Goal: Contribute content: Add original content to the website for others to see

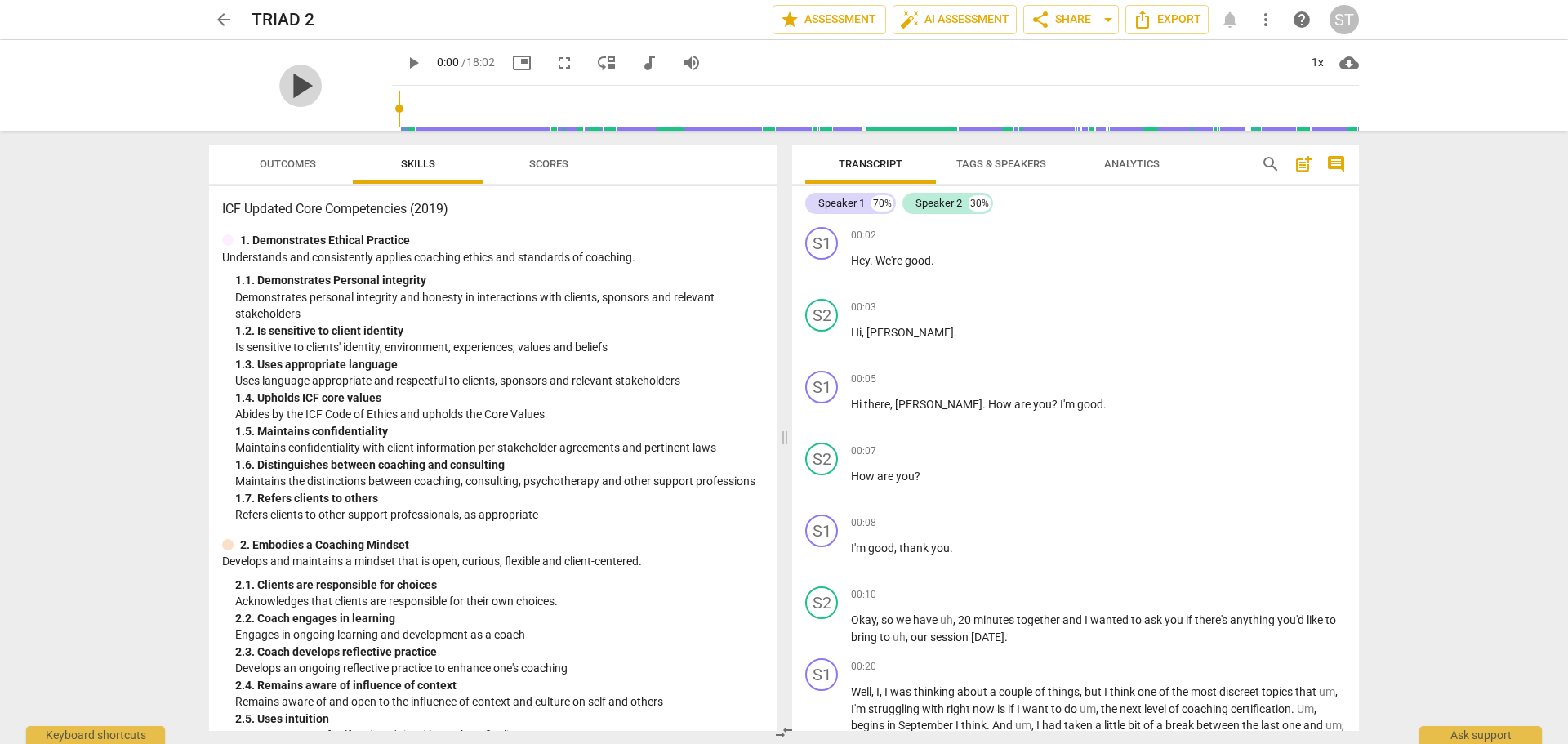
click at [290, 83] on span "play_arrow" at bounding box center [300, 85] width 42 height 42
click at [1335, 161] on span "comment" at bounding box center [1336, 164] width 20 height 20
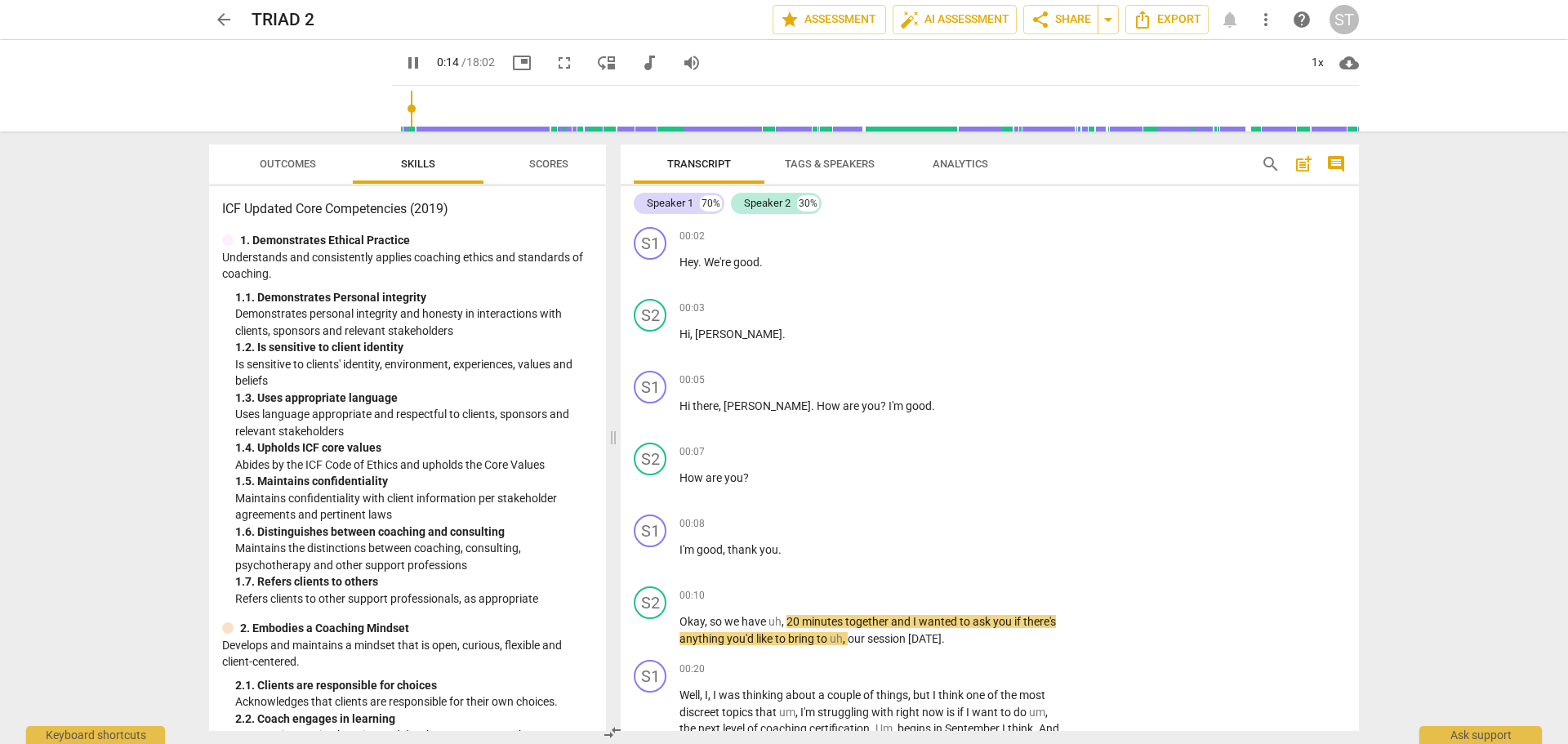
click at [1335, 161] on span "comment" at bounding box center [1336, 164] width 20 height 20
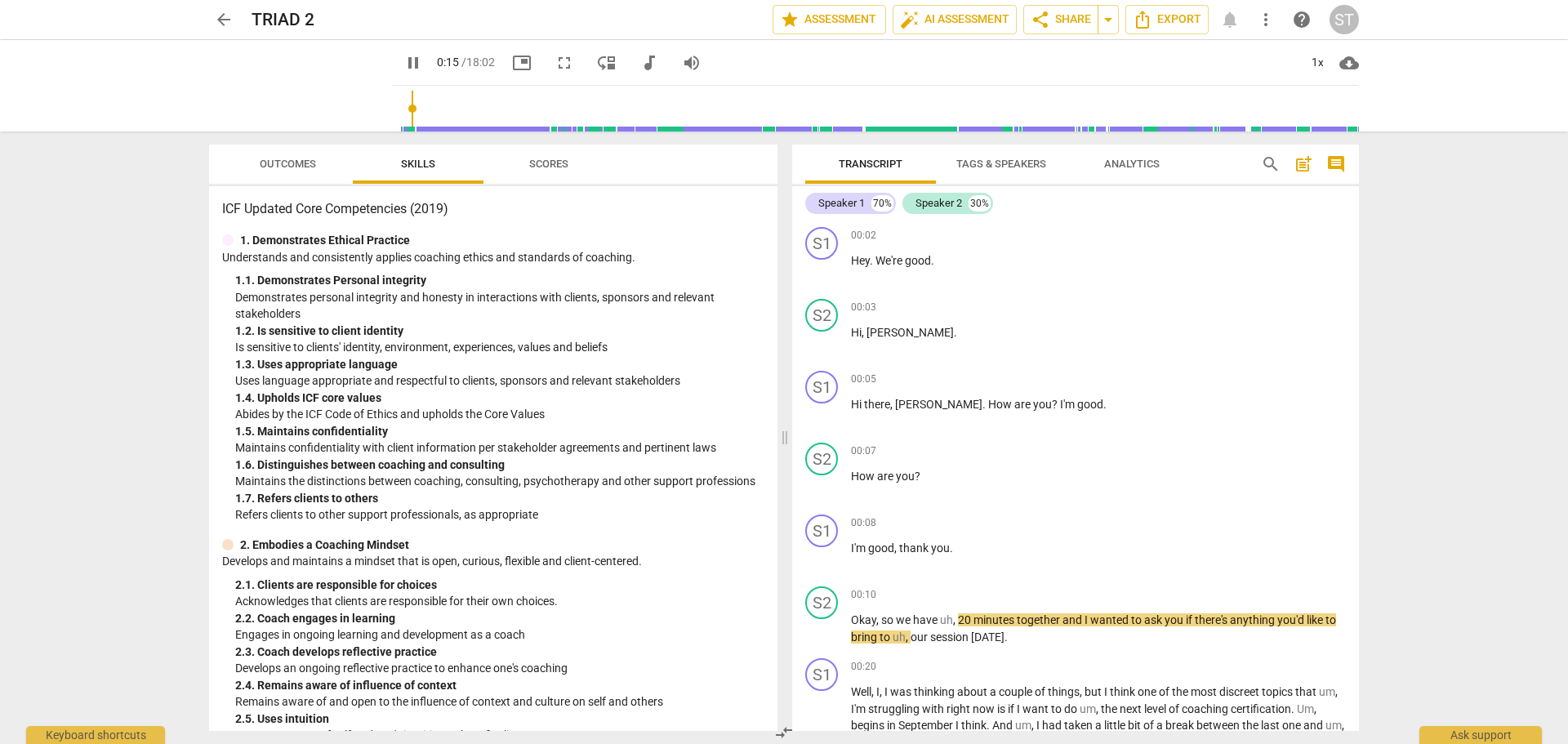
click at [1335, 161] on span "comment" at bounding box center [1336, 164] width 20 height 20
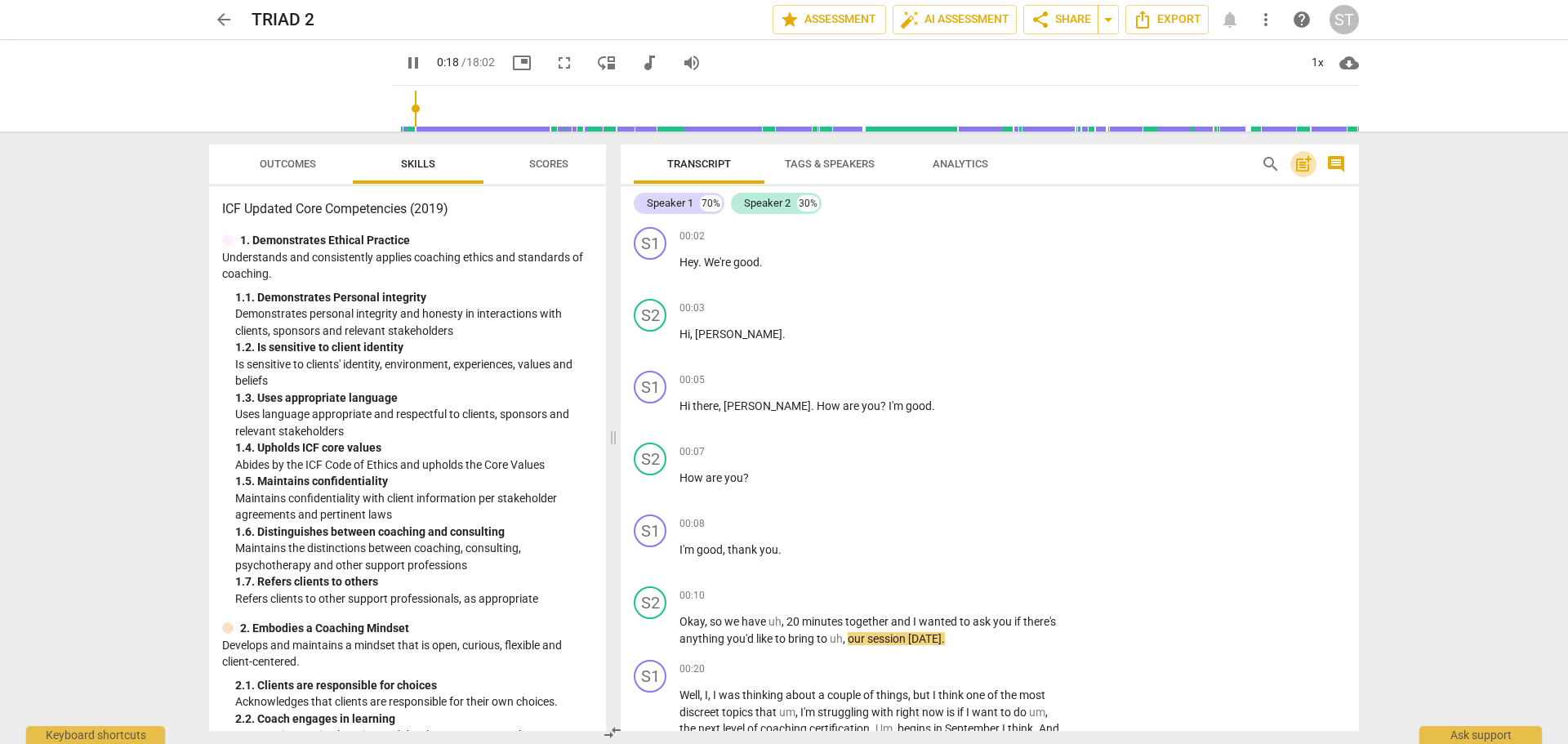
click at [1305, 164] on span "post_add" at bounding box center [1303, 164] width 20 height 20
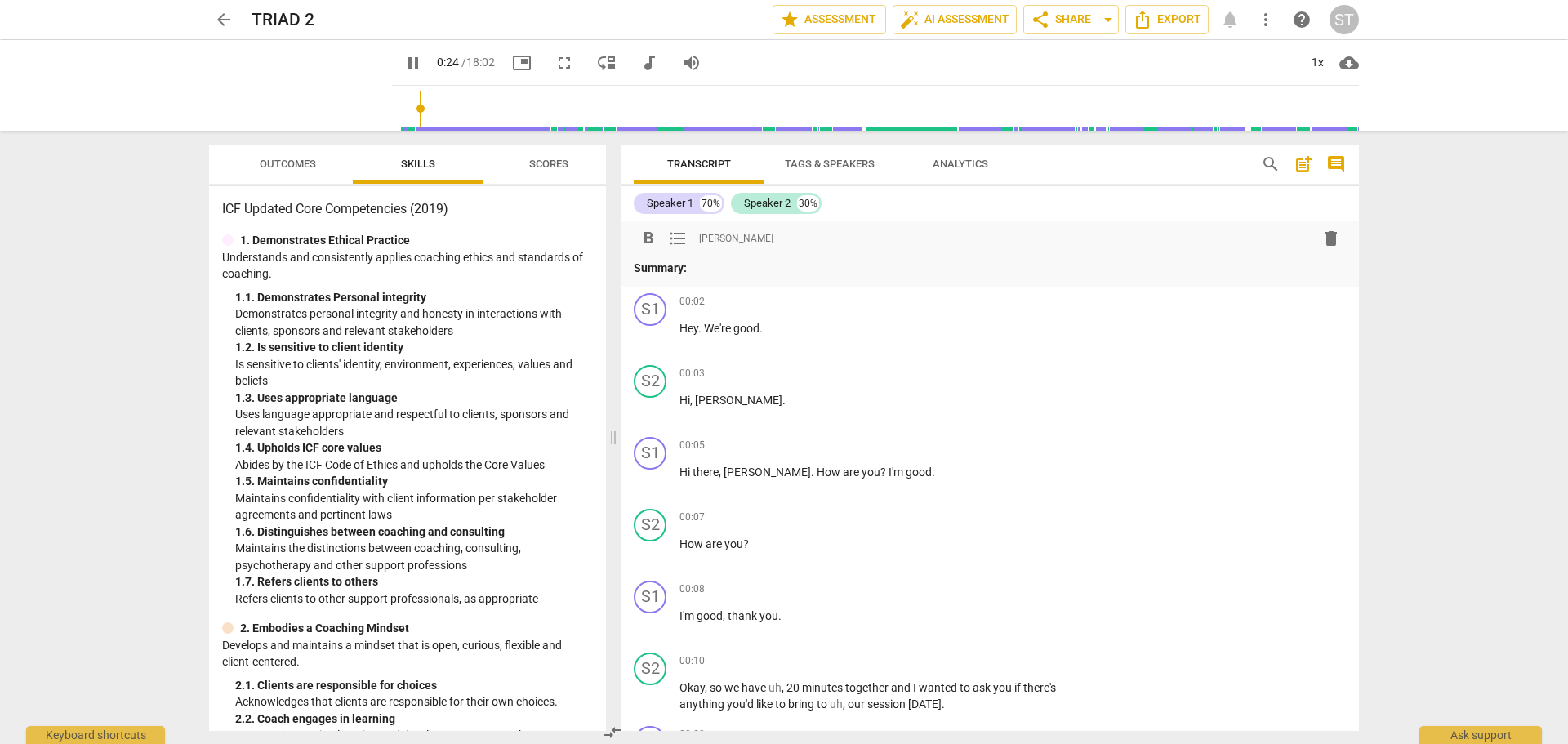
click at [403, 65] on span "pause" at bounding box center [413, 63] width 20 height 20
type input "24"
drag, startPoint x: 1322, startPoint y: 241, endPoint x: 851, endPoint y: 57, distance: 505.7
click at [1321, 241] on span "delete" at bounding box center [1331, 238] width 20 height 20
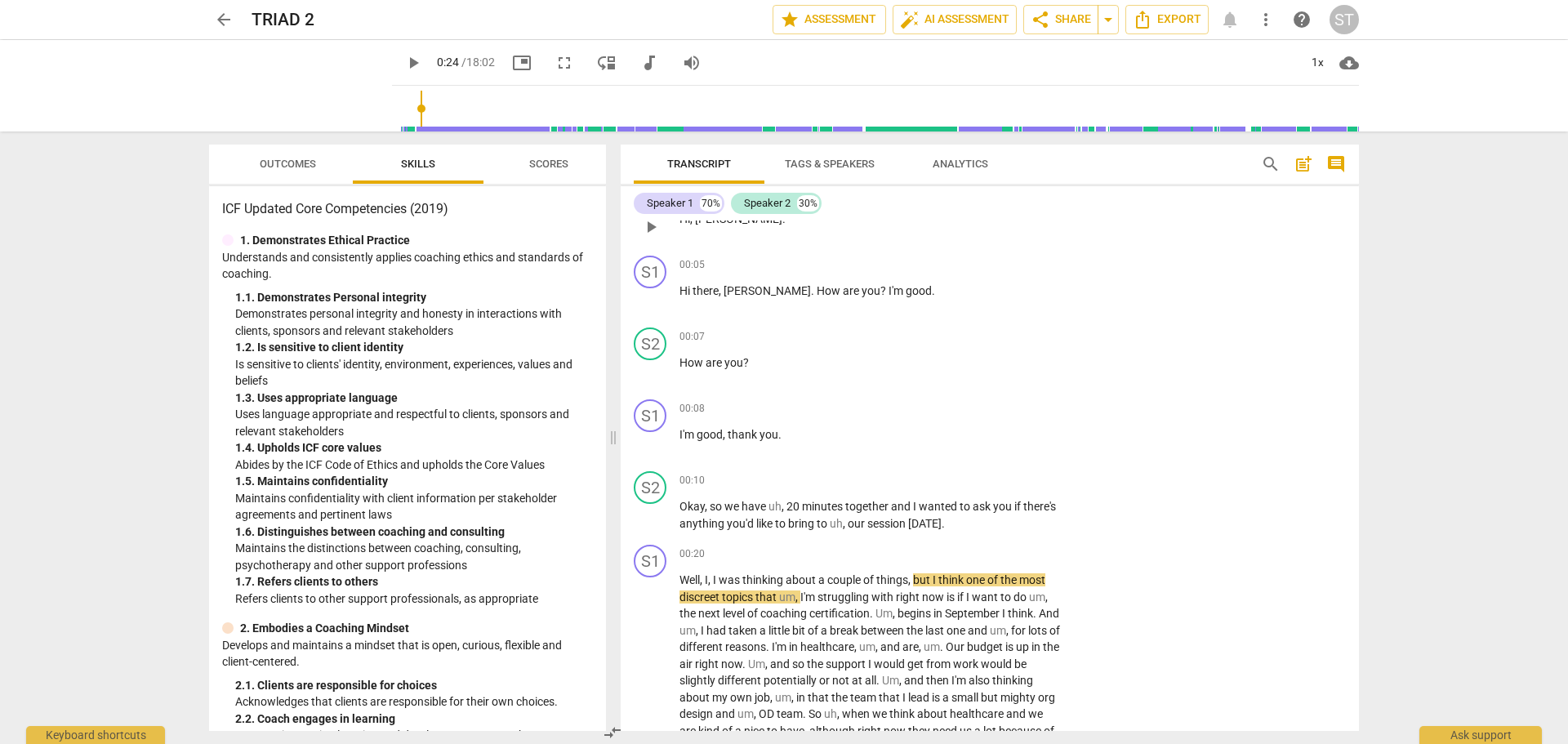
scroll to position [163, 0]
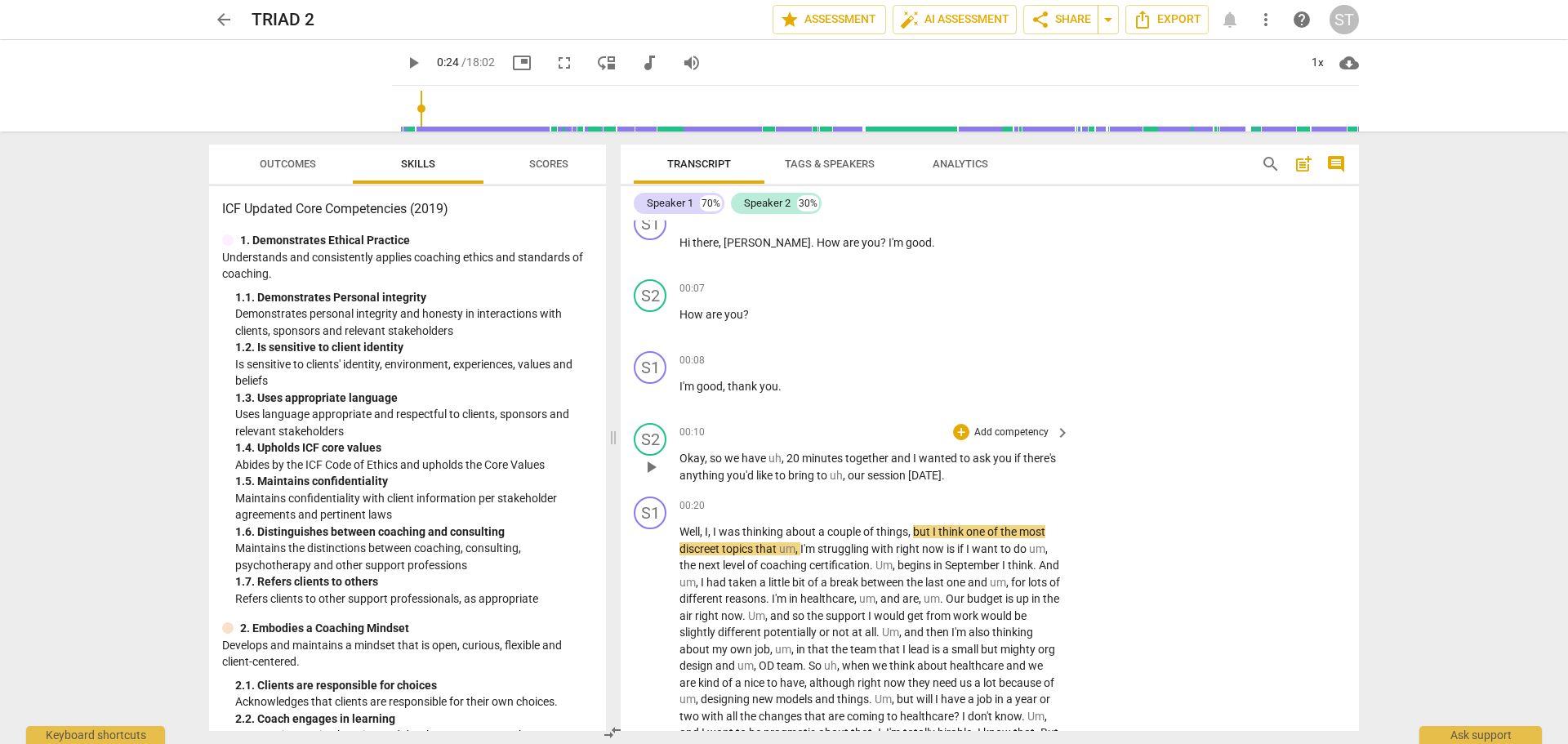
click at [1006, 432] on p "Add competency" at bounding box center [1011, 433] width 78 height 15
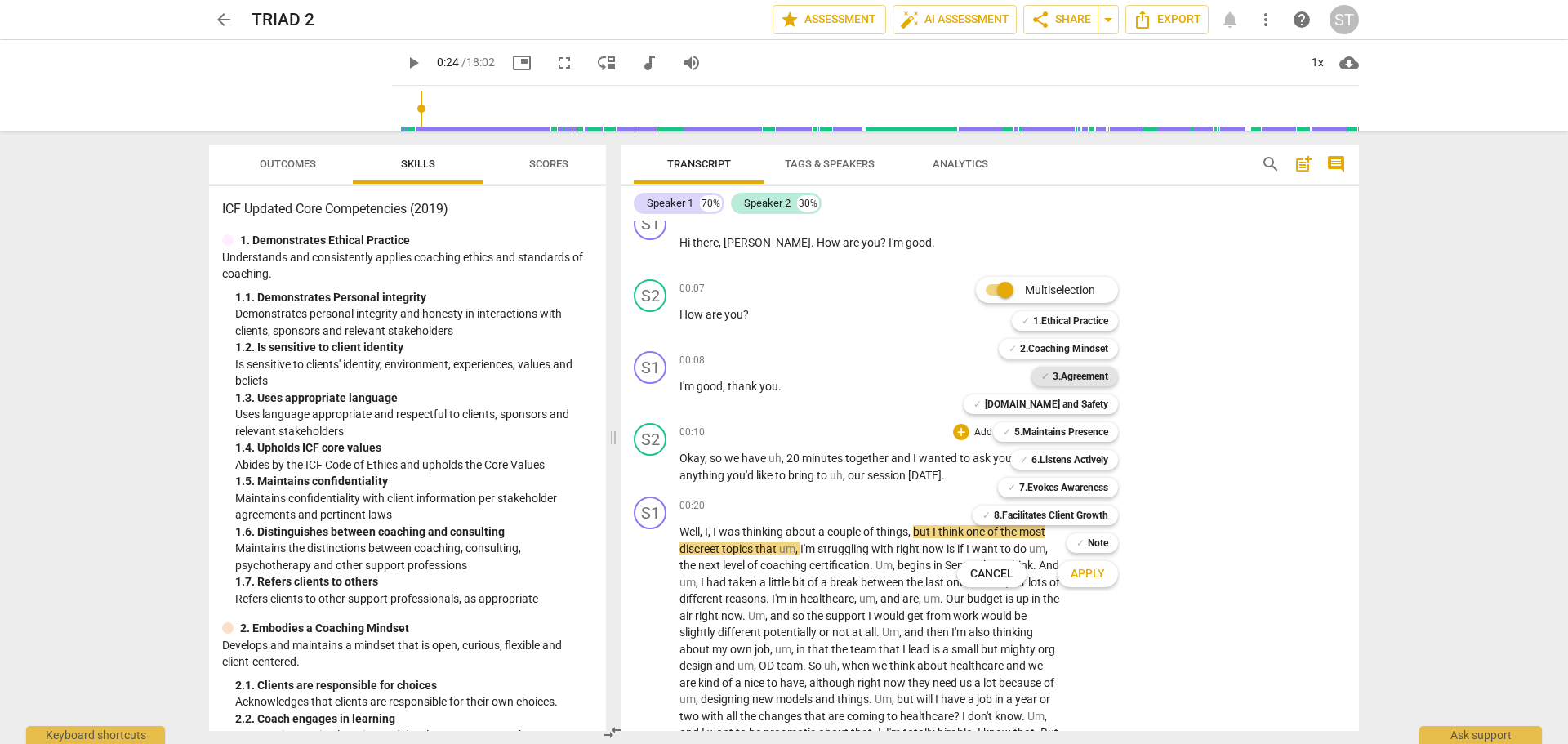
click at [1066, 377] on b "3.Agreement" at bounding box center [1080, 376] width 55 height 20
click at [1104, 576] on span "Apply" at bounding box center [1087, 574] width 35 height 17
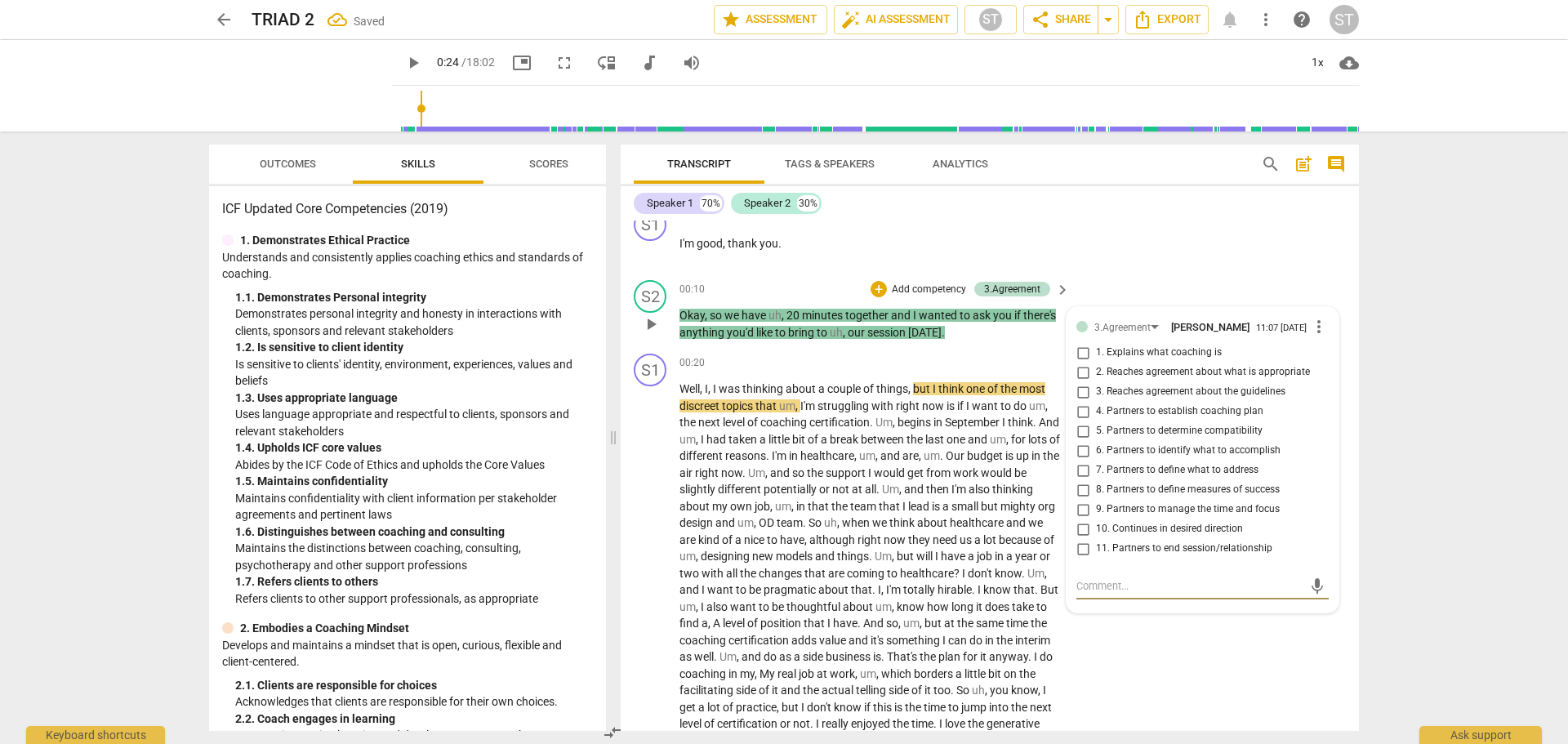
scroll to position [337, 0]
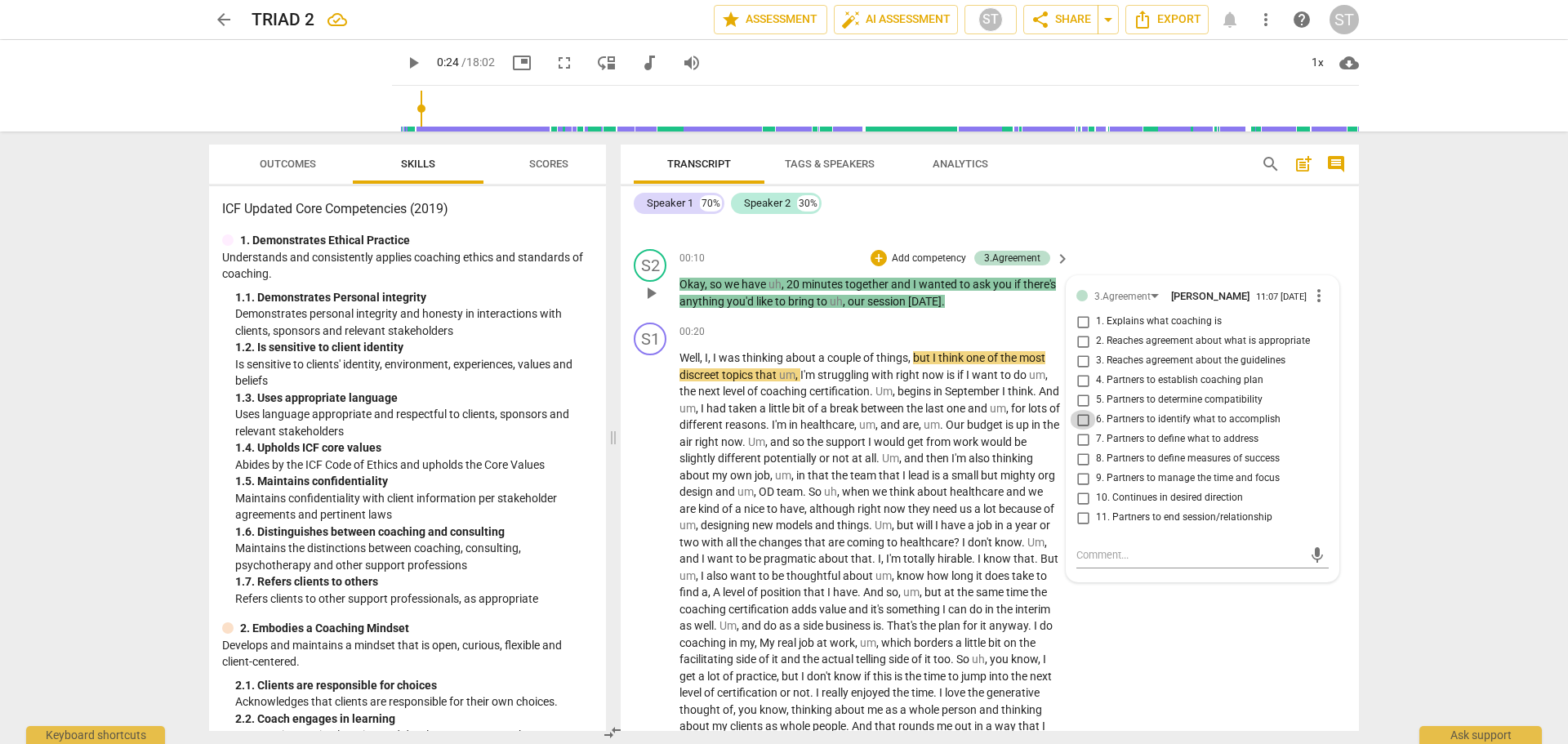
click at [1080, 428] on input "6. Partners to identify what to accomplish" at bounding box center [1083, 420] width 26 height 20
click at [1080, 426] on input "6. Partners to identify what to accomplish" at bounding box center [1083, 420] width 26 height 20
checkbox input "true"
click at [1093, 556] on textarea at bounding box center [1189, 555] width 226 height 16
type textarea "S"
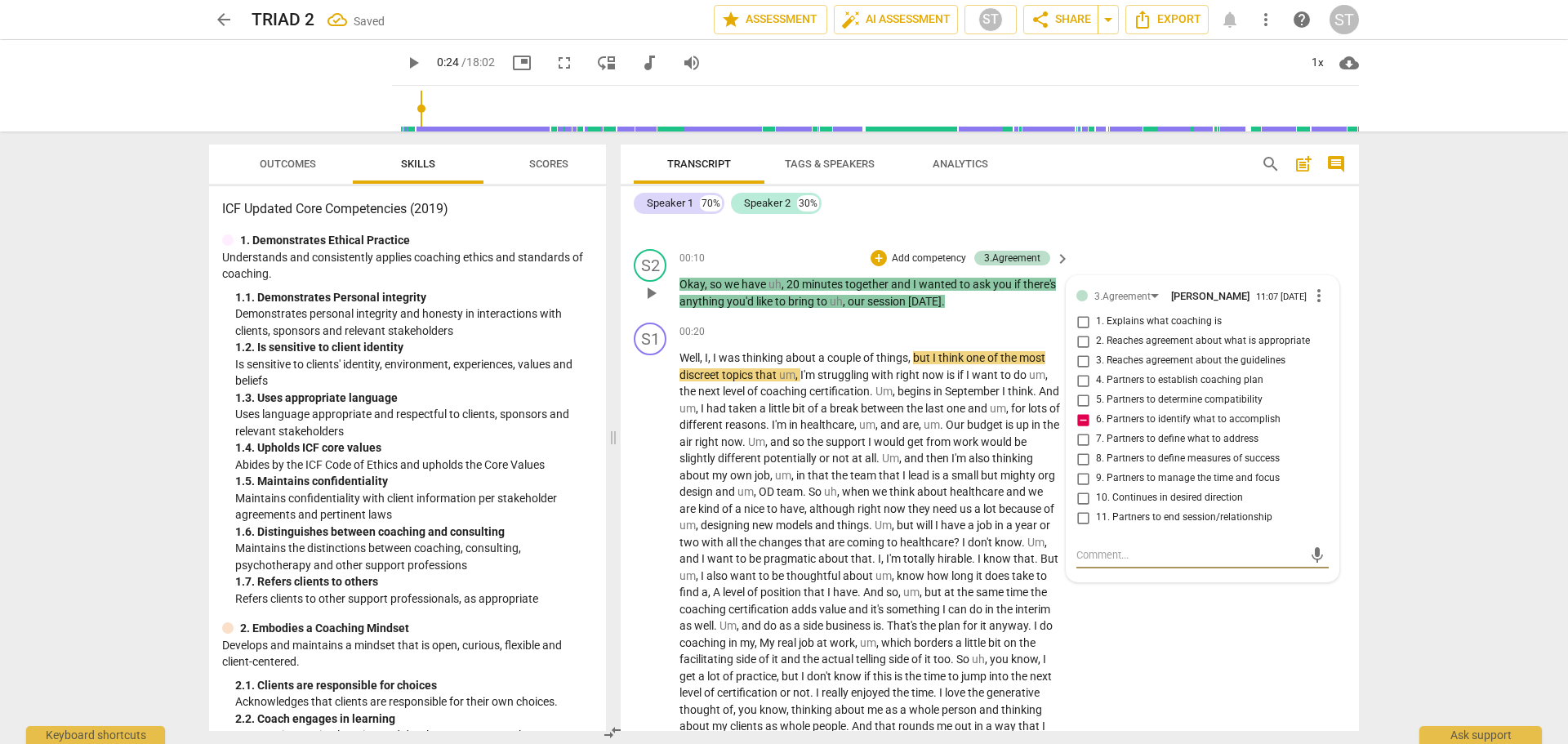
type textarea "S"
type textarea "Sh"
type textarea "Shi"
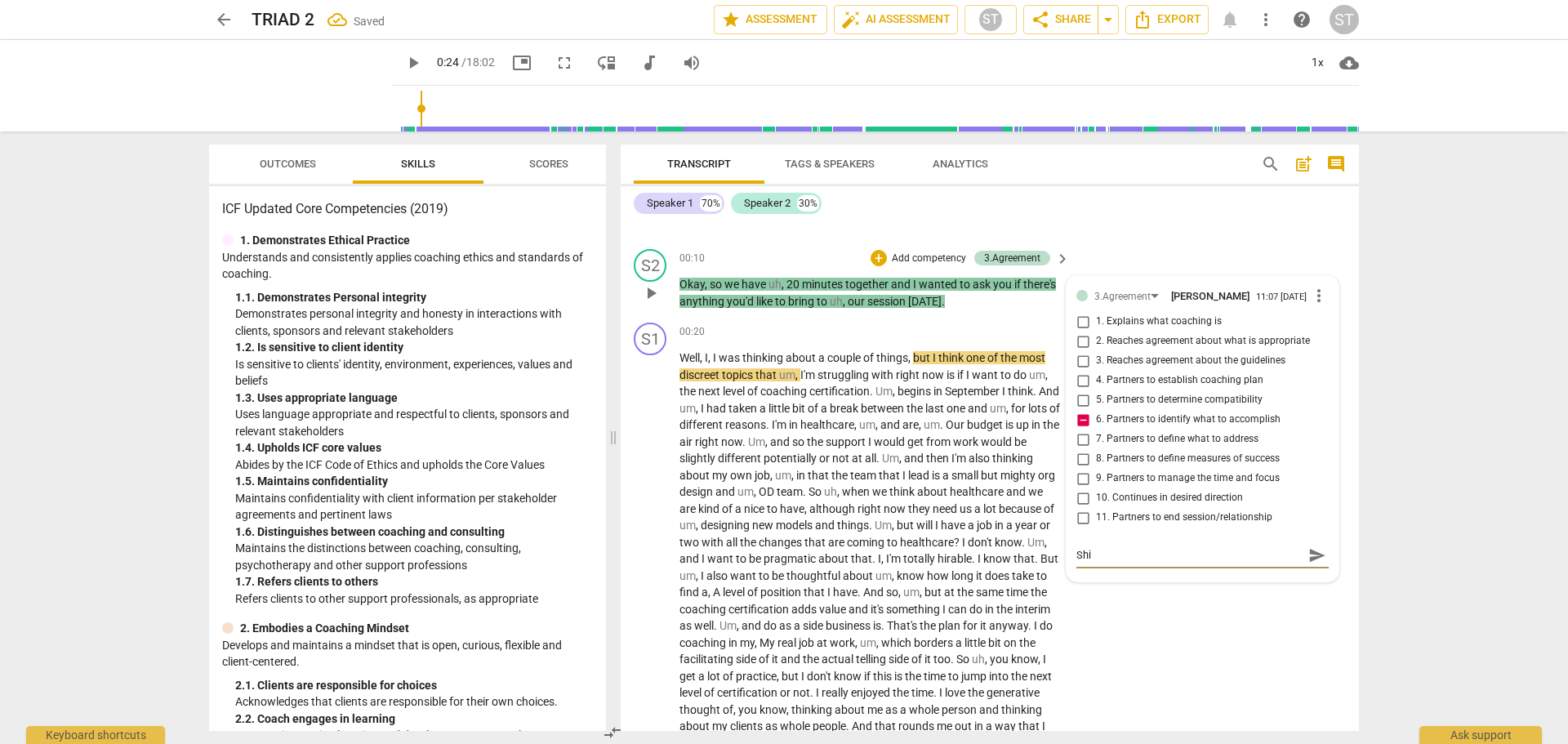
type textarea "Shif"
type textarea "Shift"
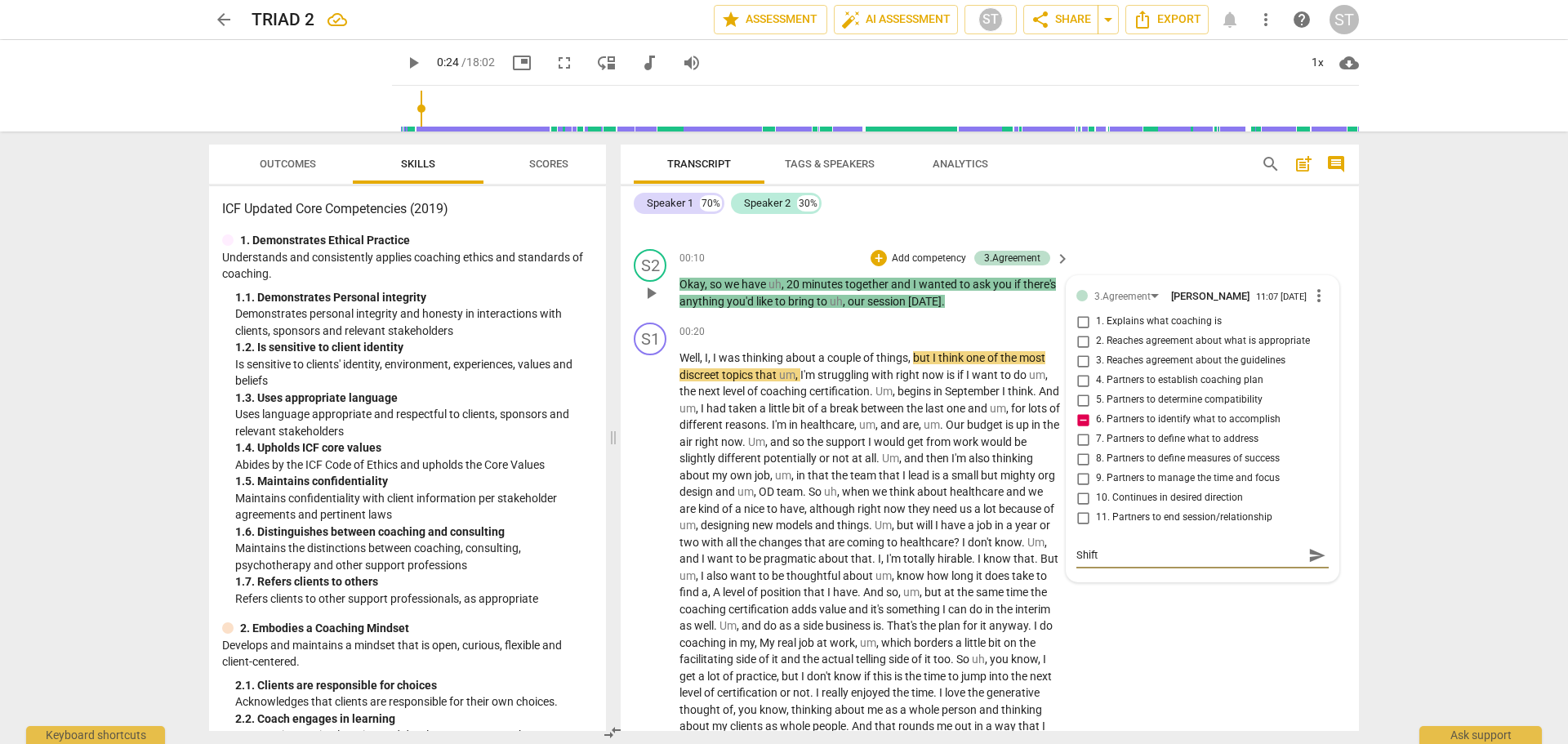
type textarea "Shift"
type textarea "Shift f"
type textarea "Shift fr"
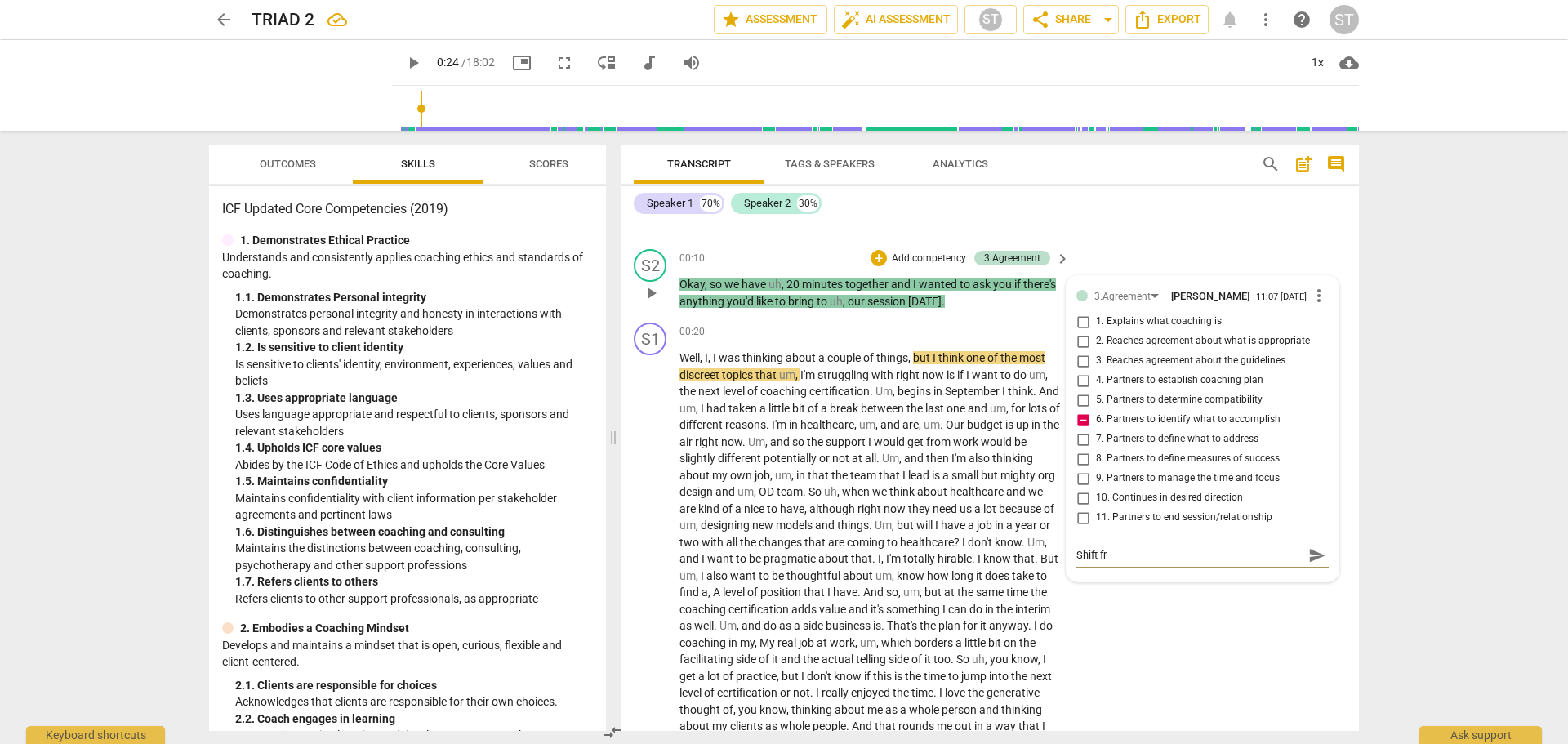
type textarea "Shift fro"
type textarea "Shift from"
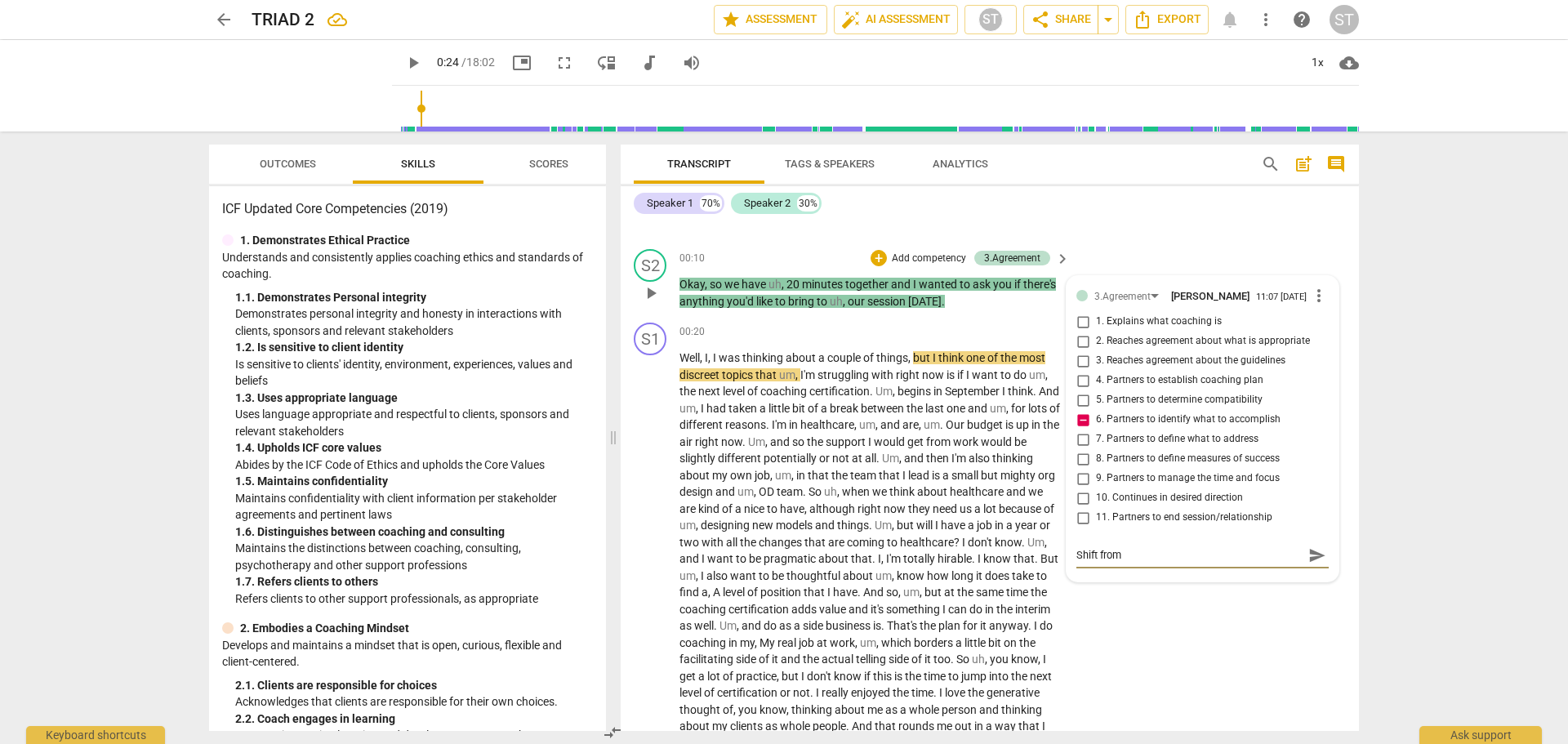
type textarea "Shift from"
type textarea "Shift from ""
type textarea "Shift from "i"
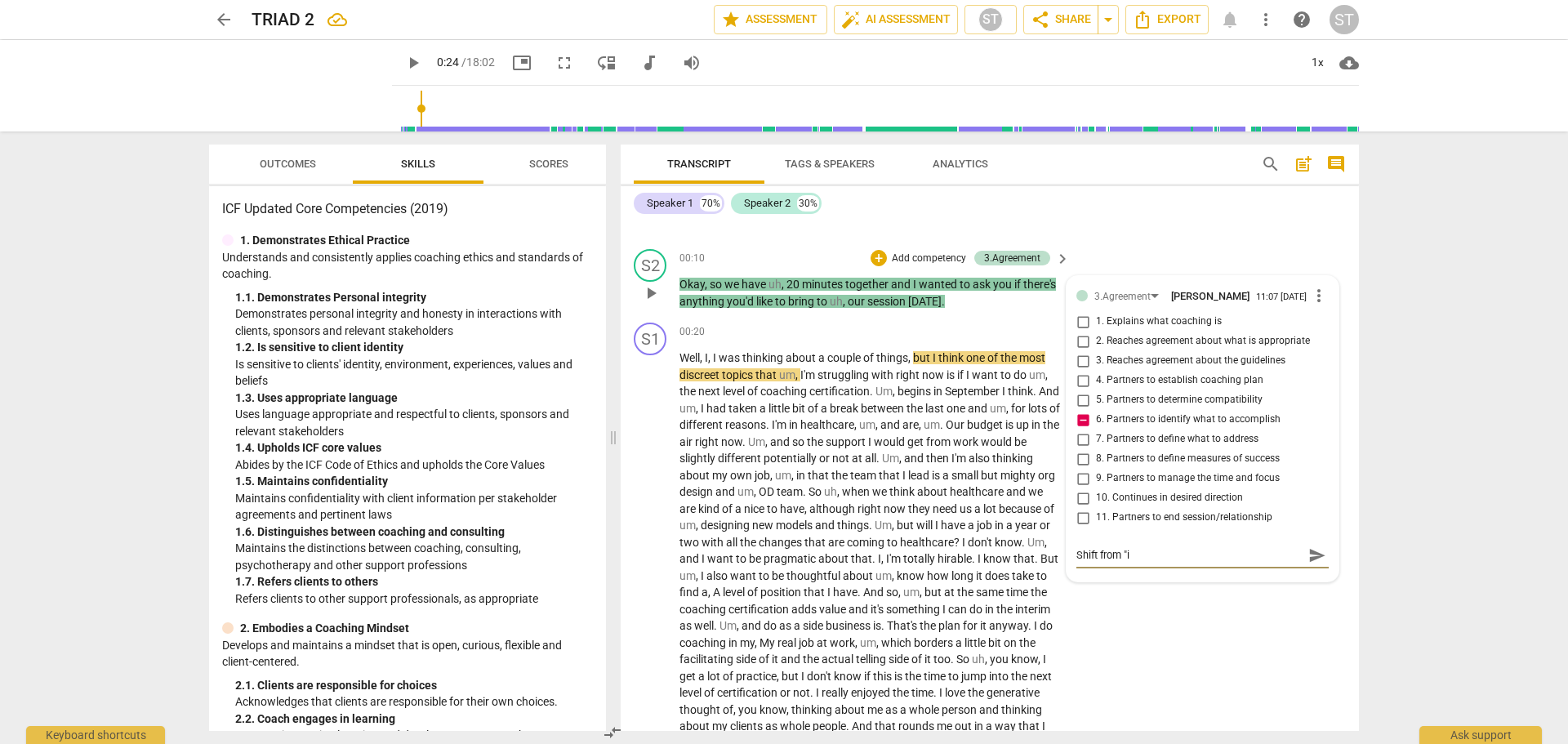
type textarea "Shift from "if"
type textarea "Shift from "if t"
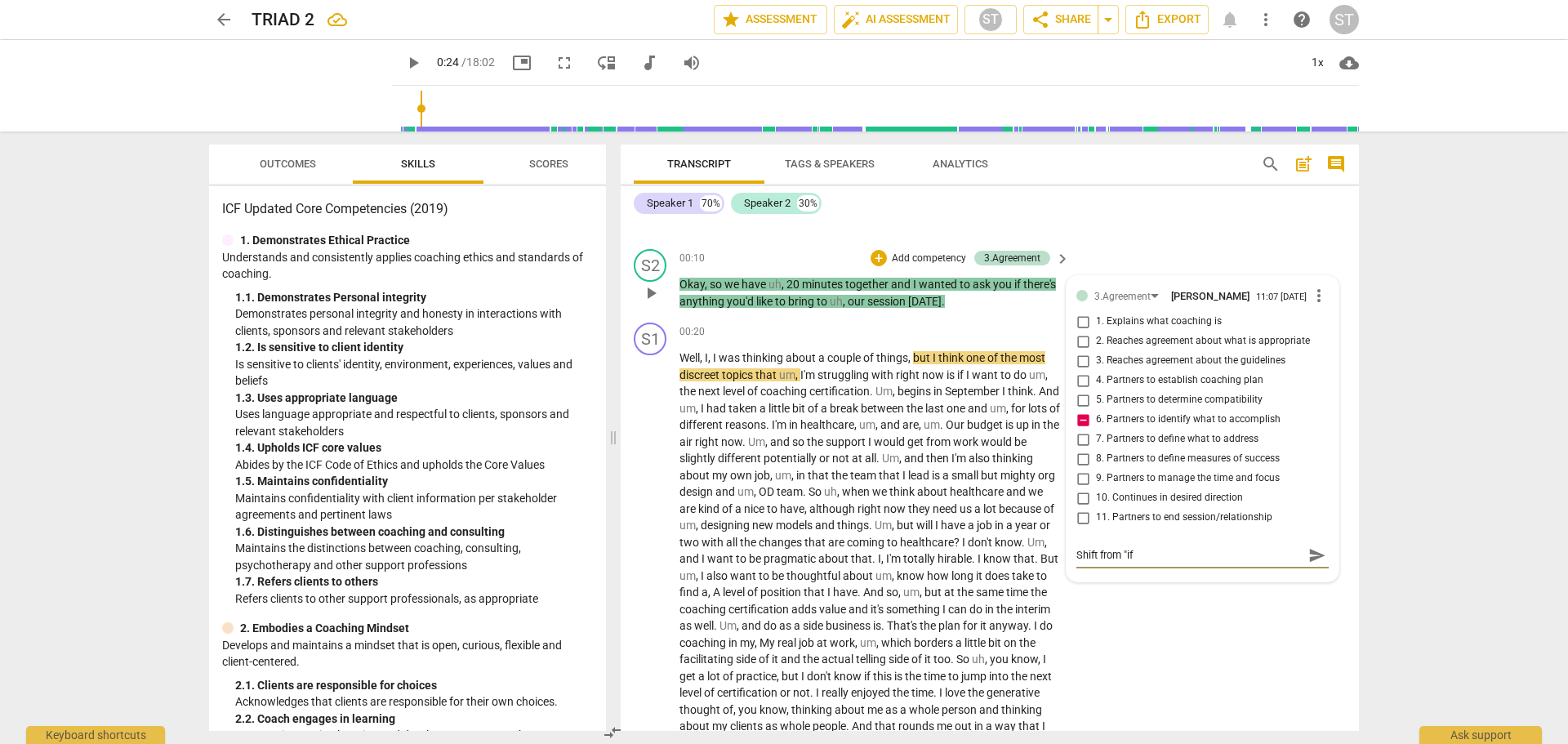
type textarea "Shift from "if t"
type textarea "Shift from "if th"
type textarea "Shift from "if the"
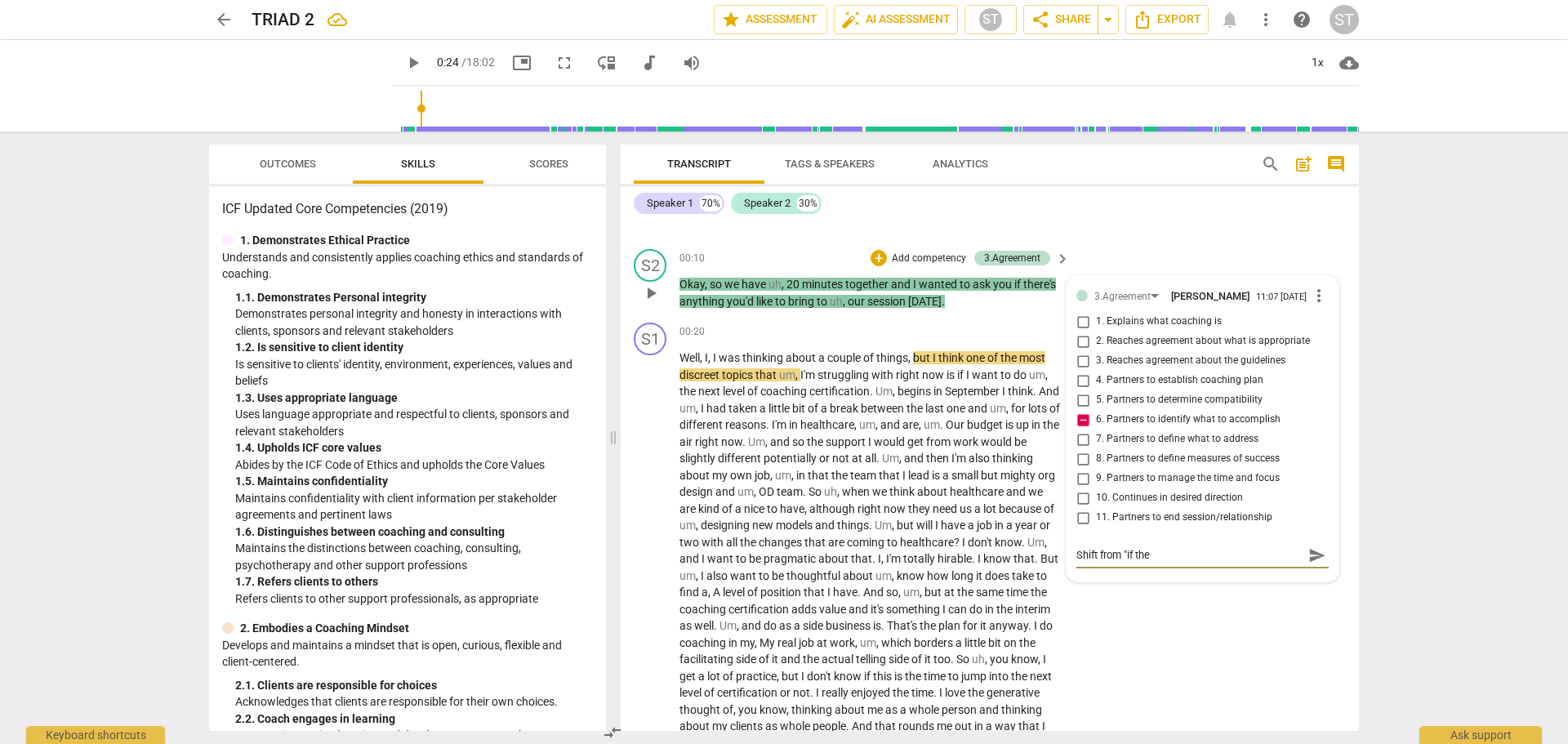
type textarea "Shift from "if ther"
type textarea "Shift from "if there"
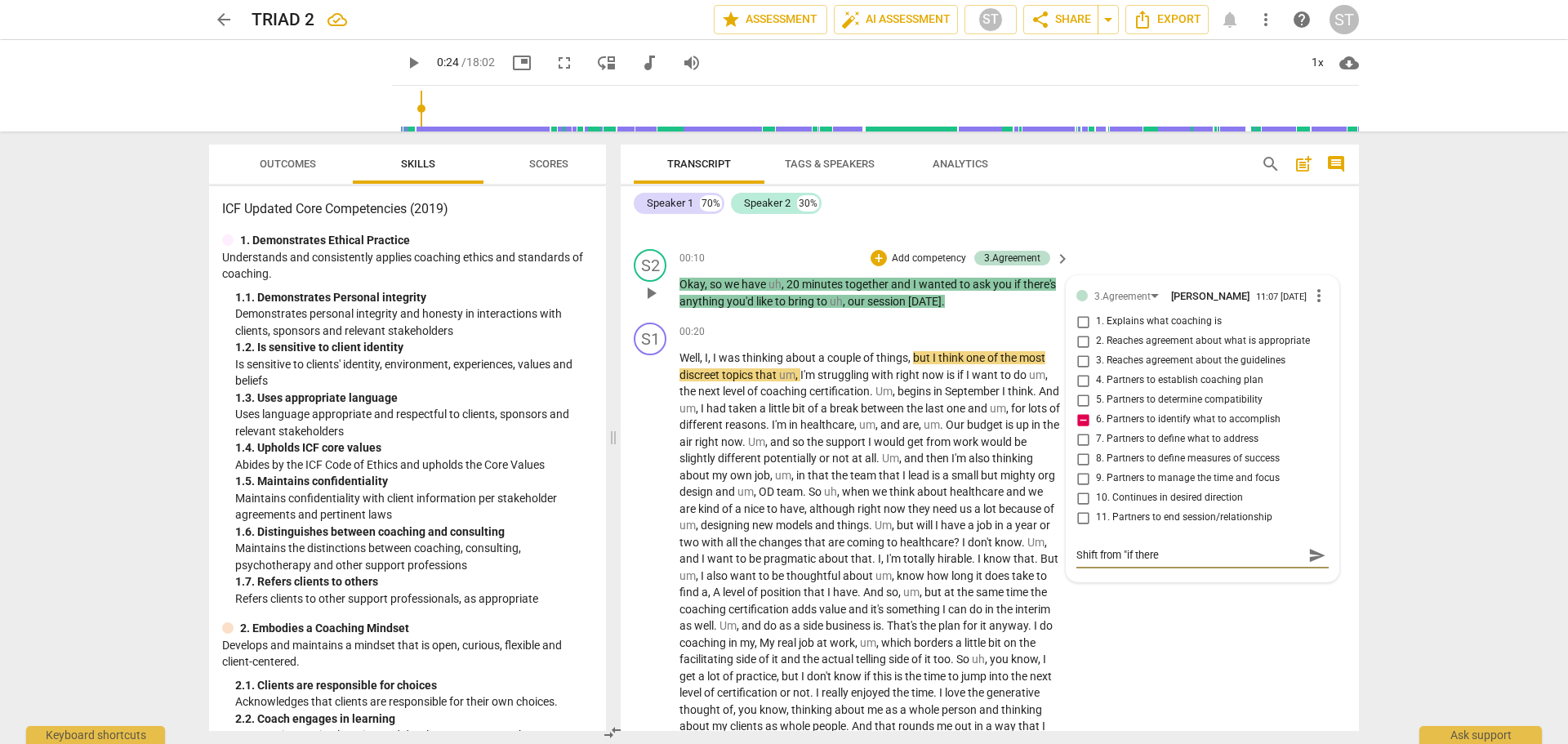
type textarea "Shift from "if there"
type textarea "Shift from "if there i"
type textarea "Shift from "if there is"
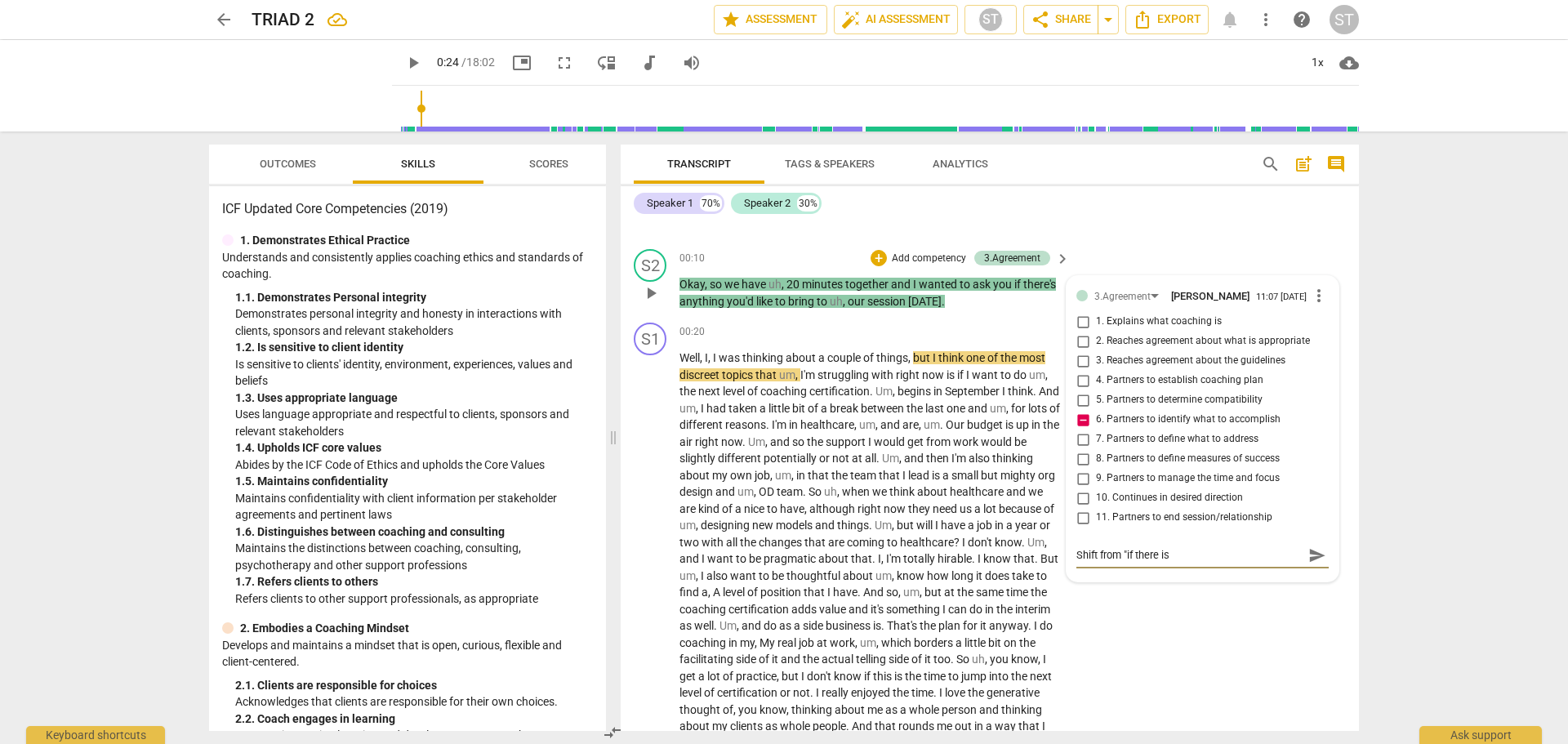
type textarea "Shift from "if there is"
type textarea "Shift from "if there is a"
type textarea "Shift from "if there is an"
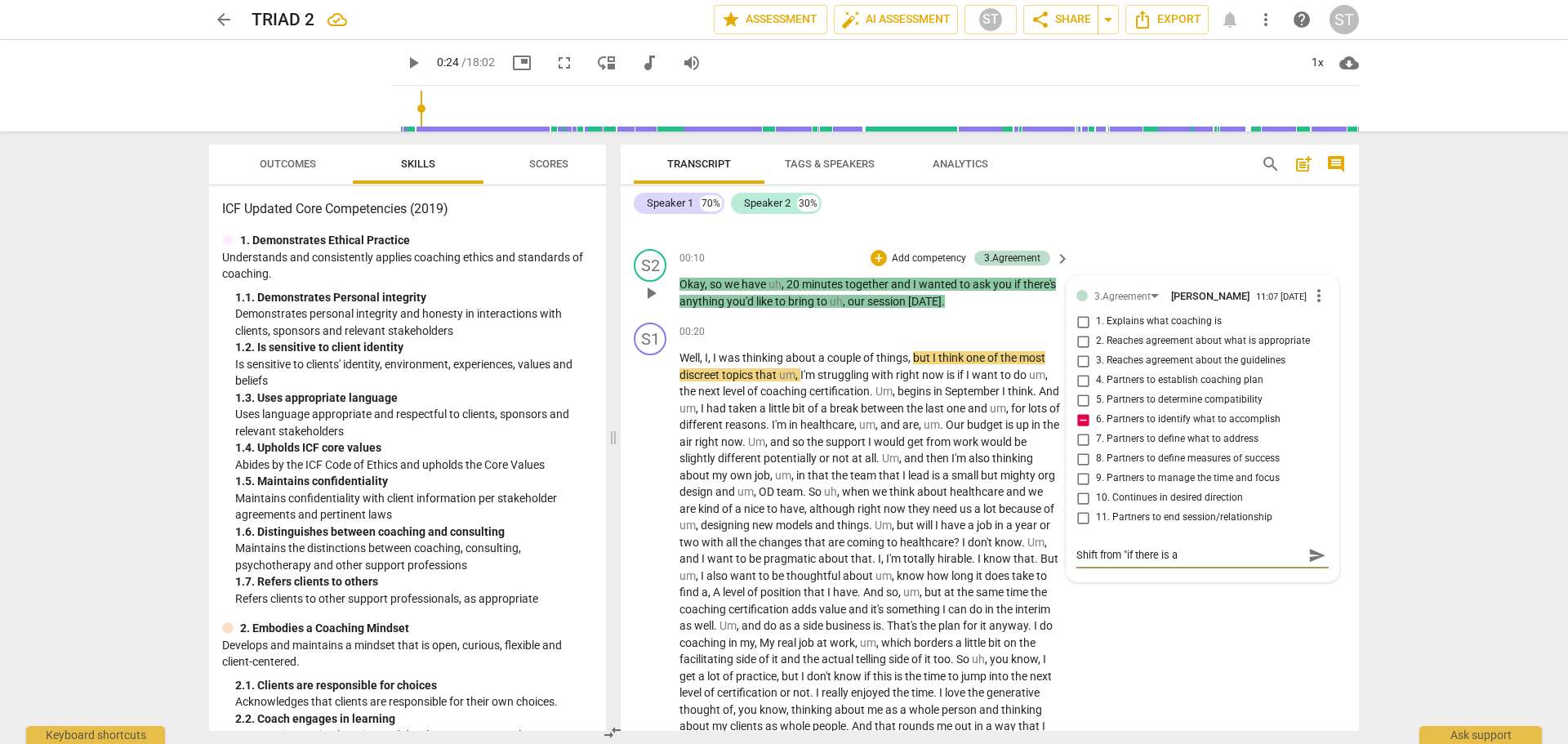
type textarea "Shift from "if there is an"
type textarea "Shift from "if there is any"
type textarea "Shift from "if there is anyt"
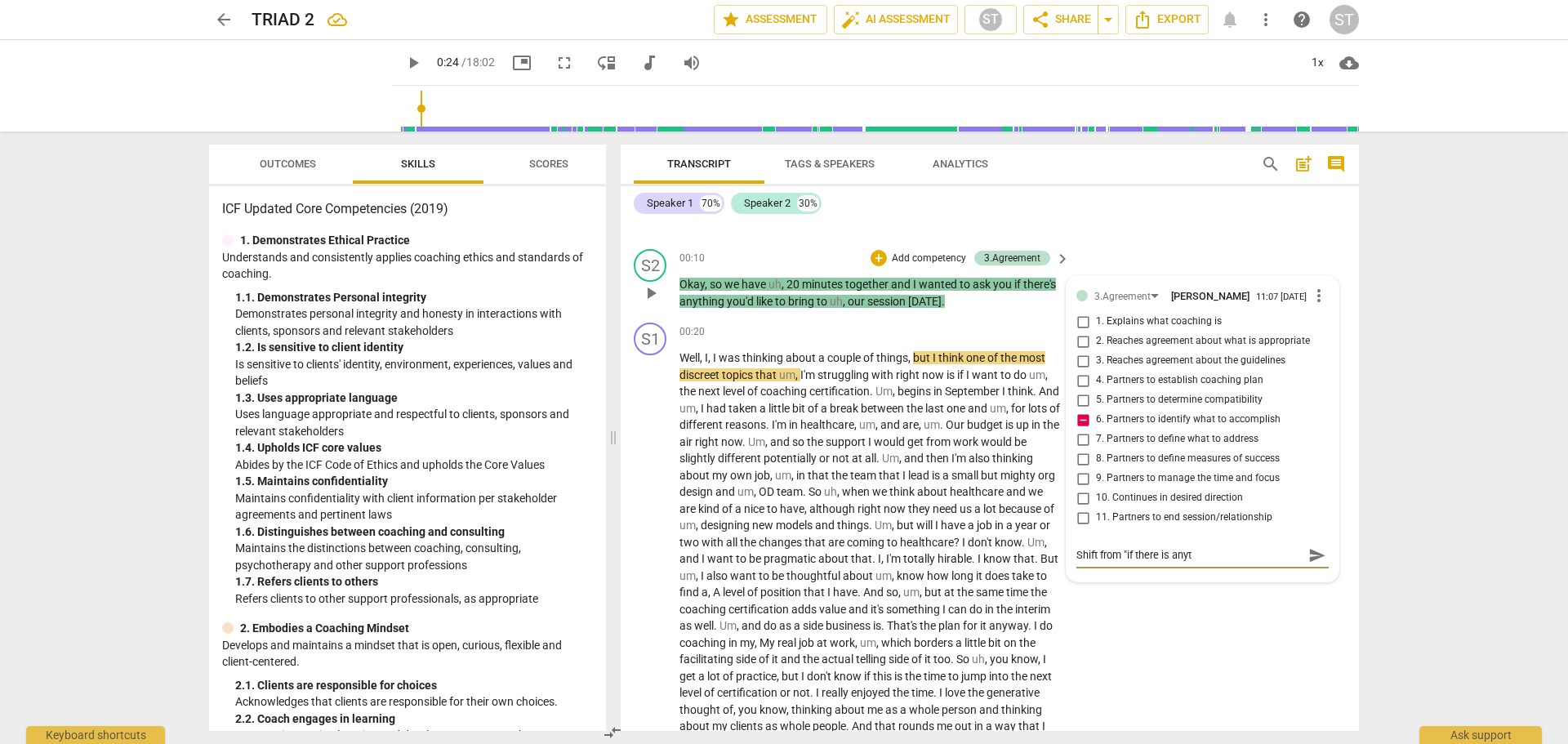
type textarea "Shift from "if there is anyth"
type textarea "Shift from "if there is anythi"
type textarea "Shift from "if there is anythin"
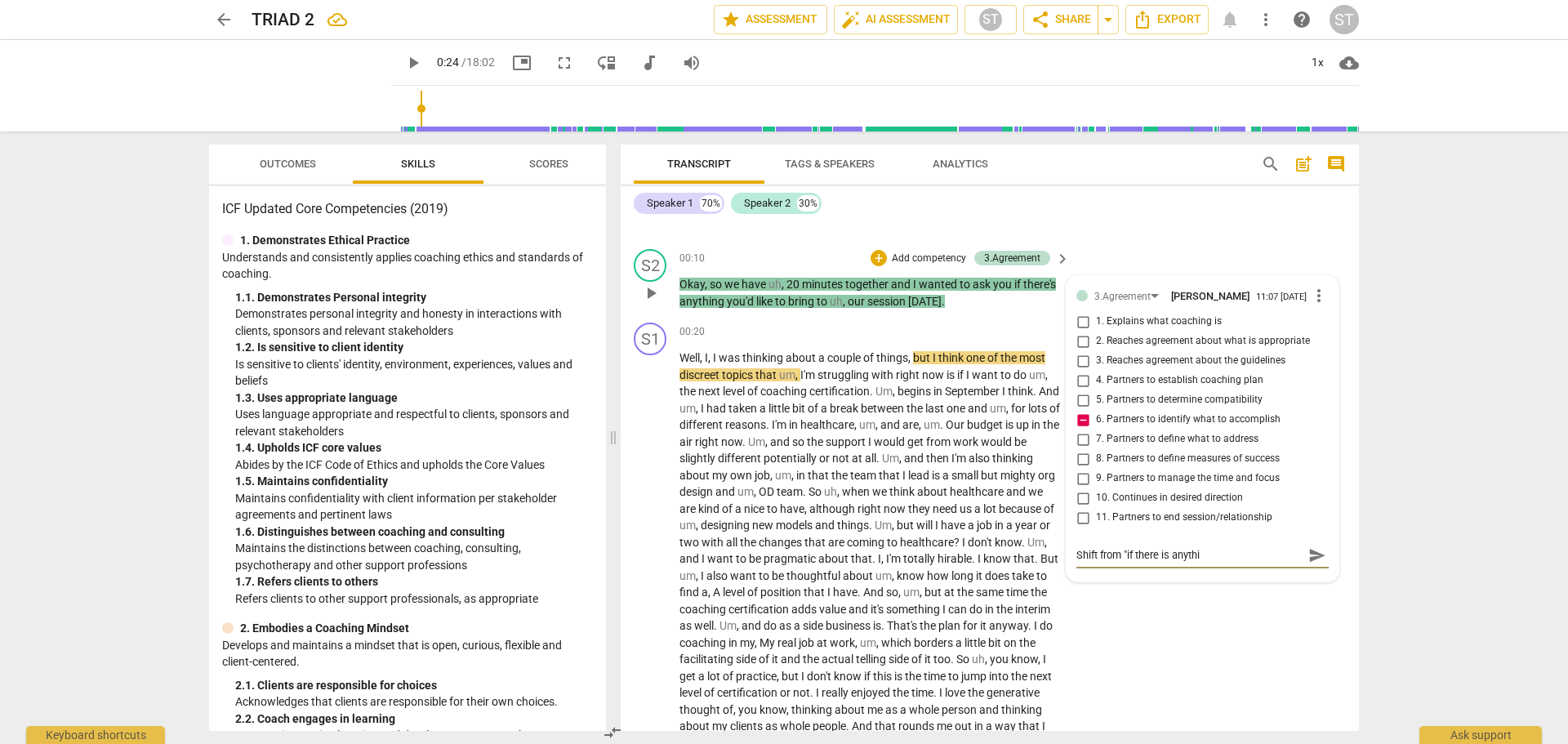
type textarea "Shift from "if there is anythin"
type textarea "Shift from "if there is anything"
type textarea "Shift from "if there is anything""
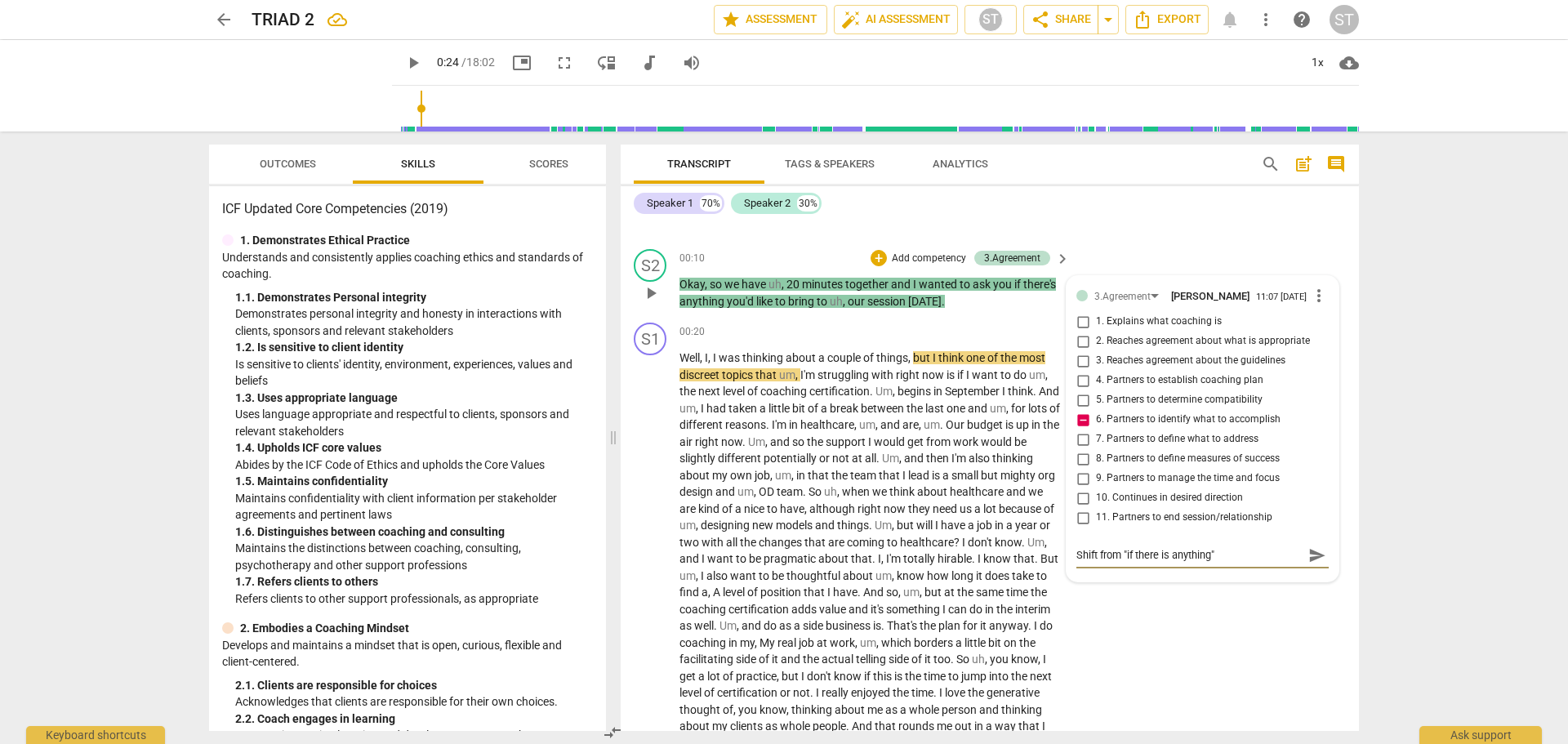
type textarea "Shift from "if there is anything""
type textarea "Shift from "if there is anything" t"
type textarea "Shift from "if there is anything" to"
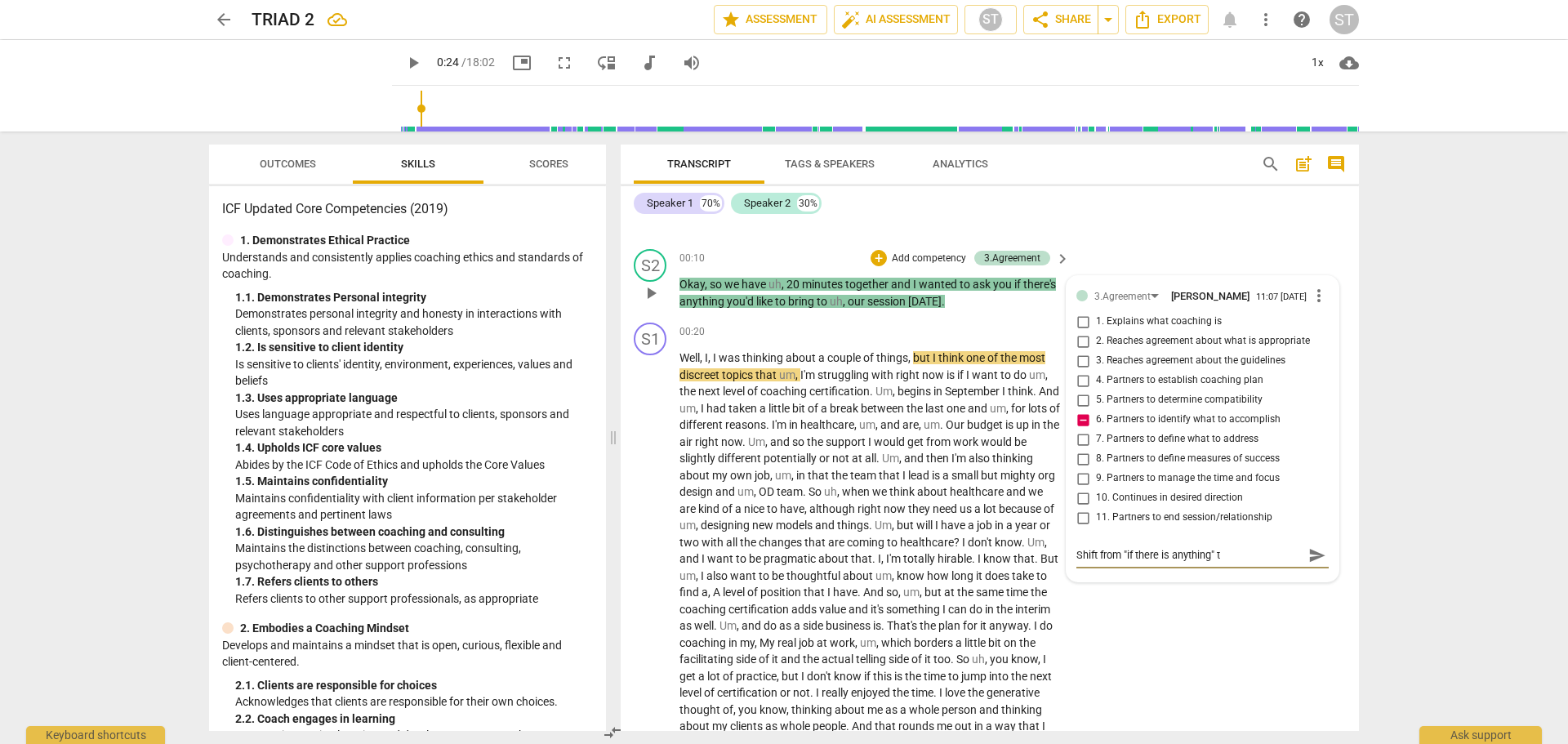
type textarea "Shift from "if there is anything" to"
type textarea "Shift from "if there is anything" to ""
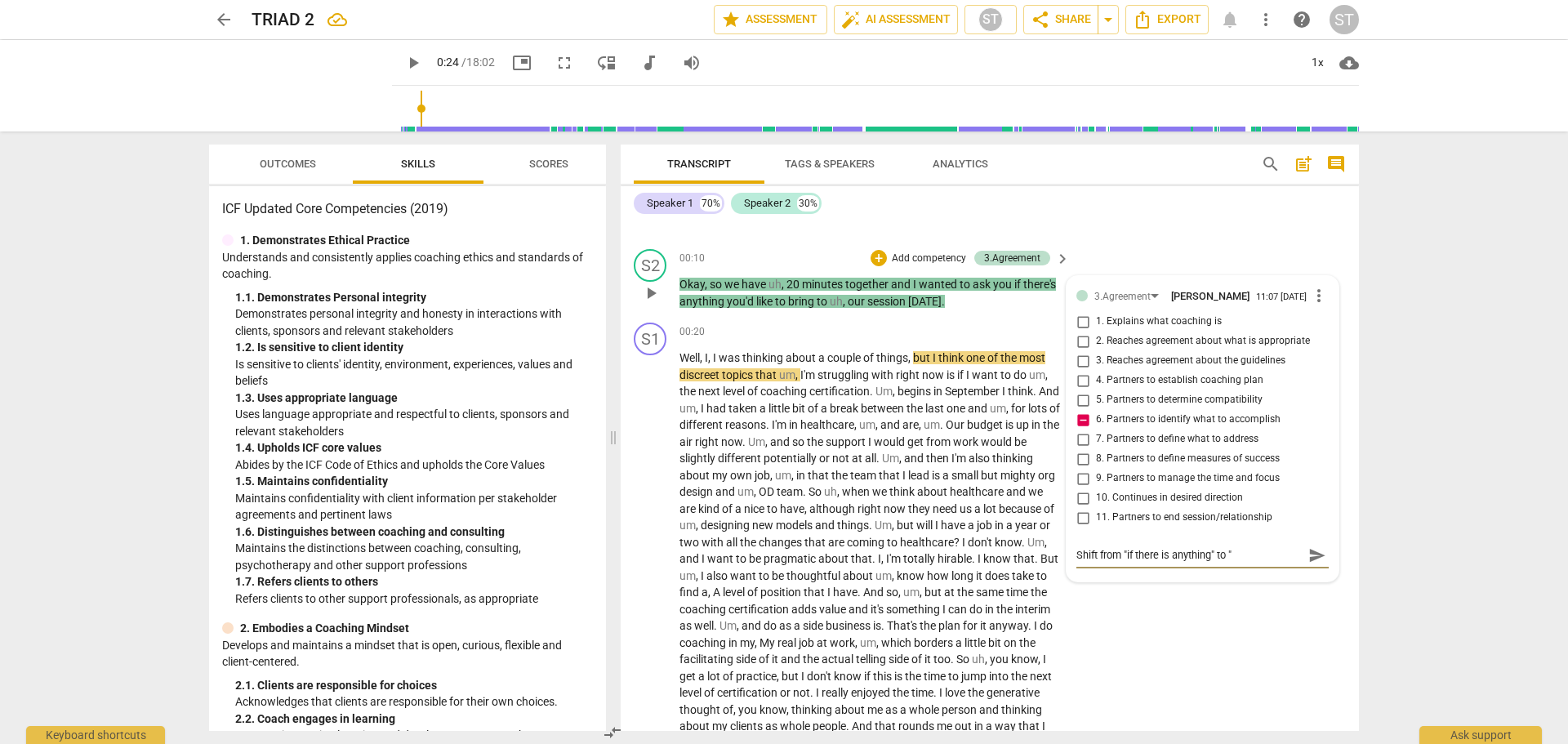
type textarea "Shift from "if there is anything" to "w"
type textarea "Shift from "if there is anything" to "wh"
type textarea "Shift from "if there is anything" to "wha"
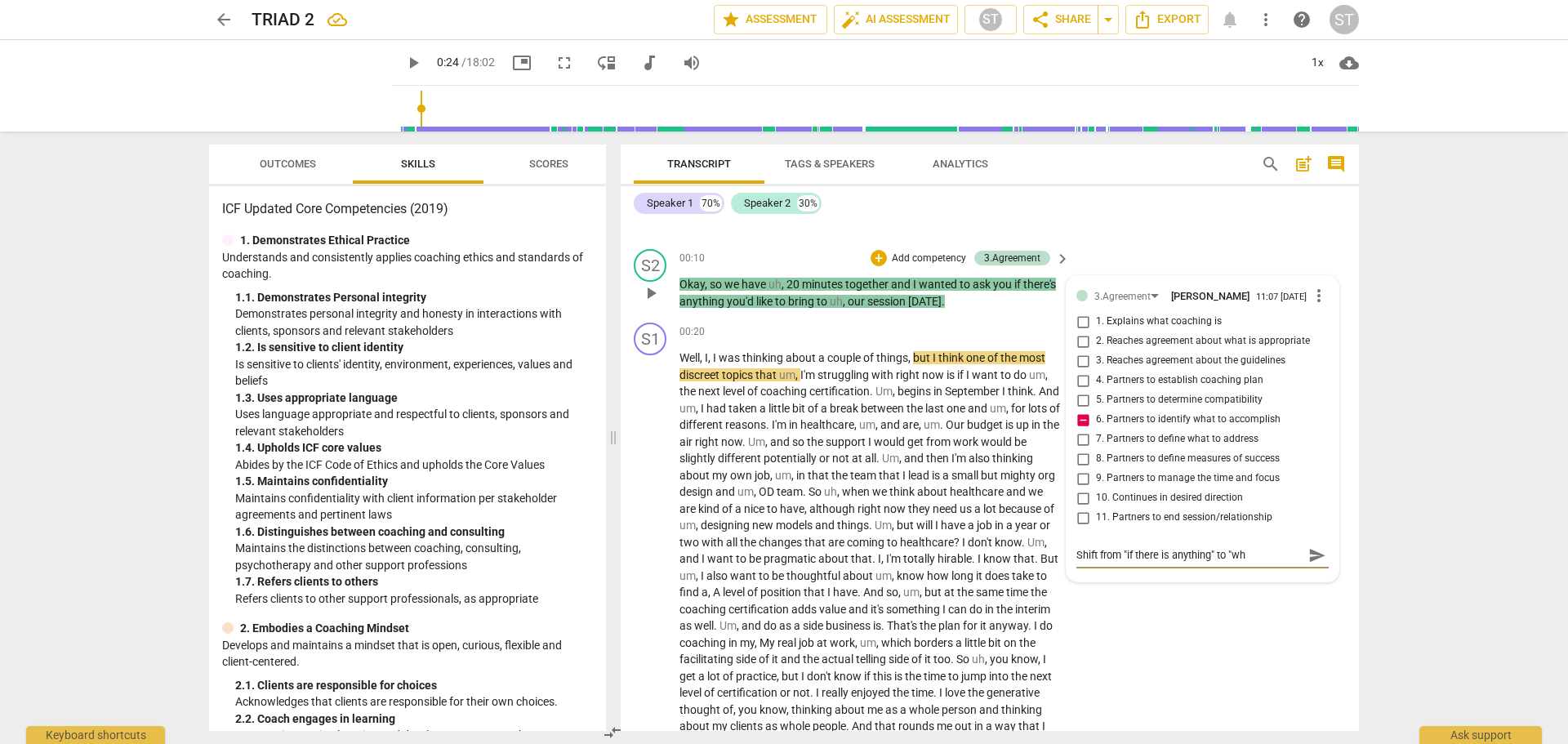
type textarea "Shift from "if there is anything" to "wha"
type textarea "Shift from "if there is anything" to "what"
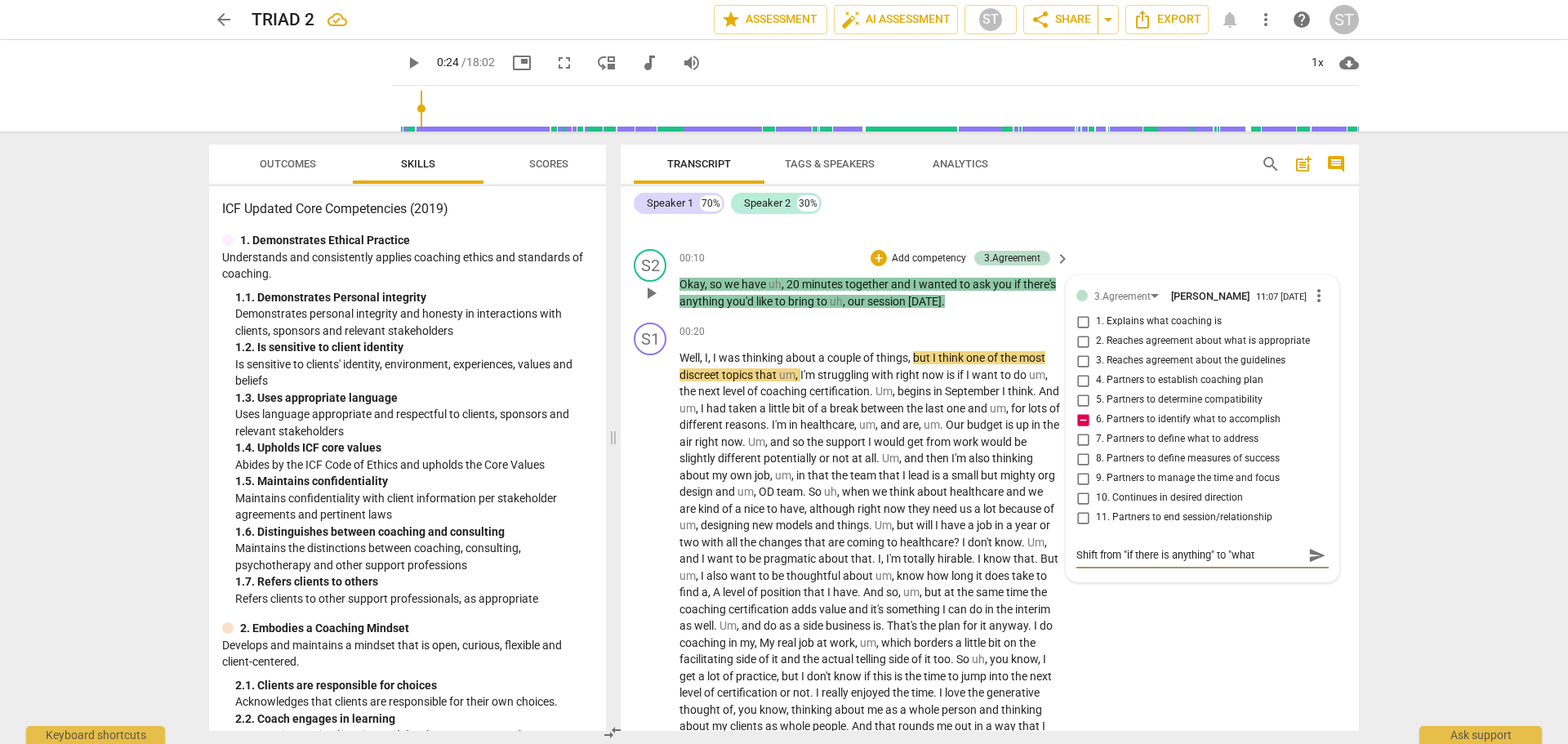
type textarea "Shift from "if there is anything" to "what w"
type textarea "Shift from "if there is anything" to "what wo"
type textarea "Shift from "if there is anything" to "what wou"
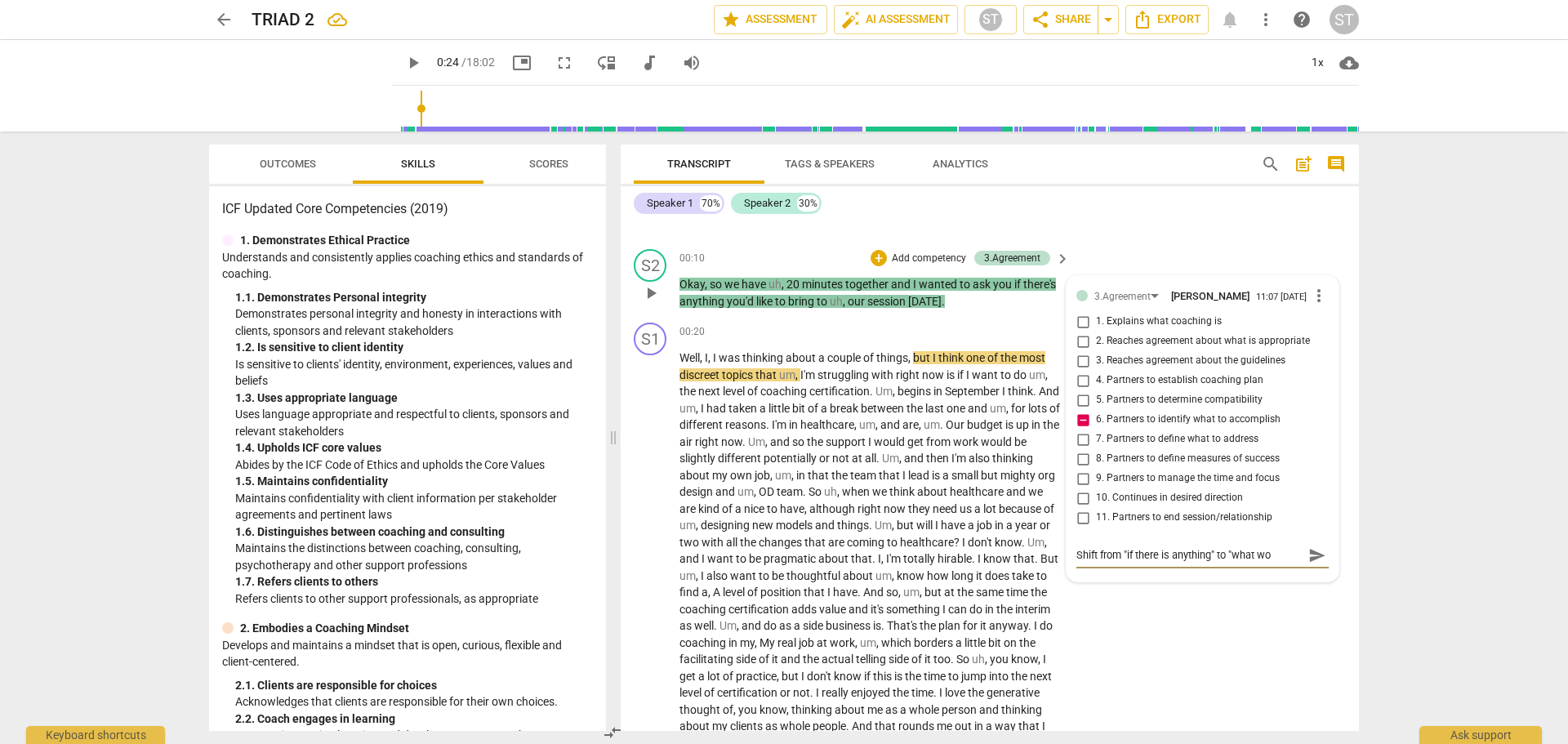
type textarea "Shift from "if there is anything" to "what wou"
type textarea "Shift from "if there is anything" to "what woul"
type textarea "Shift from "if there is anything" to "what would"
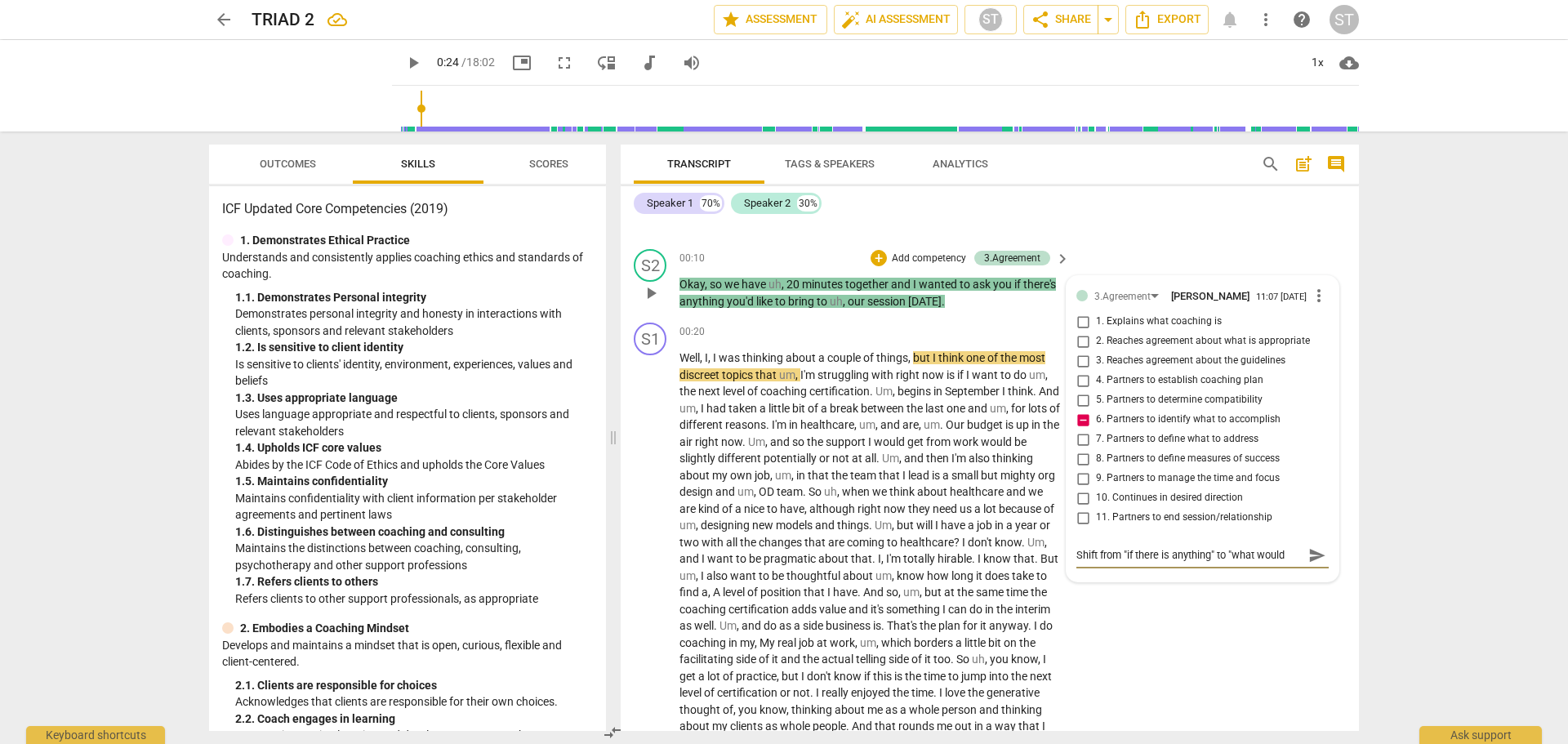
type textarea "Shift from "if there is anything" to "what would"
type textarea "Shift from "if there is anything" to "what would y"
type textarea "Shift from "if there is anything" to "what would ypo"
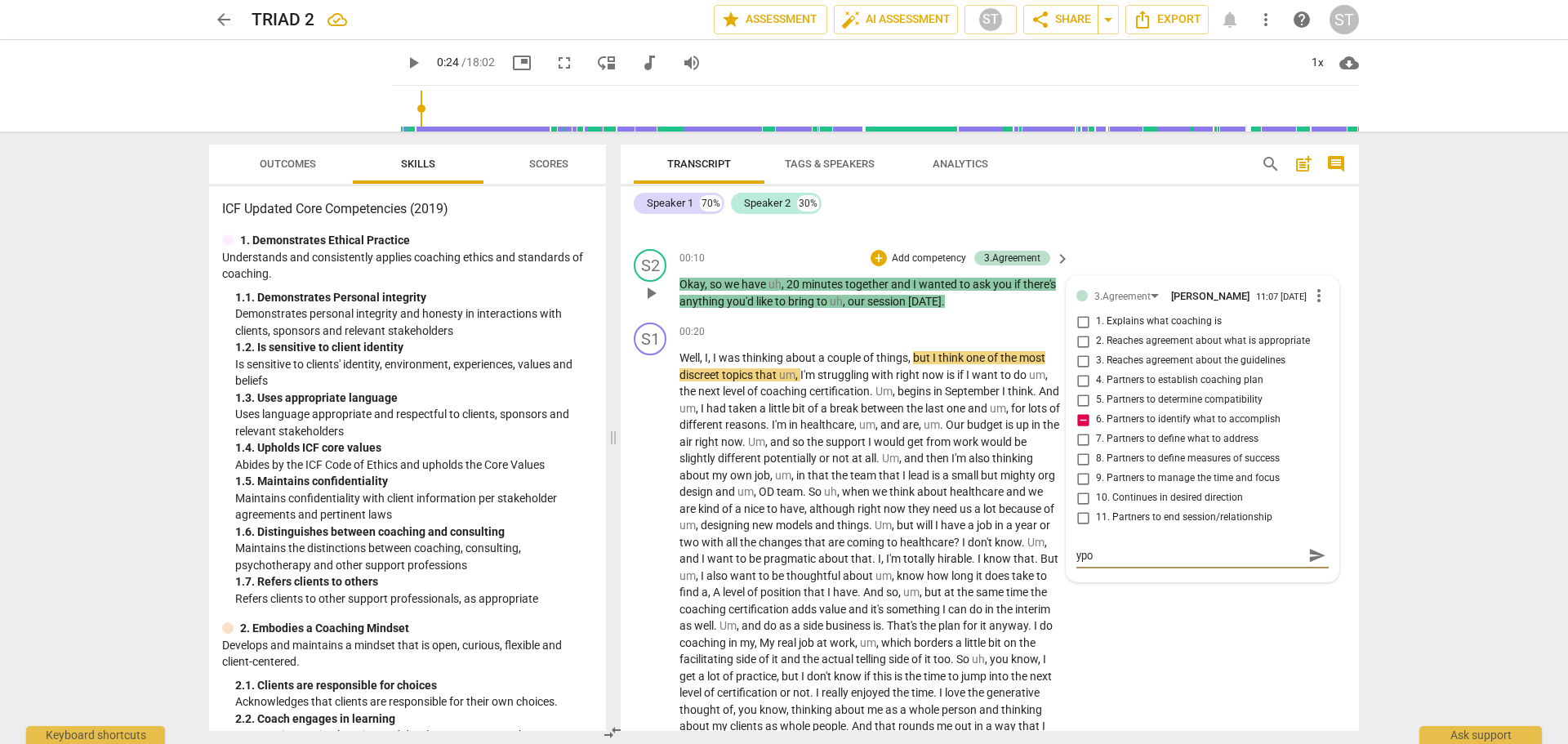
type textarea "Shift from "if there is anything" to "what would ypo"
type textarea "Shift from "if there is anything" to "what would yp"
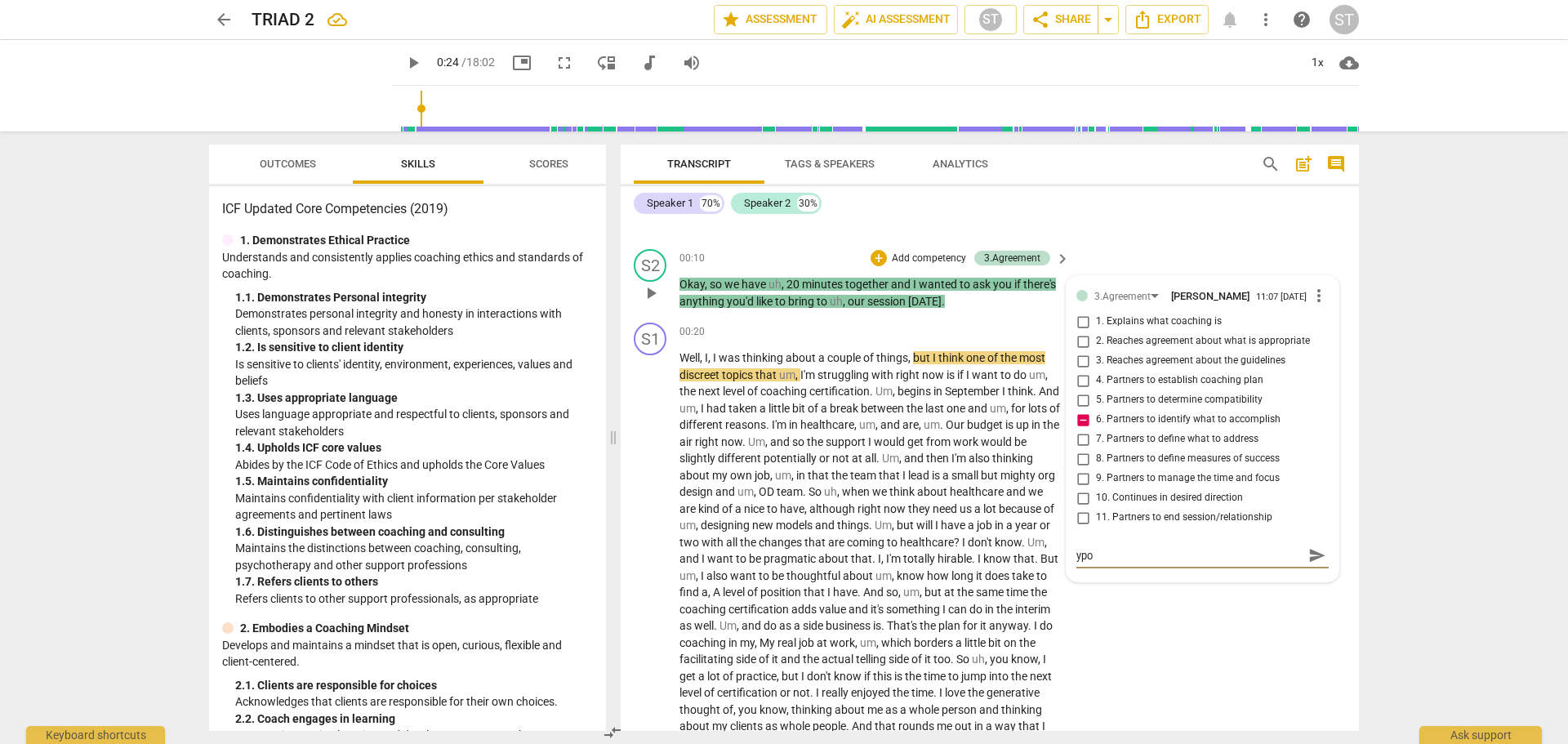
type textarea "Shift from "if there is anything" to "what would yp"
type textarea "Shift from "if there is anything" to "what would y"
type textarea "Shift from "if there is anything" to "what would yo"
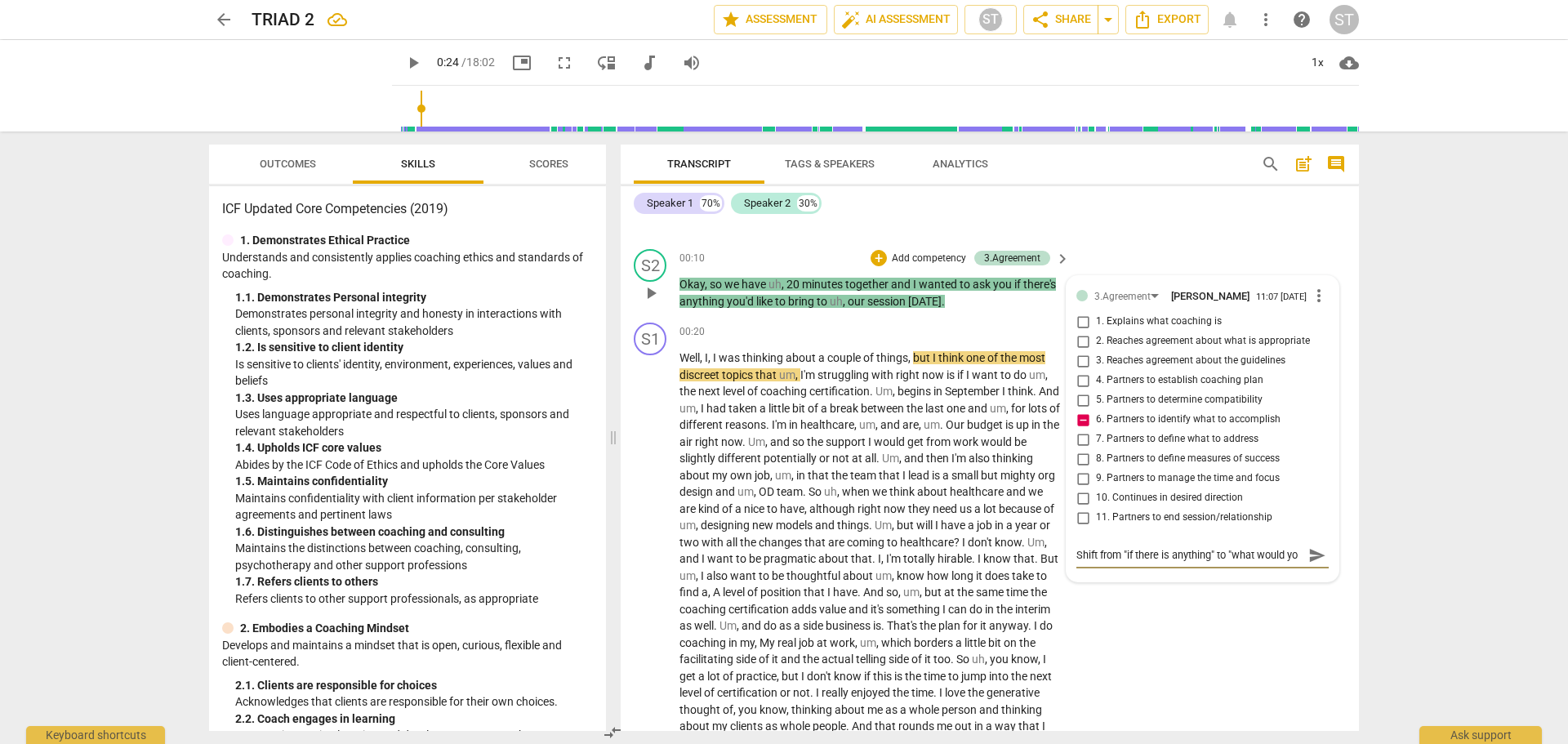
type textarea "Shift from "if there is anything" to "what would you"
type textarea "Shift from "if there is anything" to "what would you l"
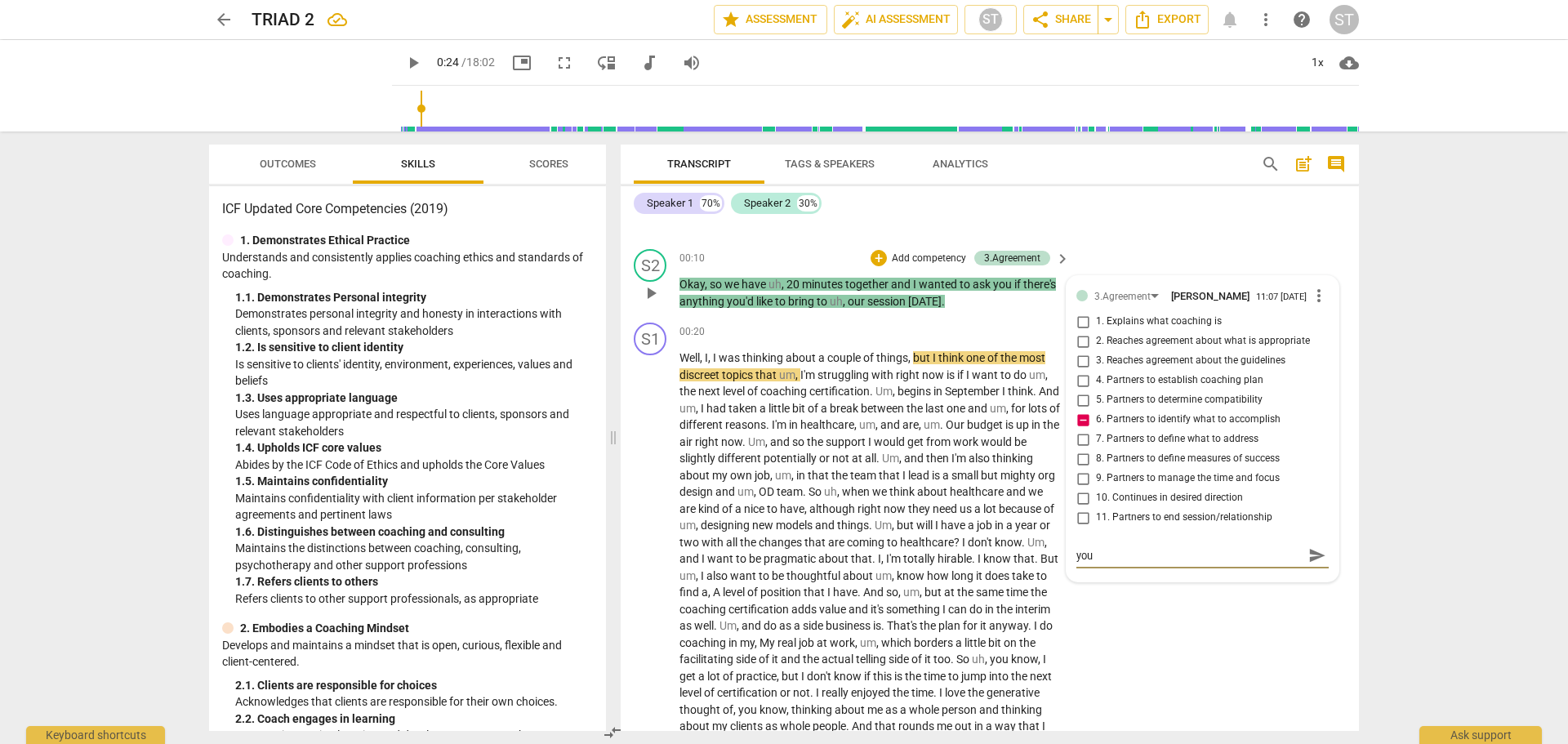
type textarea "Shift from "if there is anything" to "what would you l"
type textarea "Shift from "if there is anything" to "what would you li"
type textarea "Shift from "if there is anything" to "what would you lik"
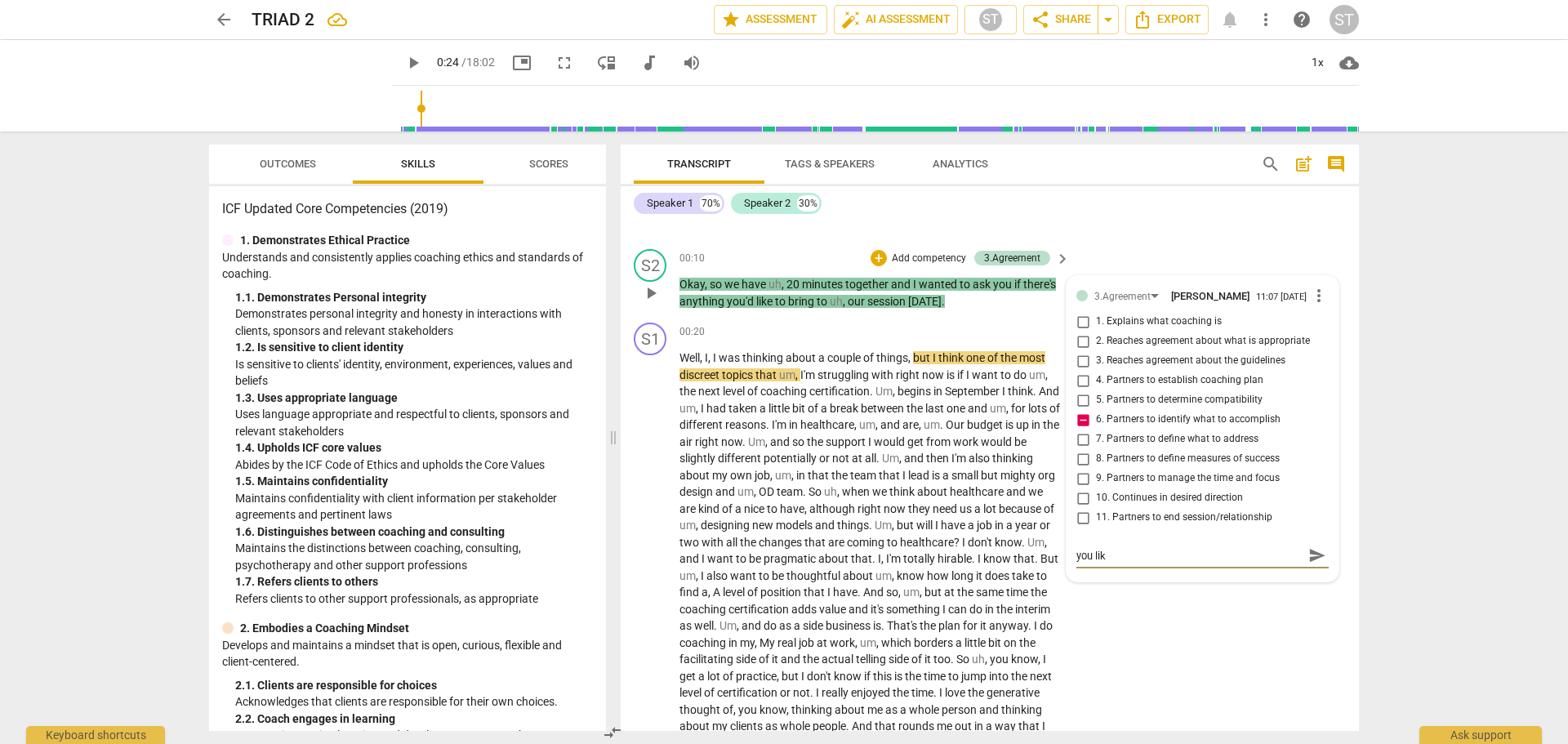
type textarea "Shift from "if there is anything" to "what would you like"
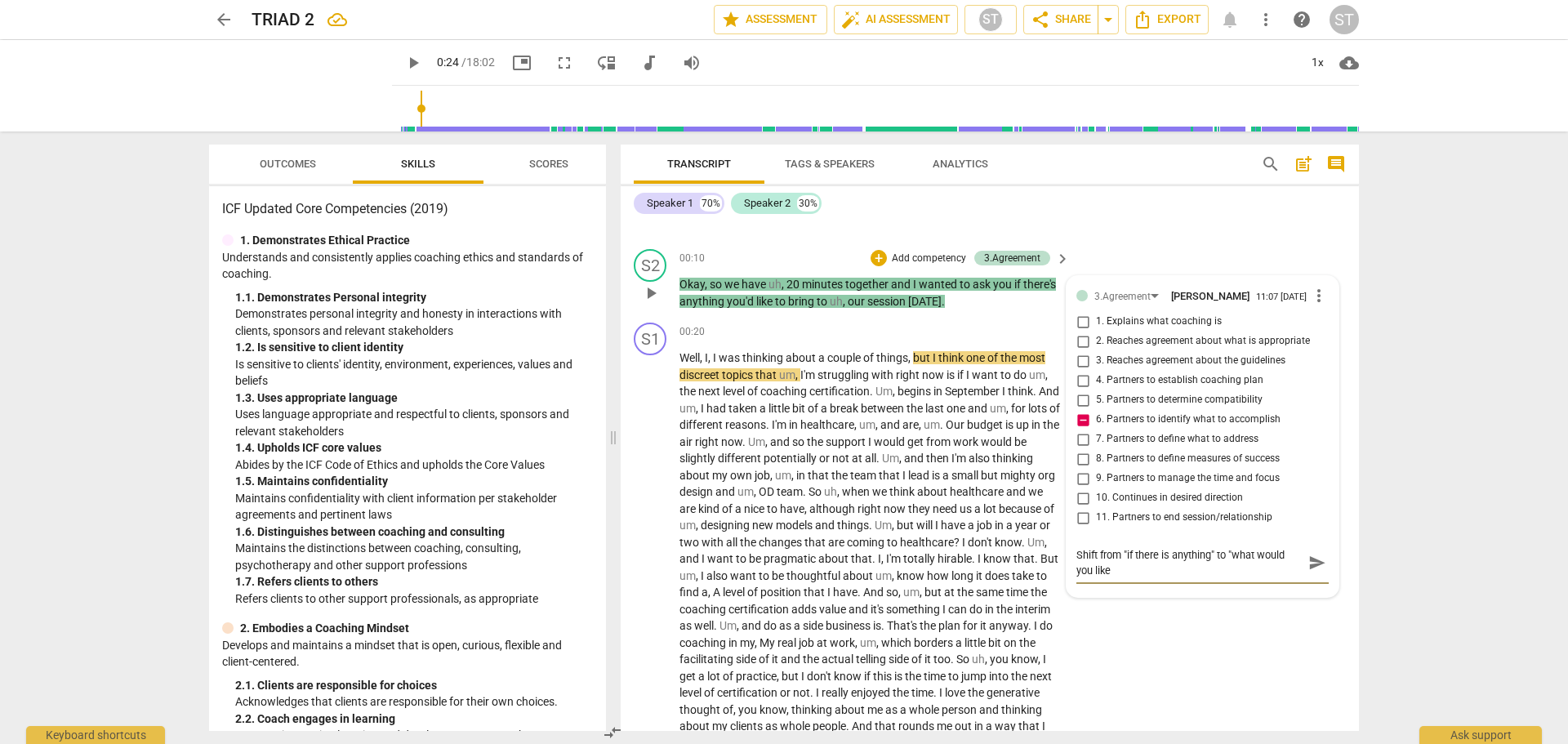
type textarea "Shift from "if there is anything" to "what would you like t"
type textarea "Shift from "if there is anything" to "what would you like to"
type textarea "Shift from "if there is anything" to "what would you like to b"
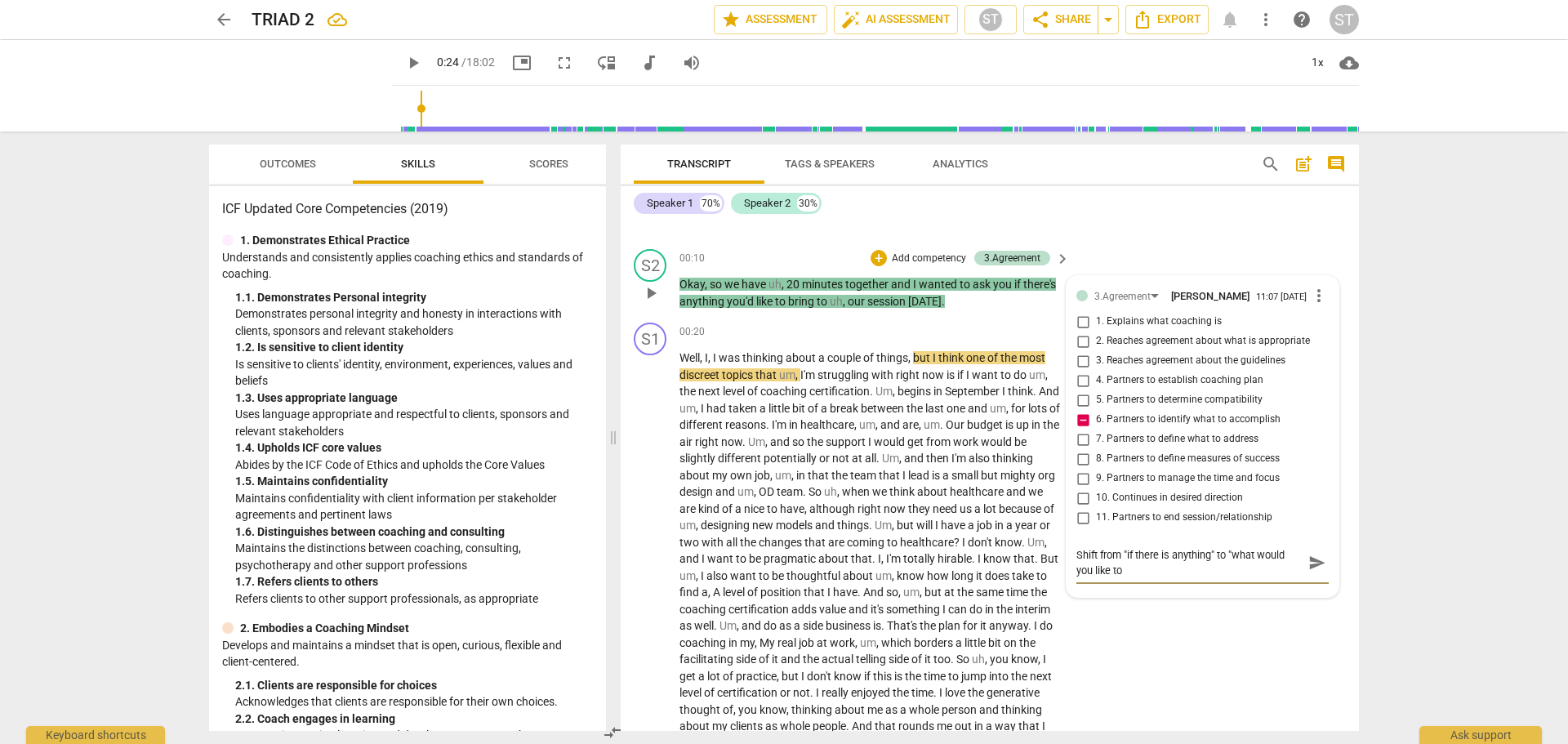
type textarea "Shift from "if there is anything" to "what would you like to b"
type textarea "Shift from "if there is anything" to "what would you like to br"
type textarea "Shift from "if there is anything" to "what would you like to bri"
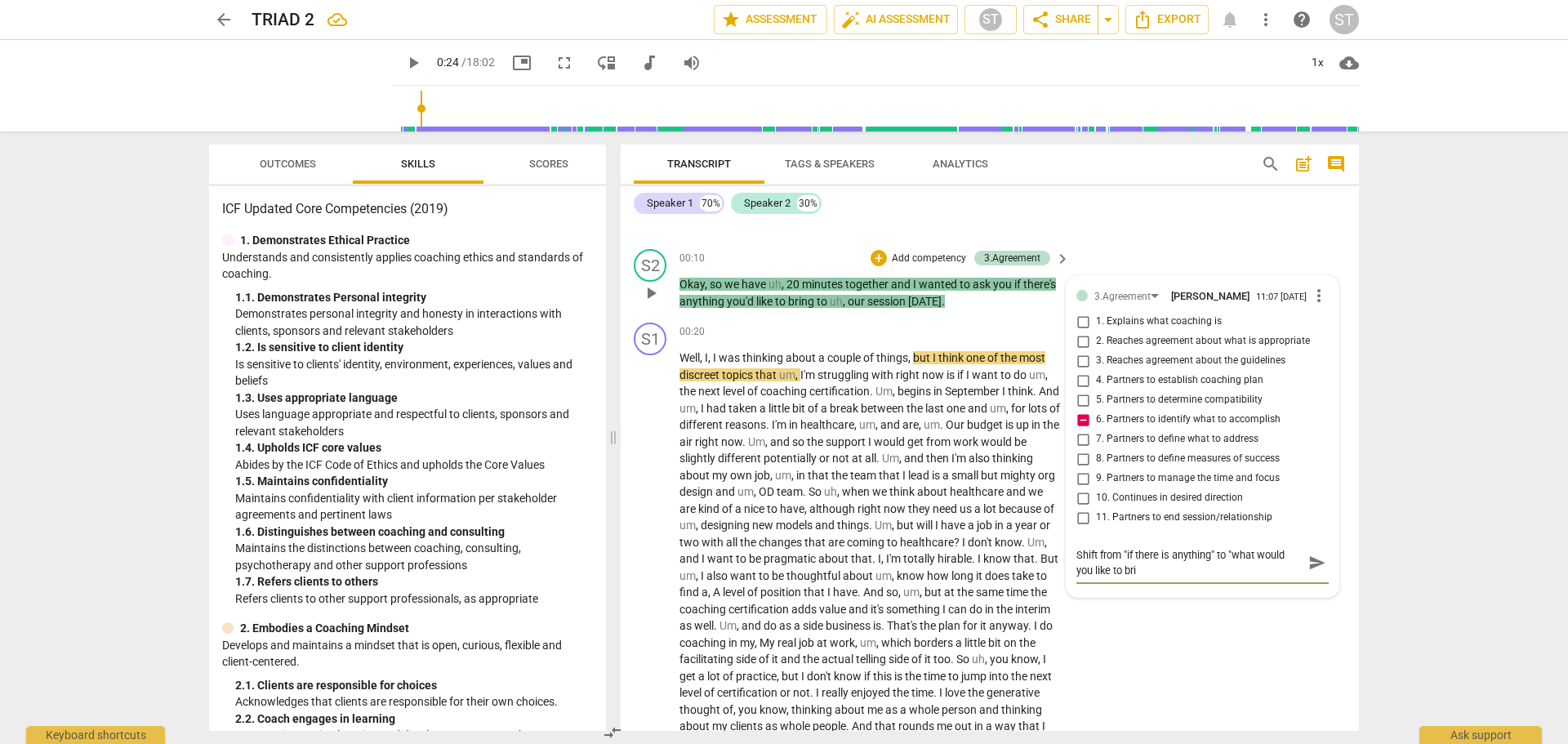
type textarea "Shift from "if there is anything" to "what would you like to brin"
type textarea "Shift from "if there is anything" to "what would you like to bring"
type textarea "Shift from "if there is anything" to "what would you like to bring""
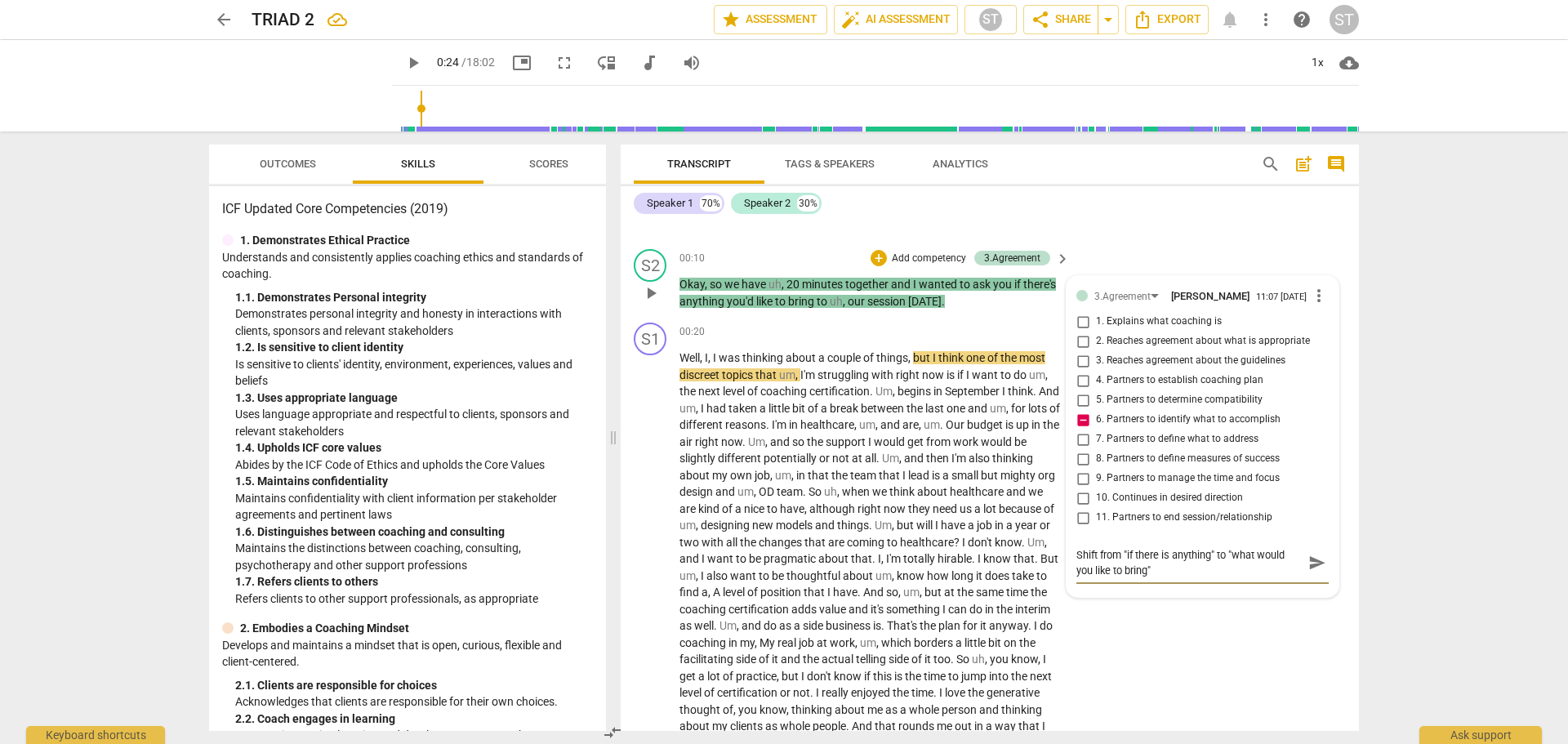
type textarea "Shift from "if there is anything" to "what would you like to bring""
click at [1314, 567] on span "send" at bounding box center [1317, 562] width 18 height 18
click at [403, 59] on span "play_arrow" at bounding box center [413, 63] width 20 height 20
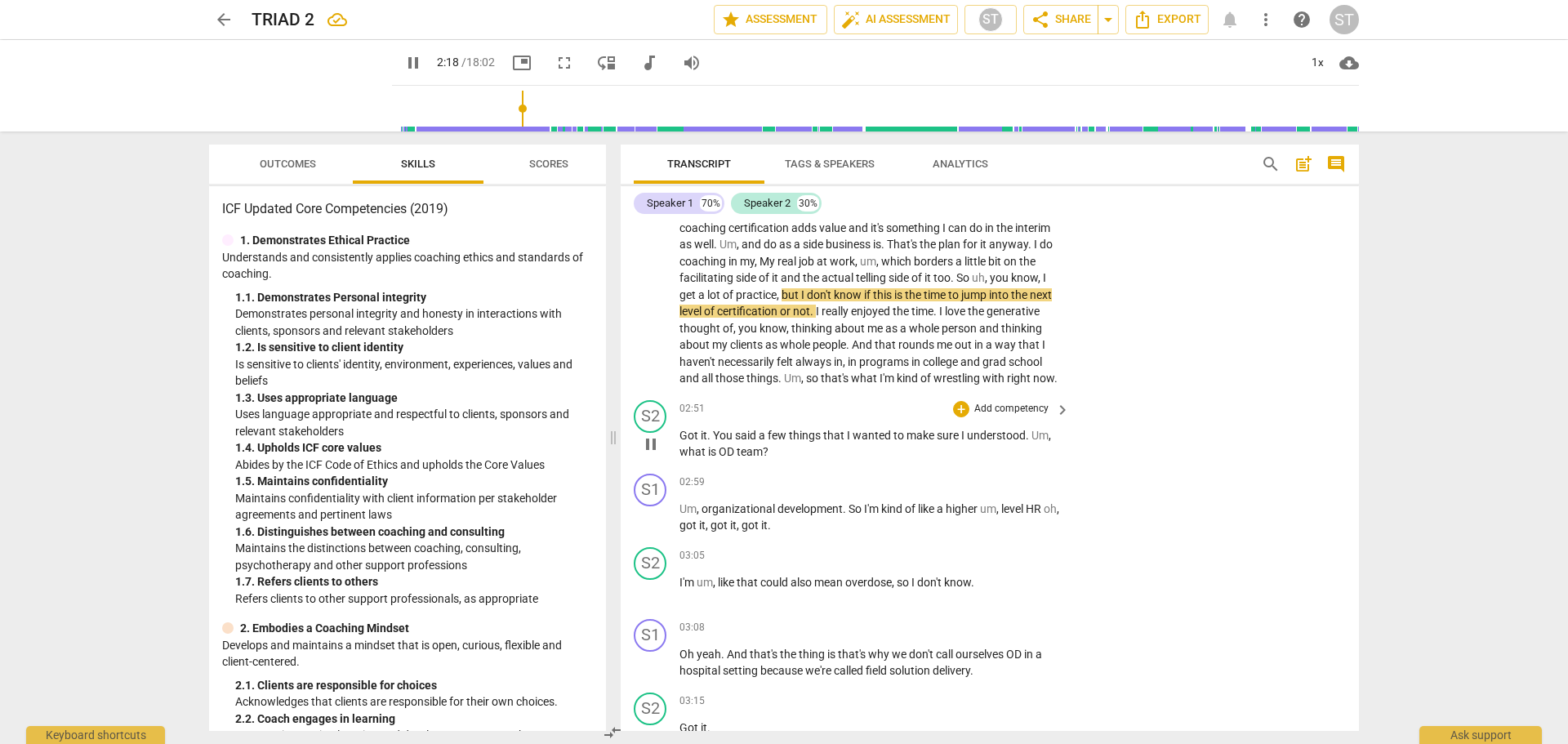
scroll to position [746, 0]
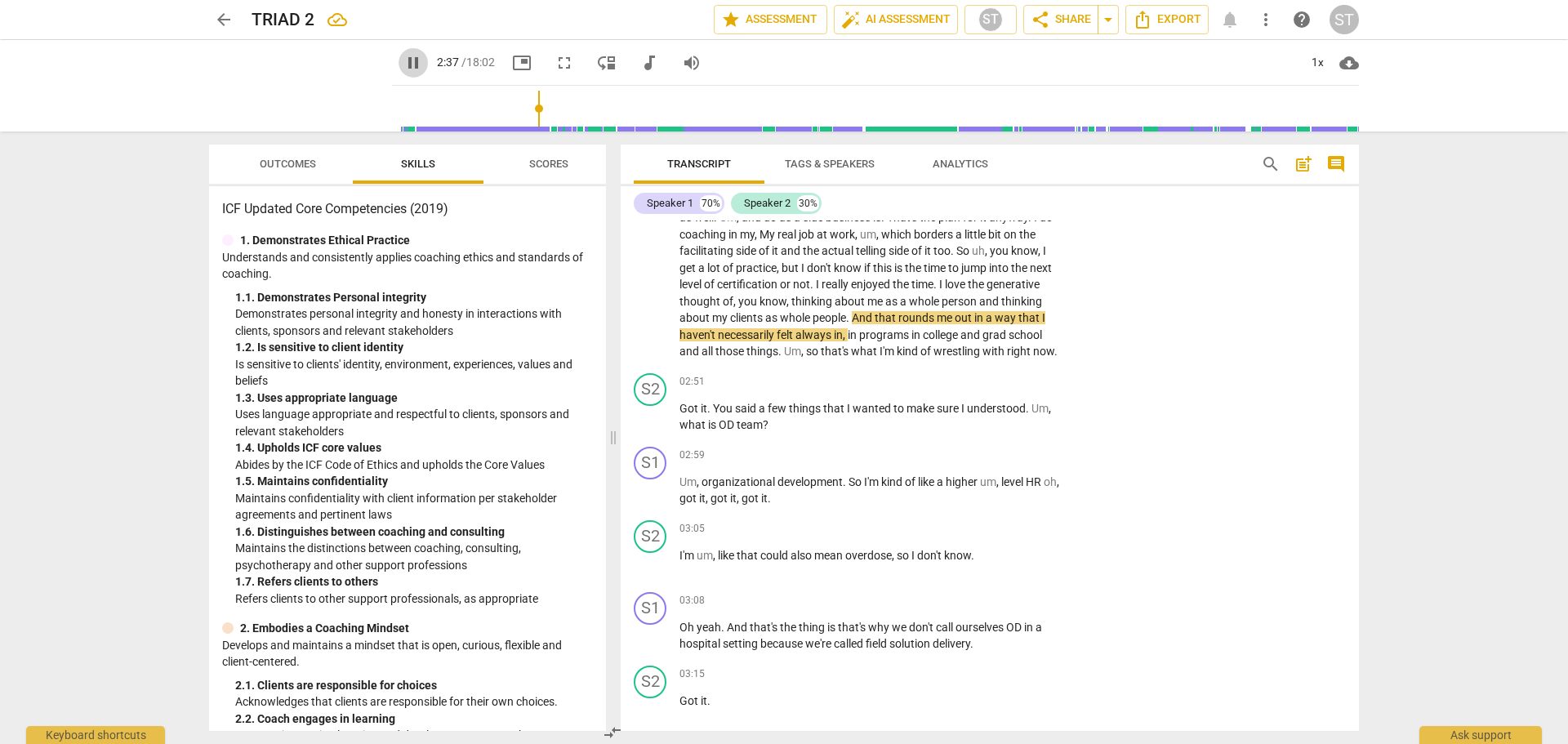
click at [403, 65] on span "pause" at bounding box center [413, 63] width 20 height 20
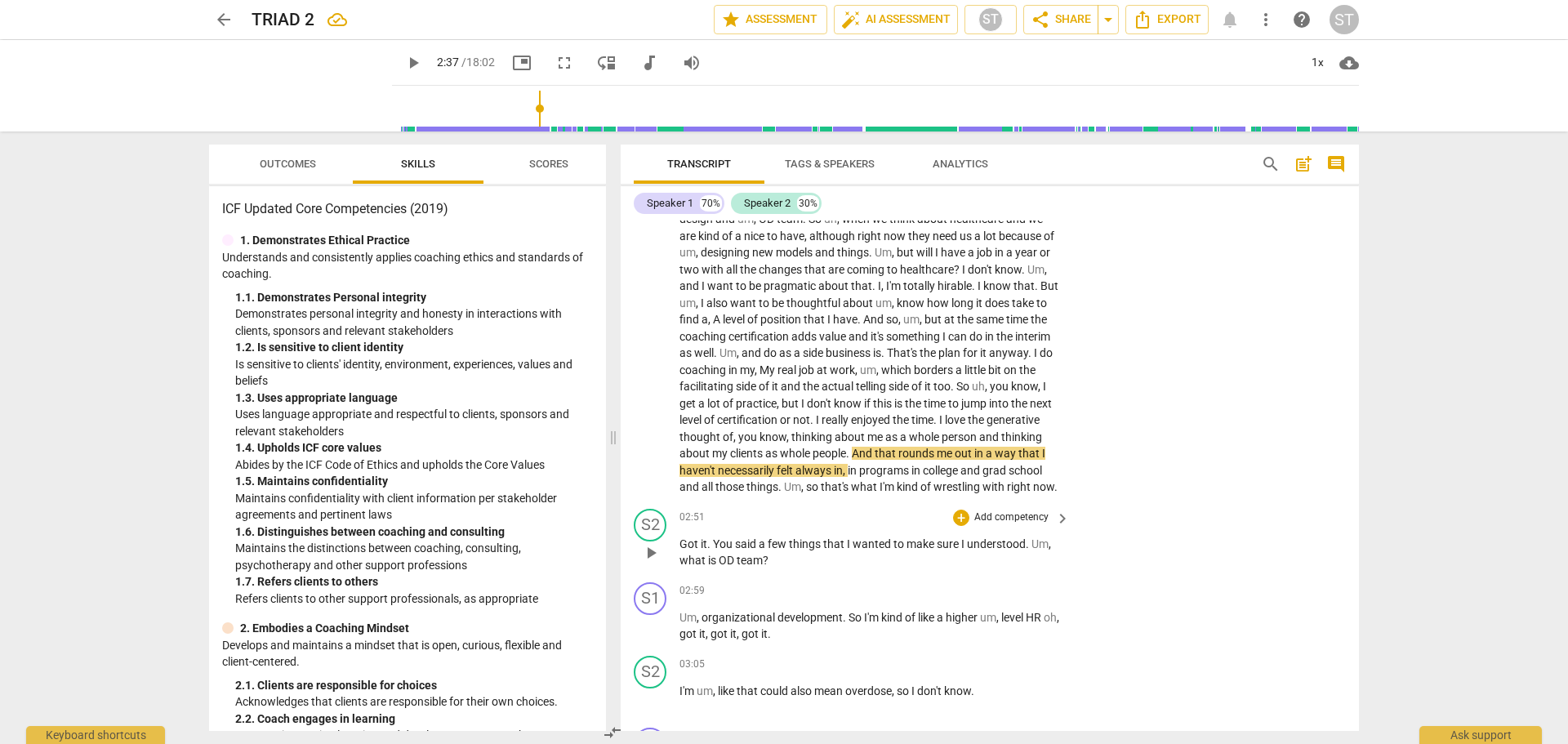
scroll to position [582, 0]
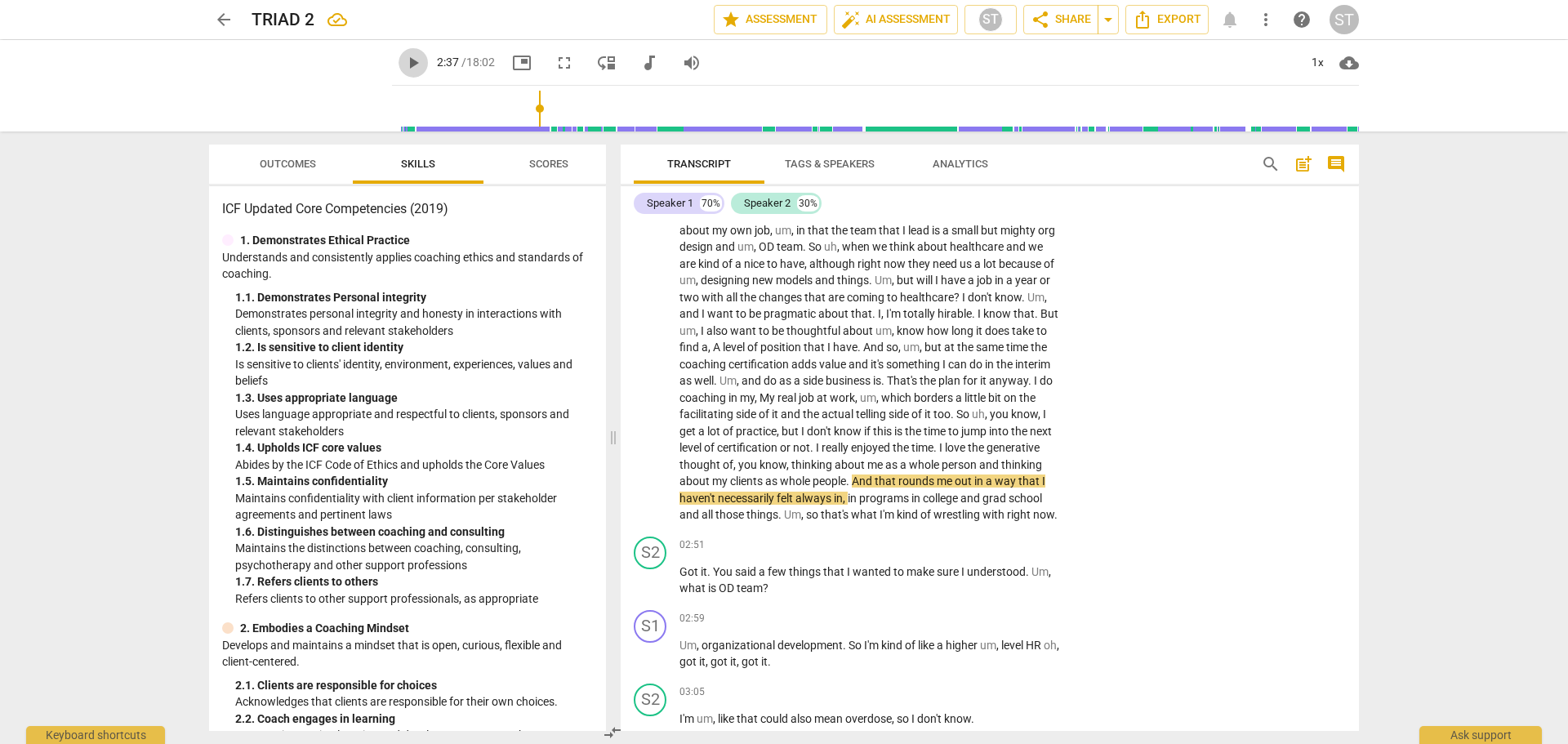
click at [403, 63] on span "play_arrow" at bounding box center [413, 63] width 20 height 20
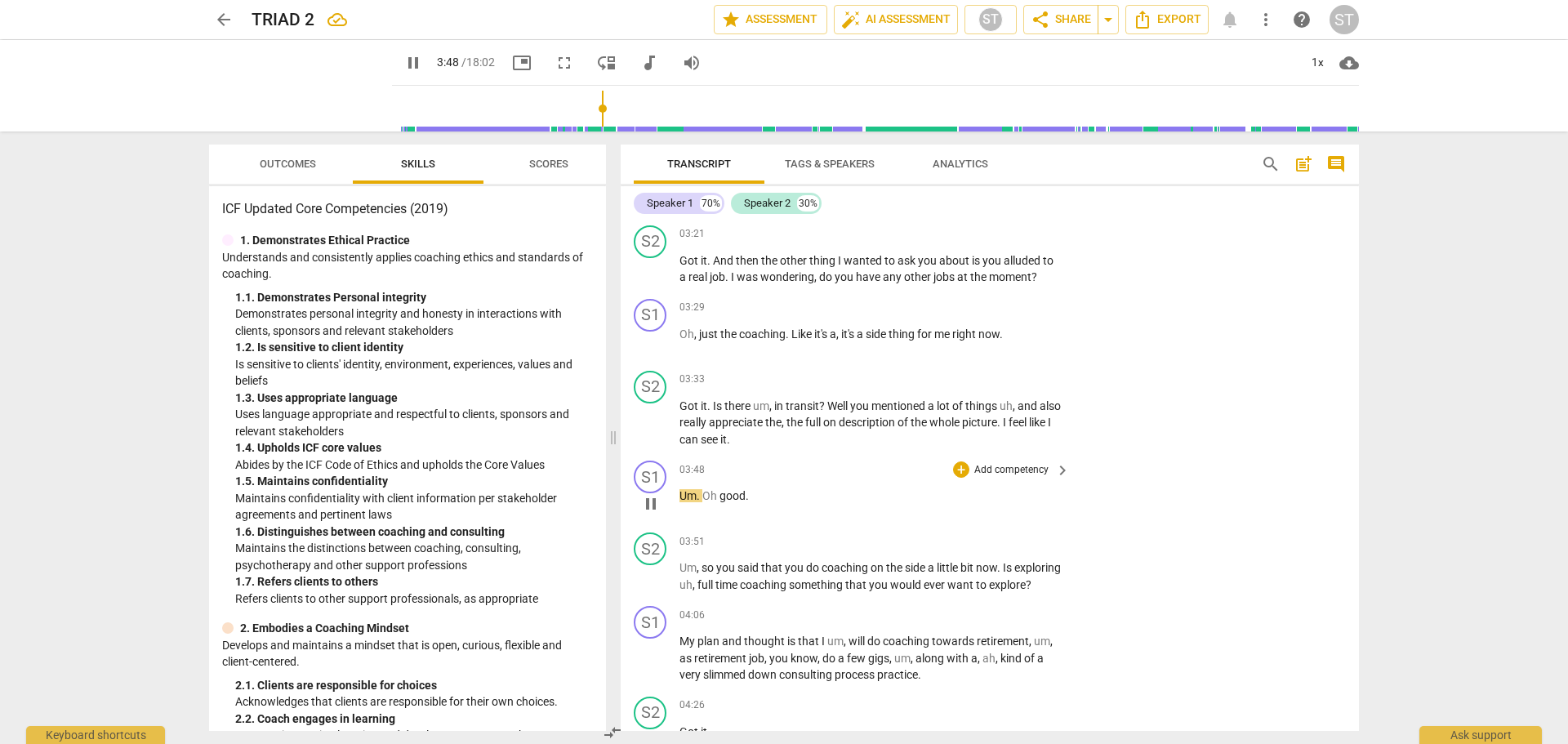
scroll to position [1399, 0]
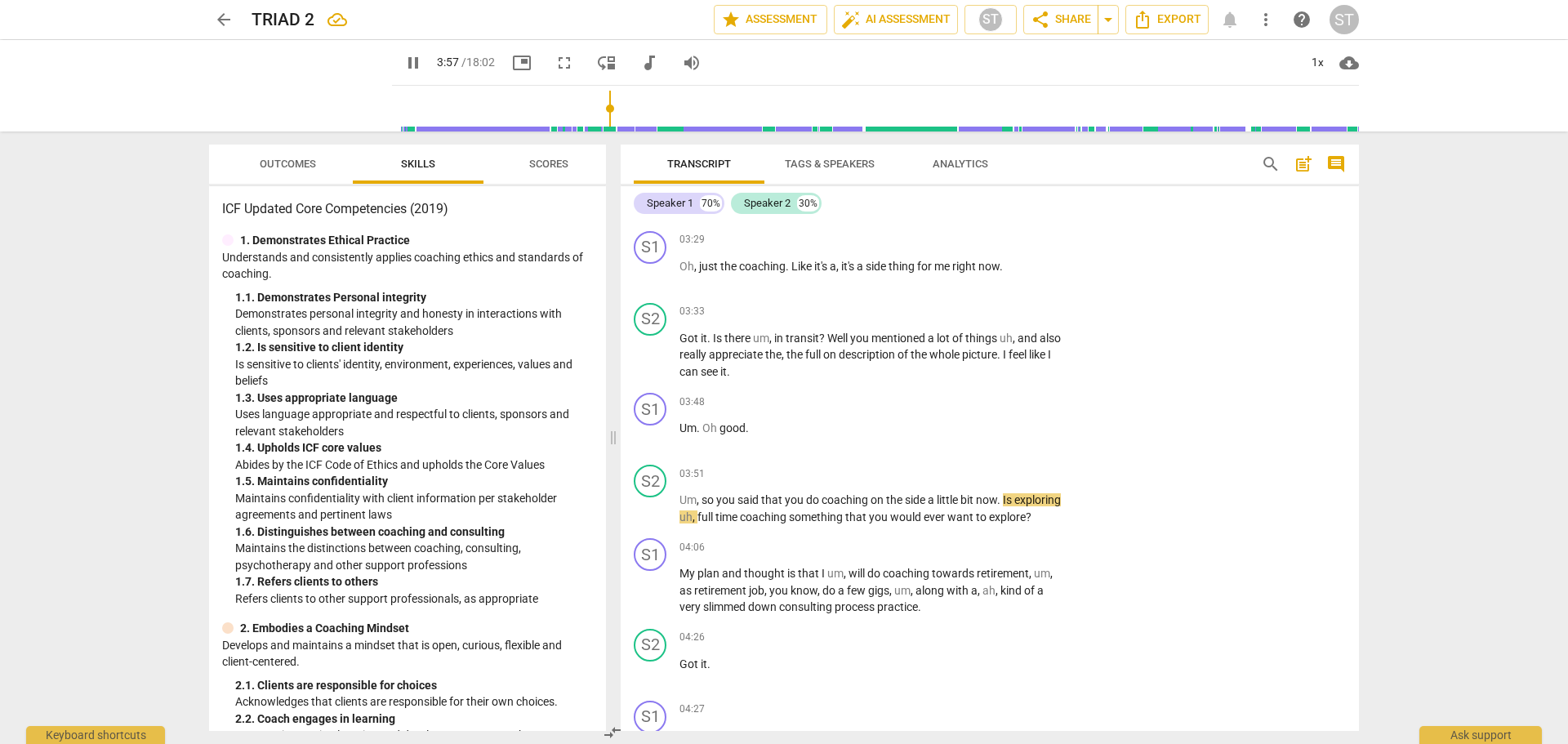
click at [403, 62] on span "pause" at bounding box center [413, 63] width 20 height 20
type input "238"
click at [1030, 482] on p "Add competency" at bounding box center [1011, 474] width 78 height 15
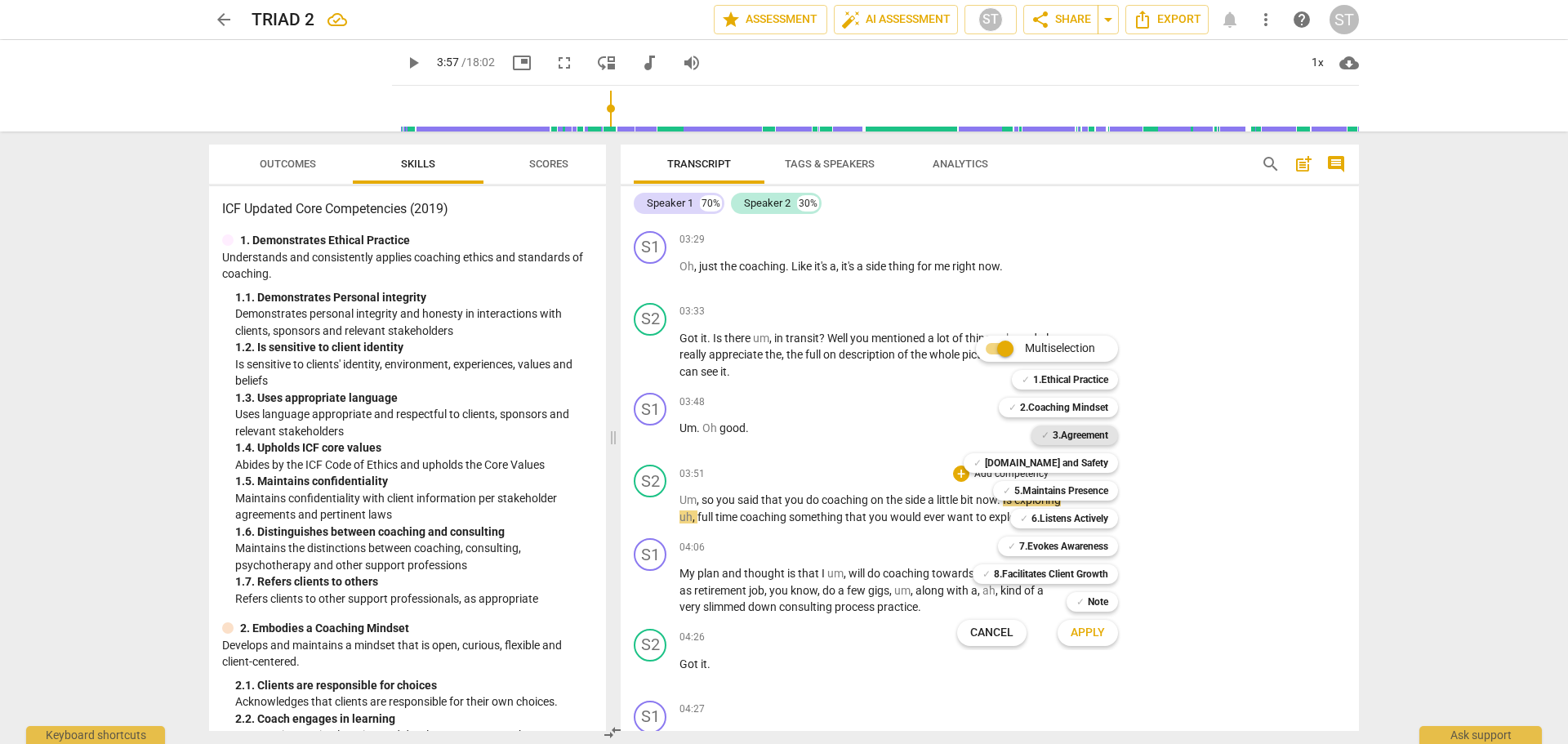
click at [1082, 435] on b "3.Agreement" at bounding box center [1080, 436] width 55 height 20
click at [1088, 631] on span "Apply" at bounding box center [1087, 632] width 35 height 17
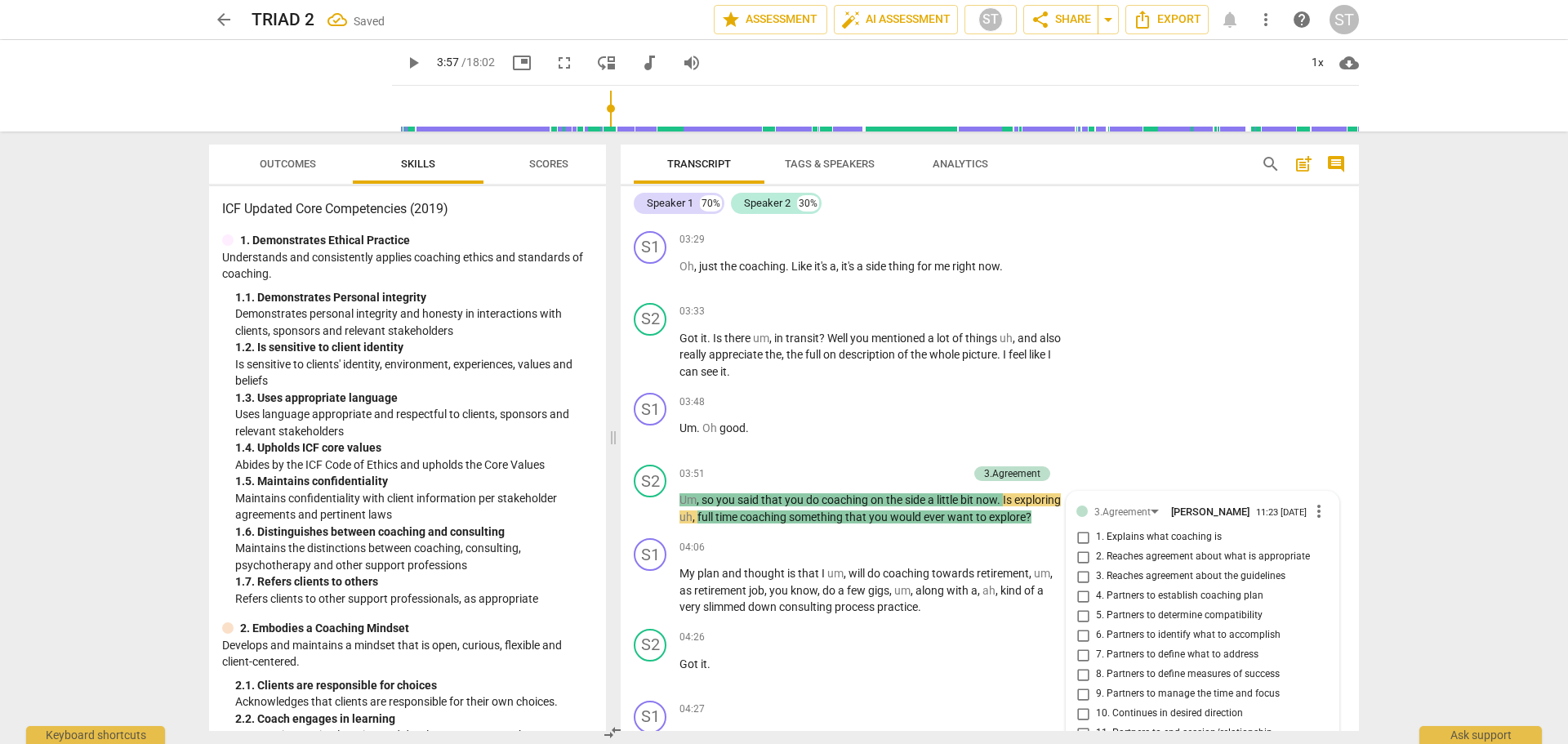
scroll to position [1716, 0]
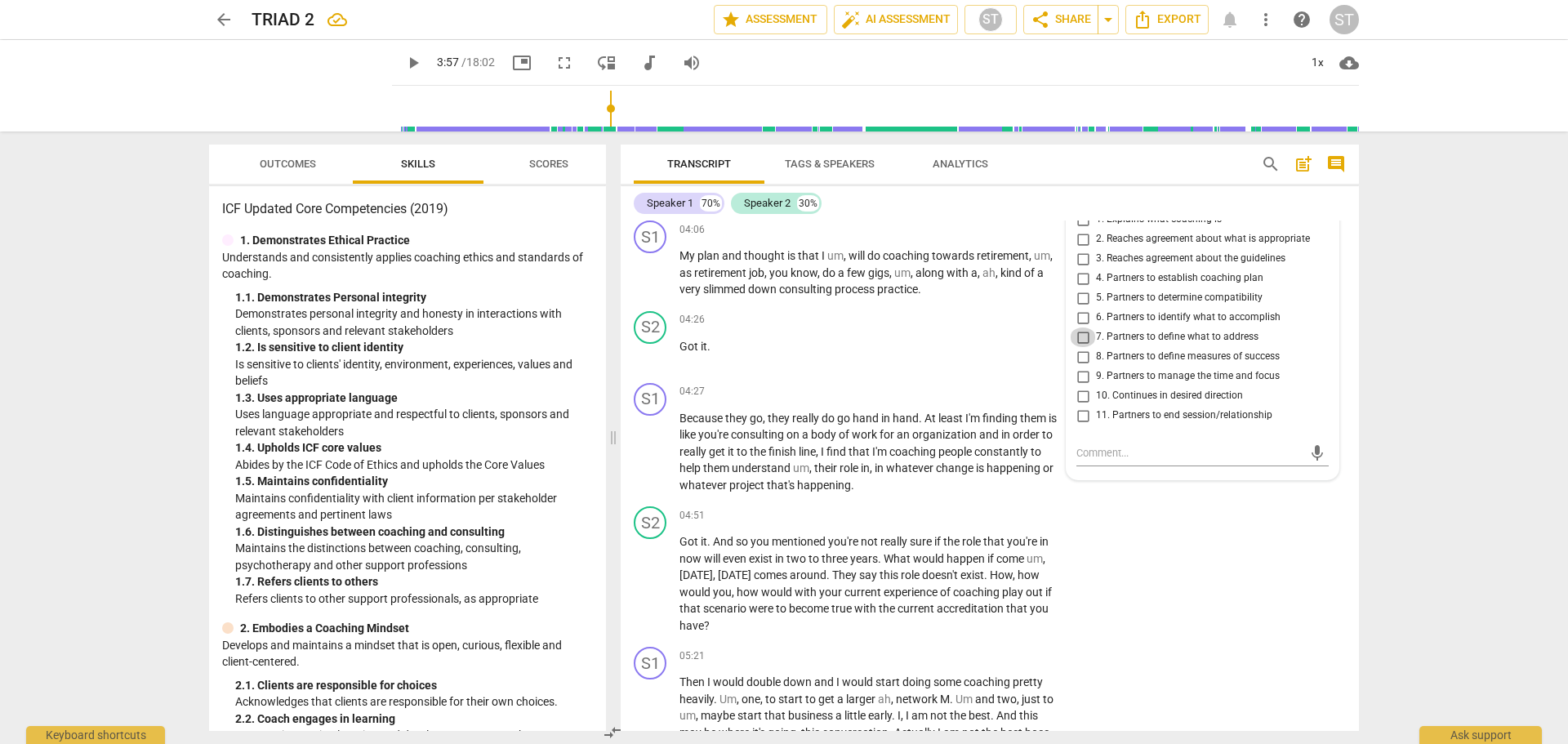
click at [1083, 347] on input "7. Partners to define what to address" at bounding box center [1083, 337] width 26 height 20
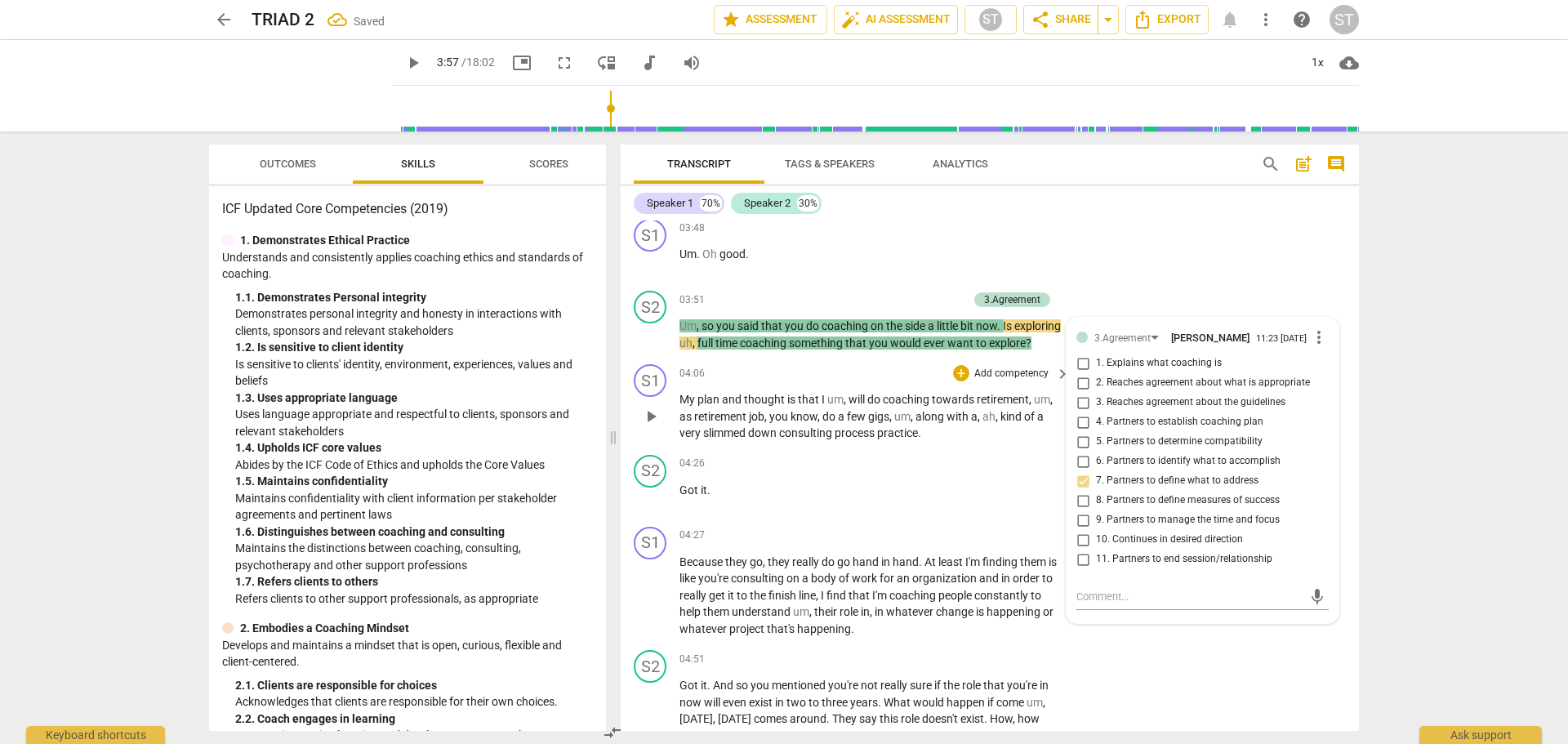
scroll to position [1553, 0]
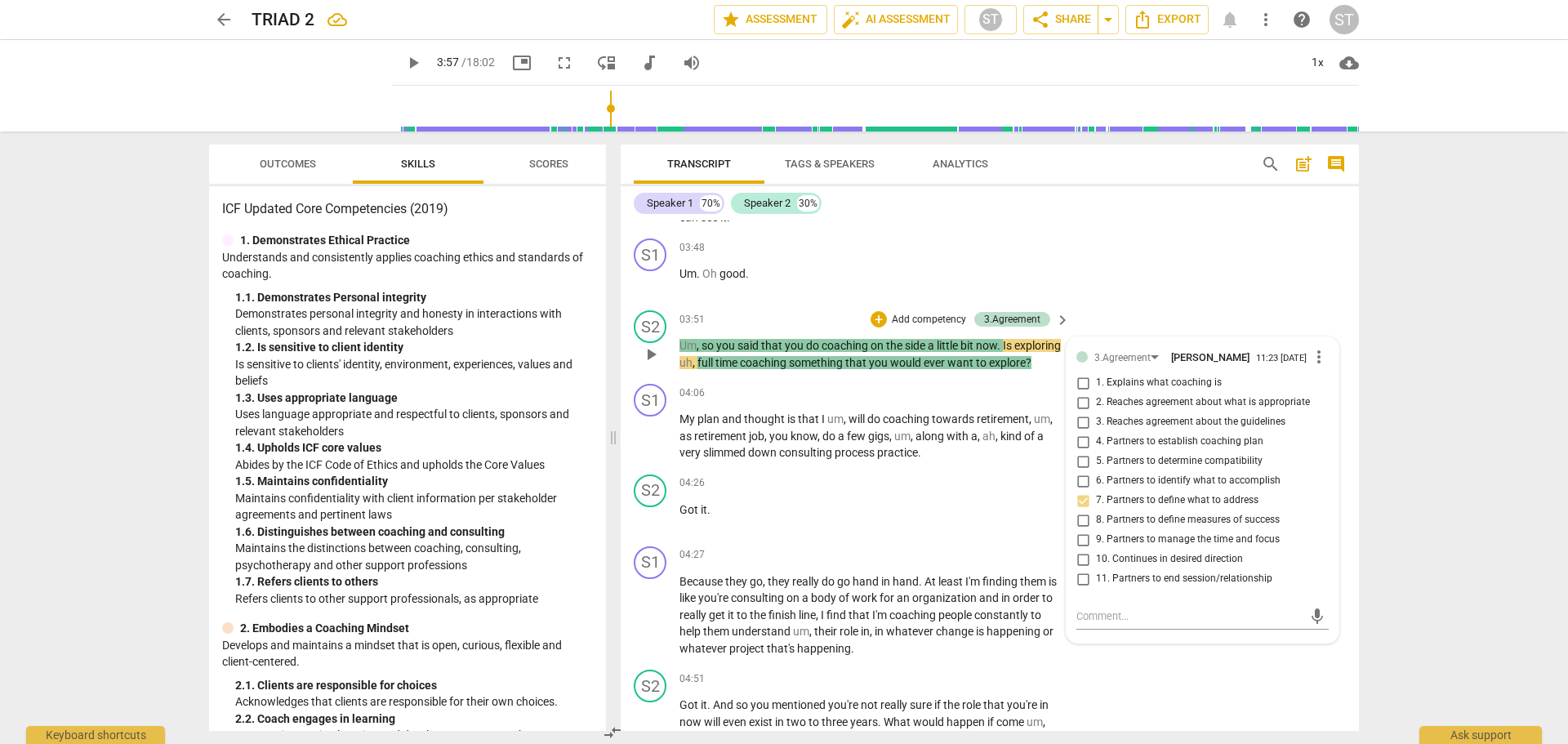
click at [1083, 511] on input "7. Partners to define what to address" at bounding box center [1083, 501] width 26 height 20
checkbox input "true"
click at [1093, 623] on textarea at bounding box center [1189, 617] width 226 height 16
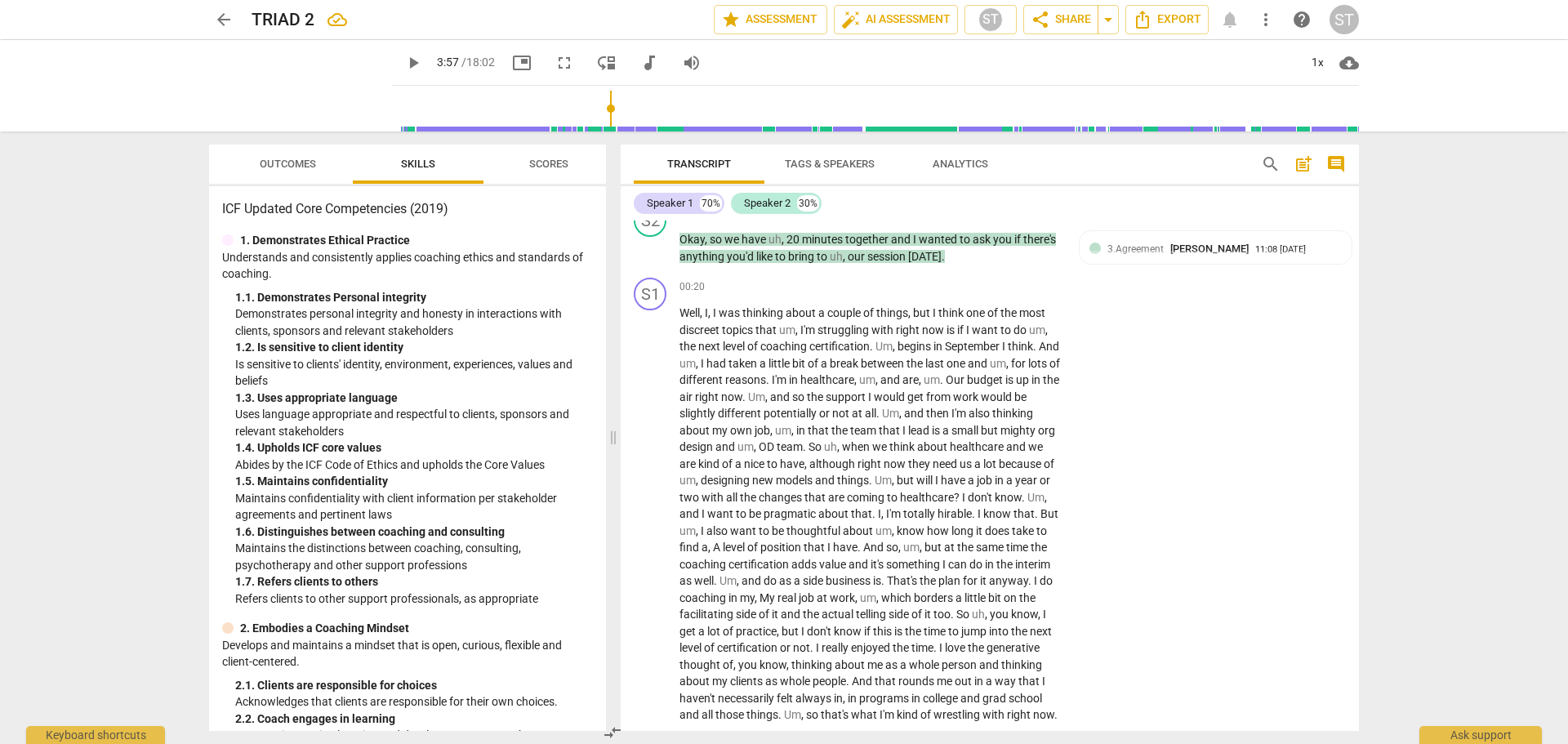
scroll to position [328, 0]
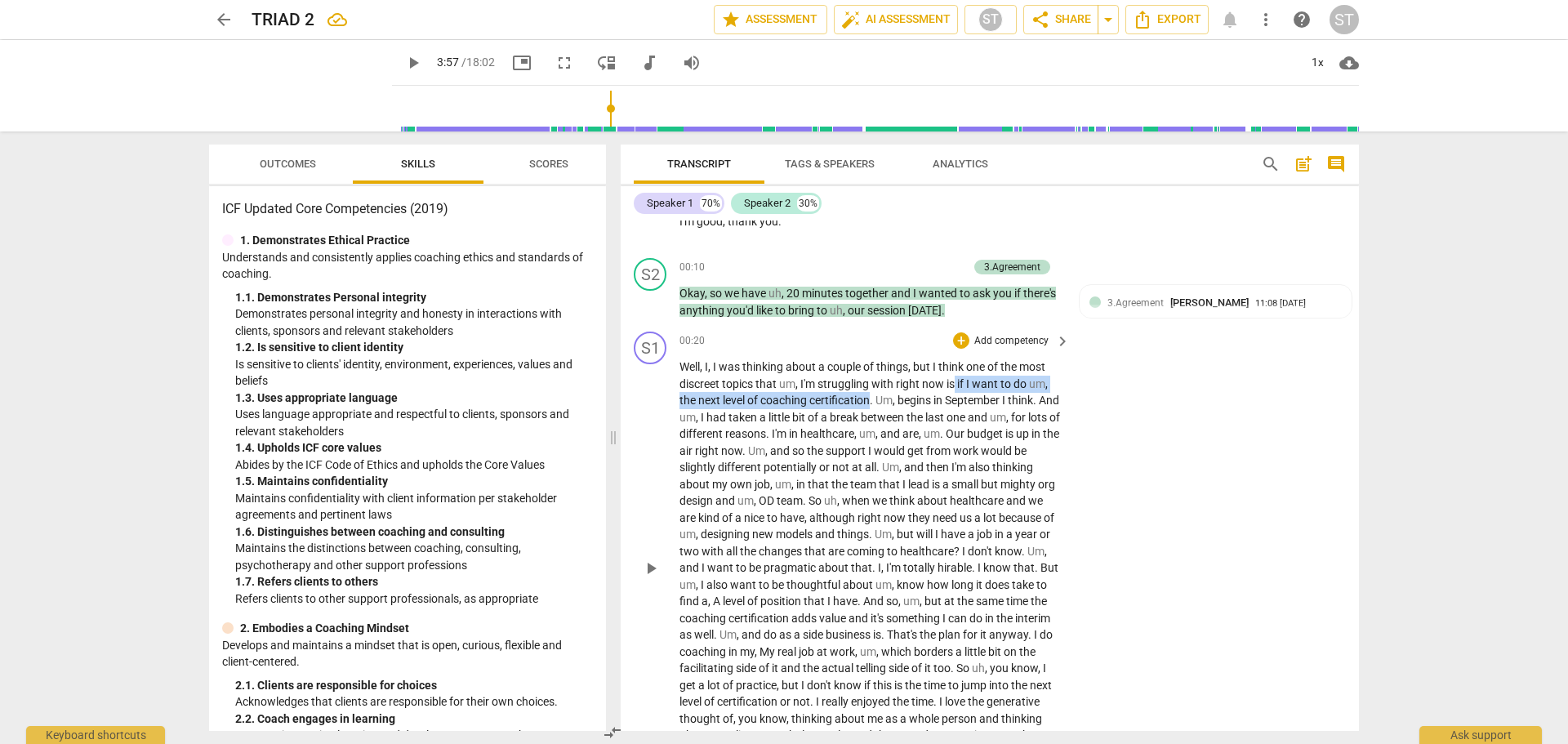
drag, startPoint x: 957, startPoint y: 385, endPoint x: 871, endPoint y: 399, distance: 87.1
click at [871, 399] on p "Well , I , I was thinking about a couple of things , but I think one of the mos…" at bounding box center [870, 568] width 382 height 419
copy p "if I want to do um , the next level of coaching certification"
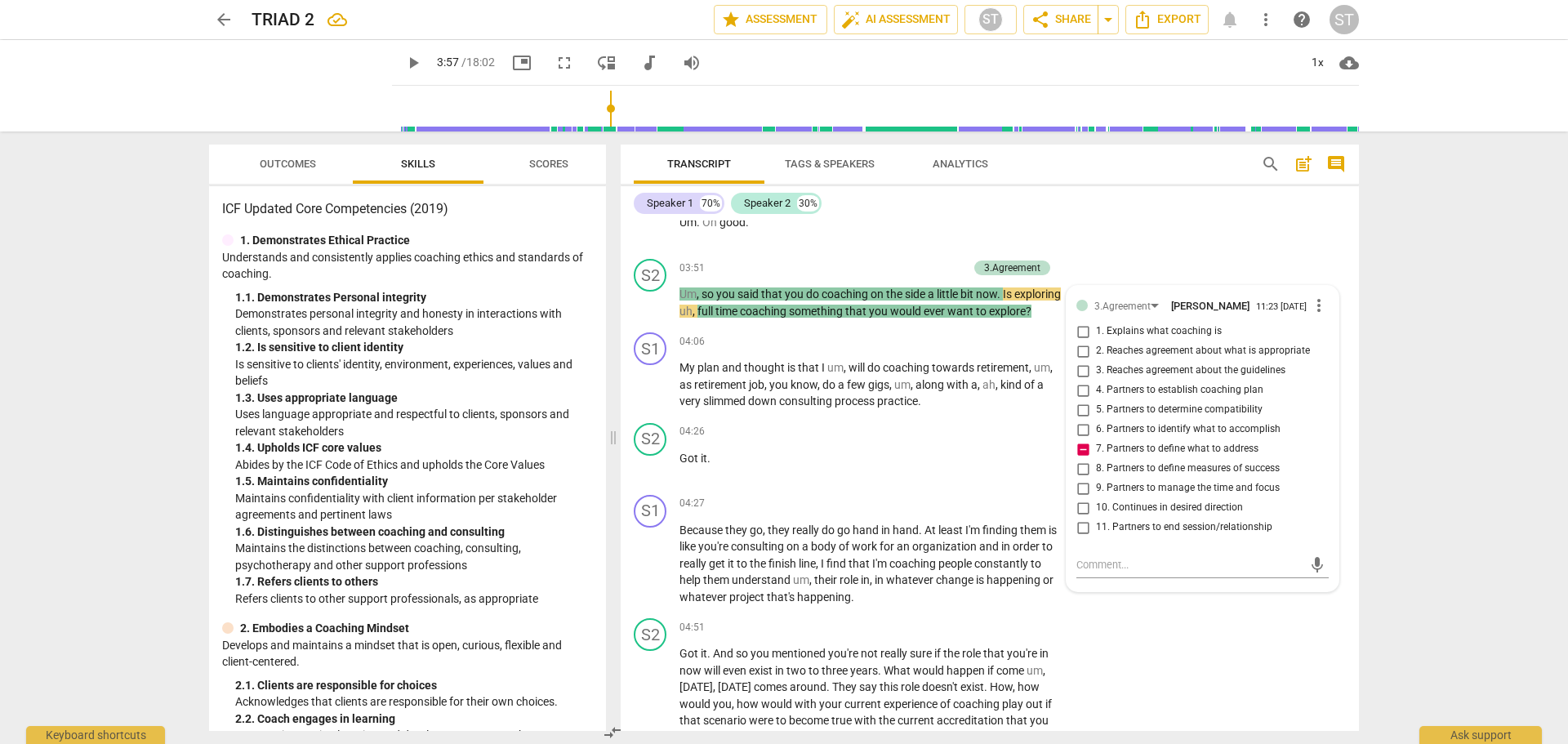
scroll to position [1716, 0]
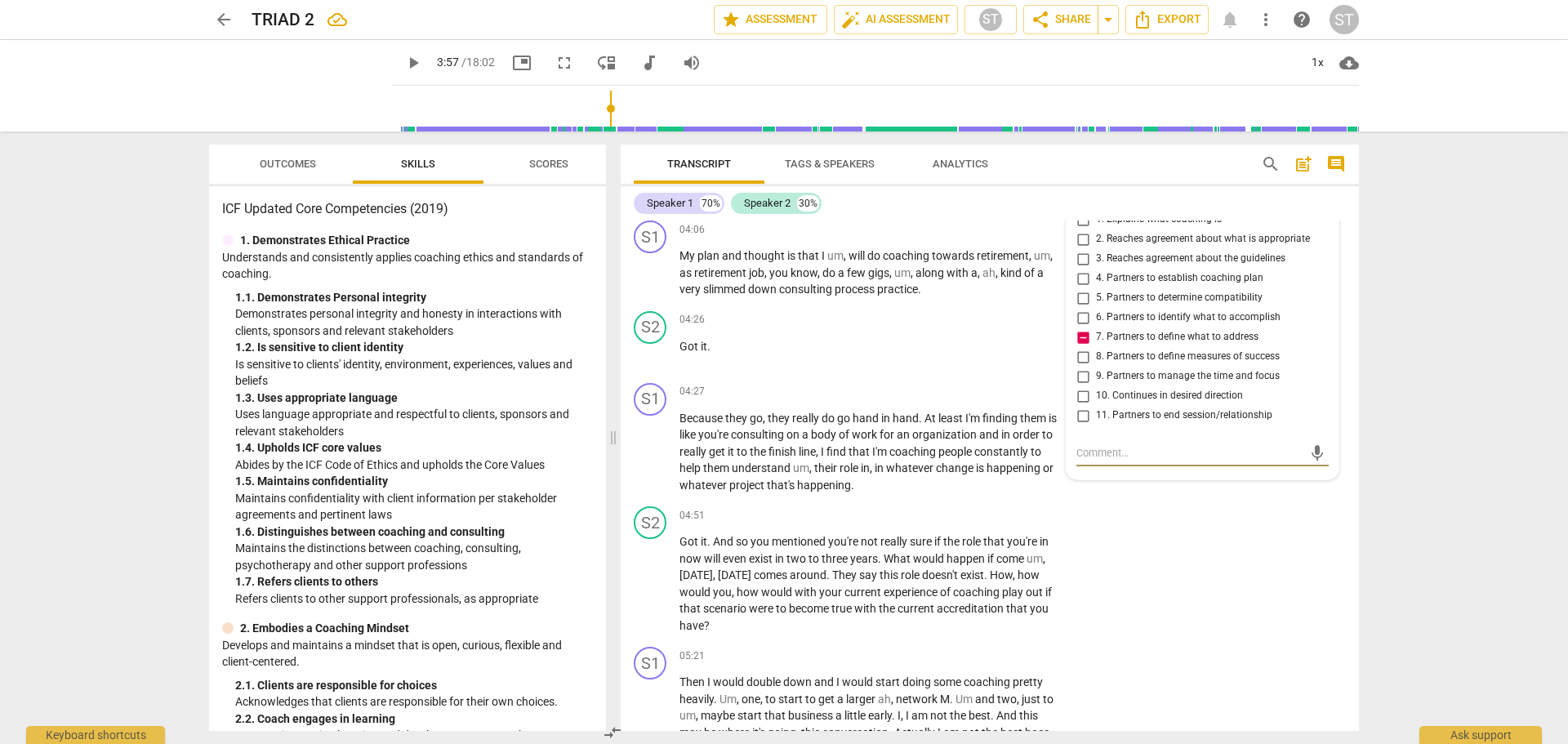
click at [1083, 460] on textarea at bounding box center [1189, 453] width 226 height 16
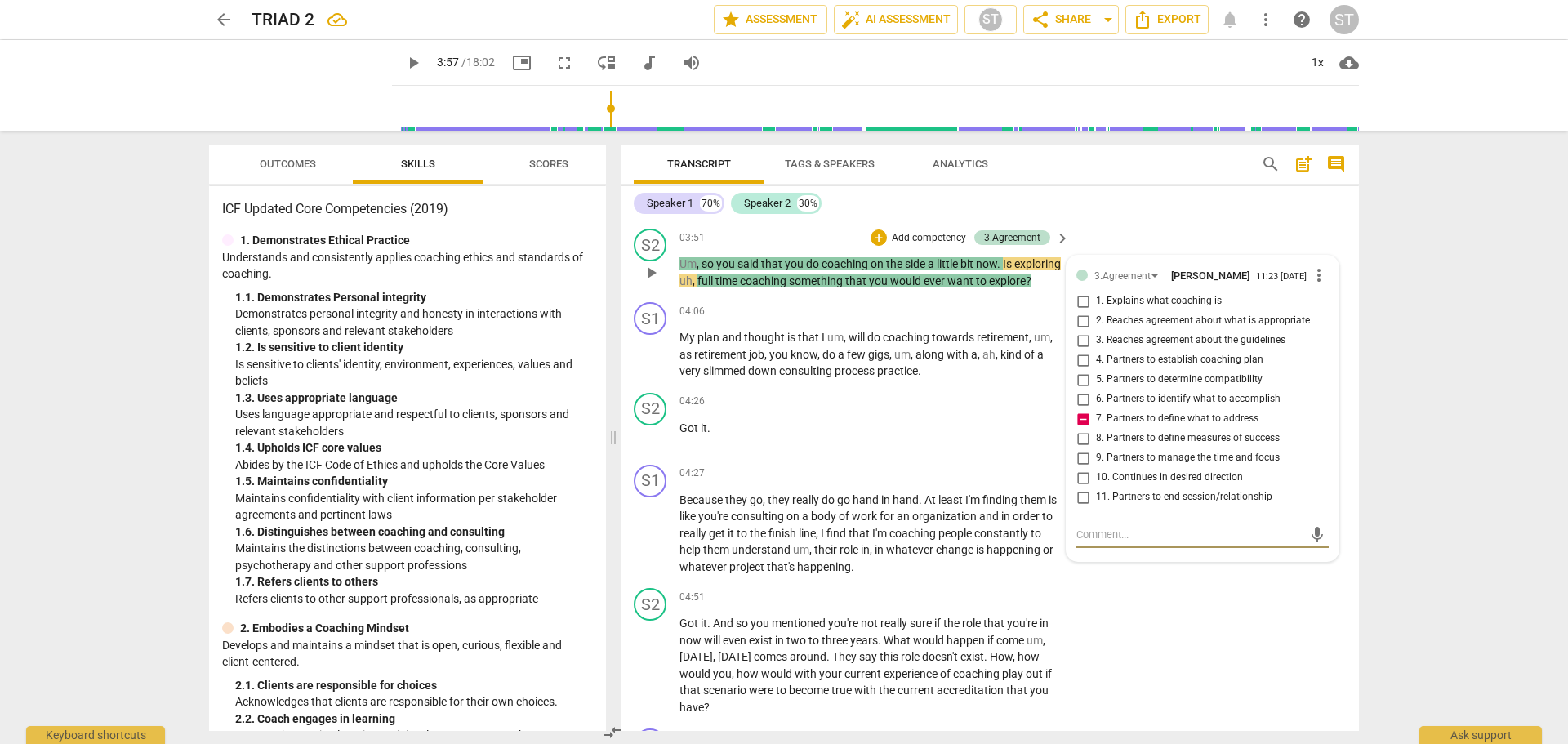
type textarea "C"
type textarea "Cl"
type textarea "Cla"
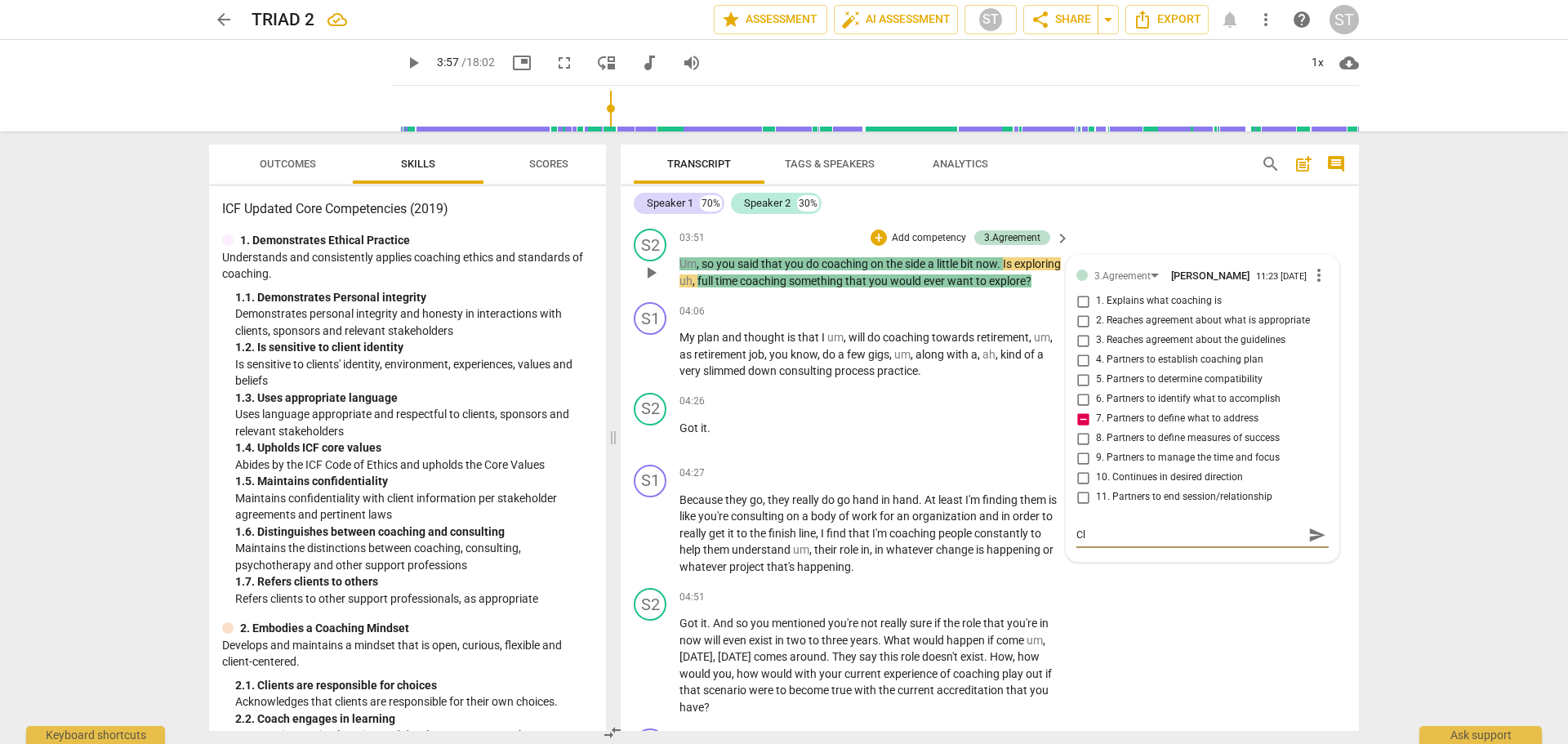
type textarea "Cla"
type textarea "Clar"
type textarea "Clari"
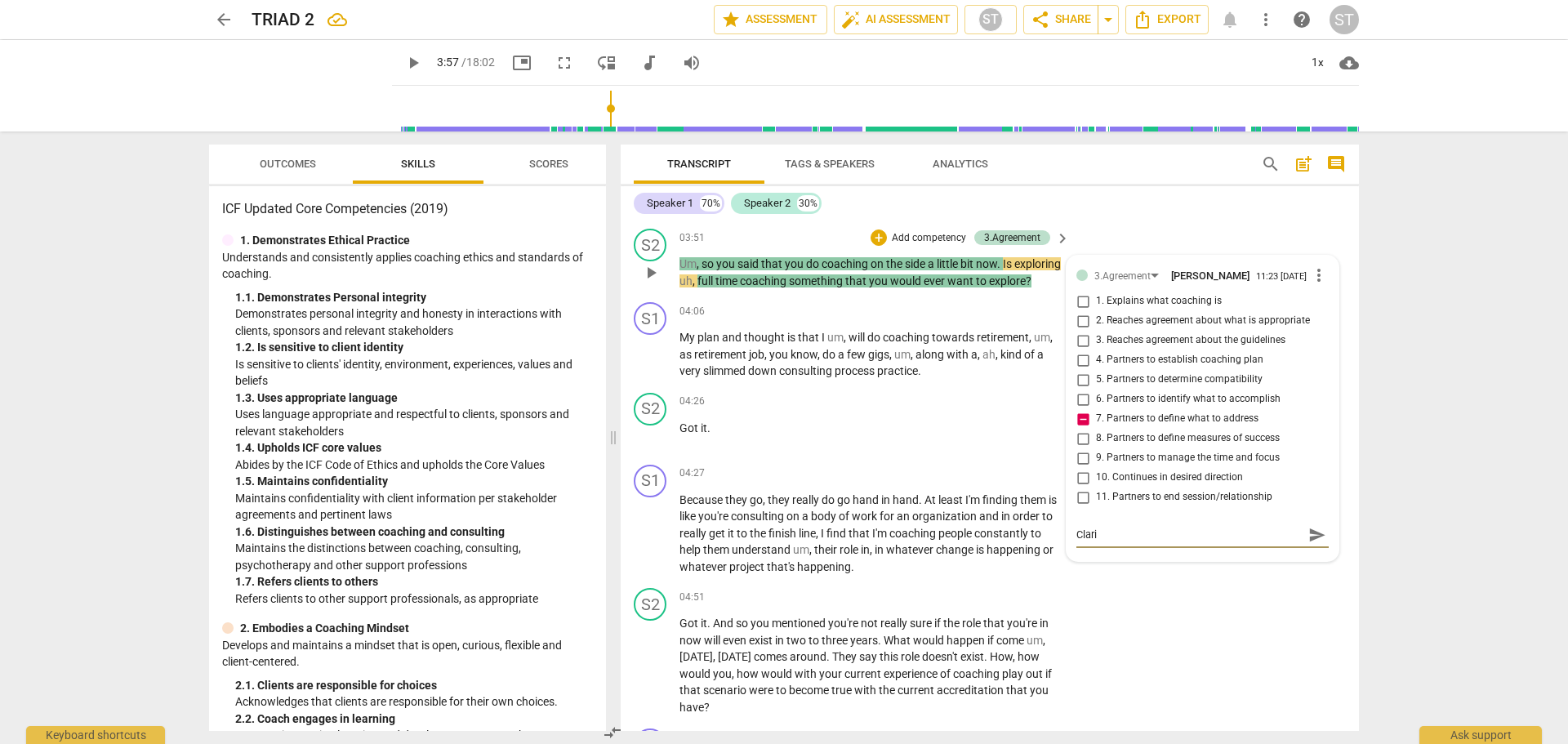
type textarea "Clarif"
type textarea "Clarify"
type textarea "Clarifyi"
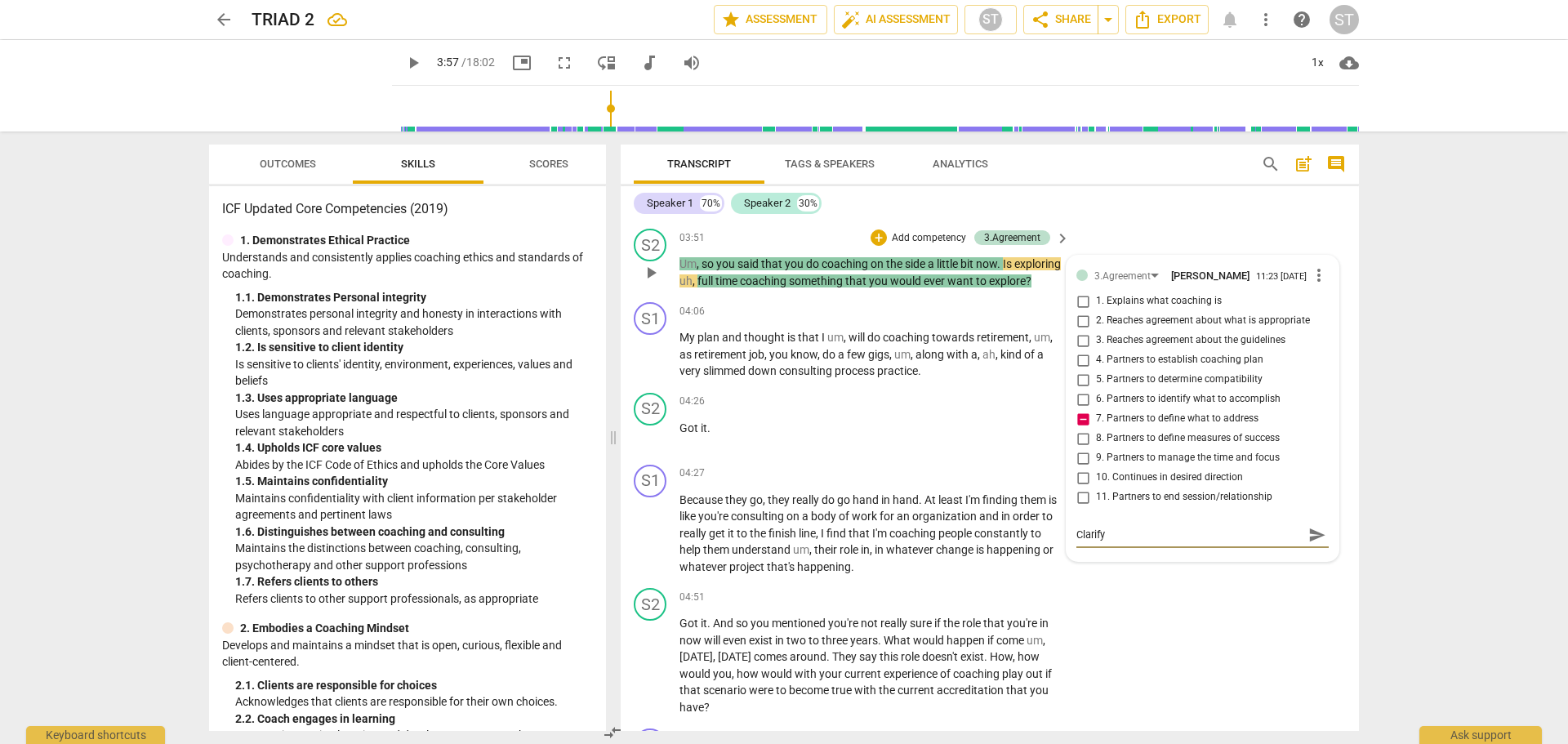
type textarea "Clarifyi"
type textarea "Clarifyin"
type textarea "Clarifying"
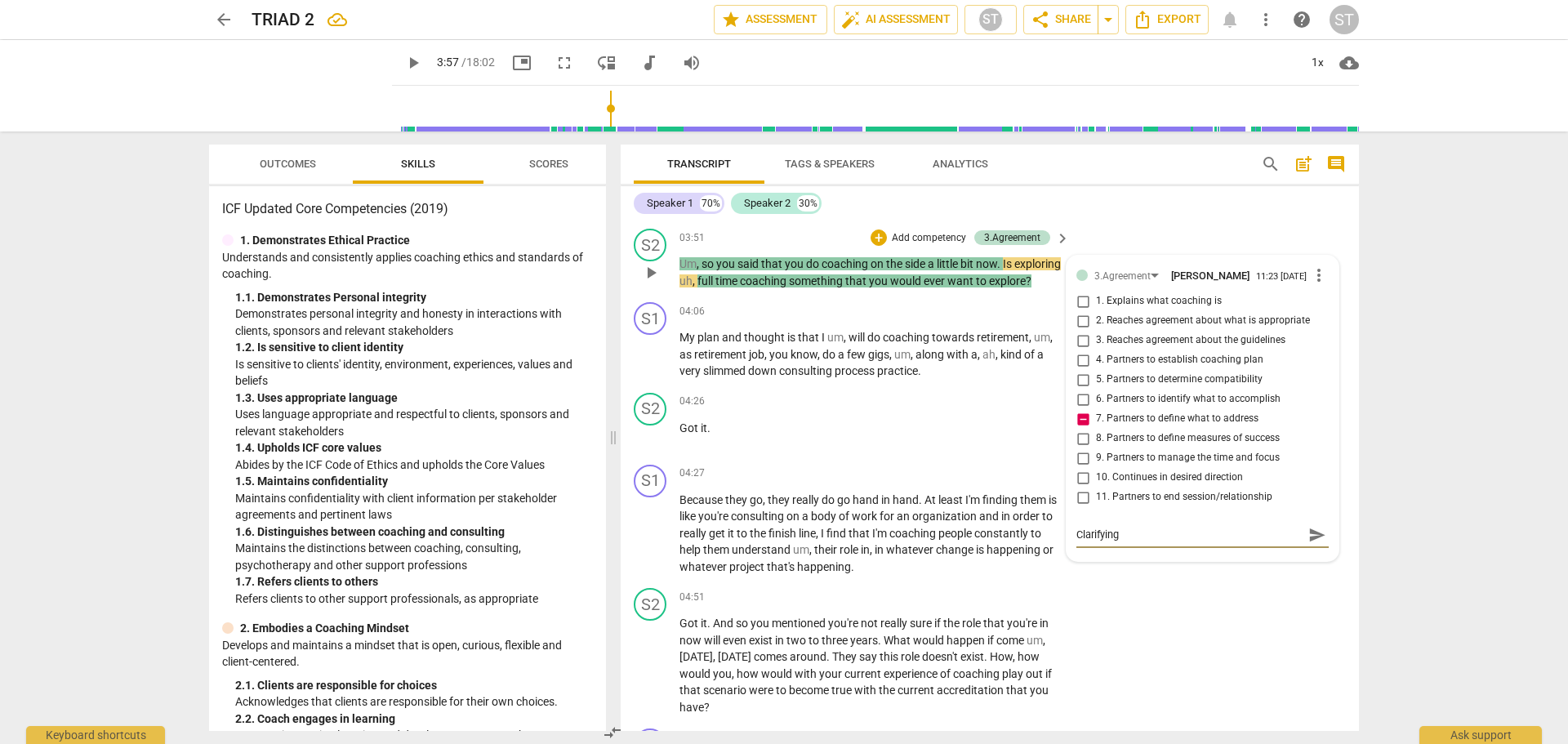
type textarea "Clarifying"
type textarea "Clarifying t"
type textarea "Clarifying th"
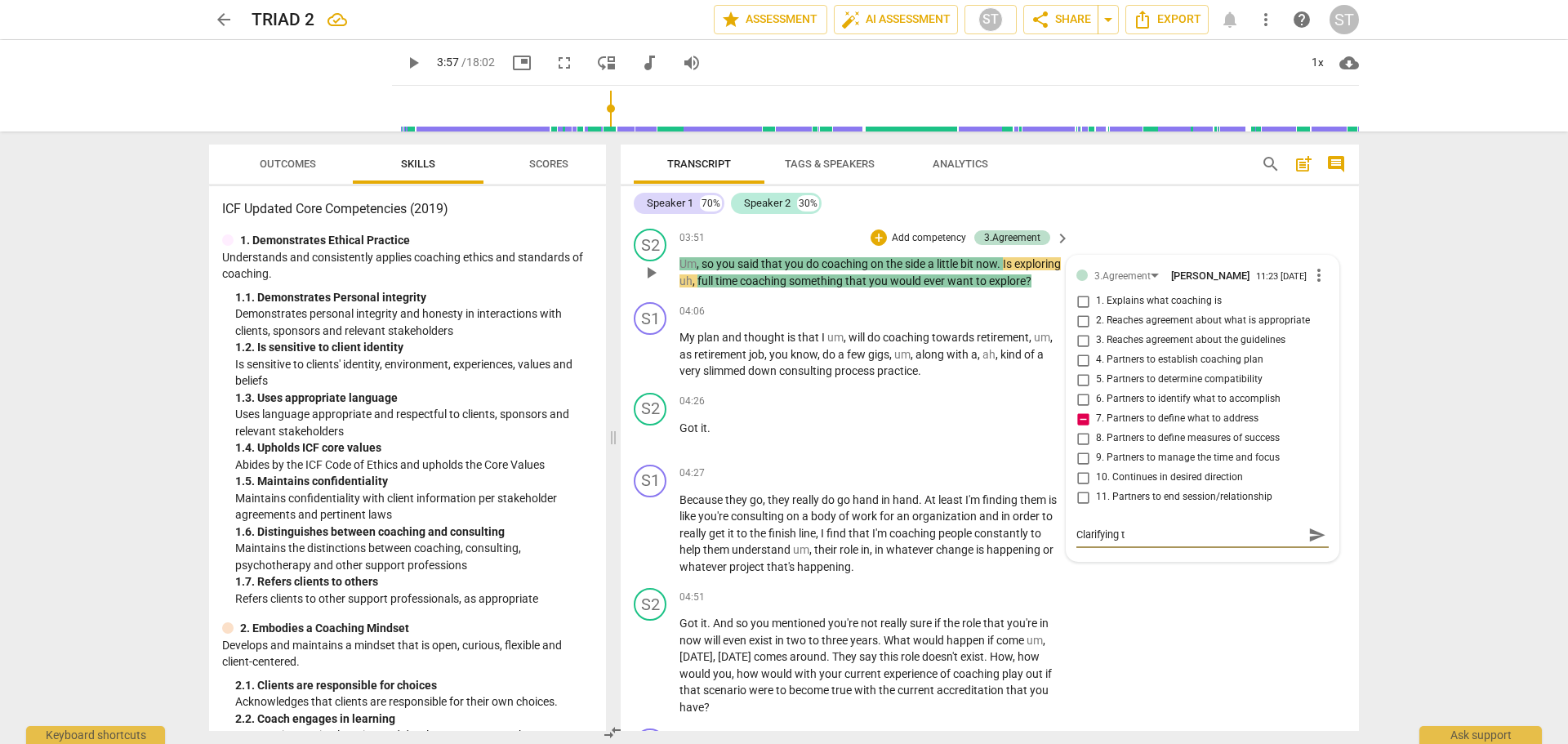
type textarea "Clarifying th"
type textarea "Clarifying the"
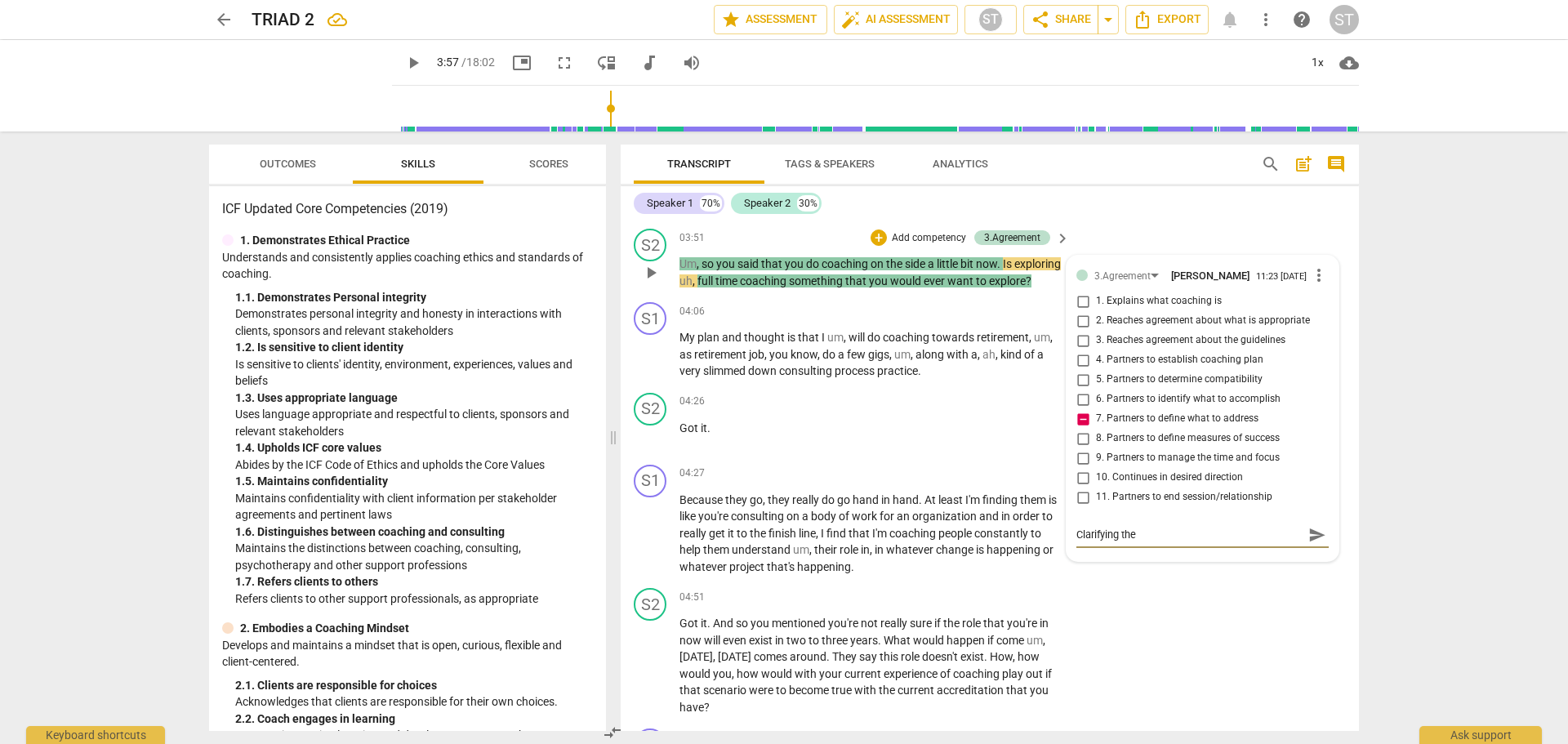
type textarea "Clarifying the"
type textarea "Clarifying th"
type textarea "Clarifying t"
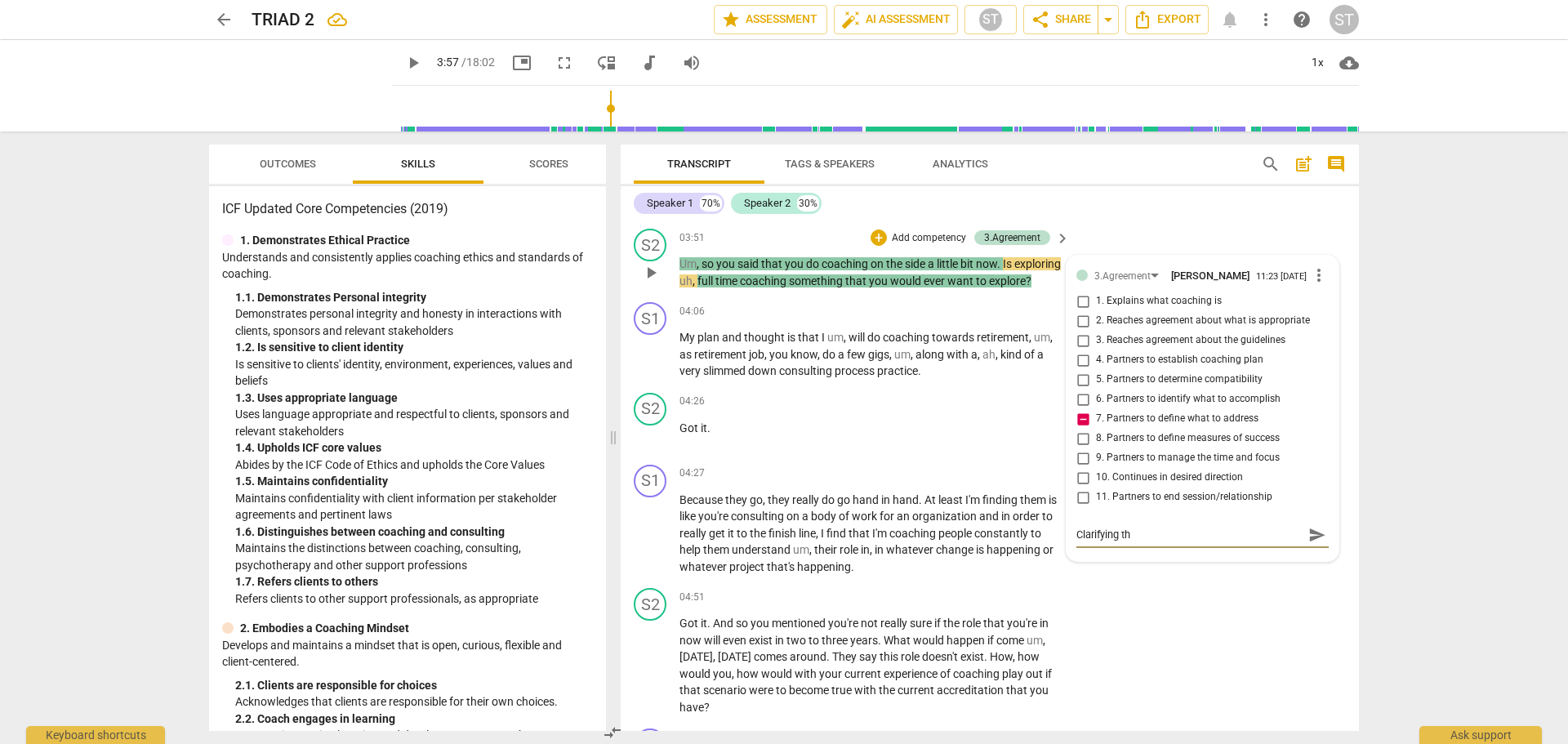
type textarea "Clarifying t"
type textarea "Clarifying"
type textarea "Clarifying w"
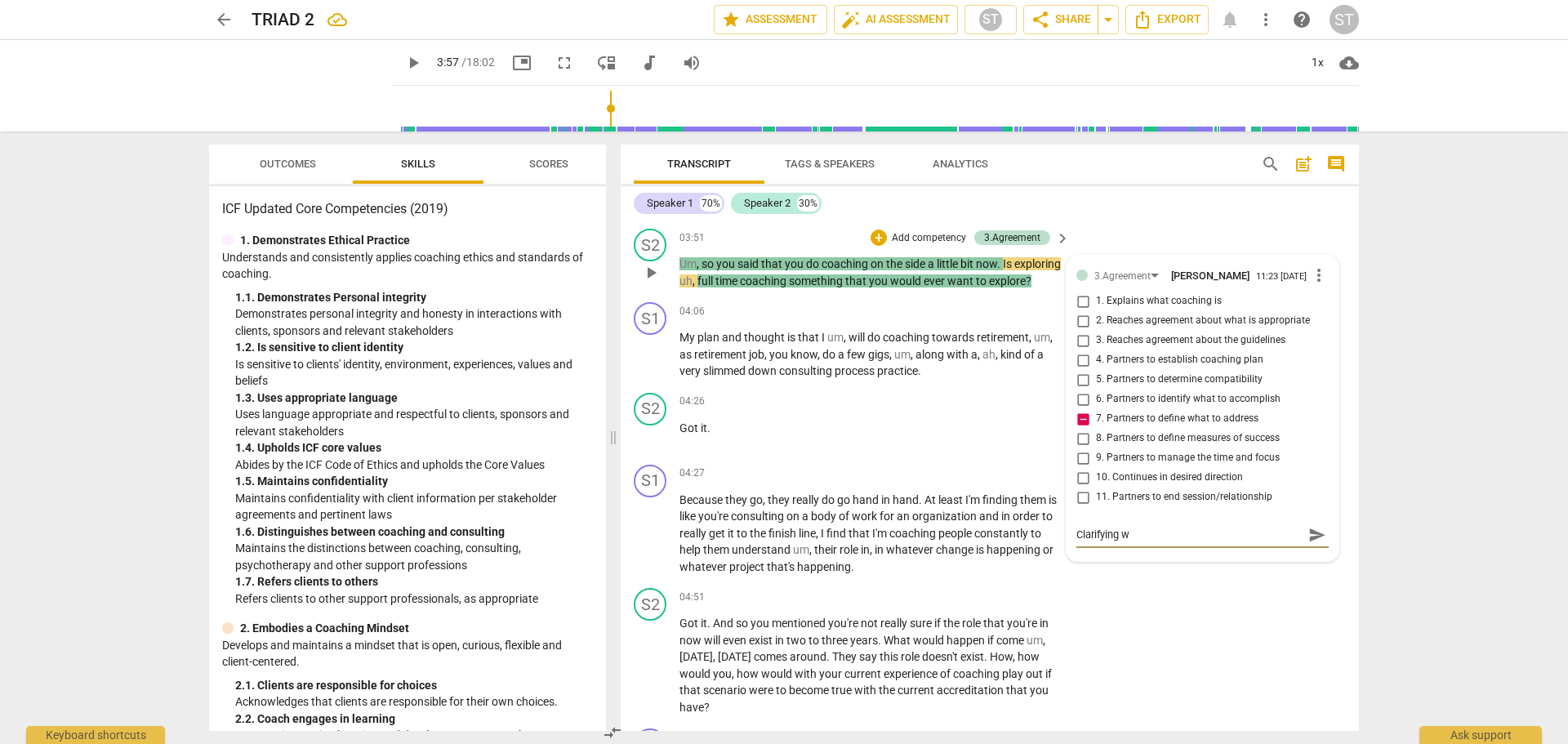
type textarea "Clarifying wh"
type textarea "Clarifying wha"
type textarea "Clarifying what"
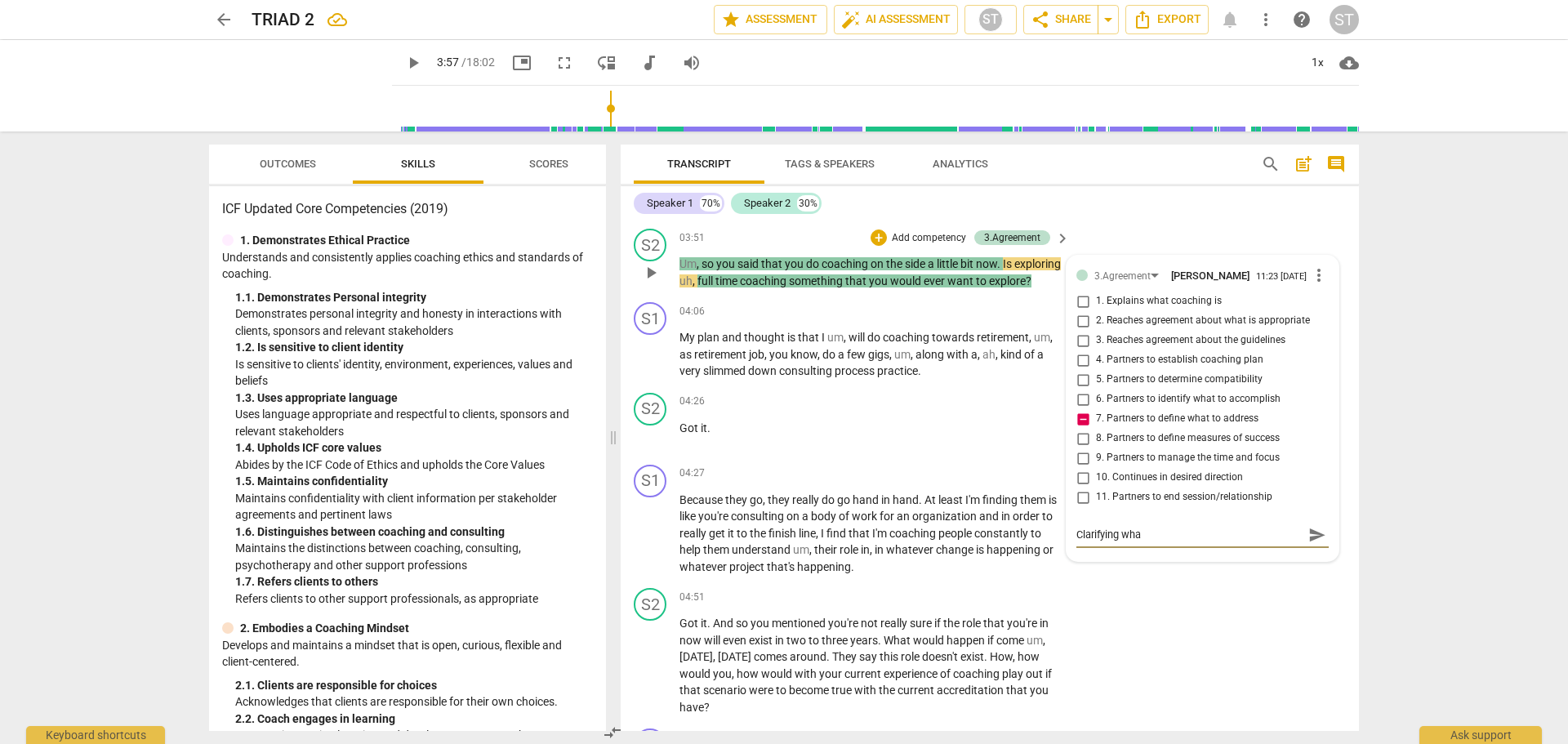
type textarea "Clarifying what"
type textarea "Clarifying what t"
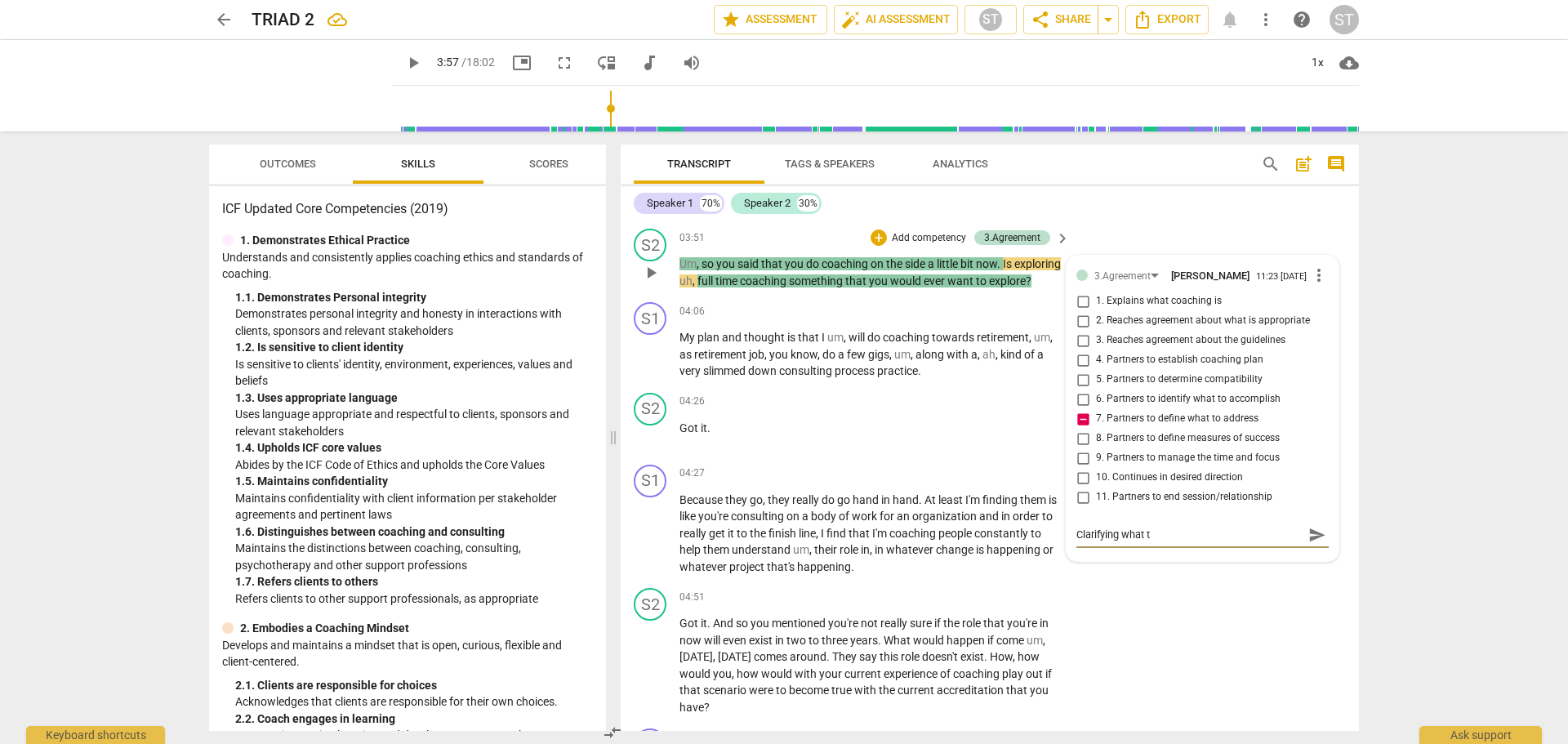
type textarea "Clarifying what to"
paste textarea "if I want to do um, the next level of coaching certification"
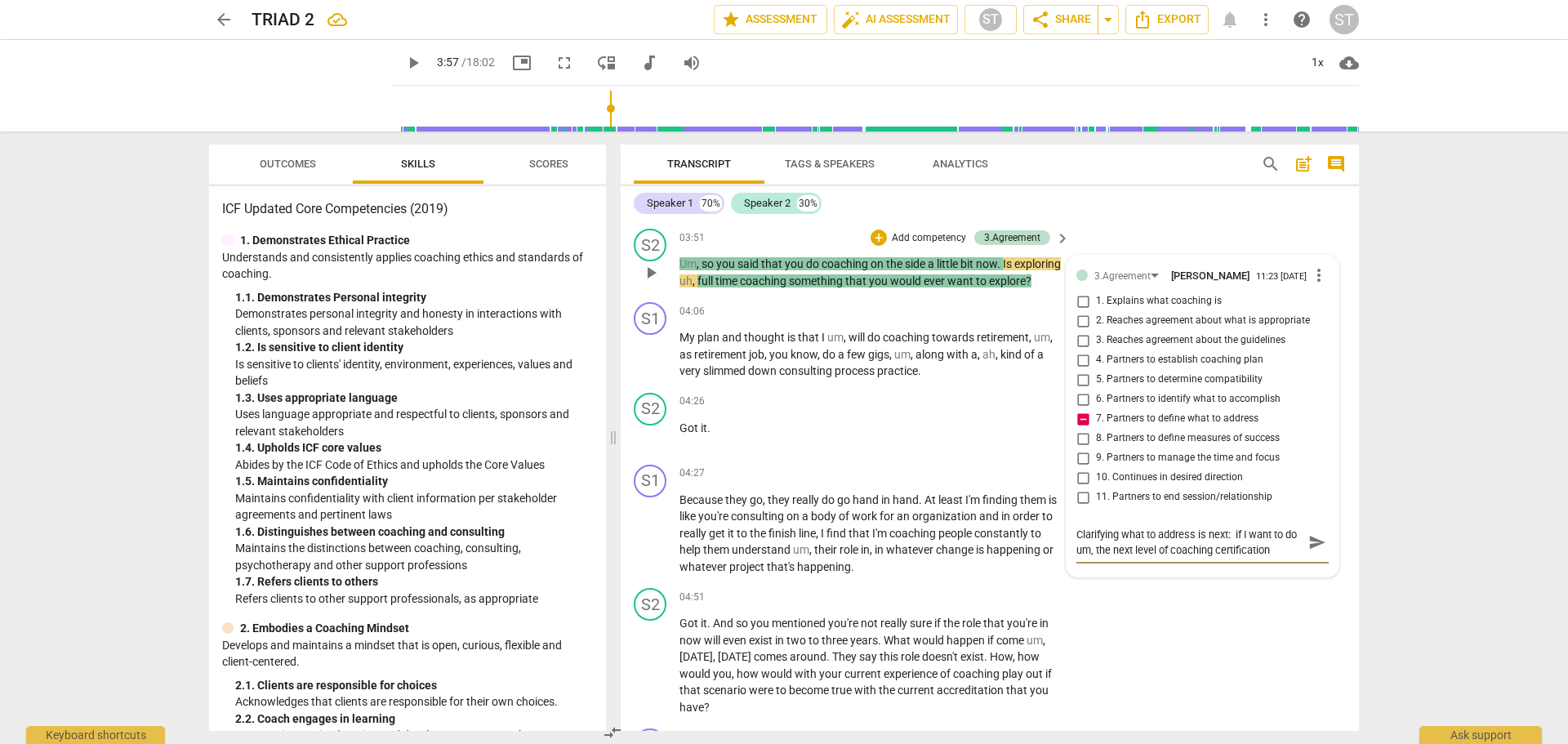
drag, startPoint x: 1226, startPoint y: 557, endPoint x: 1241, endPoint y: 577, distance: 25.0
click at [1226, 557] on textarea "Clarifying what to address is next: if I want to do um, the next level of coach…" at bounding box center [1189, 541] width 226 height 31
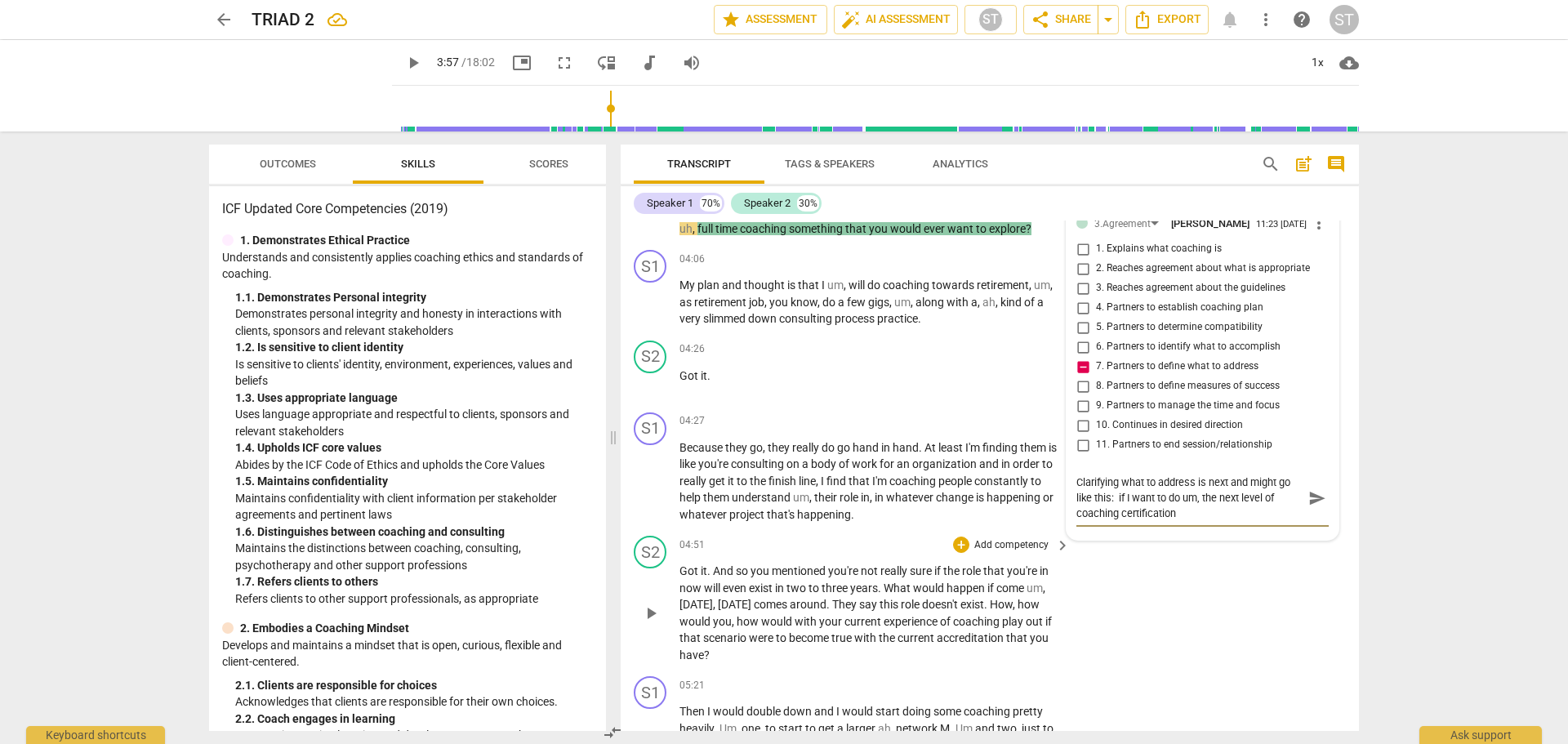
scroll to position [1716, 0]
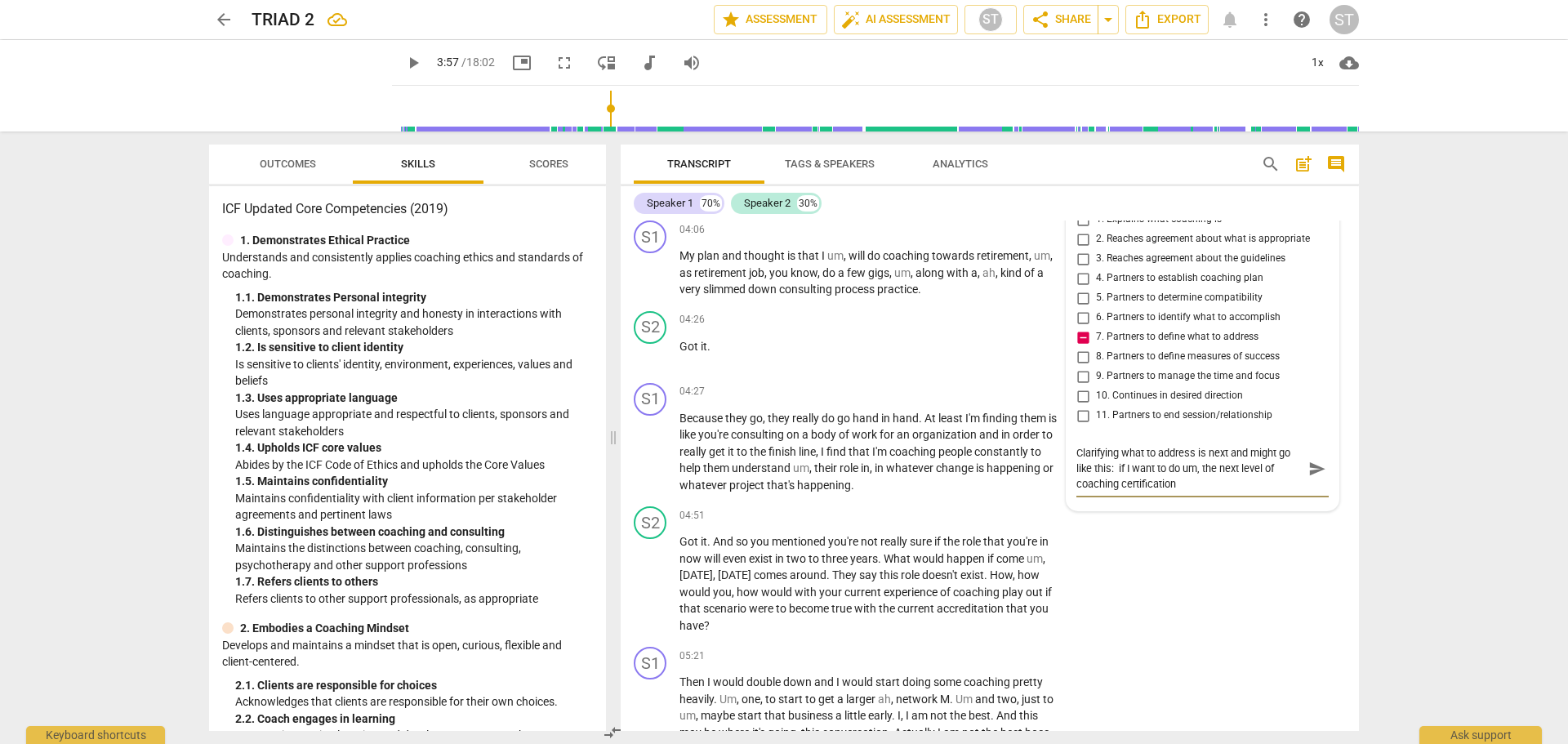
click at [1116, 490] on textarea "Clarifying what to address is next and might go like this: if I want to do um, …" at bounding box center [1189, 467] width 226 height 46
click at [1251, 492] on textarea "Clarifying what to address is next and might go like this: When you consider "i…" at bounding box center [1189, 467] width 226 height 46
click at [1311, 485] on span "send" at bounding box center [1317, 476] width 18 height 18
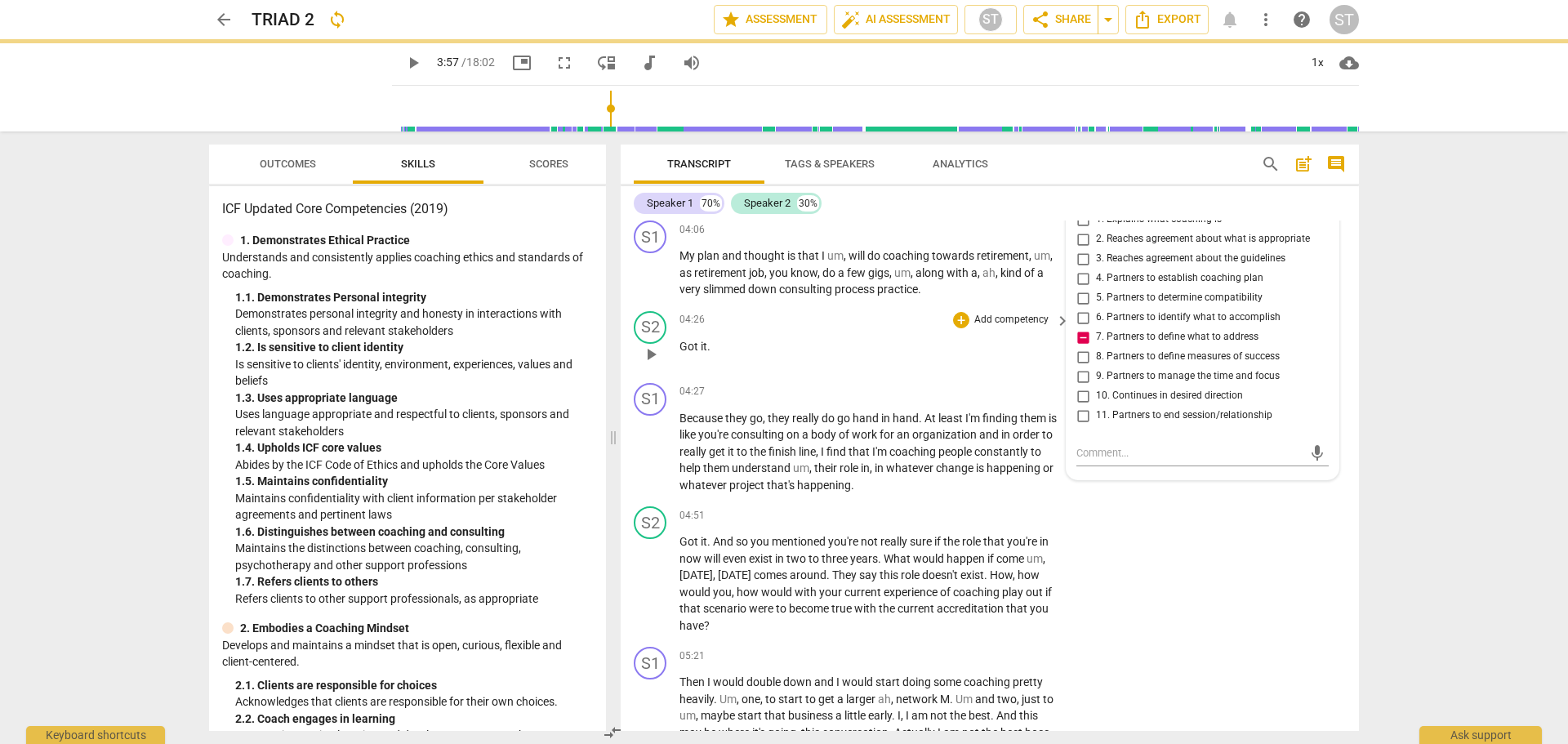
scroll to position [0, 0]
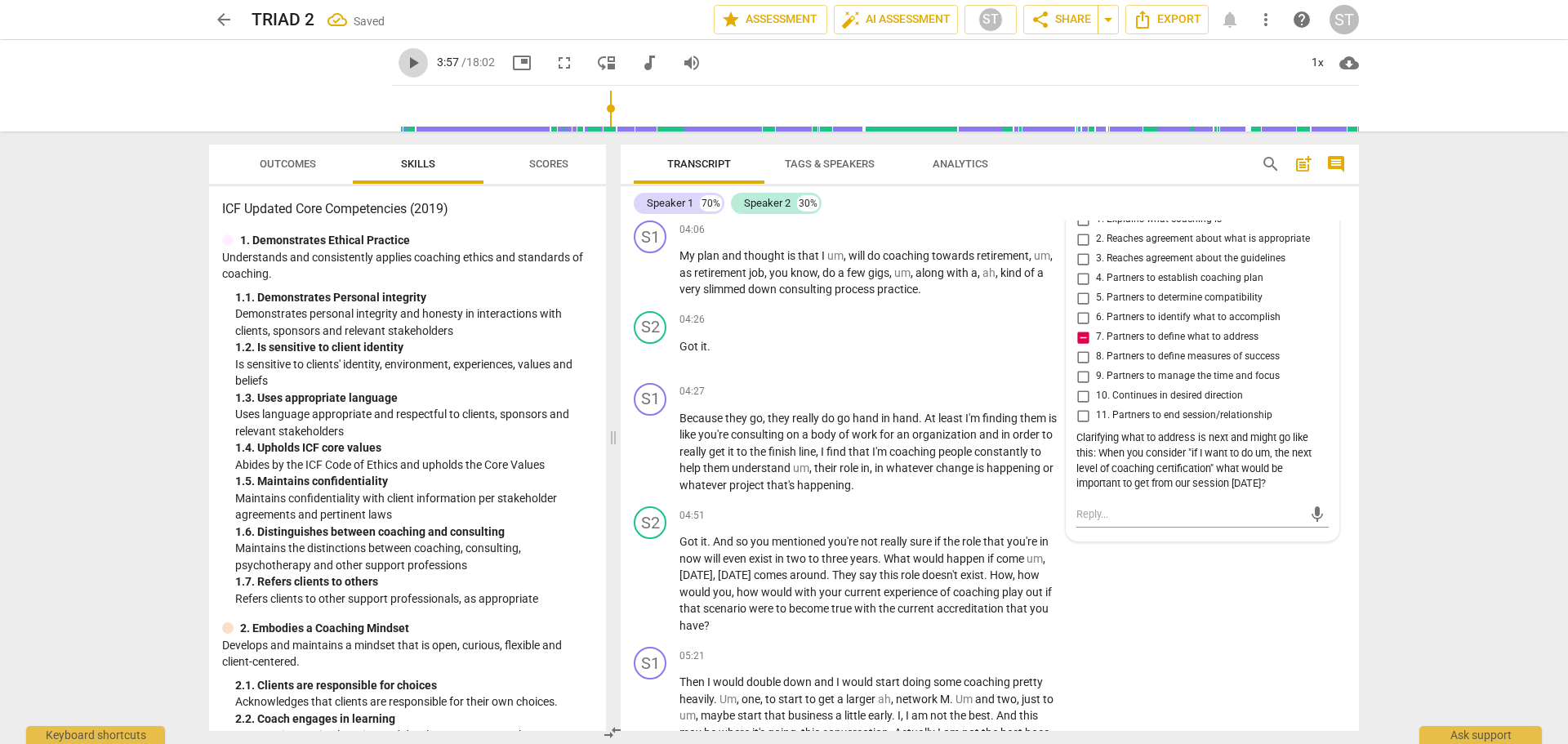
click at [403, 59] on span "play_arrow" at bounding box center [413, 63] width 20 height 20
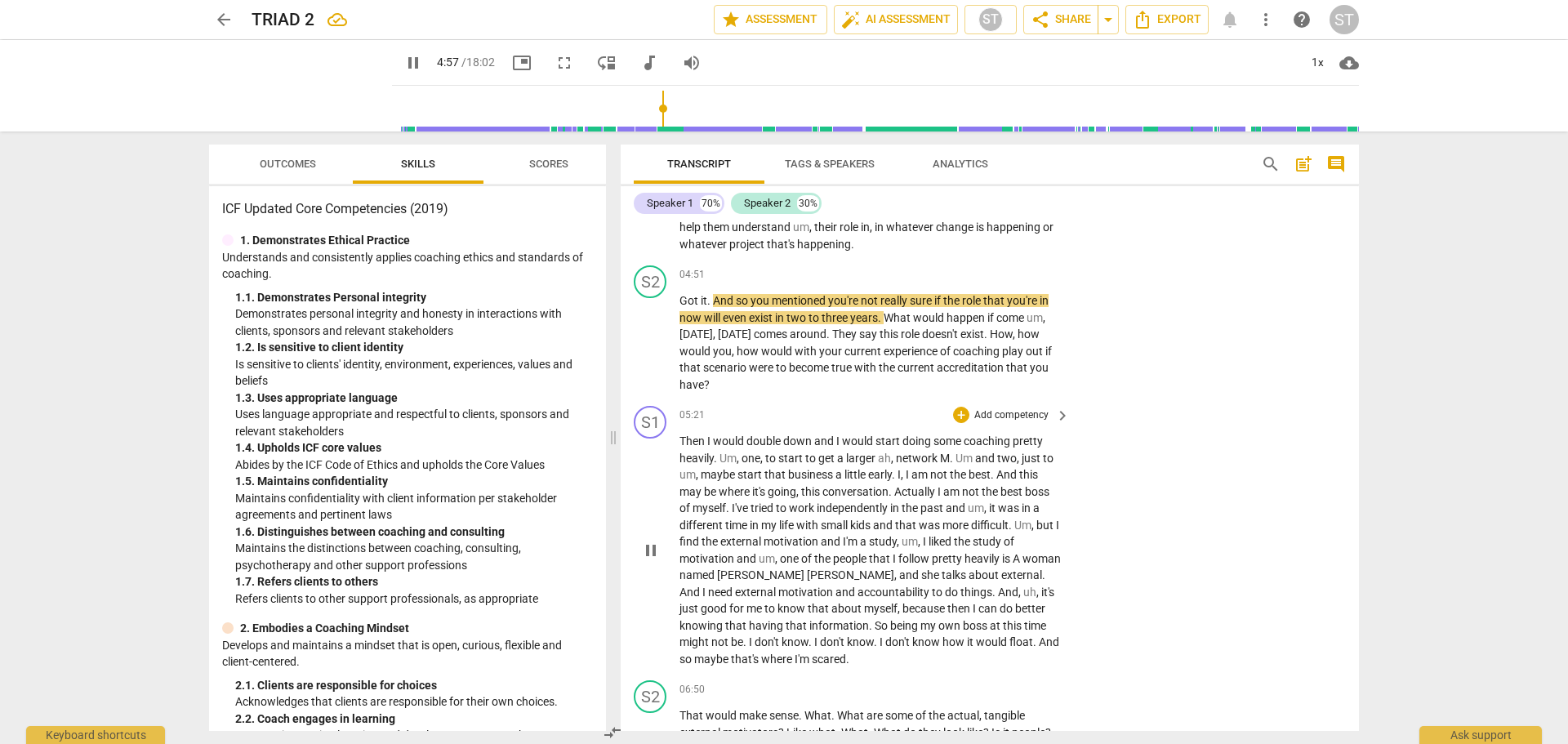
scroll to position [1961, 0]
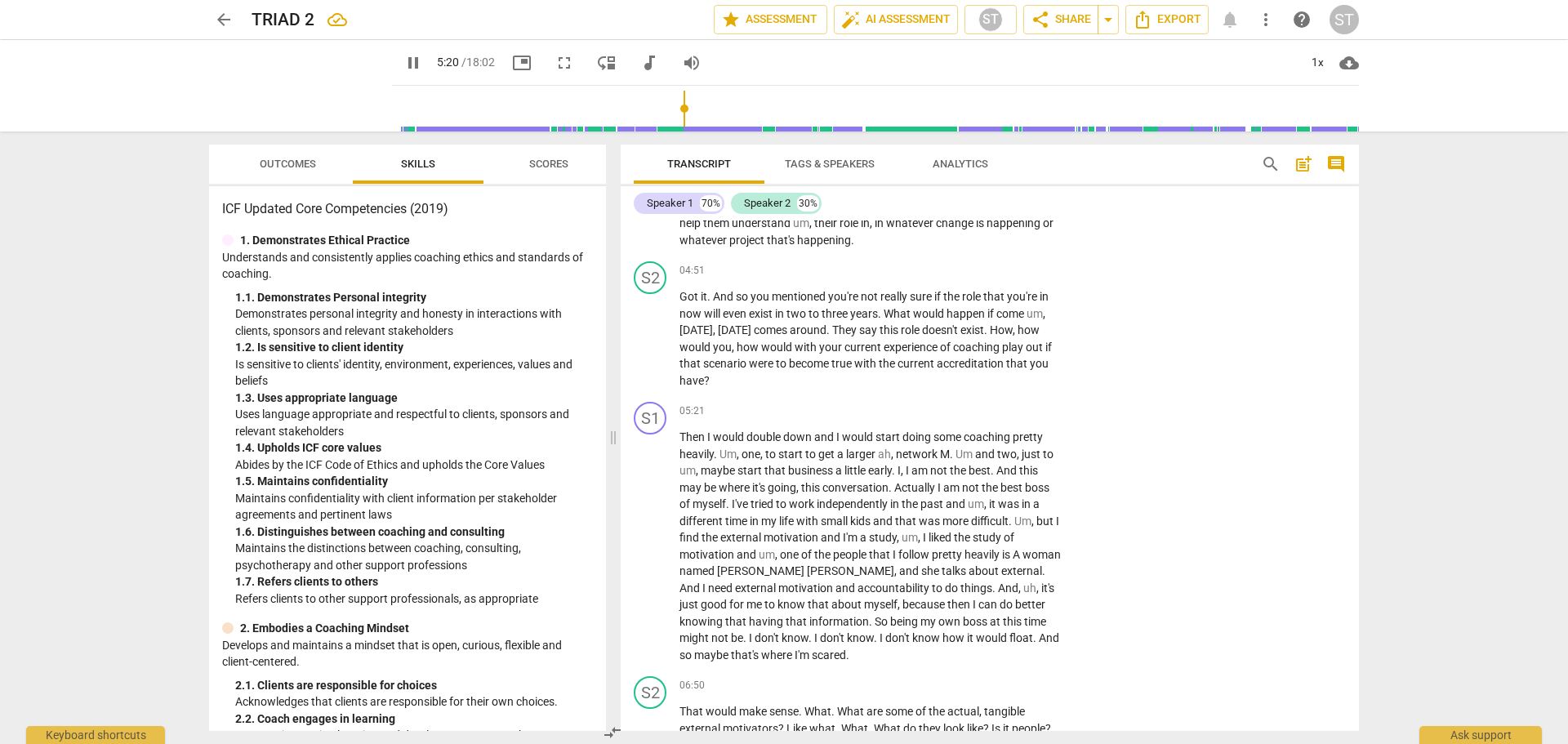
click at [403, 67] on span "pause" at bounding box center [413, 63] width 20 height 20
click at [403, 62] on span "play_arrow" at bounding box center [413, 63] width 20 height 20
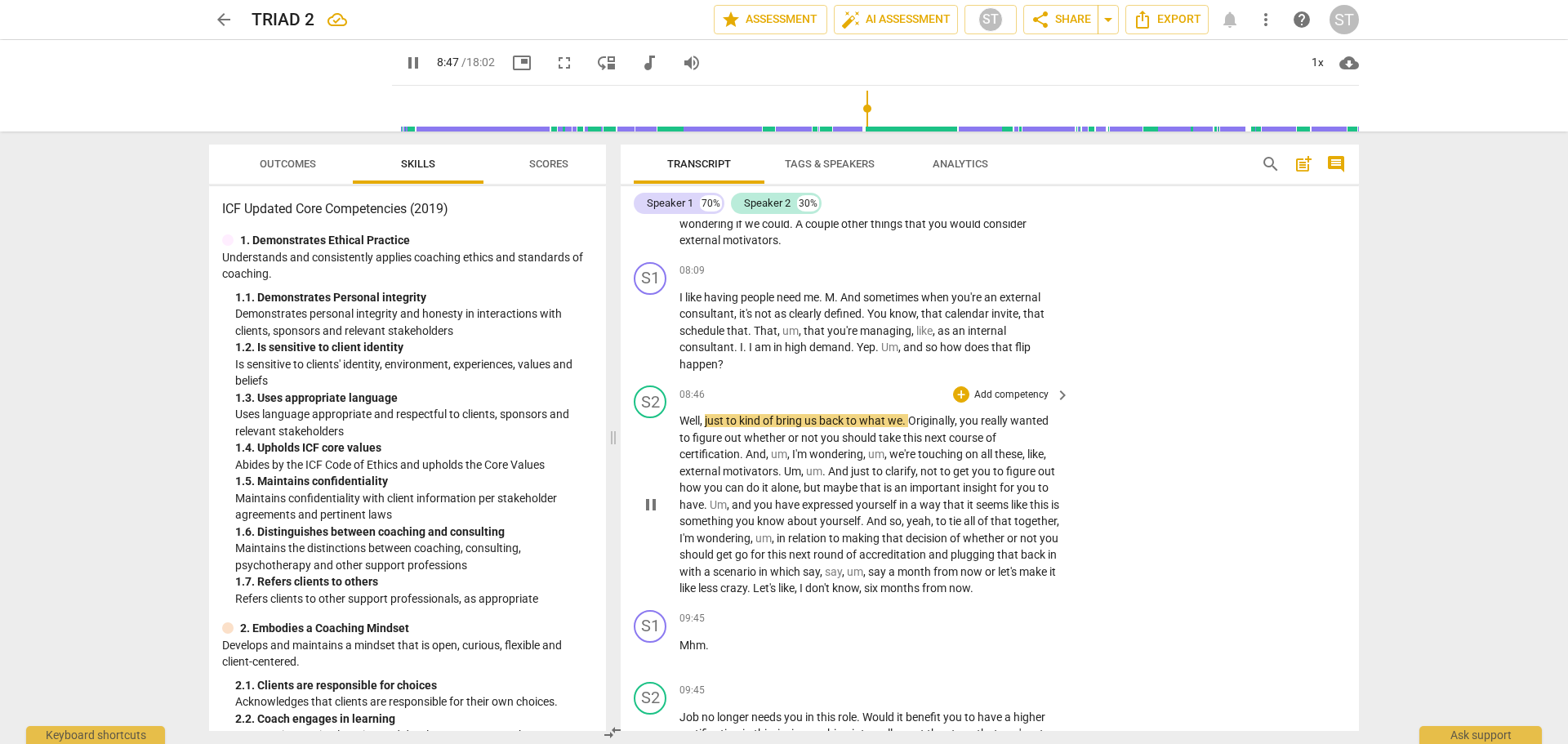
scroll to position [2941, 0]
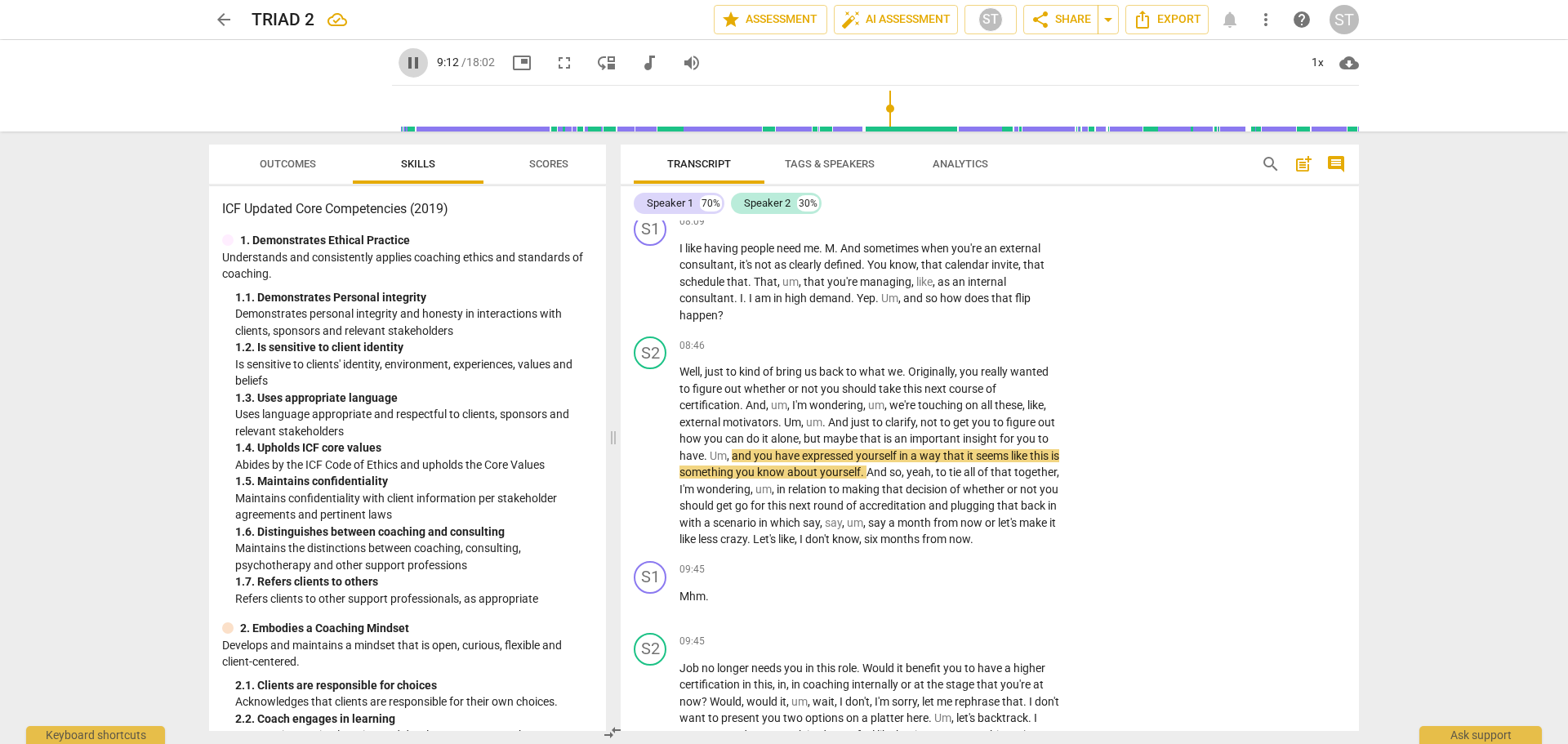
click at [403, 62] on span "pause" at bounding box center [413, 63] width 20 height 20
click at [403, 60] on span "play_arrow" at bounding box center [413, 63] width 20 height 20
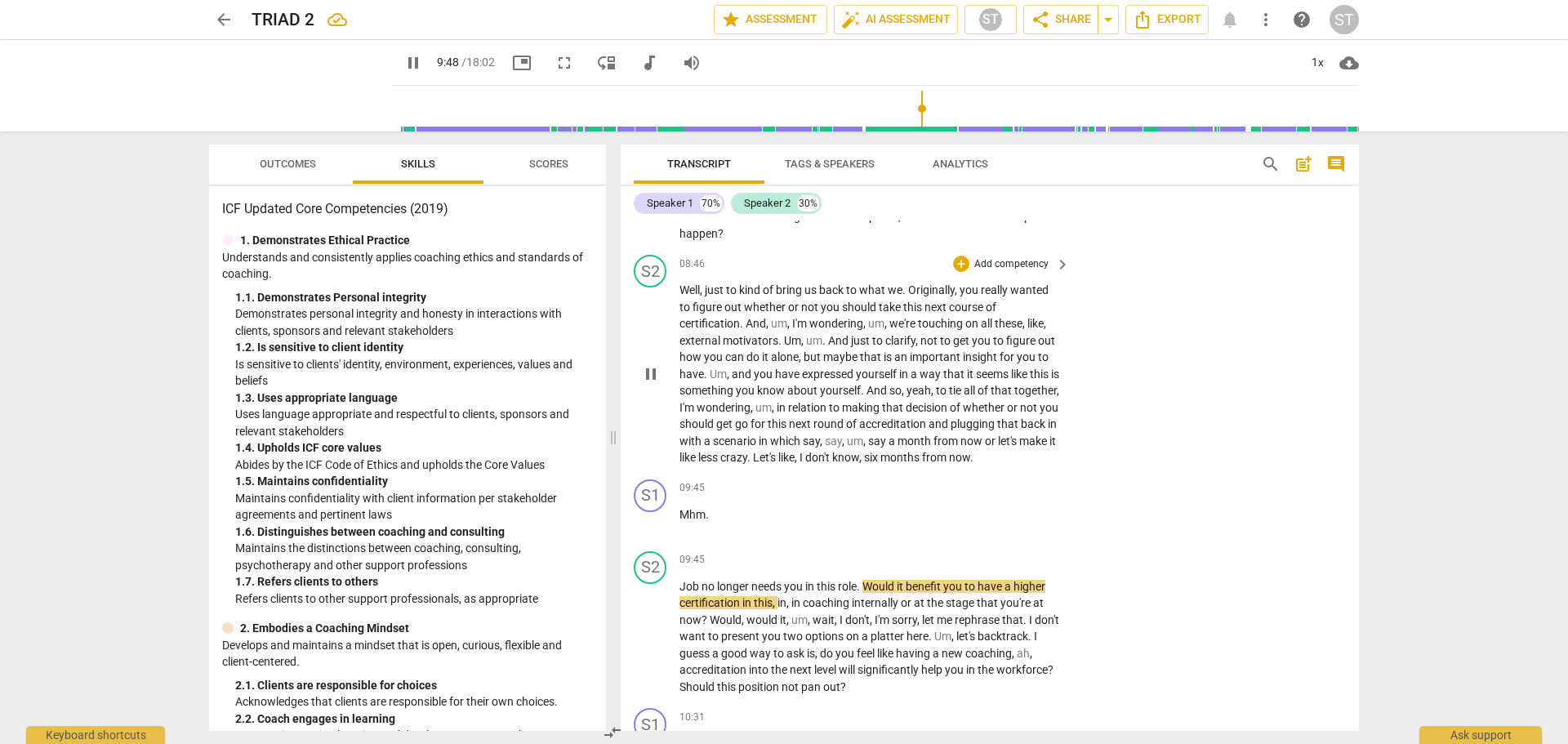
scroll to position [3104, 0]
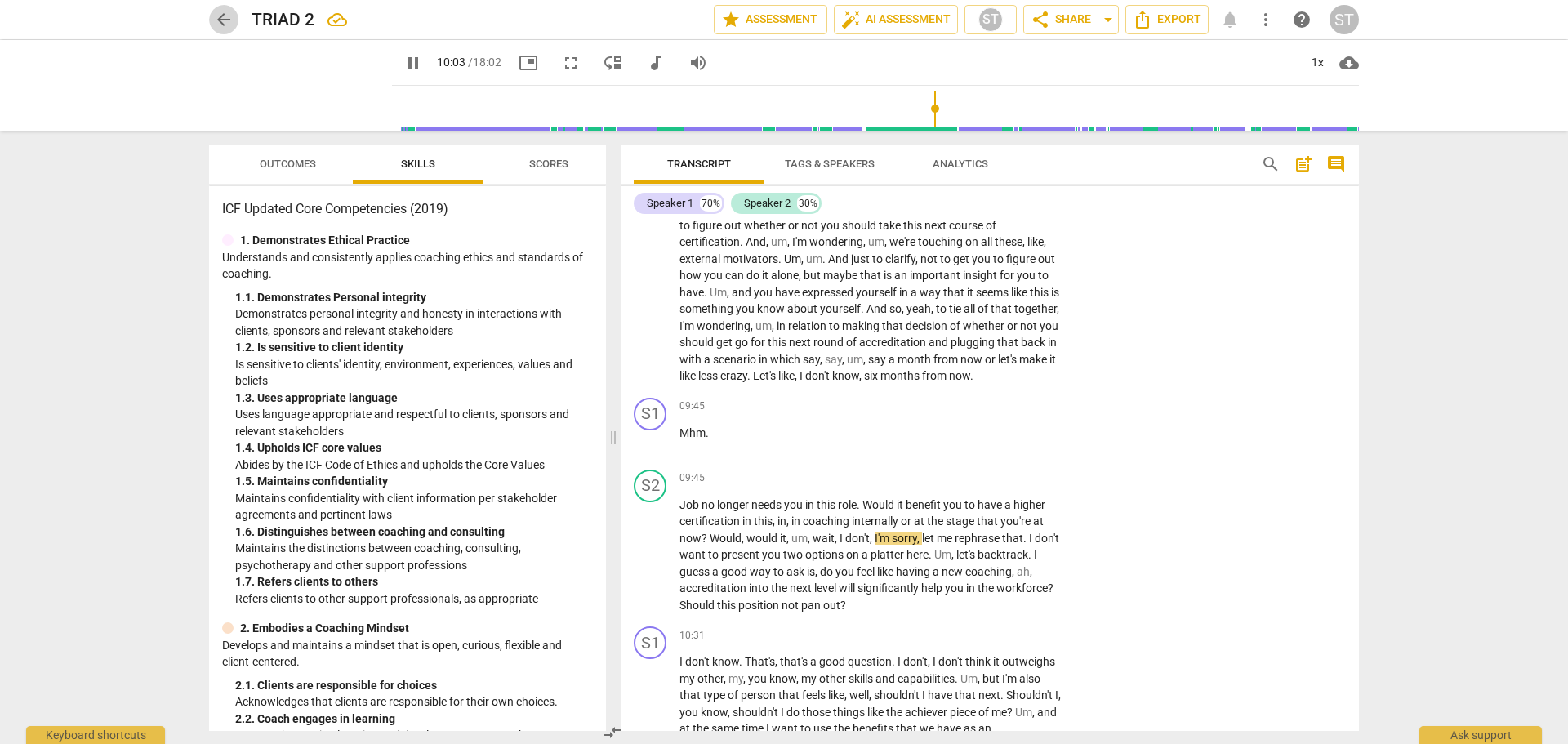
click at [223, 16] on span "arrow_back" at bounding box center [224, 20] width 20 height 20
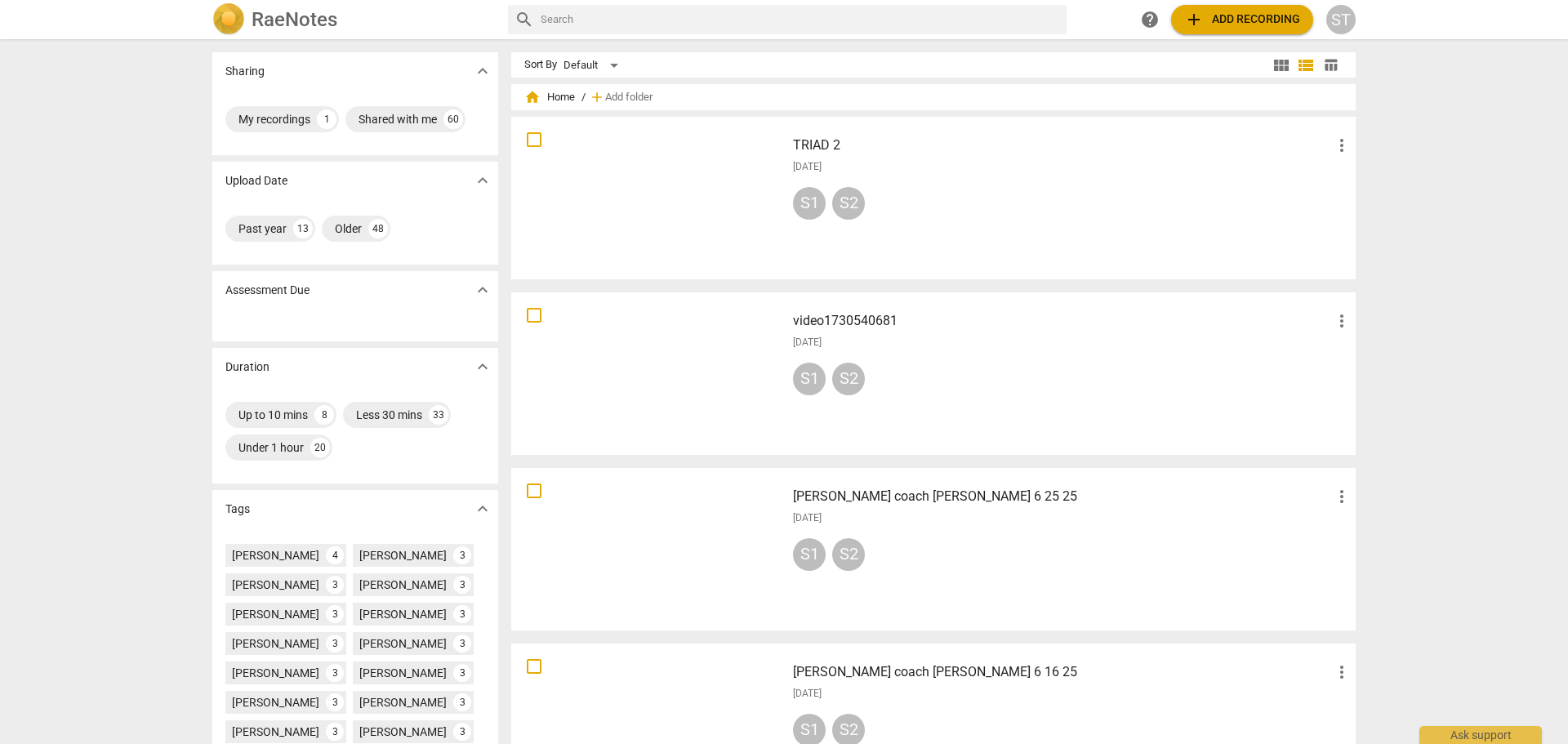
click at [687, 187] on div at bounding box center [648, 198] width 263 height 151
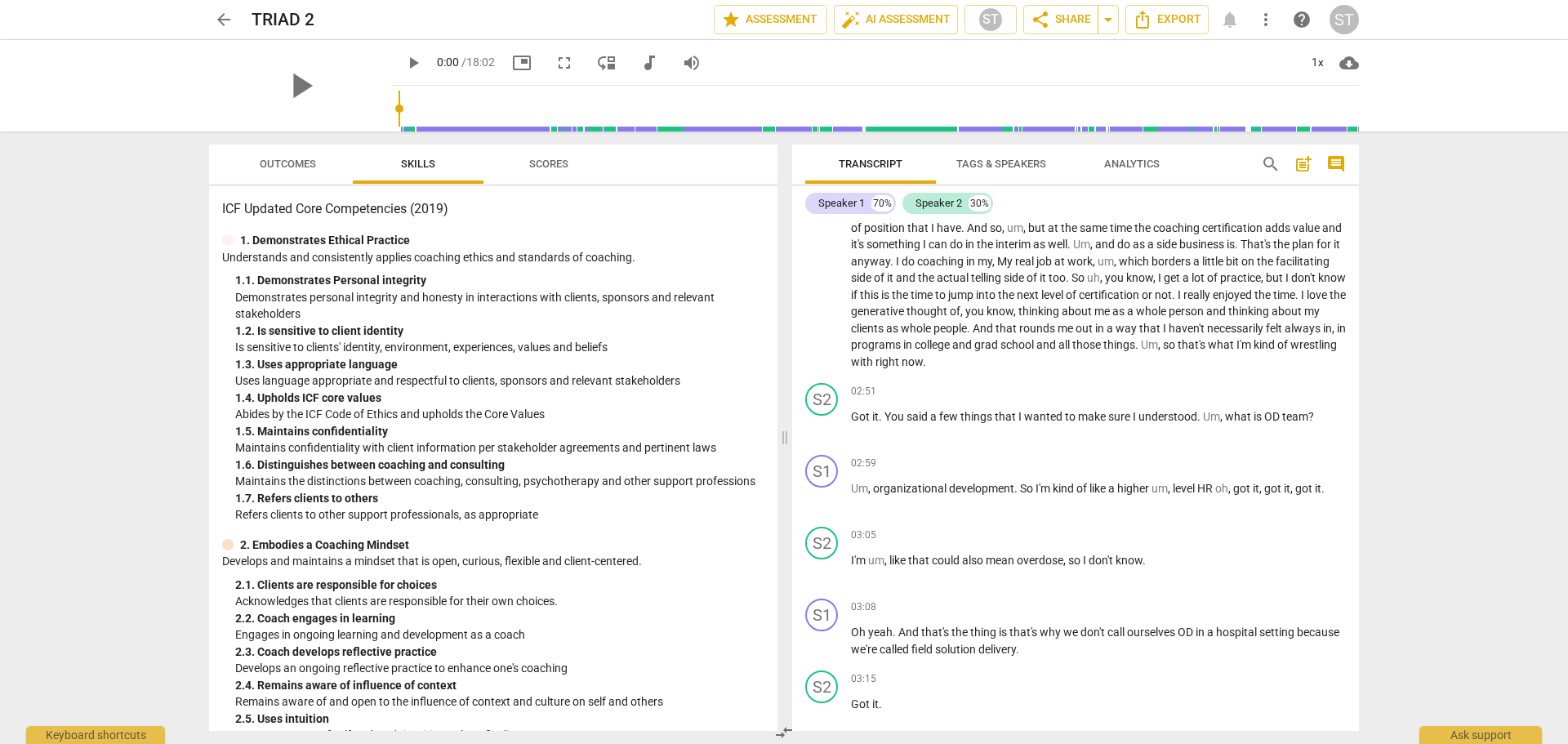
scroll to position [653, 0]
drag, startPoint x: 381, startPoint y: 106, endPoint x: 645, endPoint y: 117, distance: 264.2
click at [645, 117] on input "range" at bounding box center [878, 108] width 960 height 52
click at [403, 59] on span "play_arrow" at bounding box center [413, 63] width 20 height 20
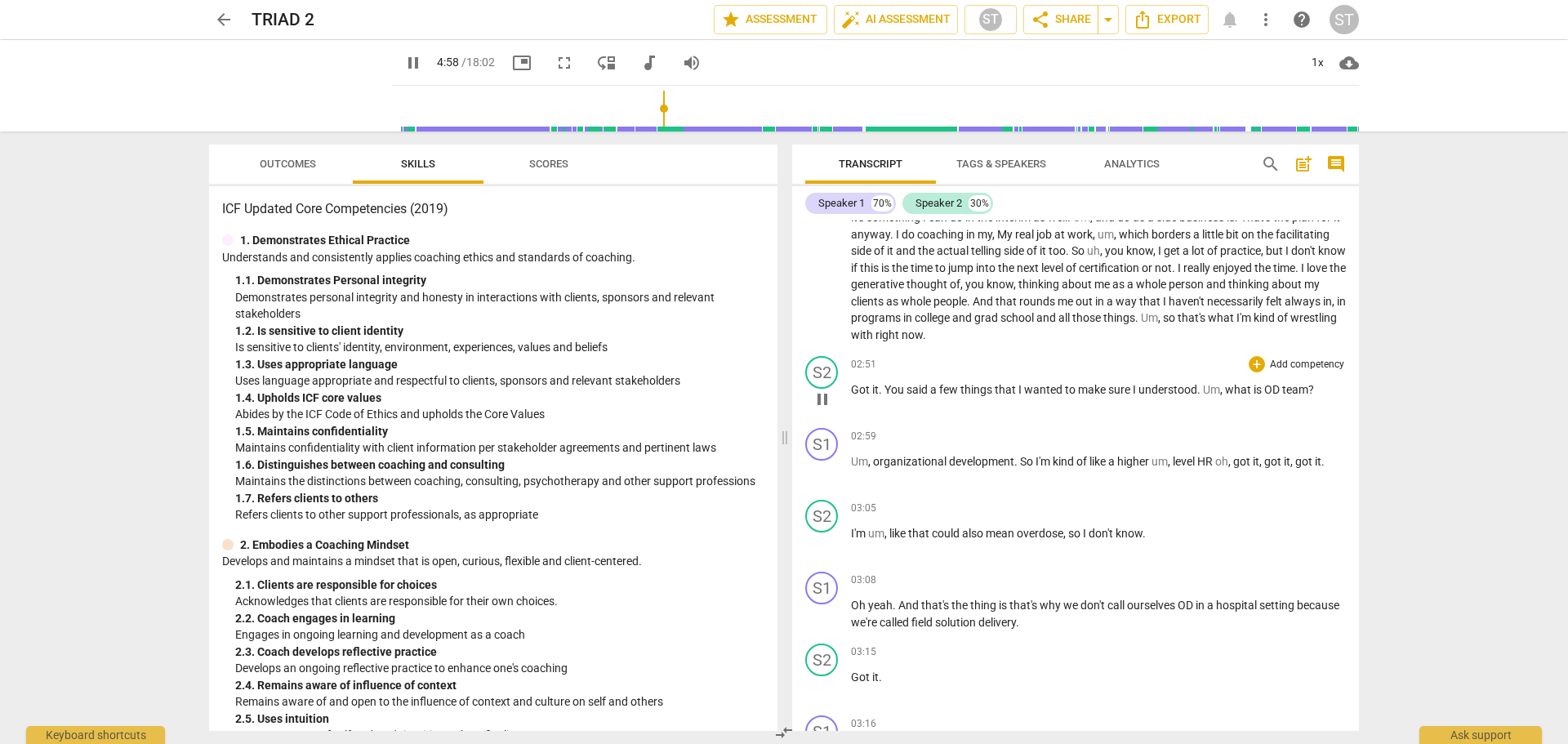
scroll to position [735, 0]
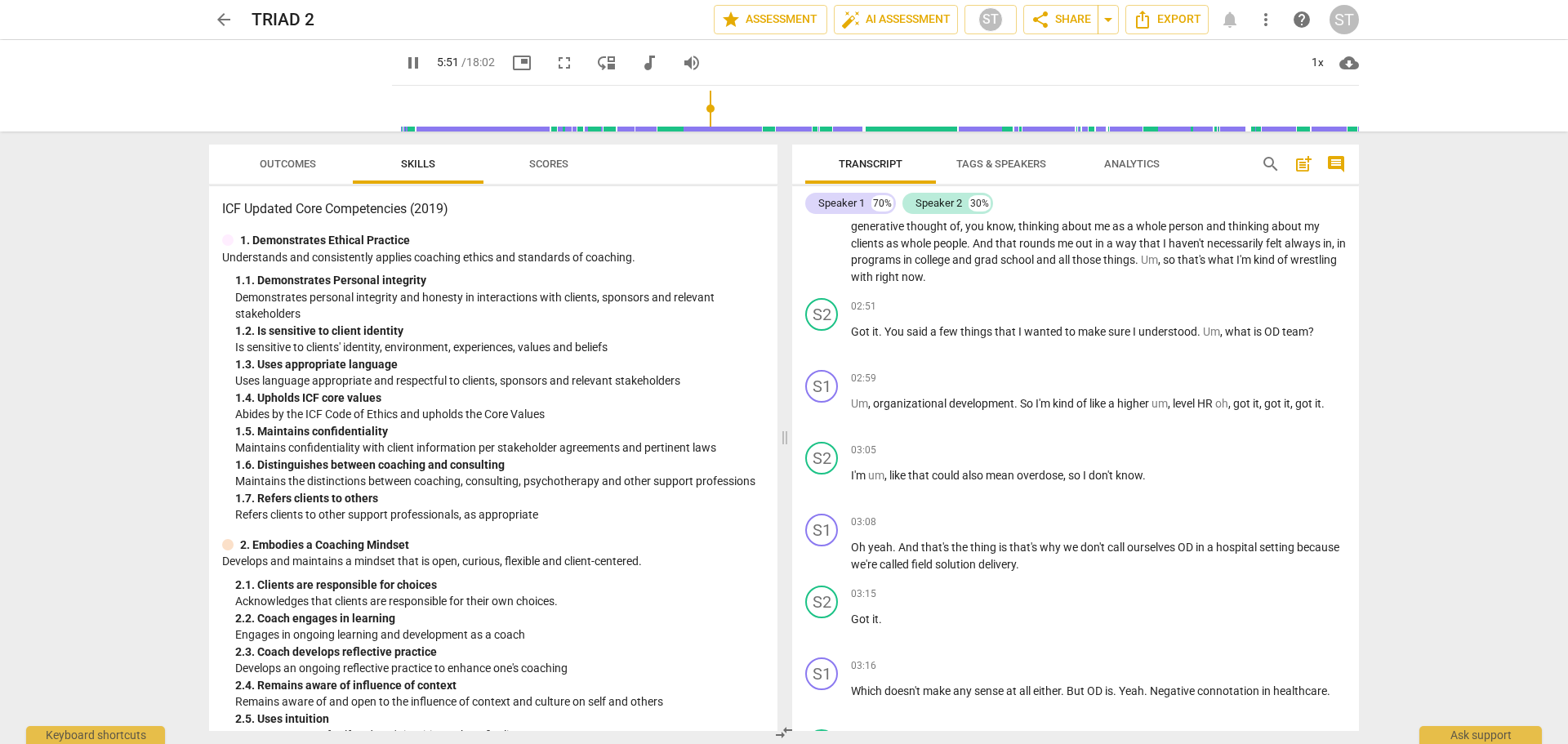
drag, startPoint x: 649, startPoint y: 112, endPoint x: 698, endPoint y: 106, distance: 49.4
click at [698, 106] on input "range" at bounding box center [878, 108] width 960 height 52
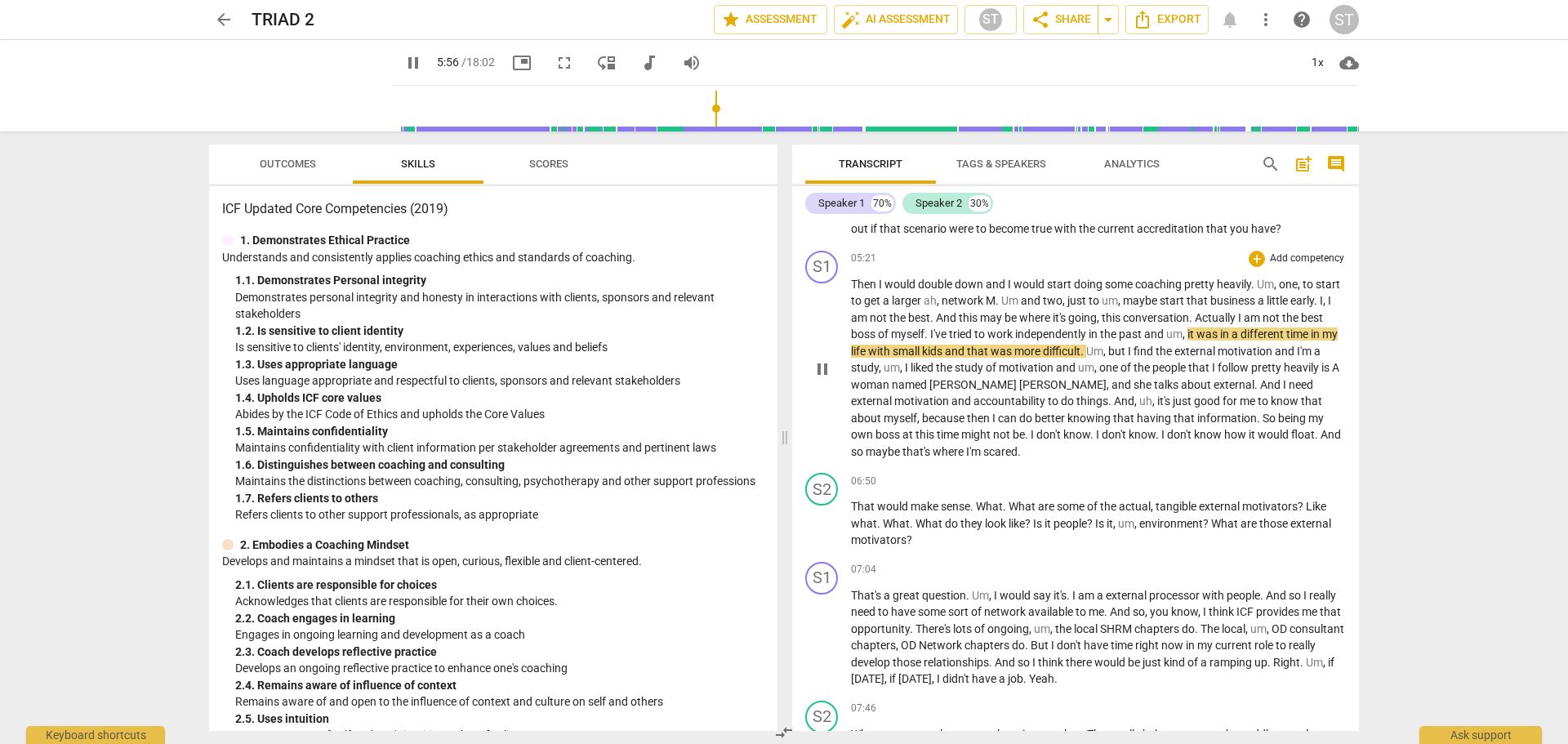
scroll to position [1959, 0]
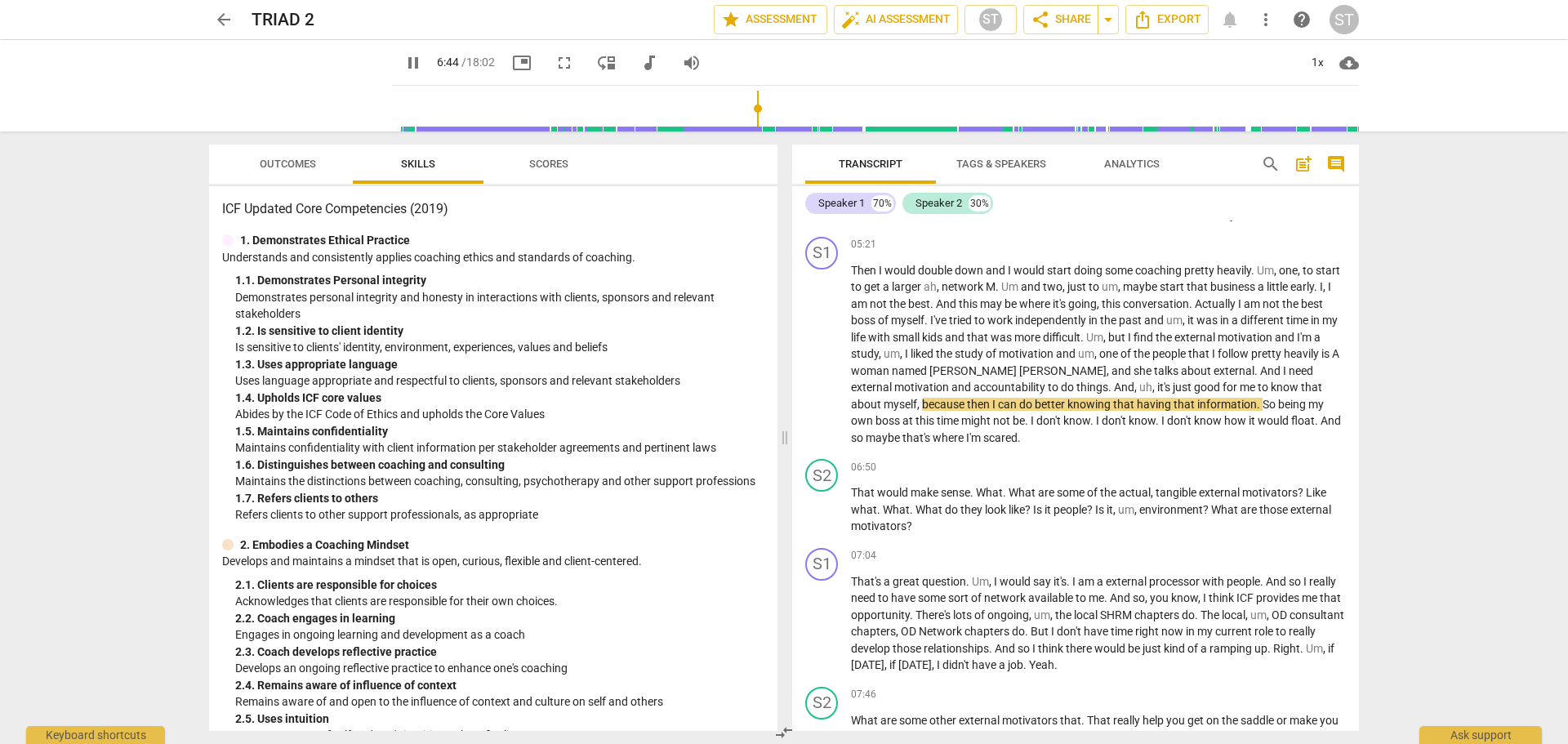
drag, startPoint x: 705, startPoint y: 106, endPoint x: 745, endPoint y: 109, distance: 40.1
click at [745, 109] on input "range" at bounding box center [878, 108] width 960 height 52
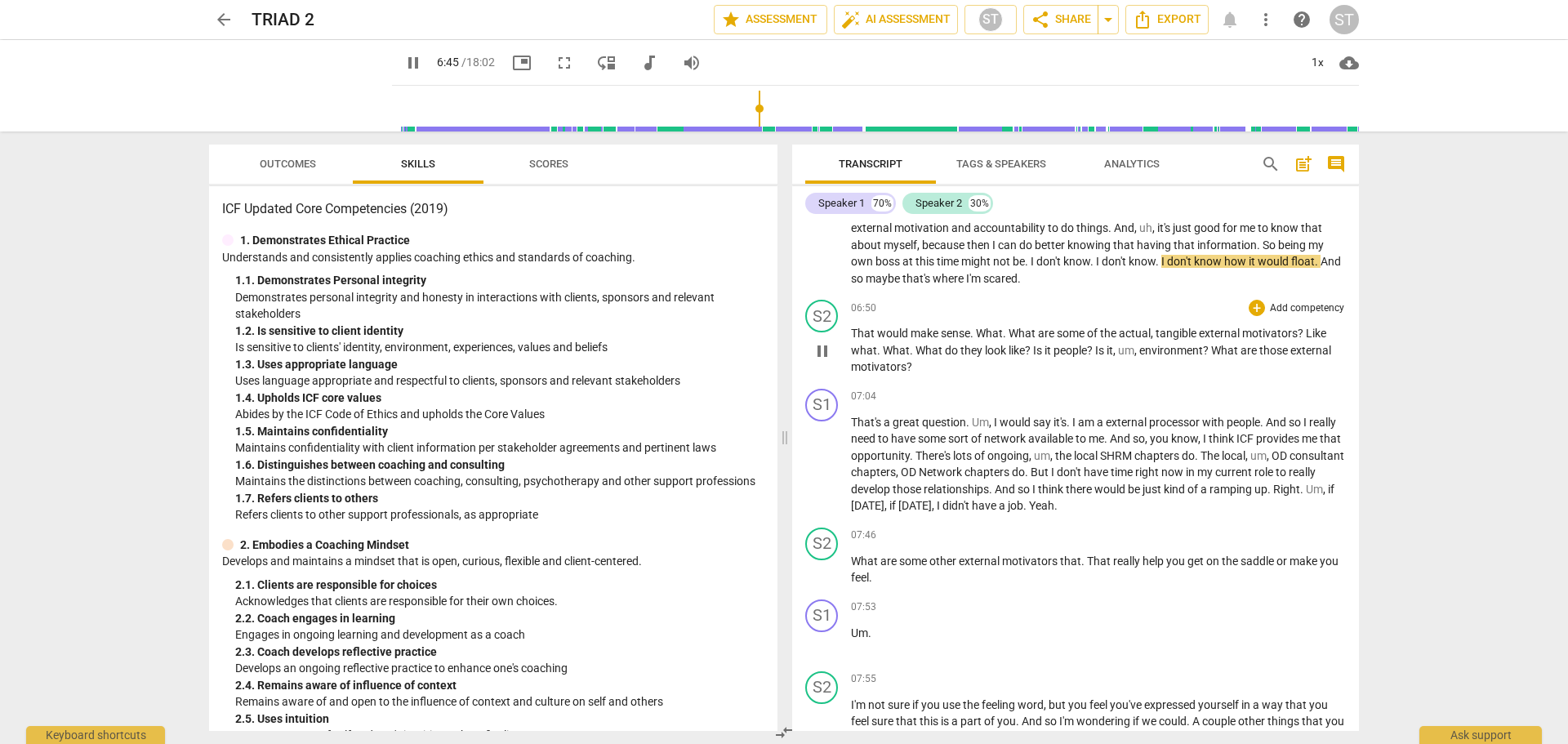
scroll to position [2123, 0]
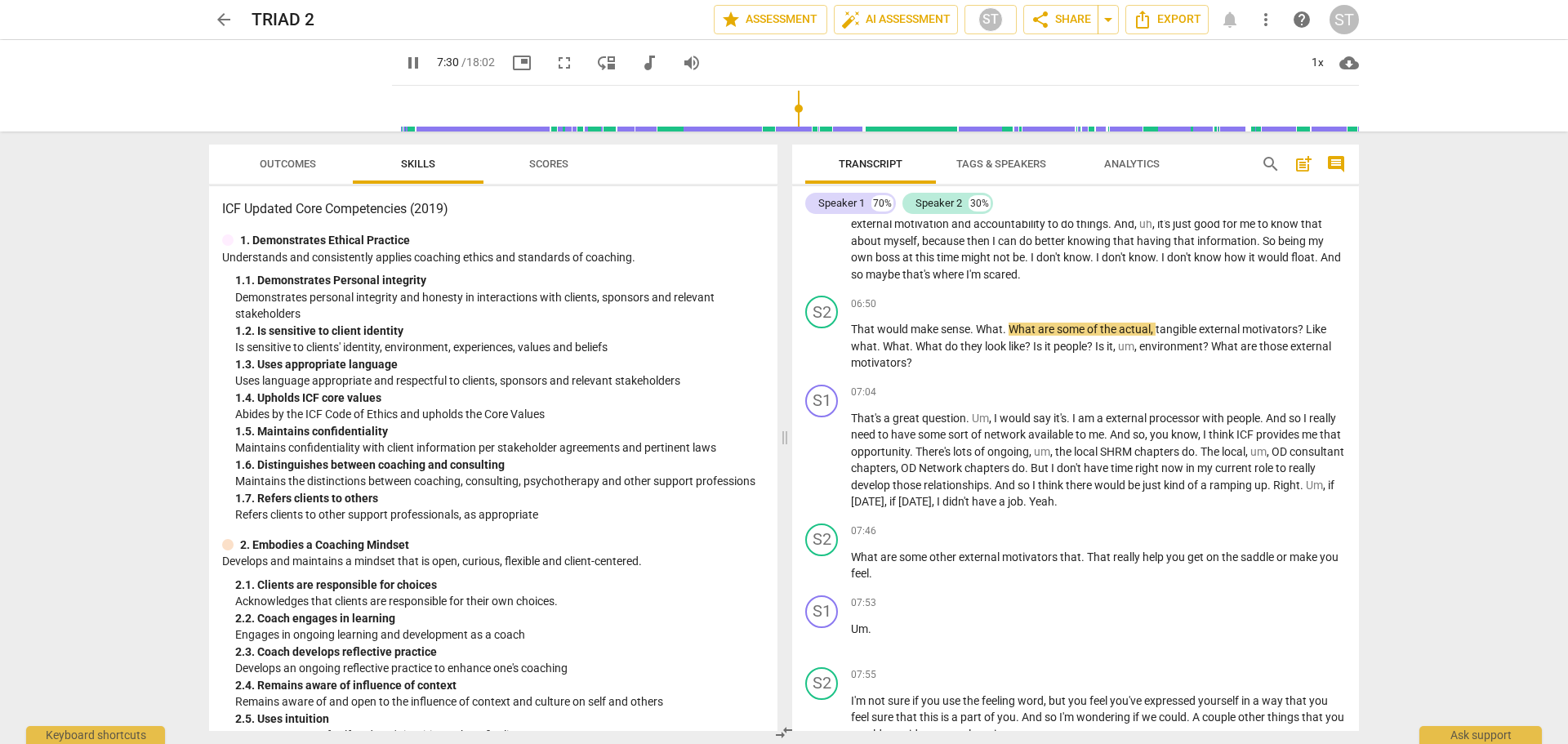
drag, startPoint x: 752, startPoint y: 111, endPoint x: 786, endPoint y: 113, distance: 34.1
click at [786, 113] on input "range" at bounding box center [878, 108] width 960 height 52
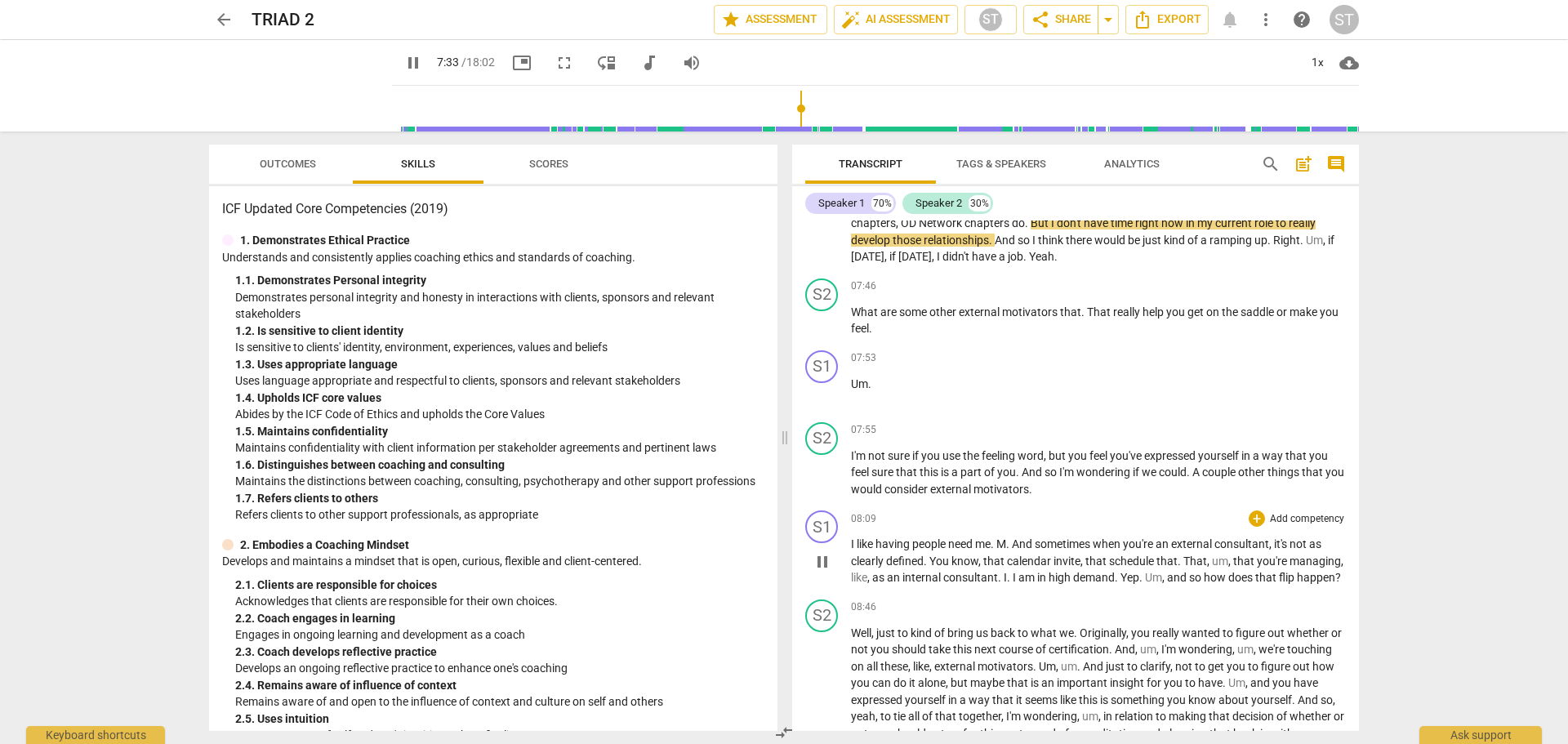
scroll to position [2449, 0]
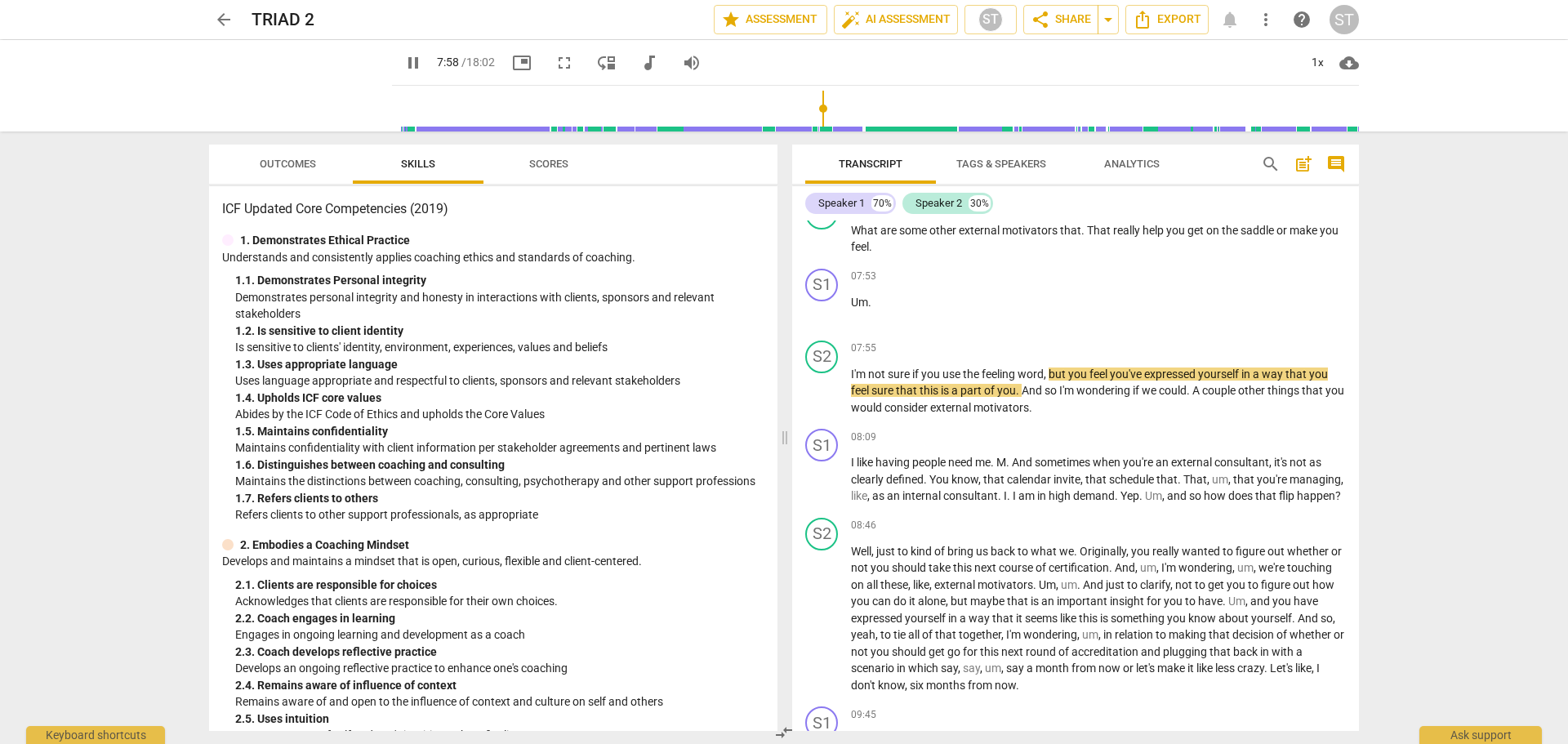
drag, startPoint x: 793, startPoint y: 108, endPoint x: 811, endPoint y: 110, distance: 18.1
click at [811, 110] on input "range" at bounding box center [878, 108] width 960 height 52
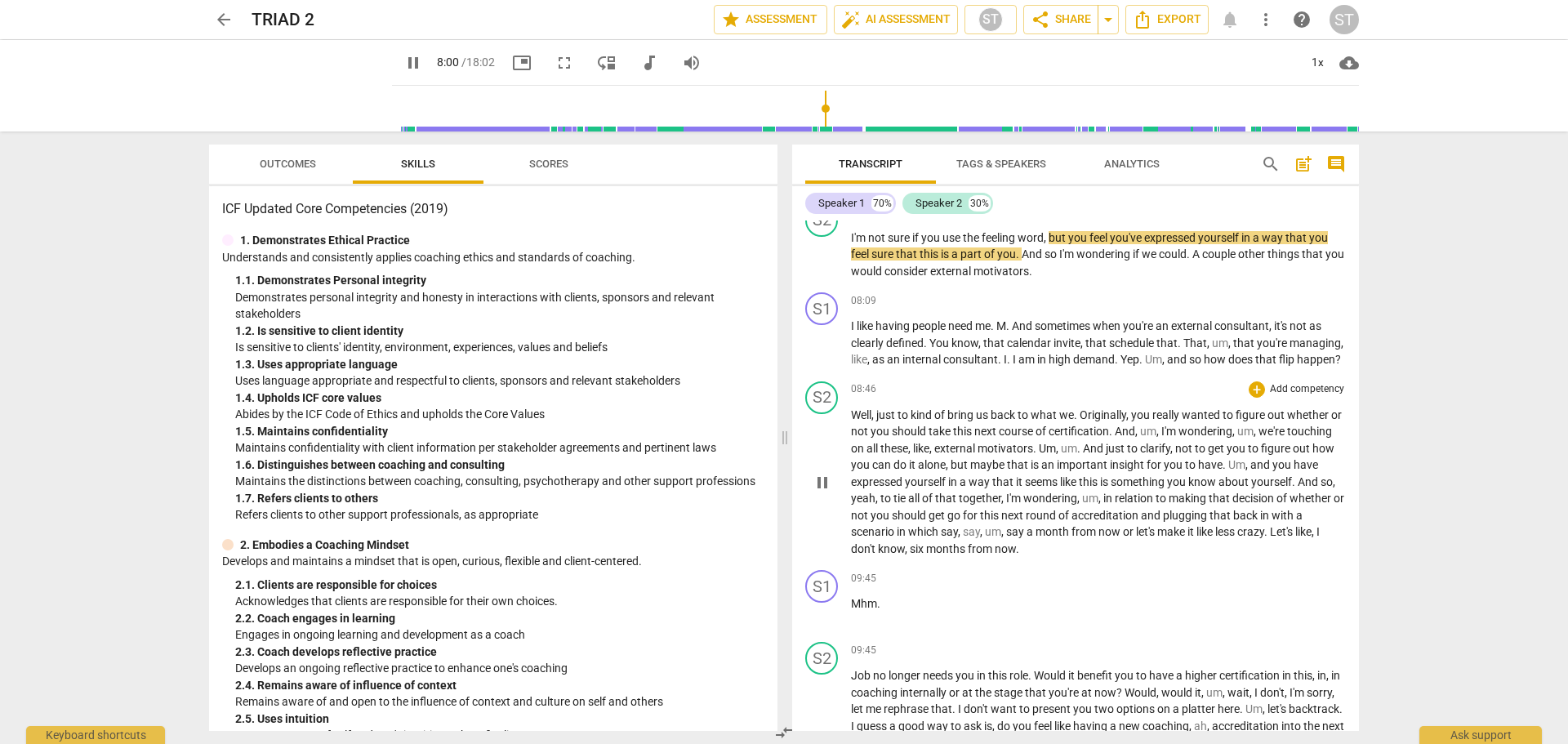
scroll to position [2613, 0]
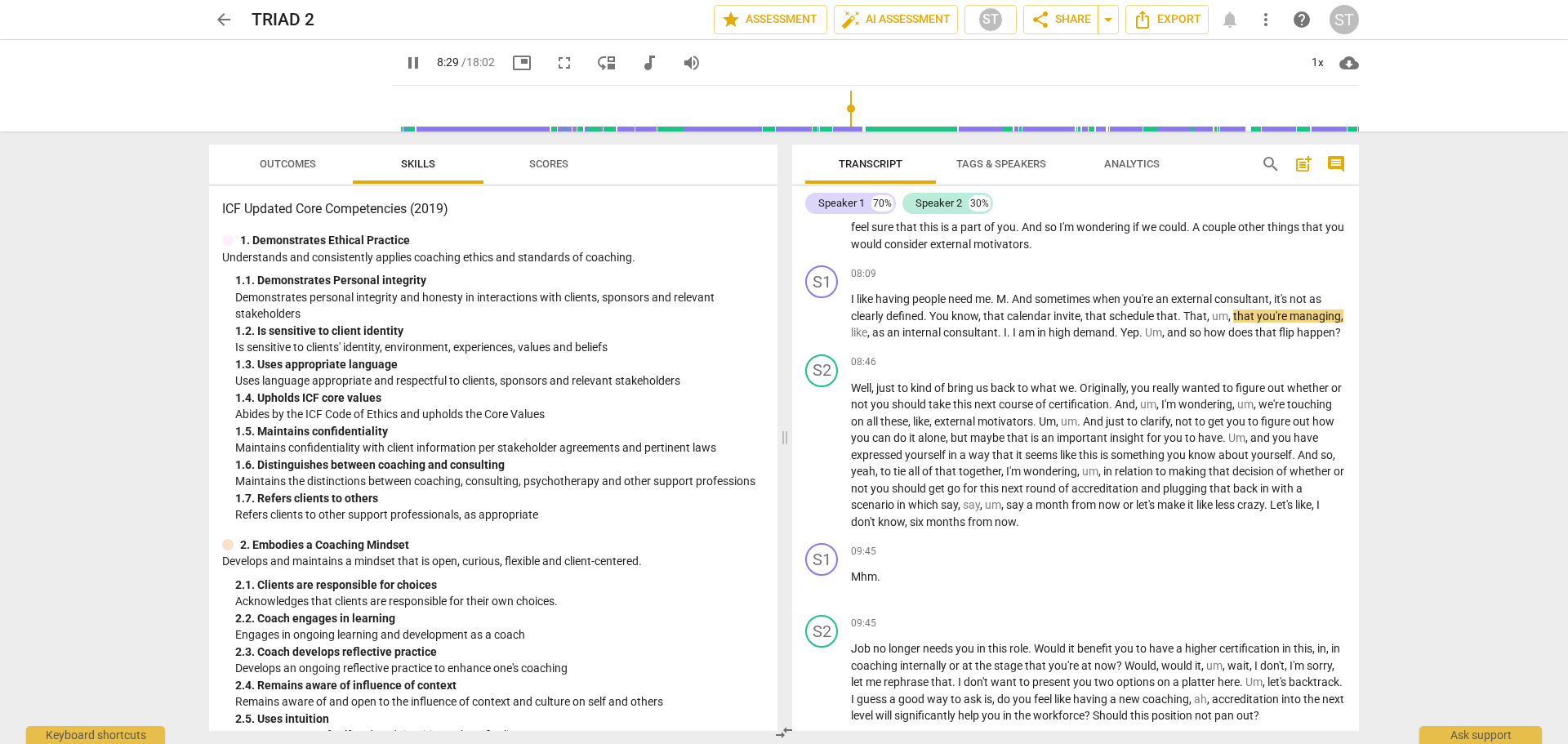
drag, startPoint x: 817, startPoint y: 108, endPoint x: 840, endPoint y: 112, distance: 23.3
click at [840, 112] on input "range" at bounding box center [878, 108] width 960 height 52
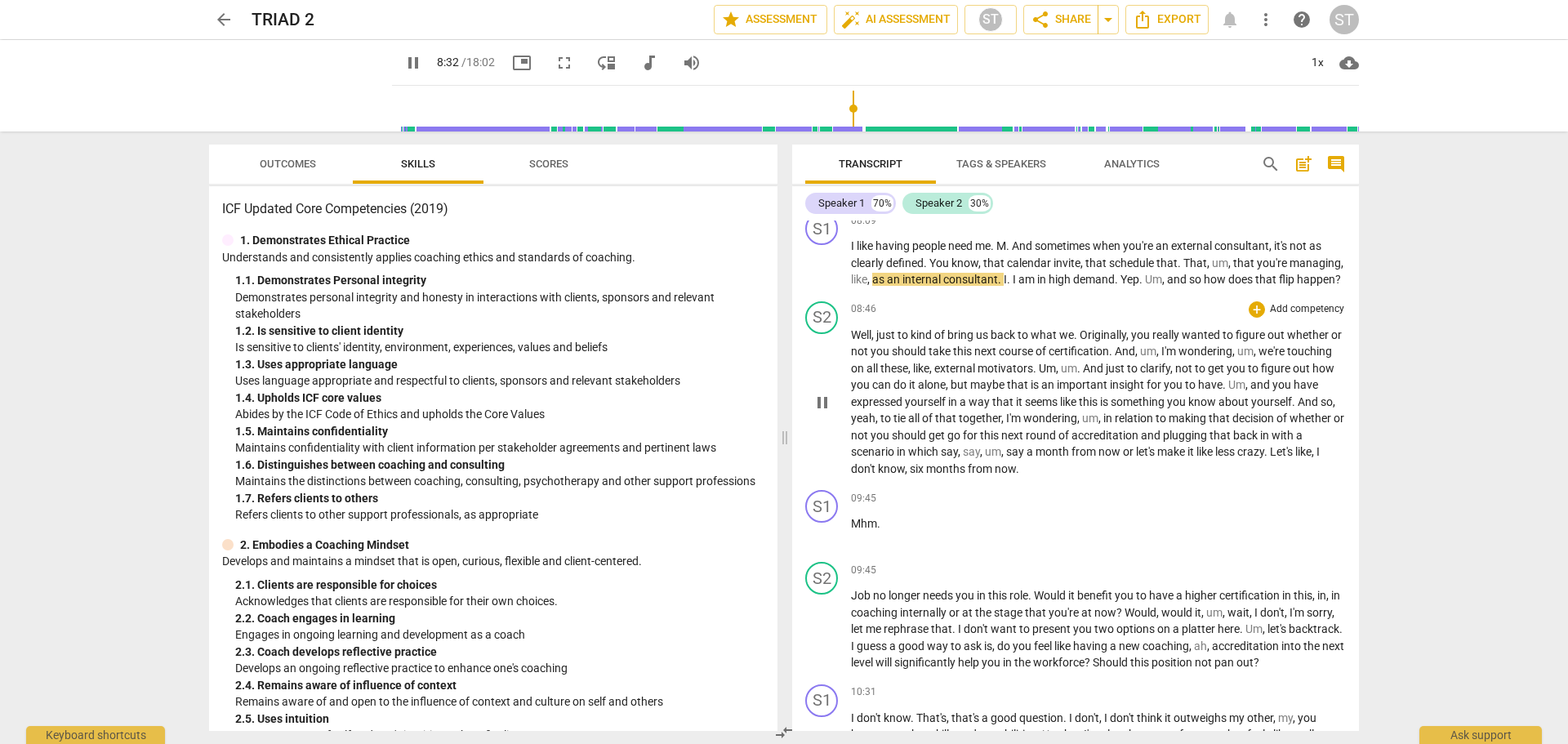
scroll to position [2694, 0]
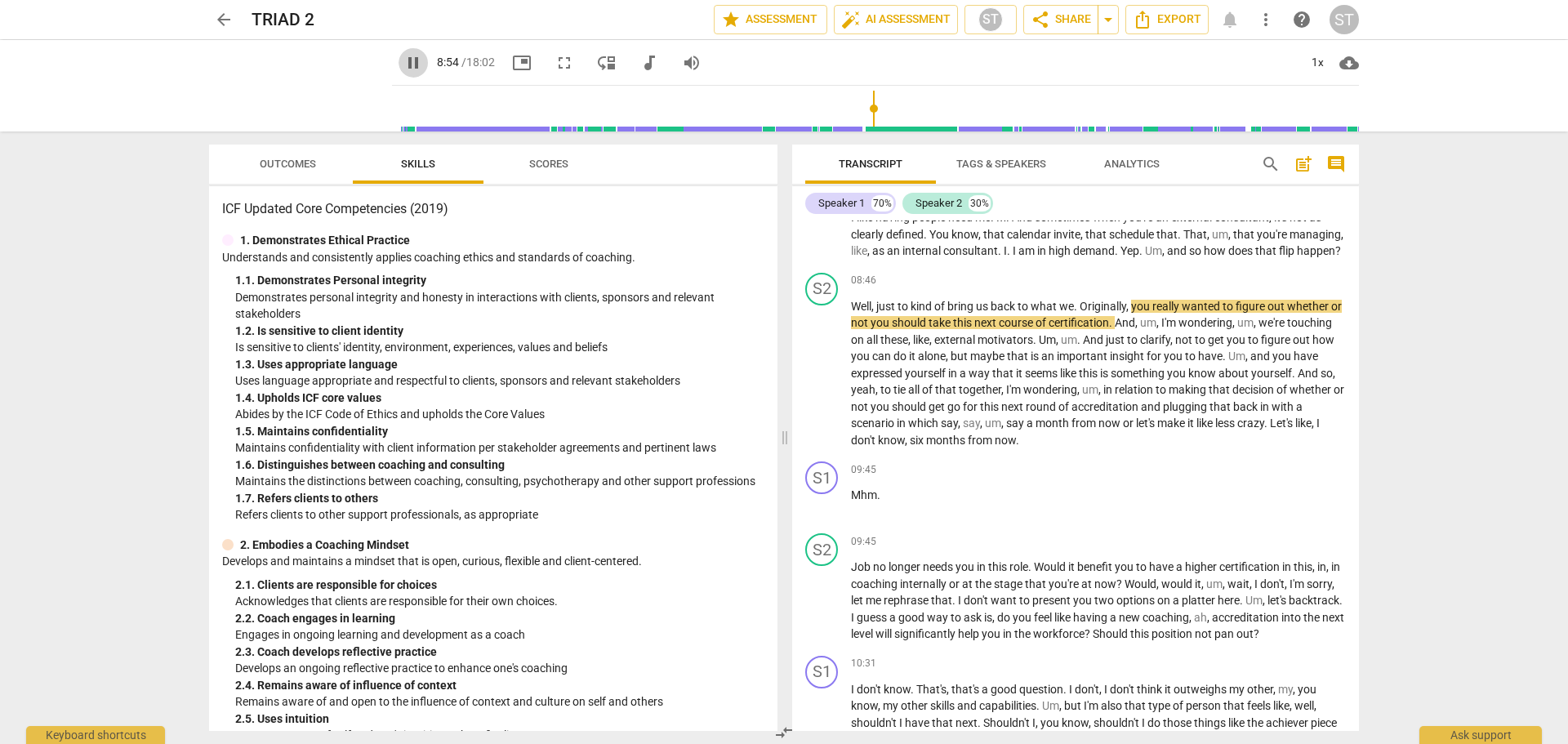
drag, startPoint x: 391, startPoint y: 67, endPoint x: 409, endPoint y: 71, distance: 18.4
click at [403, 68] on span "pause" at bounding box center [413, 63] width 20 height 20
click at [1323, 289] on p "Add competency" at bounding box center [1306, 281] width 78 height 15
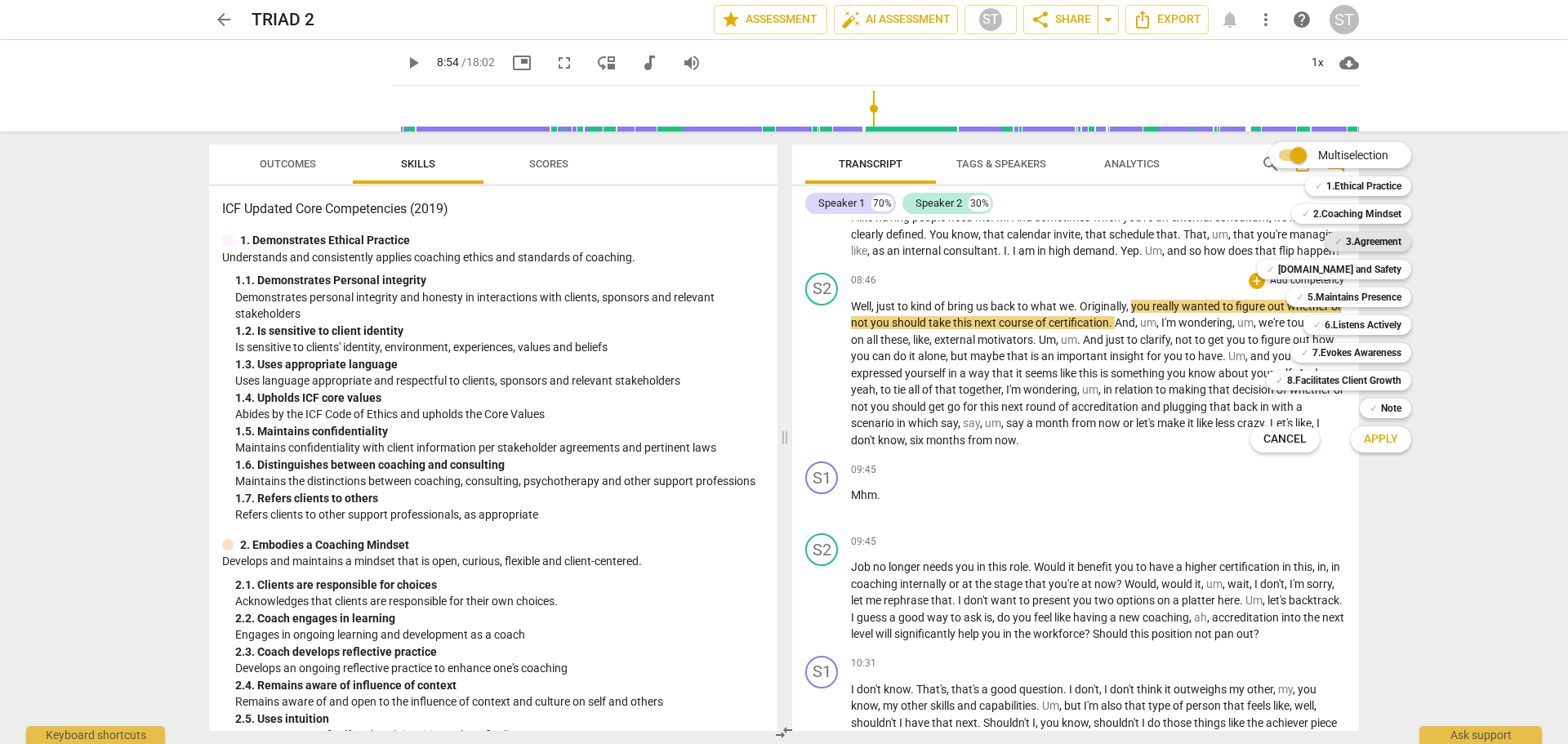
click at [1369, 240] on b "3.Agreement" at bounding box center [1373, 242] width 55 height 20
click at [1388, 432] on span "Apply" at bounding box center [1380, 439] width 35 height 17
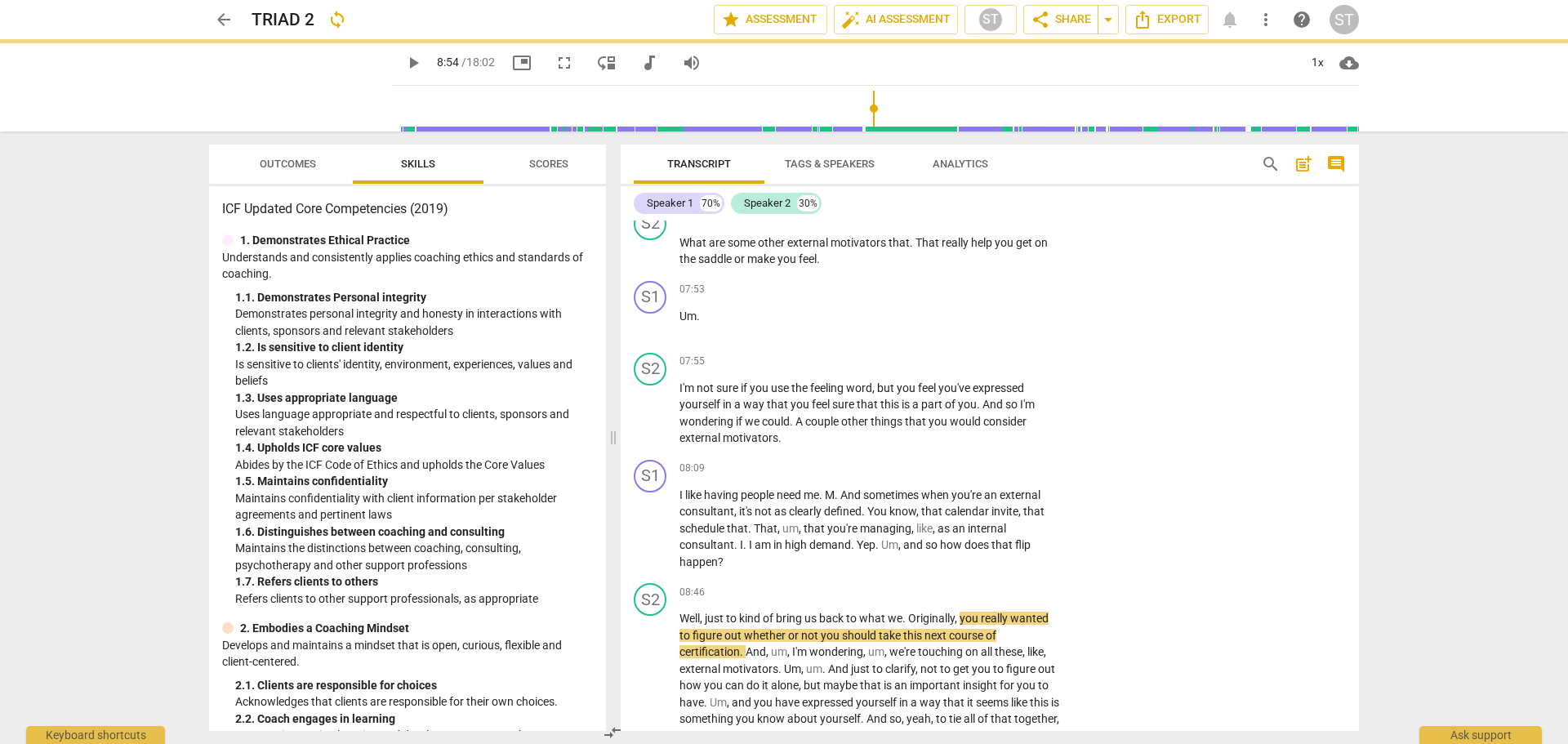
scroll to position [3005, 0]
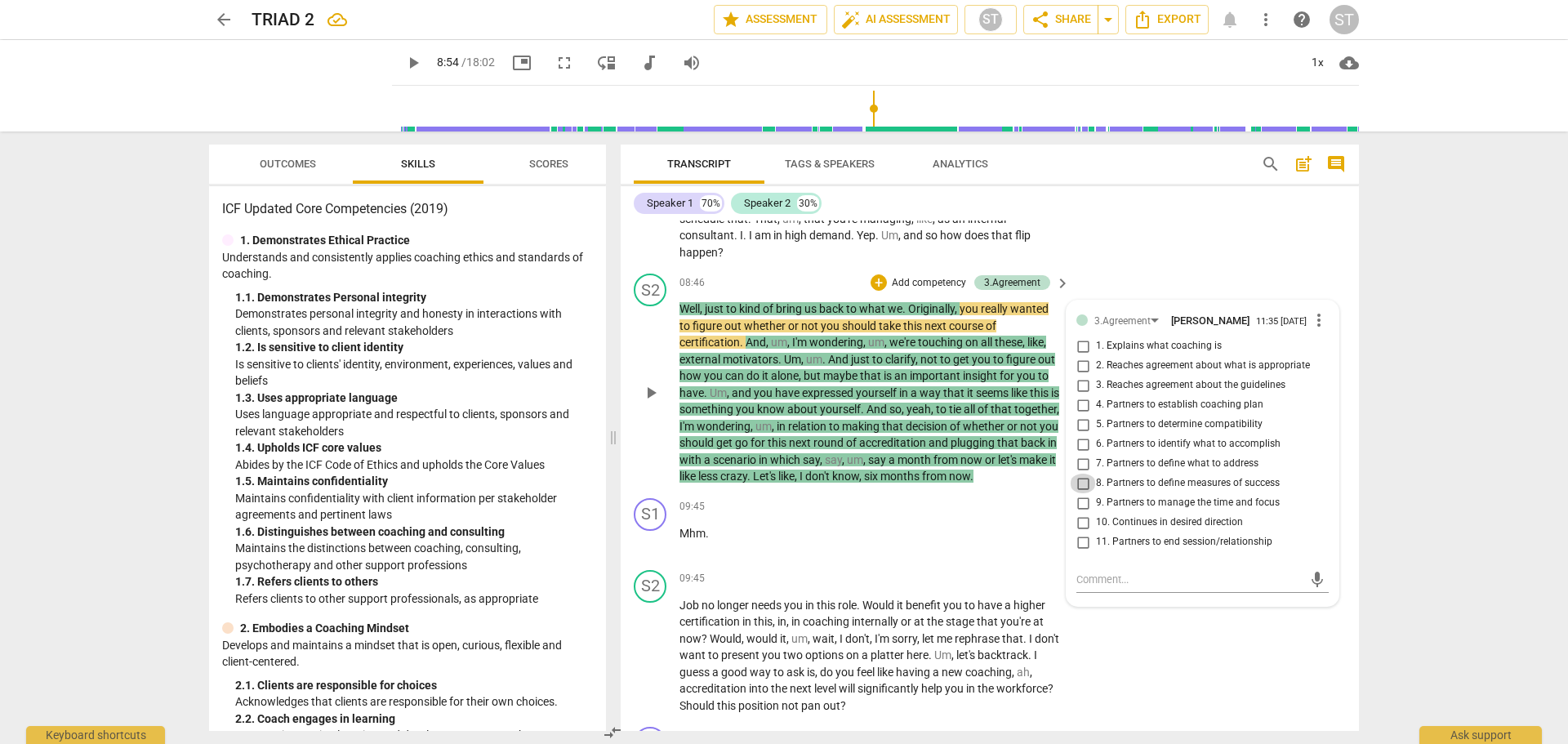
click at [1080, 493] on input "8. Partners to define measures of success" at bounding box center [1083, 483] width 26 height 20
click at [1084, 587] on textarea at bounding box center [1189, 580] width 226 height 16
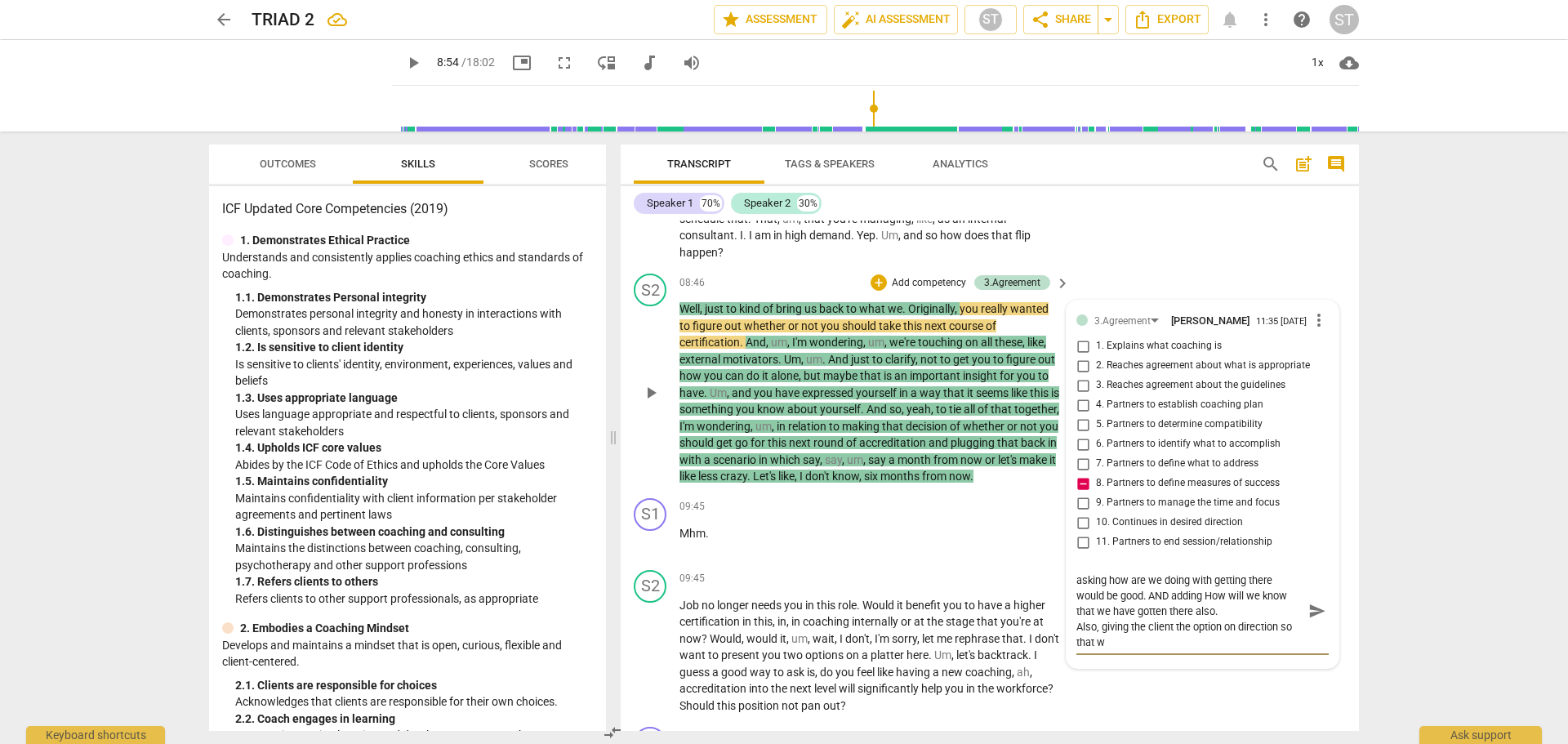
scroll to position [0, 0]
click at [1308, 627] on span "send" at bounding box center [1317, 619] width 18 height 18
click at [403, 62] on span "play_arrow" at bounding box center [413, 63] width 20 height 20
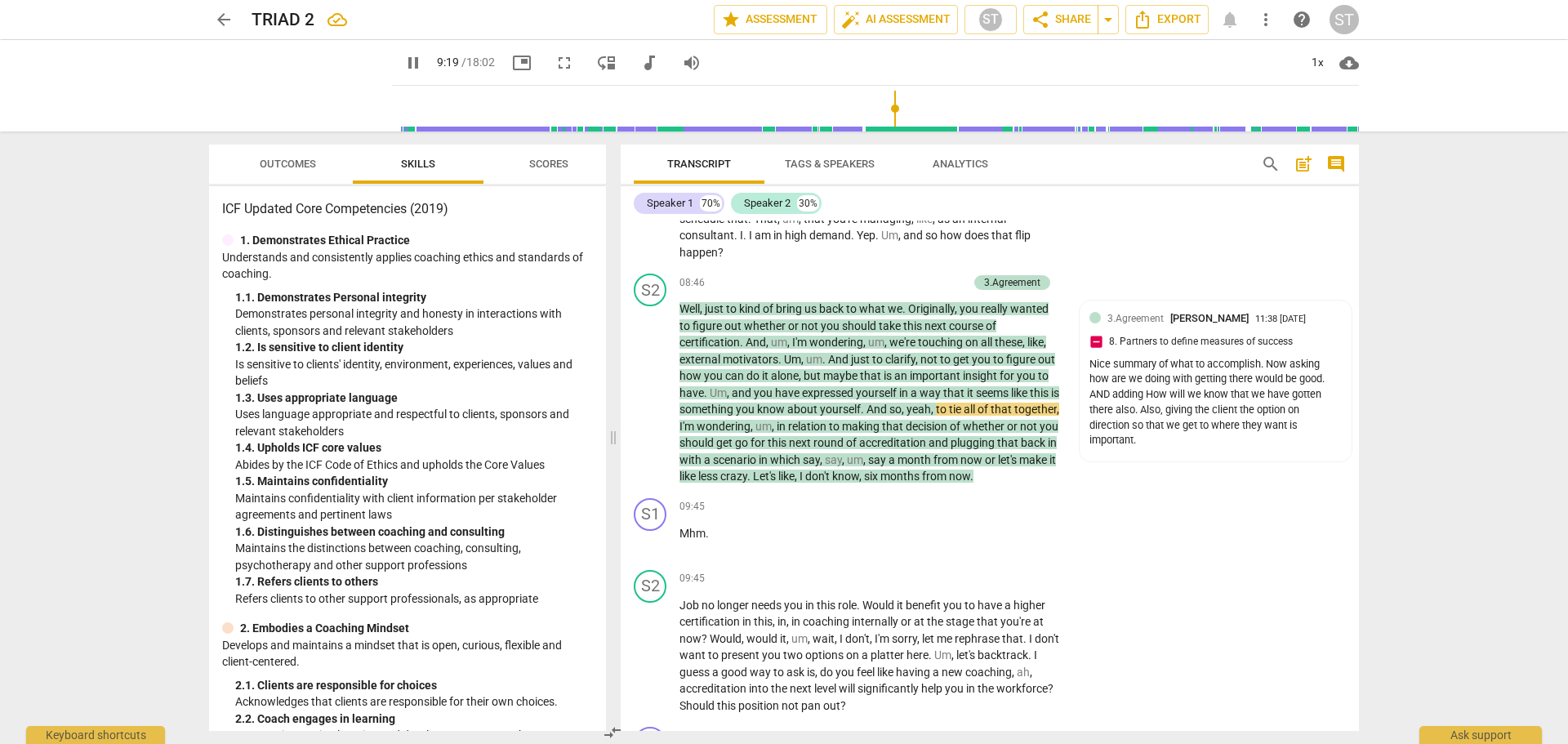
drag, startPoint x: 868, startPoint y: 107, endPoint x: 884, endPoint y: 109, distance: 16.1
click at [884, 109] on input "range" at bounding box center [878, 108] width 960 height 52
drag, startPoint x: 885, startPoint y: 109, endPoint x: 899, endPoint y: 114, distance: 14.9
click at [899, 114] on input "range" at bounding box center [878, 108] width 960 height 52
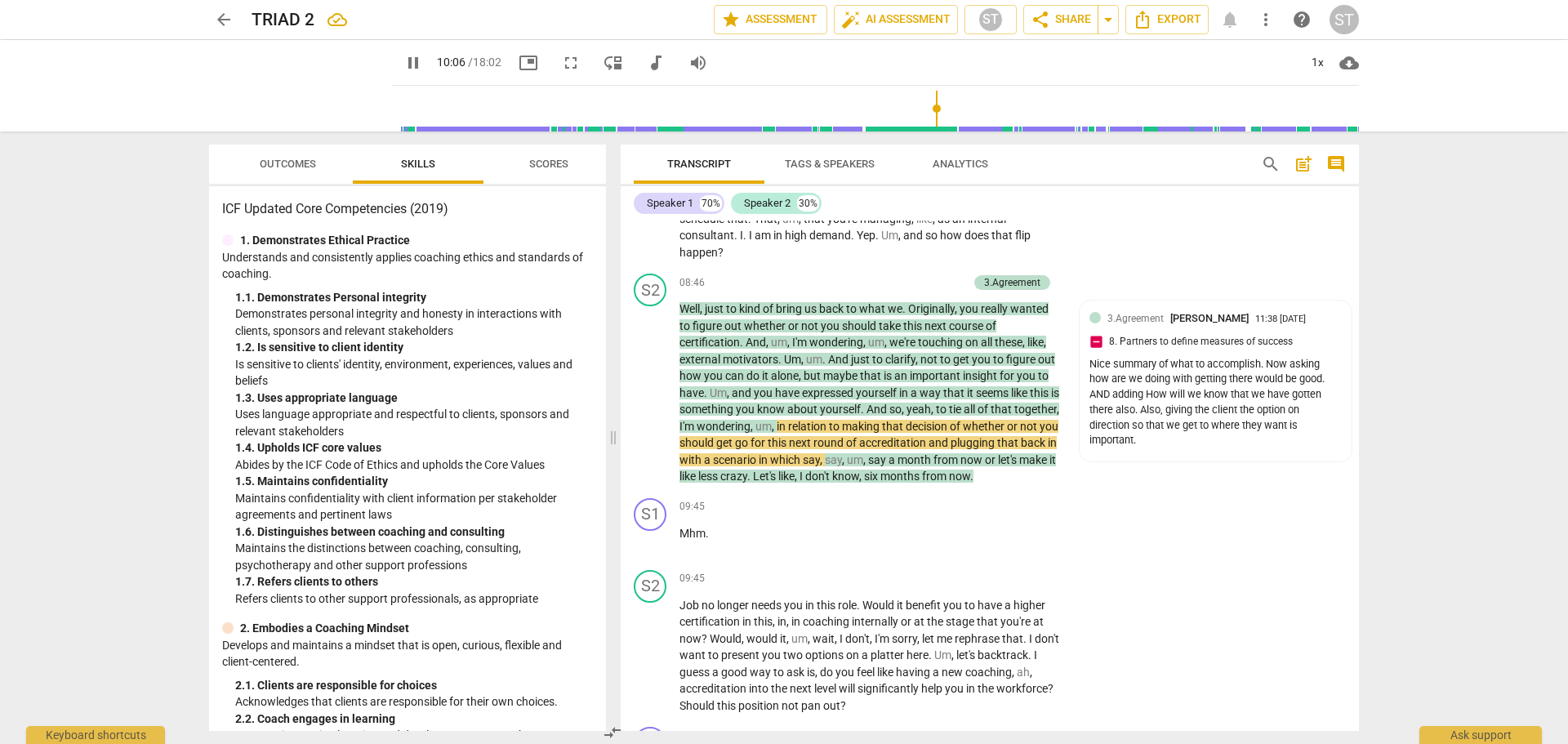
drag, startPoint x: 898, startPoint y: 105, endPoint x: 927, endPoint y: 108, distance: 29.2
click at [927, 108] on input "range" at bounding box center [878, 108] width 960 height 52
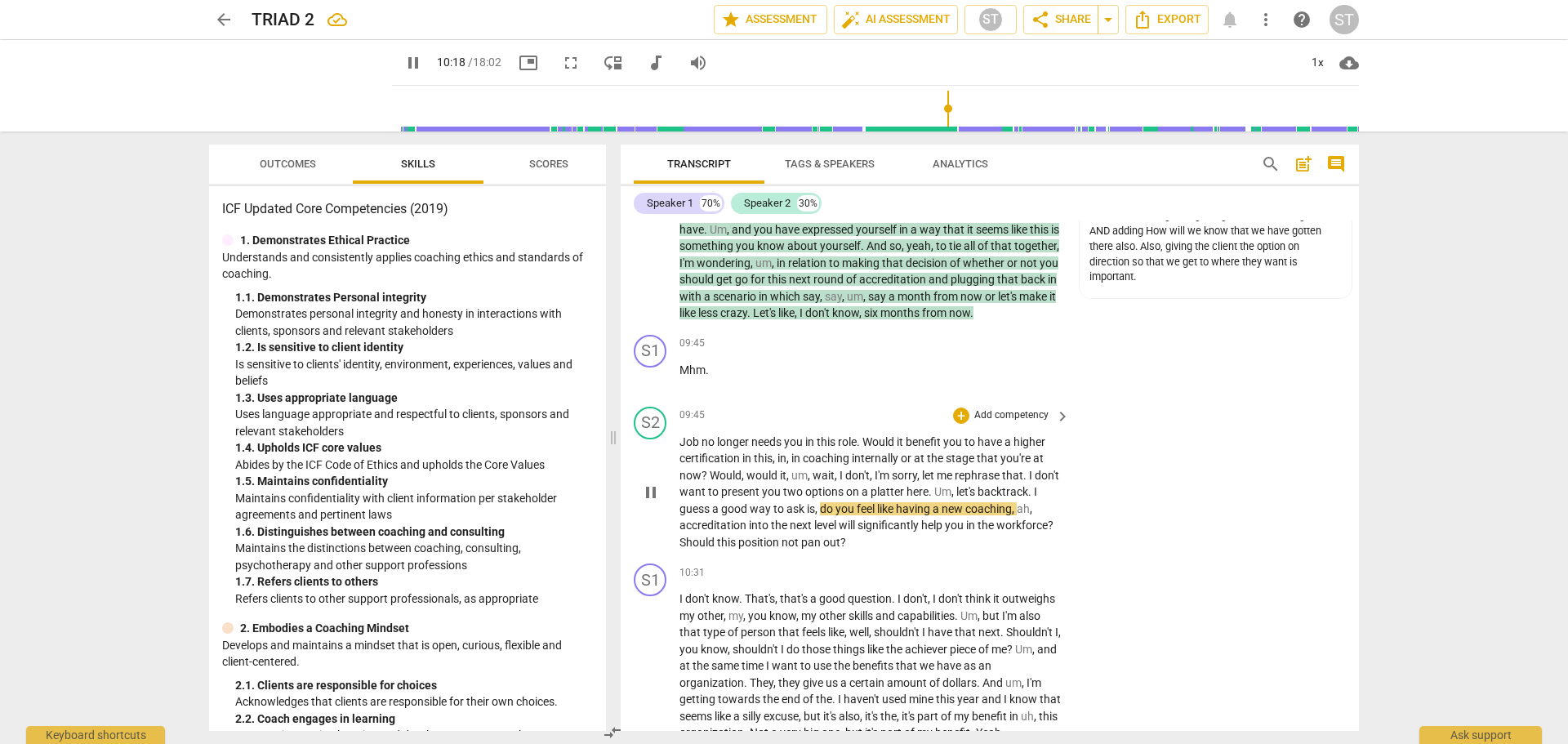
scroll to position [3249, 0]
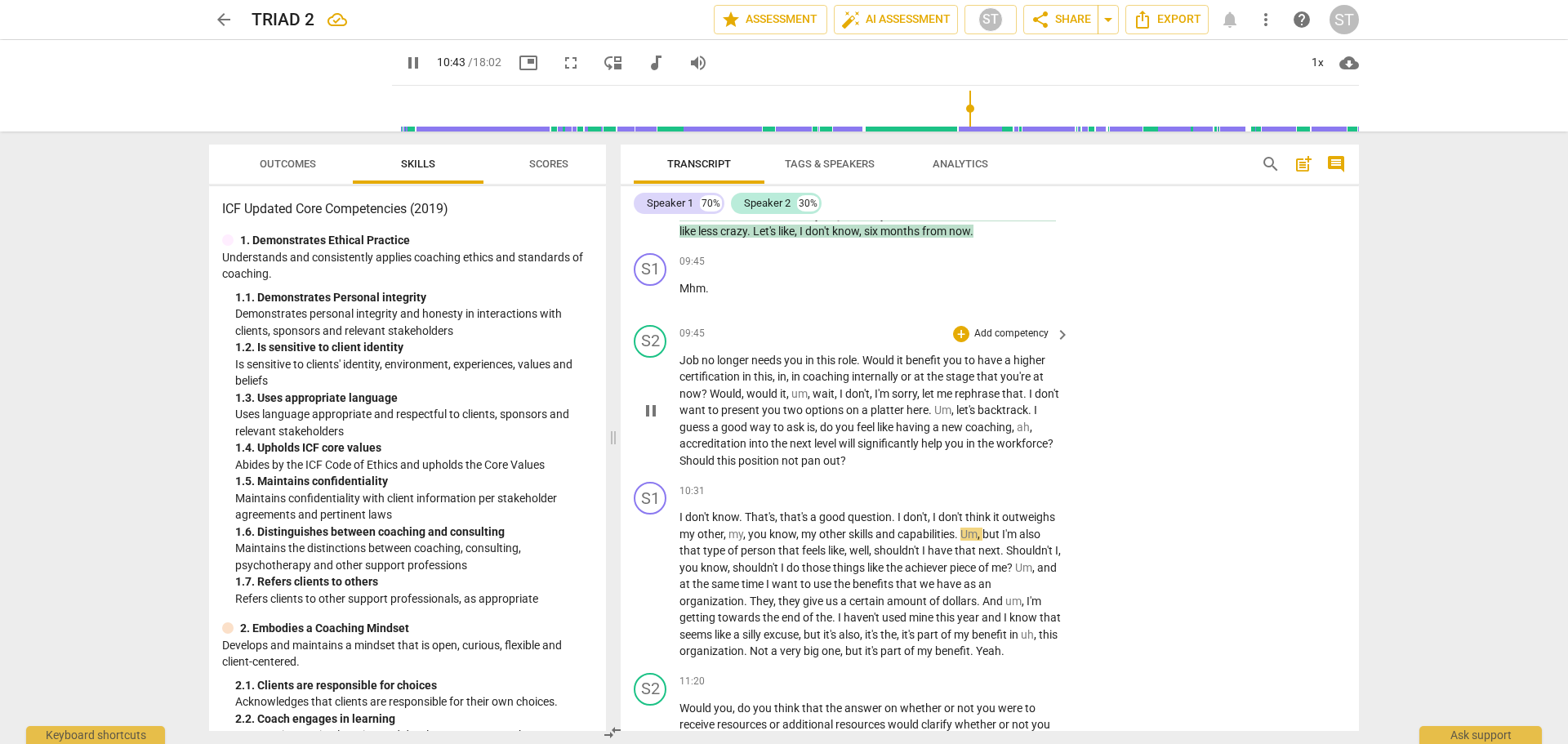
click at [877, 434] on span "feel" at bounding box center [867, 427] width 21 height 13
click at [403, 63] on span "pause" at bounding box center [413, 63] width 20 height 20
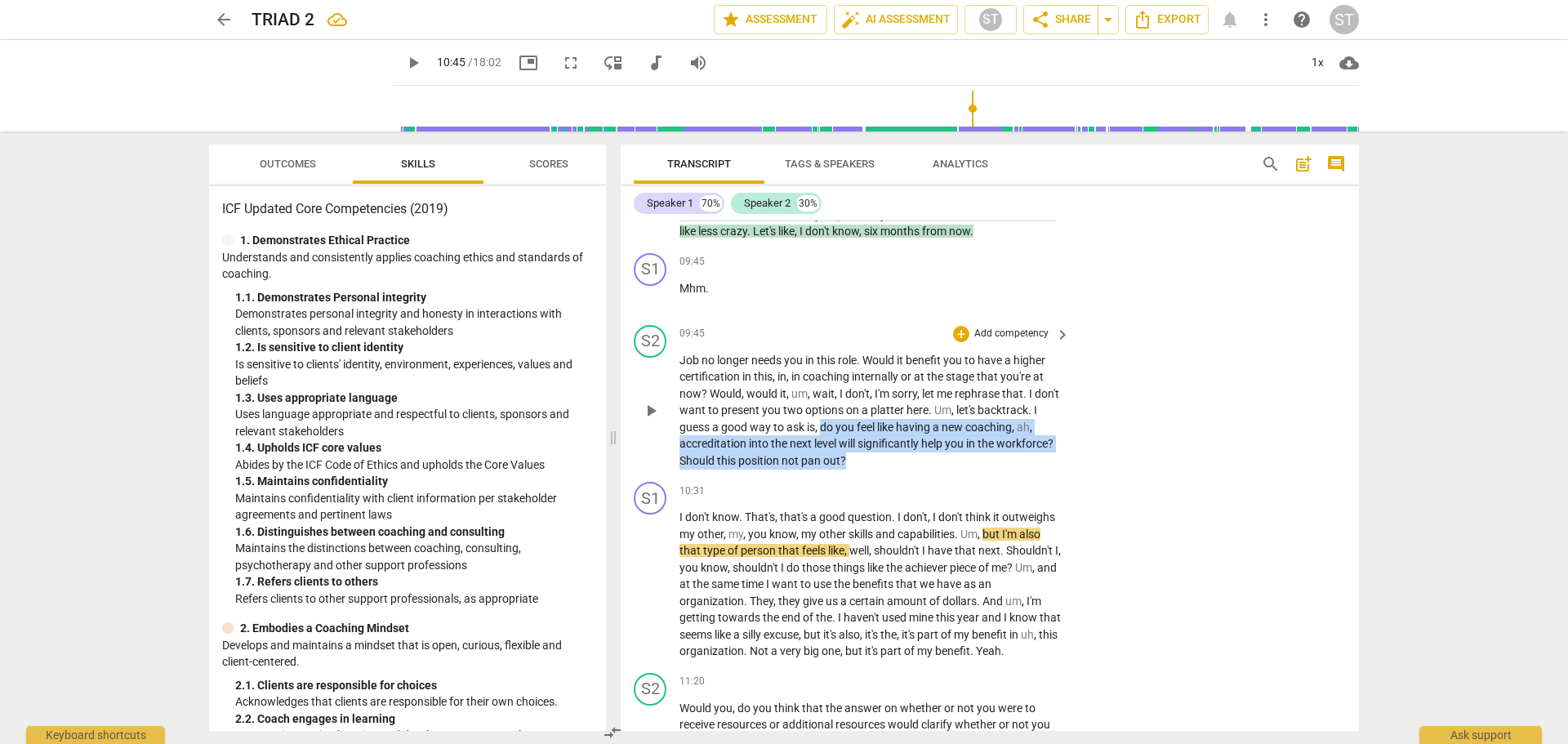
drag, startPoint x: 885, startPoint y: 460, endPoint x: 934, endPoint y: 502, distance: 64.5
click at [934, 476] on div "S2 play_arrow pause 09:45 + Add competency keyboard_arrow_right Job no longer n…" at bounding box center [989, 397] width 738 height 158
click at [1000, 341] on p "Add competency" at bounding box center [1011, 334] width 78 height 15
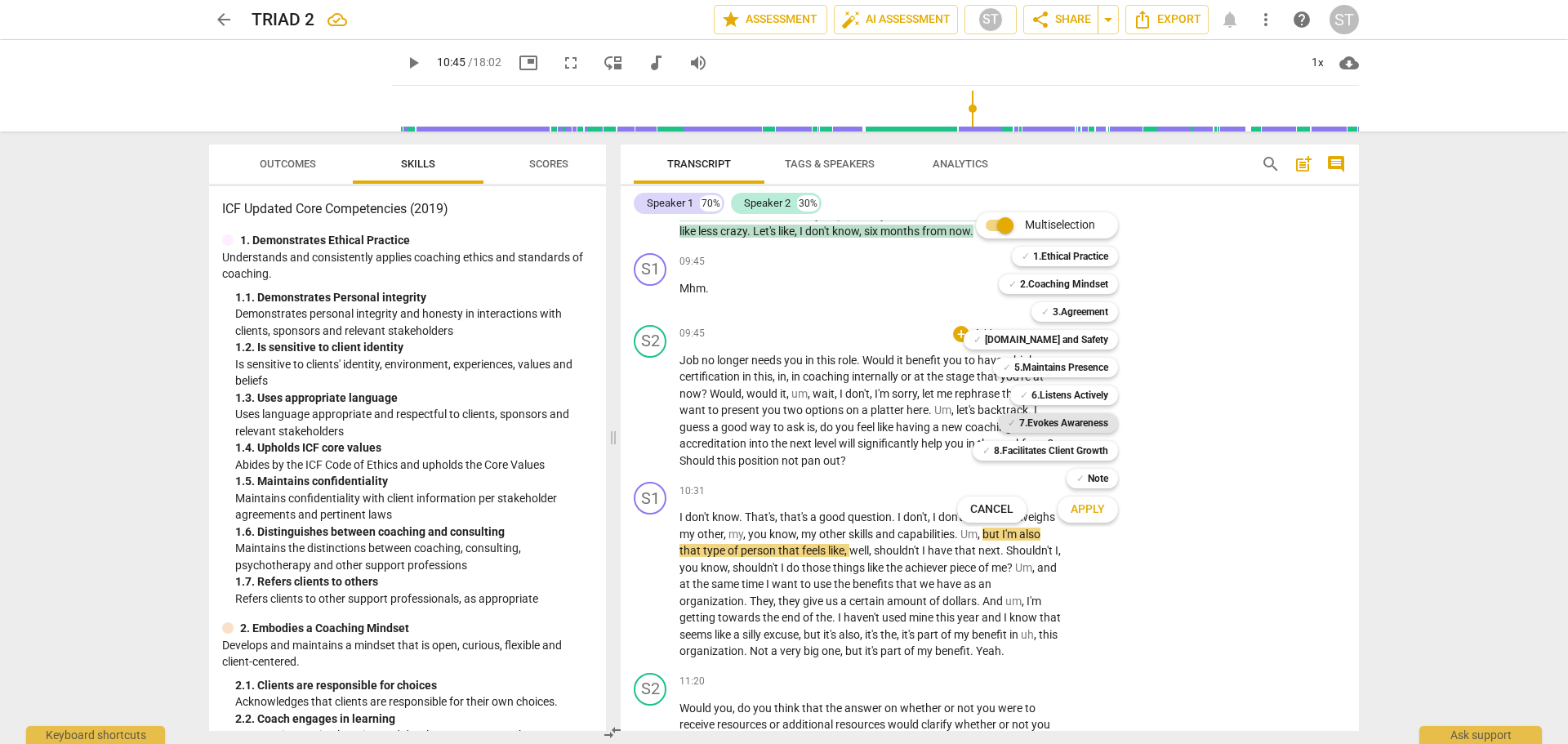
click at [1080, 419] on b "7.Evokes Awareness" at bounding box center [1063, 423] width 89 height 20
click at [1091, 511] on span "Apply" at bounding box center [1087, 509] width 35 height 17
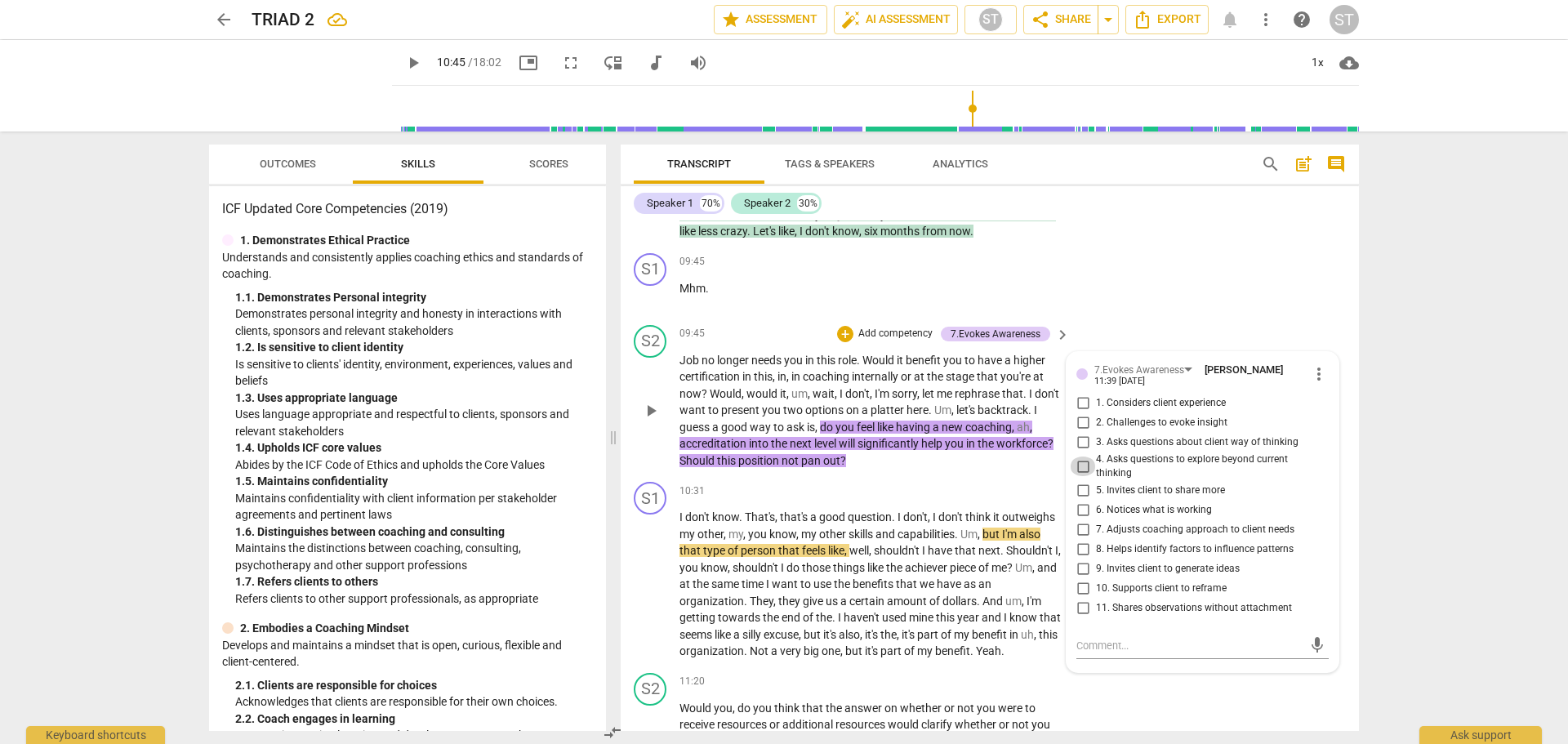
click at [1081, 476] on input "4. Asks questions to explore beyond current thinking" at bounding box center [1083, 466] width 26 height 20
click at [1086, 653] on textarea at bounding box center [1189, 645] width 226 height 16
click at [1309, 662] on span "send" at bounding box center [1317, 653] width 18 height 18
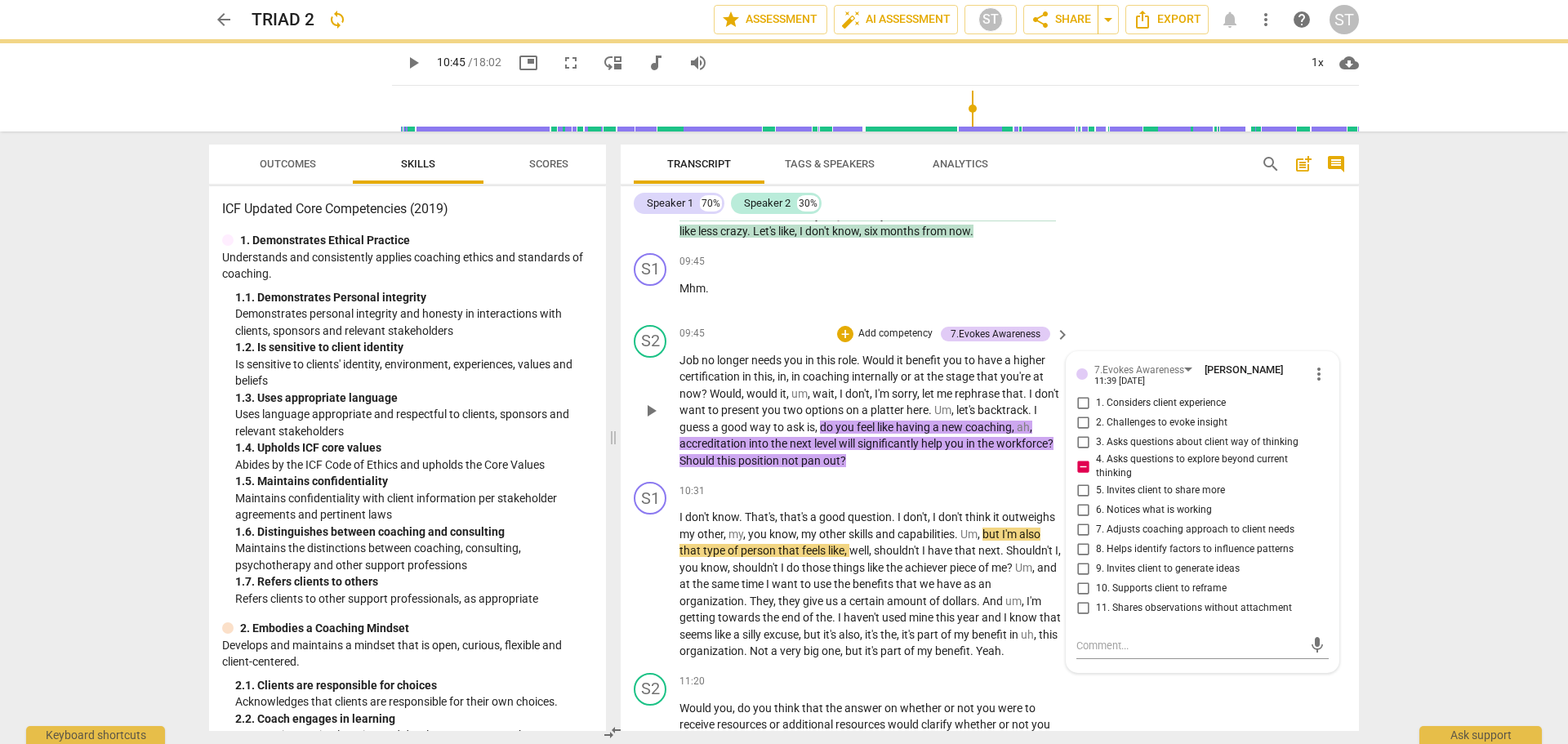
scroll to position [0, 0]
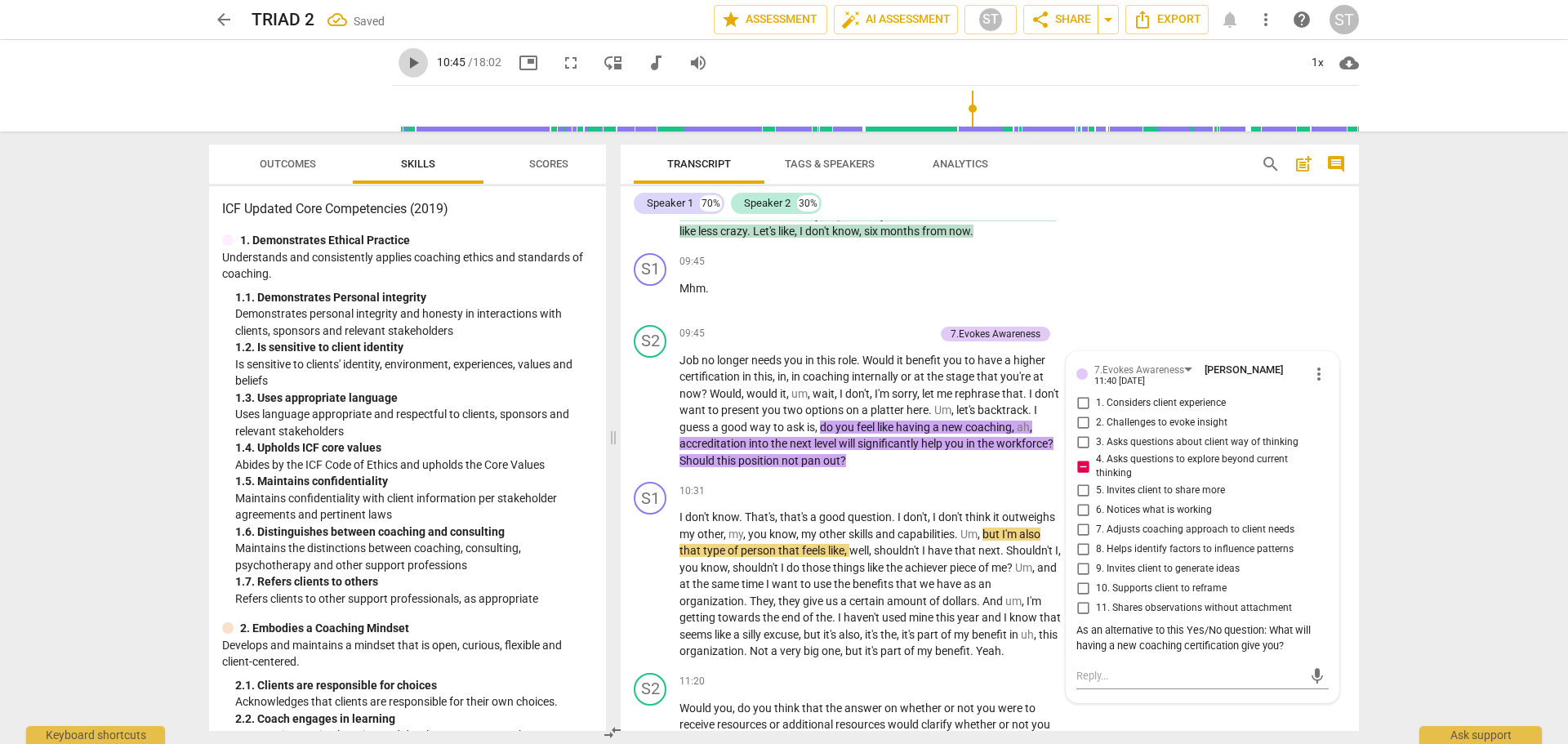
click at [403, 63] on span "play_arrow" at bounding box center [413, 63] width 20 height 20
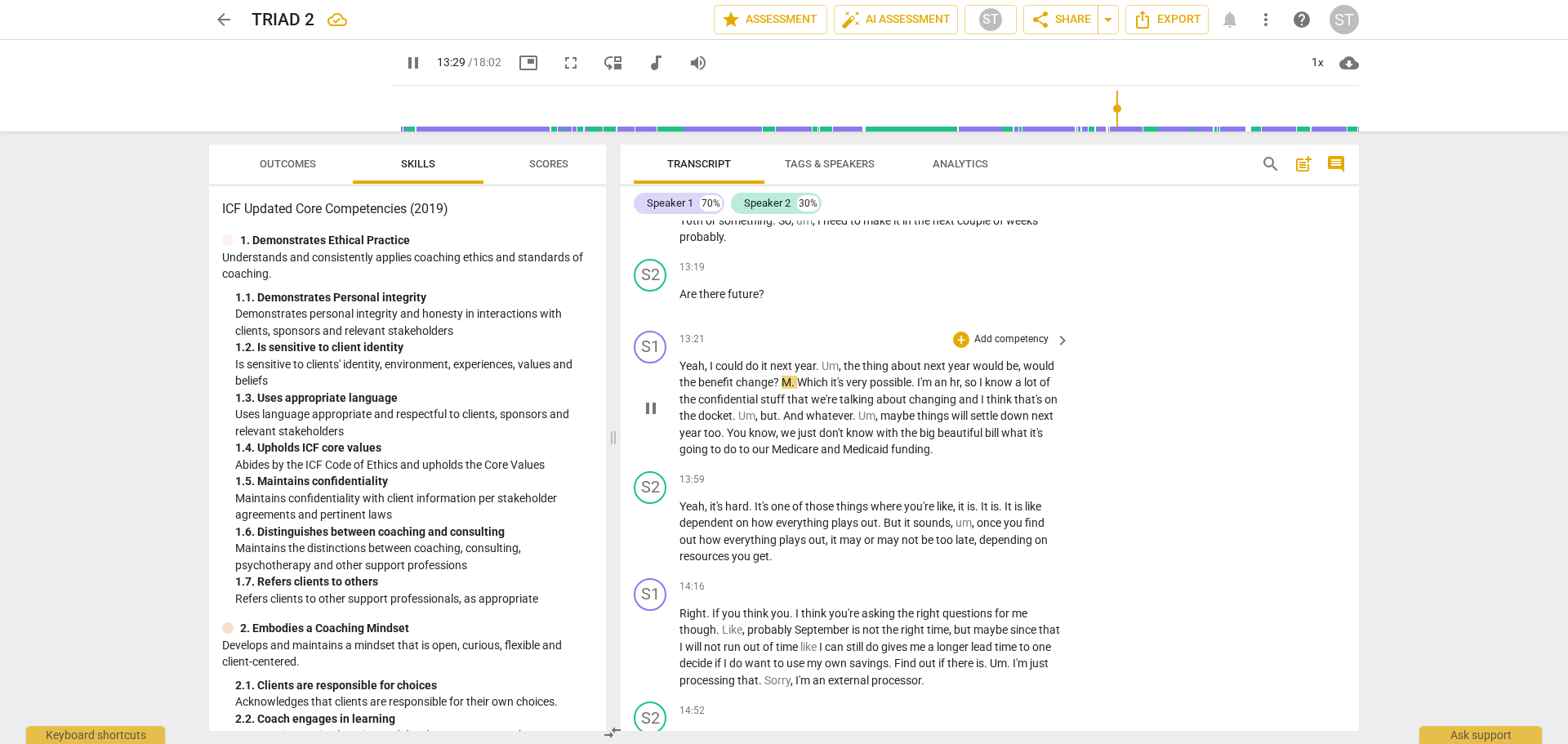
scroll to position [4556, 0]
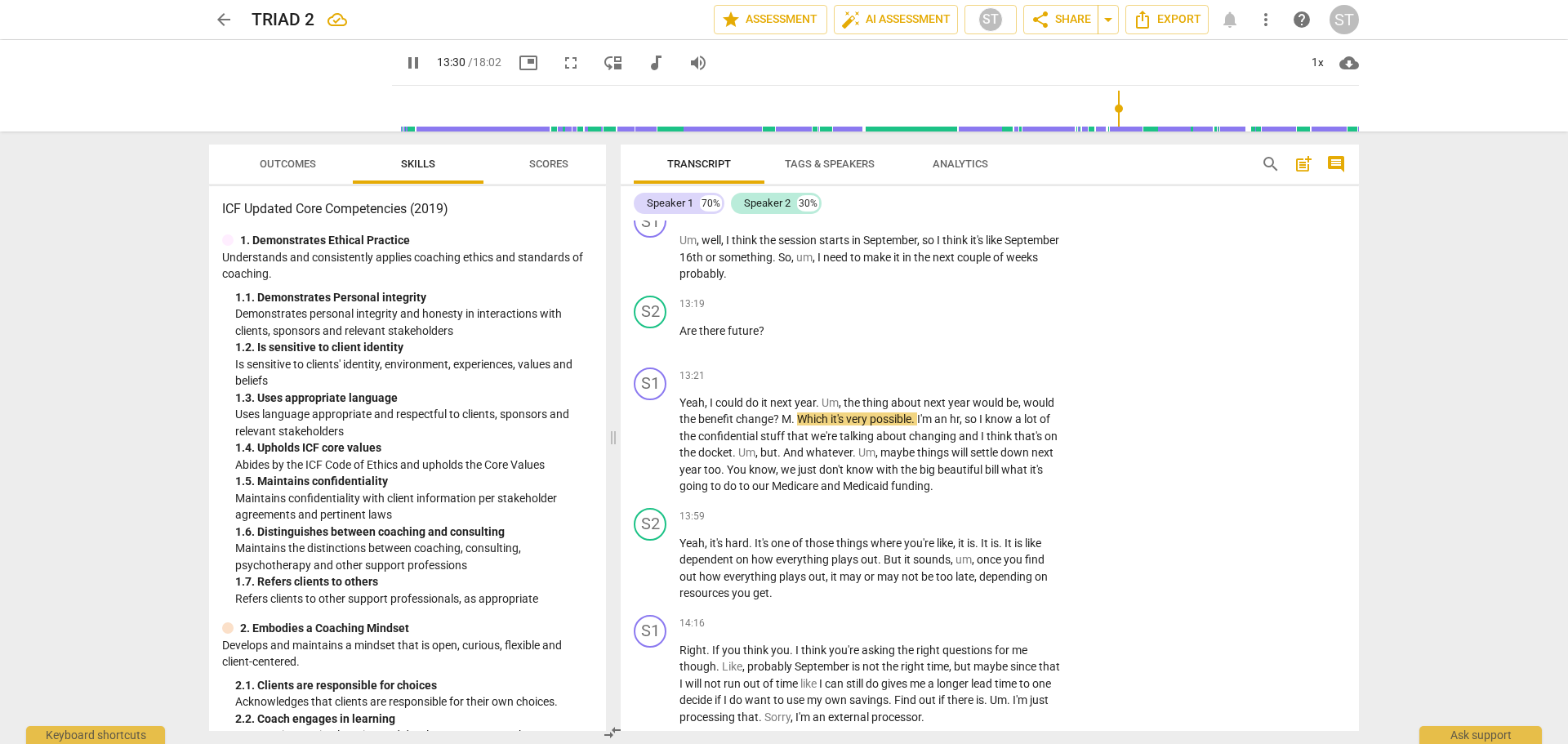
click at [403, 64] on span "pause" at bounding box center [413, 63] width 20 height 20
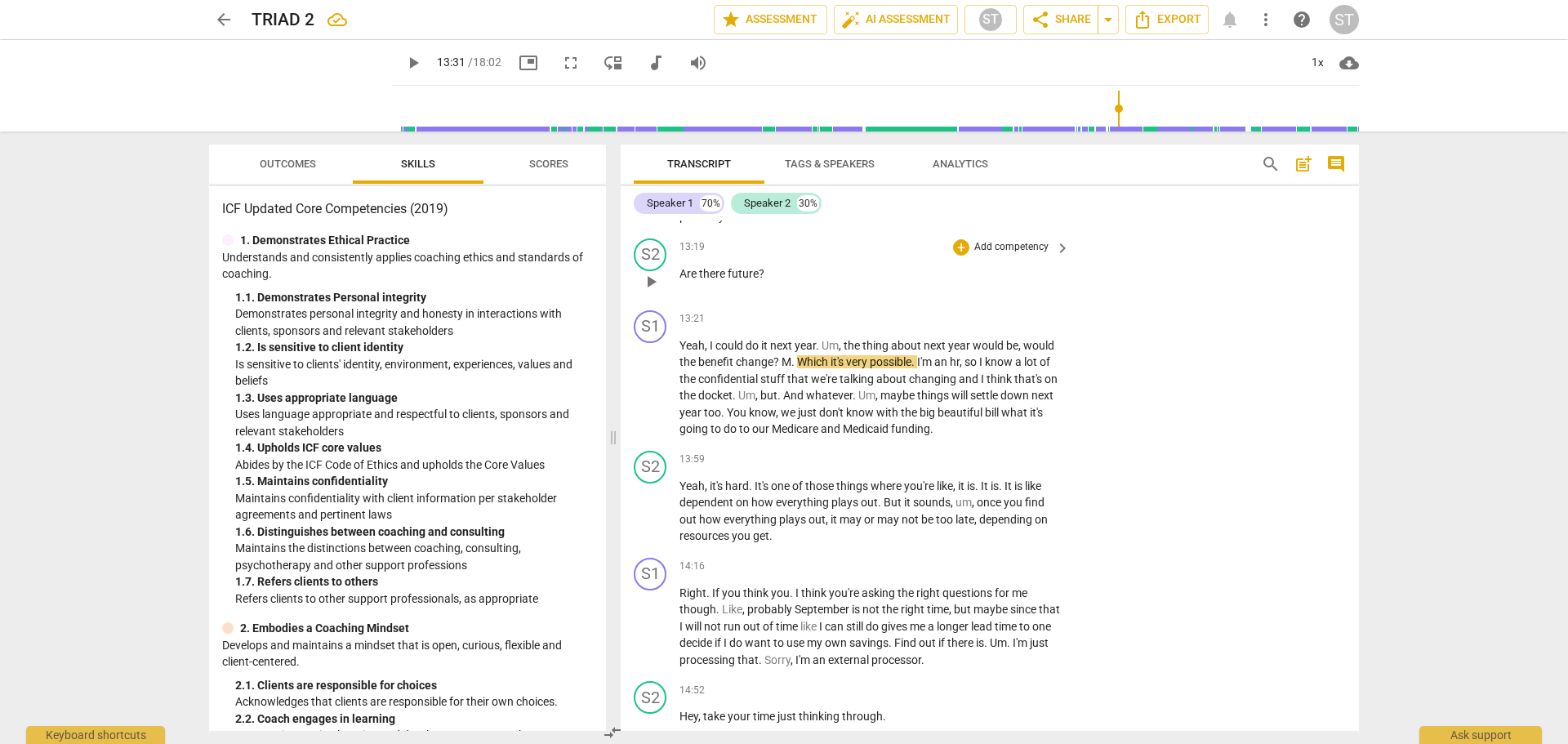
scroll to position [4637, 0]
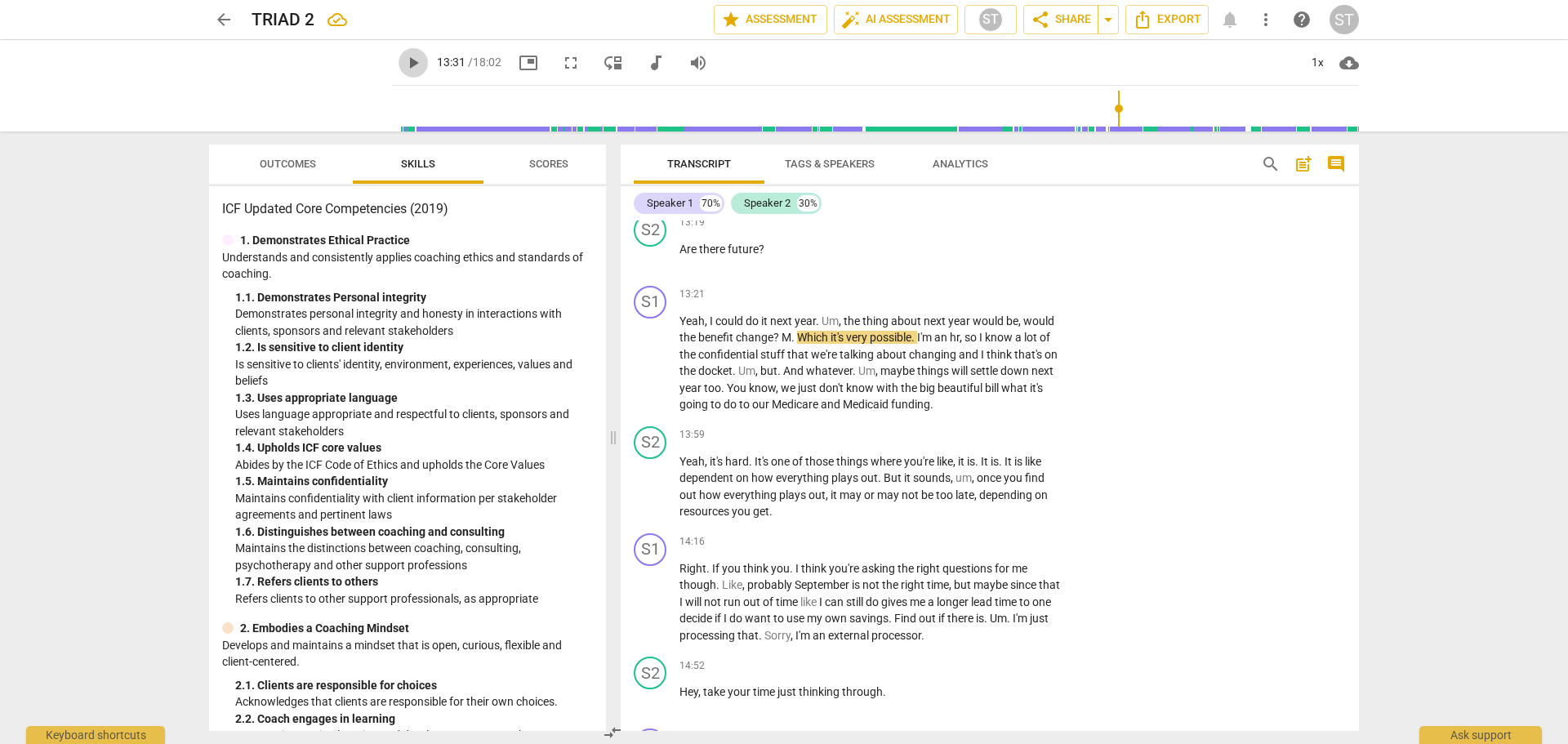
click at [403, 62] on span "play_arrow" at bounding box center [413, 63] width 20 height 20
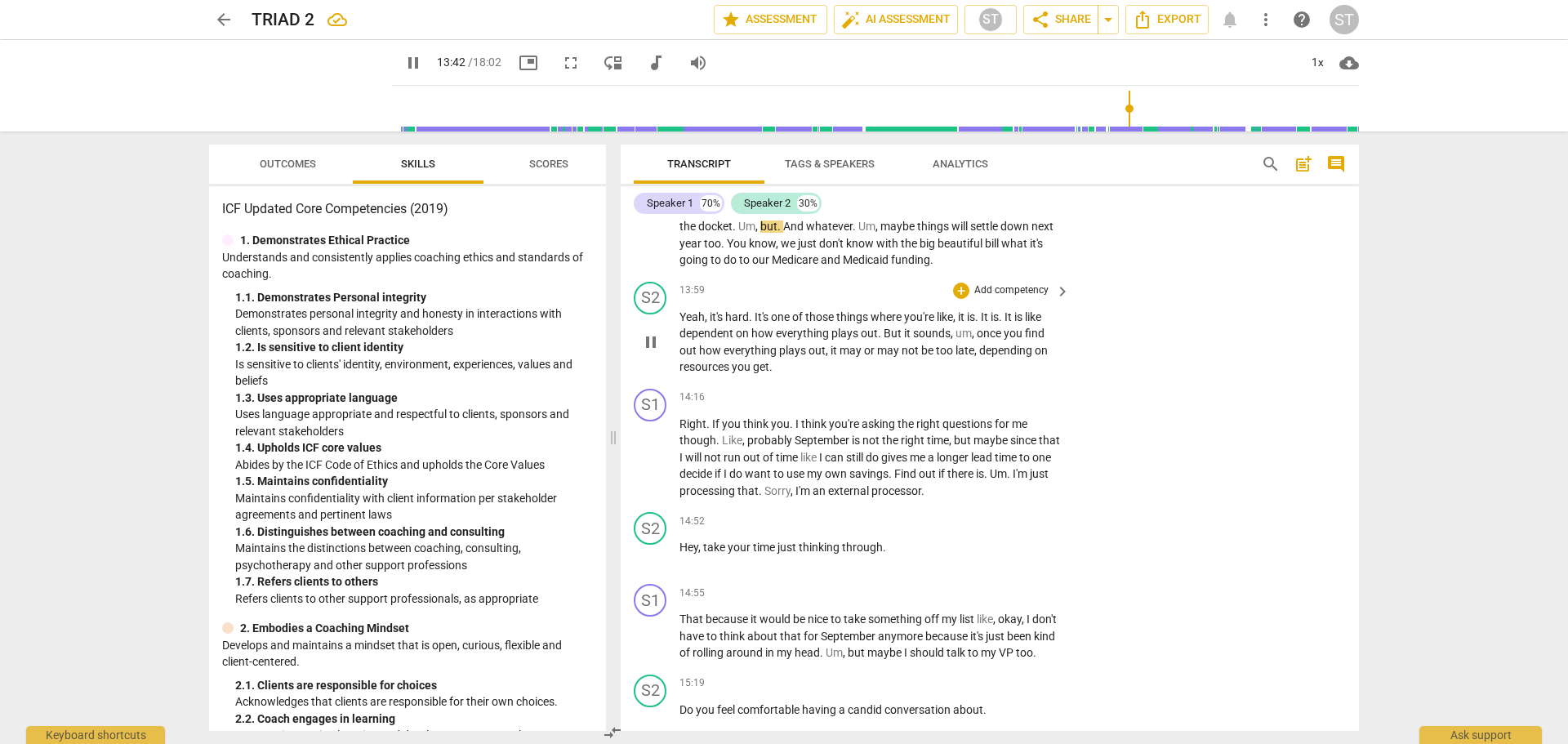
scroll to position [4801, 0]
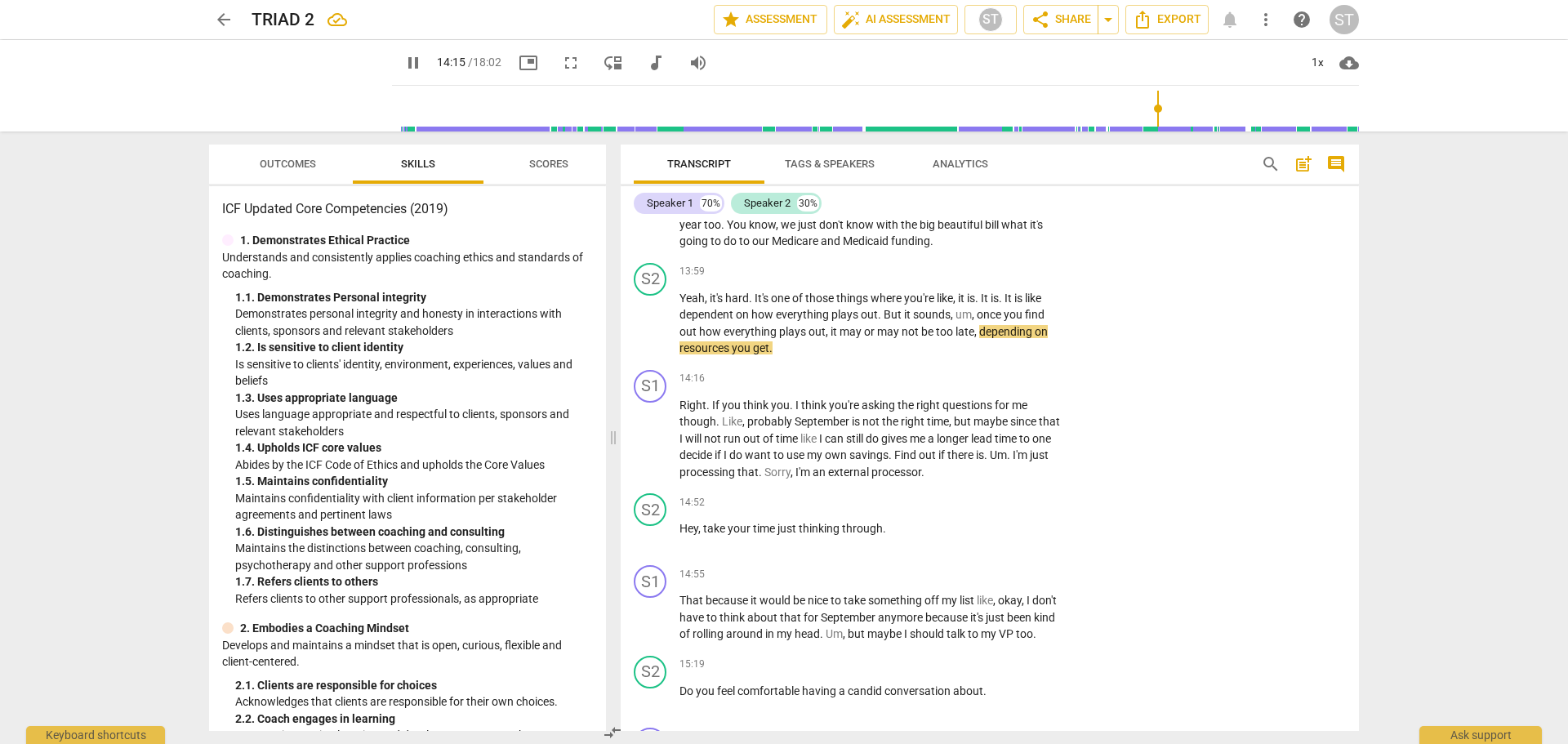
click at [403, 59] on span "pause" at bounding box center [413, 63] width 20 height 20
click at [403, 63] on span "play_arrow" at bounding box center [413, 63] width 20 height 20
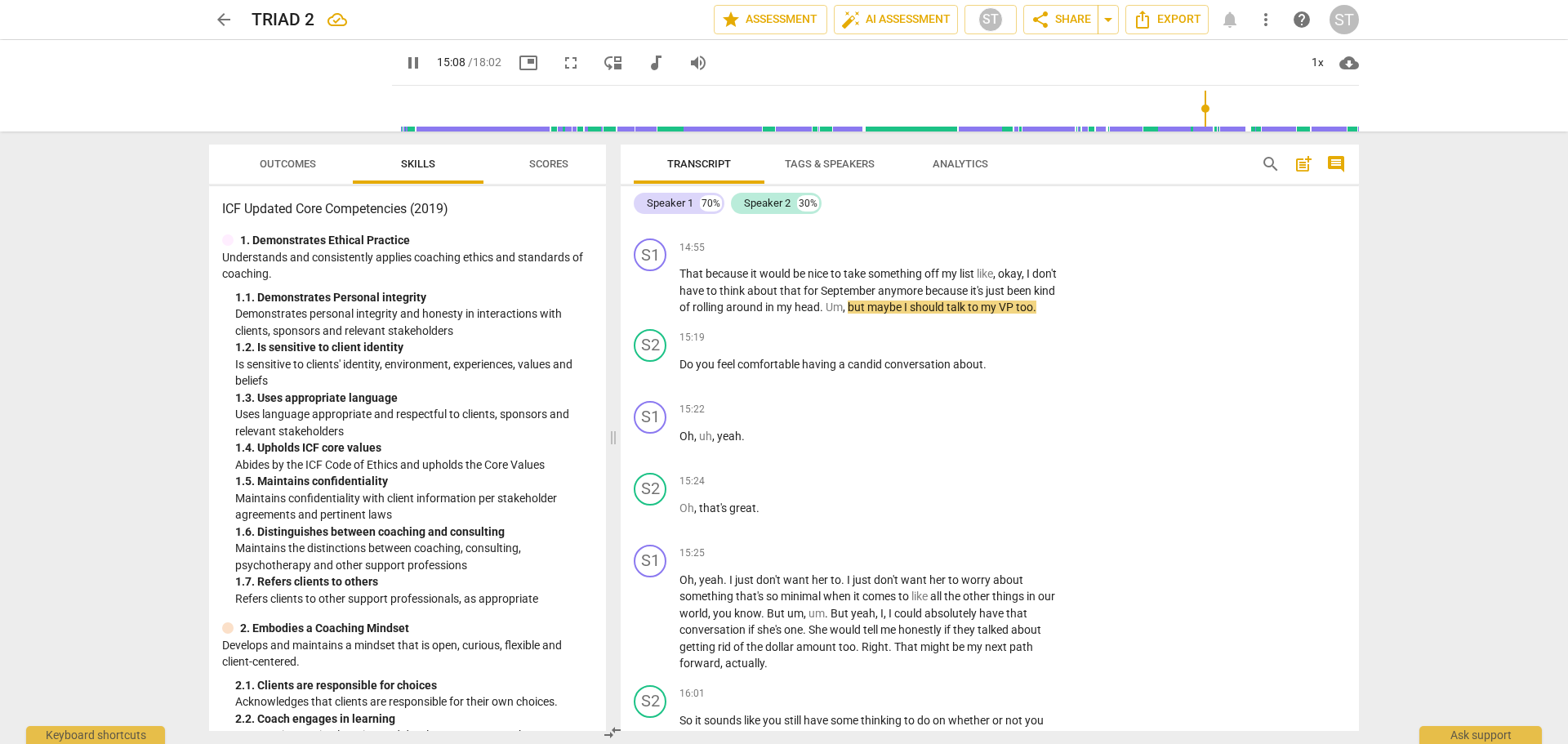
scroll to position [5209, 0]
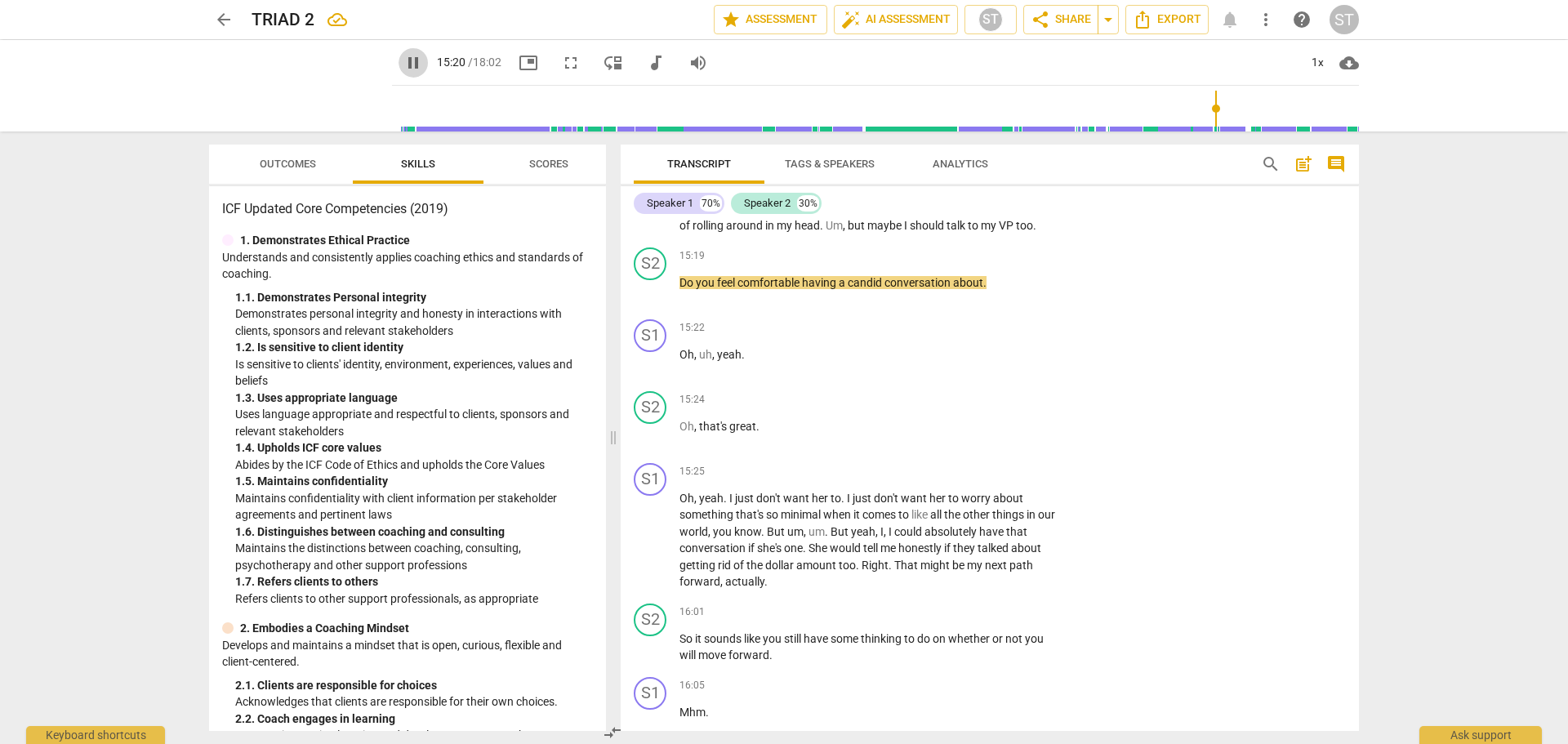
click at [403, 62] on span "pause" at bounding box center [413, 63] width 20 height 20
click at [1005, 264] on p "Add competency" at bounding box center [1011, 256] width 78 height 15
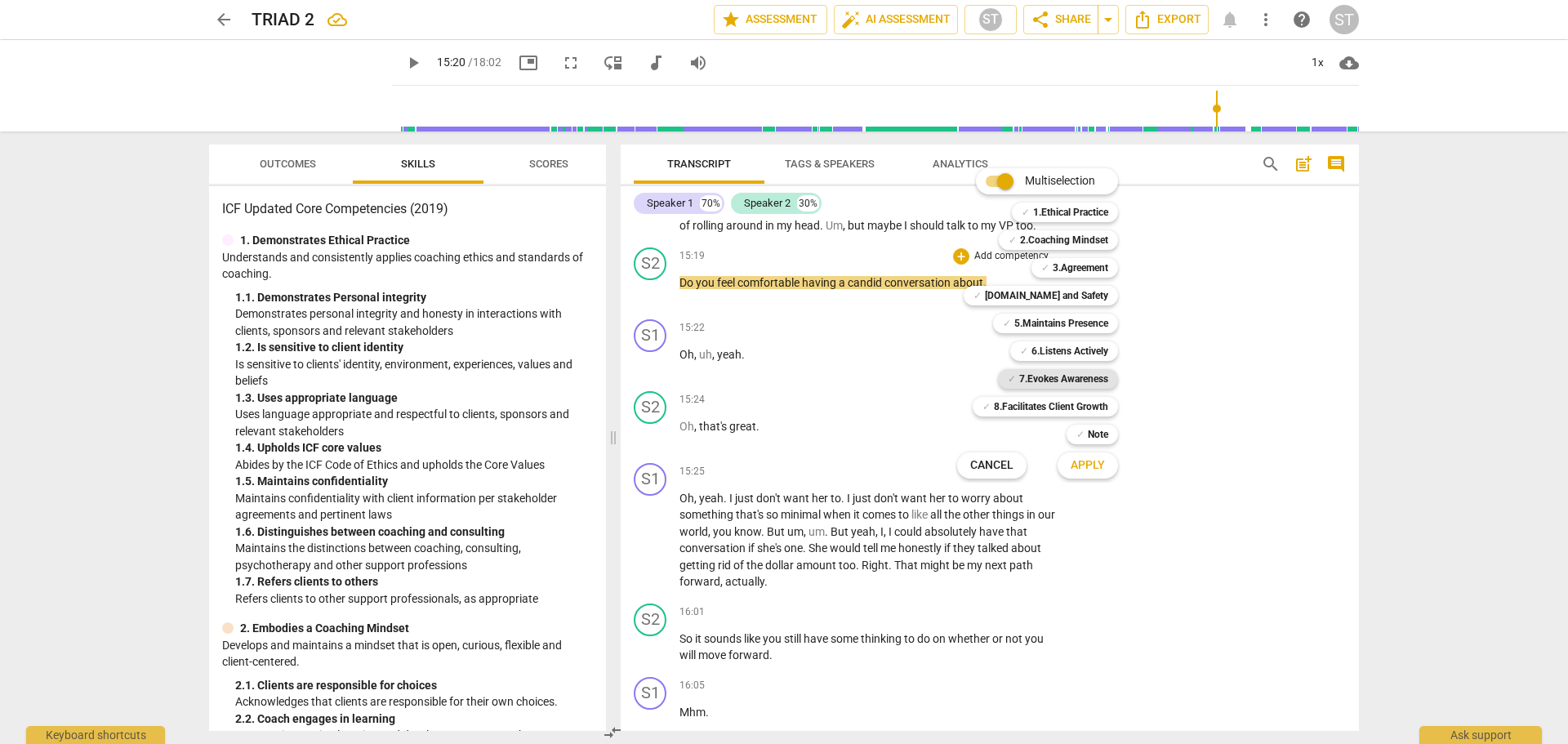
click at [1089, 374] on b "7.Evokes Awareness" at bounding box center [1063, 379] width 89 height 20
click at [1092, 461] on span "Apply" at bounding box center [1087, 465] width 35 height 17
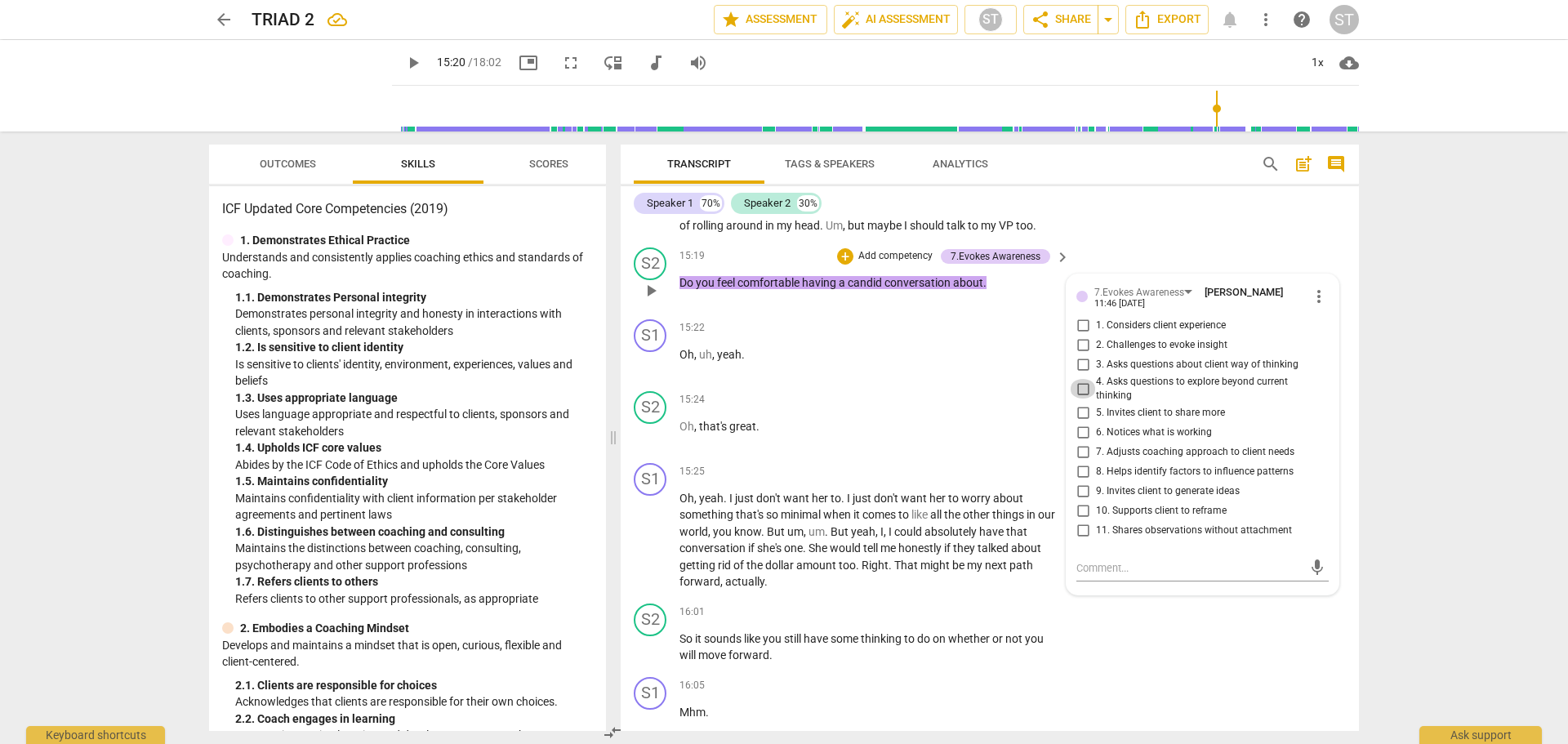
click at [1080, 398] on input "4. Asks questions to explore beyond current thinking" at bounding box center [1083, 388] width 26 height 20
click at [1079, 398] on input "4. Asks questions to explore beyond current thinking" at bounding box center [1083, 388] width 26 height 20
click at [1110, 576] on textarea at bounding box center [1189, 568] width 226 height 16
click at [1310, 593] on span "send" at bounding box center [1317, 584] width 18 height 18
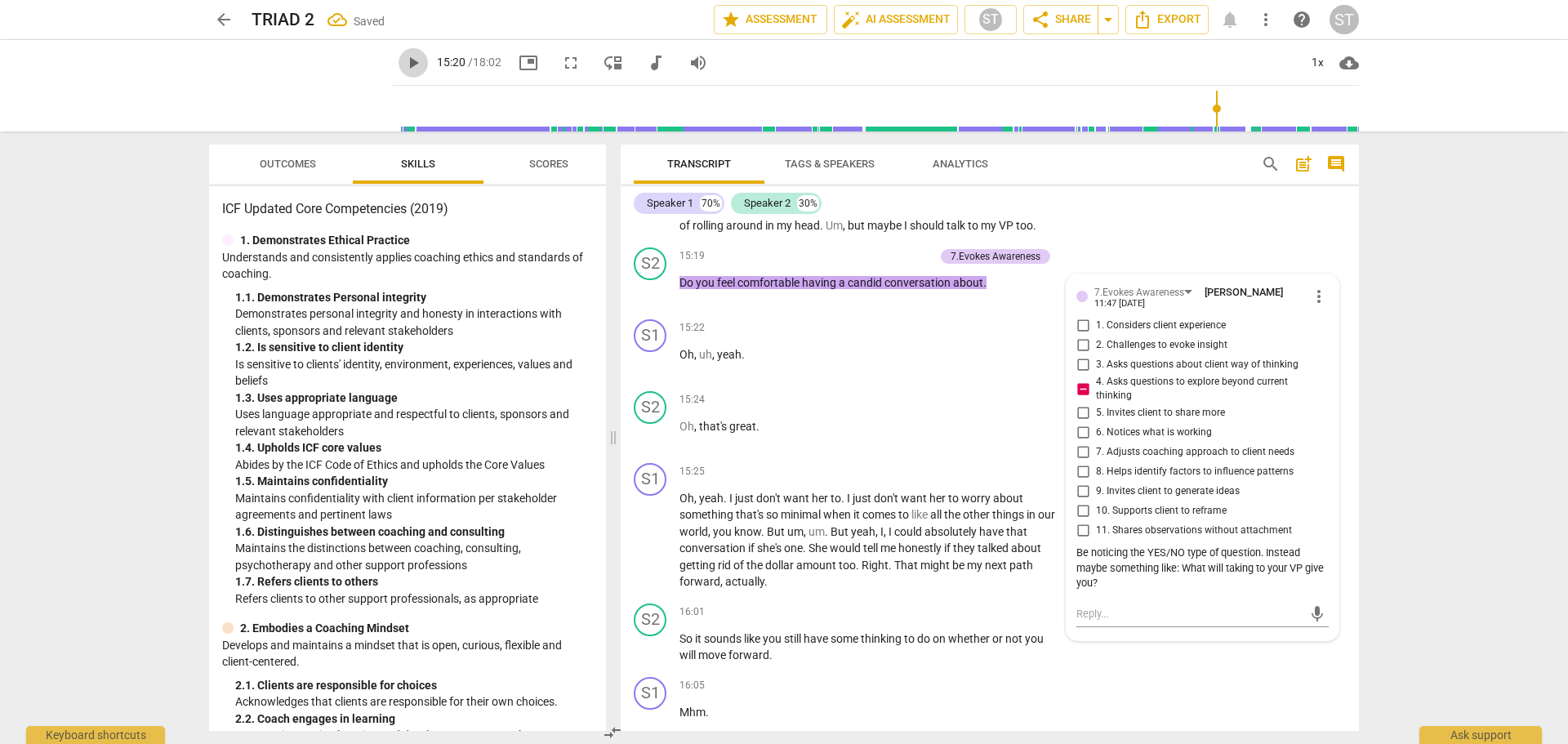
click at [403, 63] on span "play_arrow" at bounding box center [413, 63] width 20 height 20
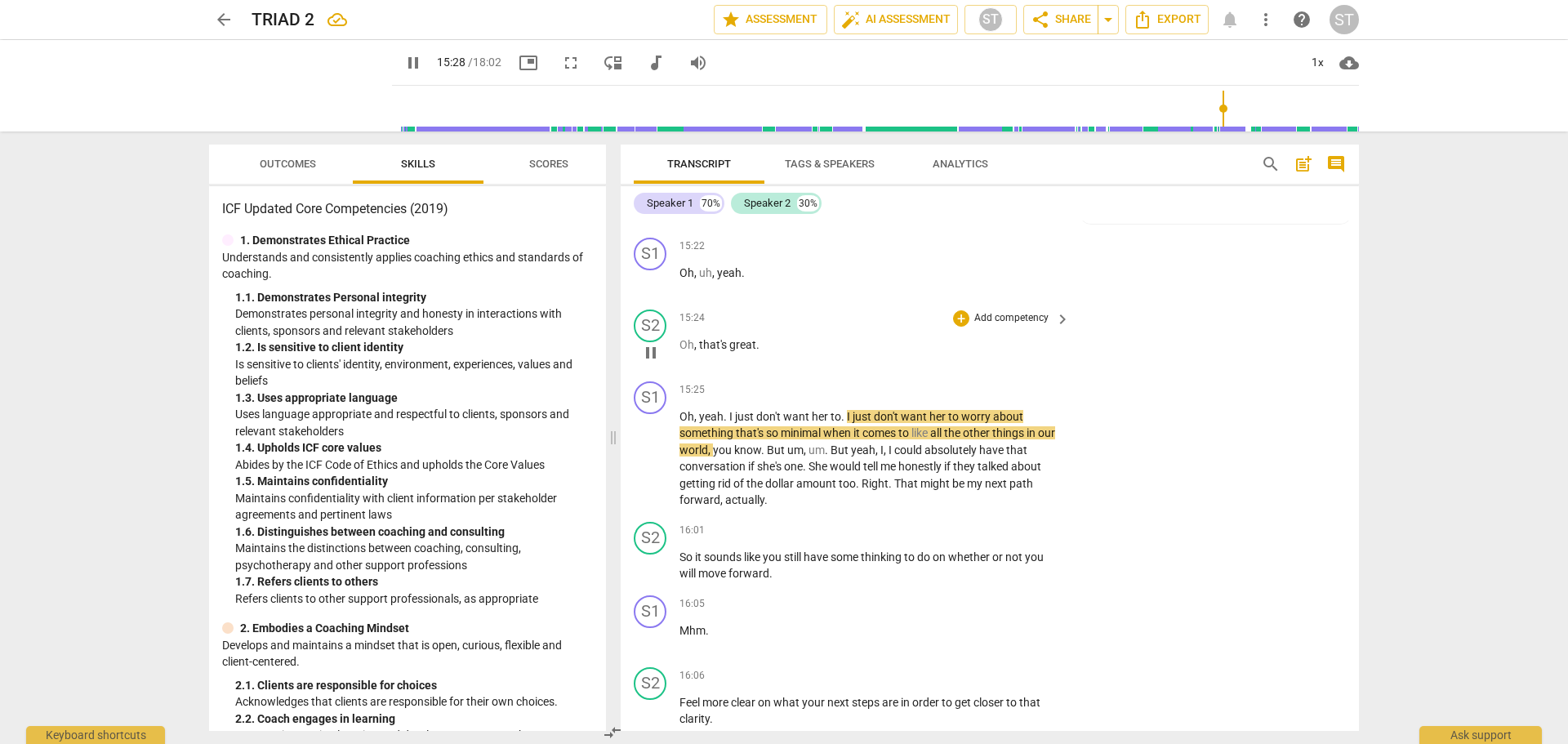
scroll to position [5372, 0]
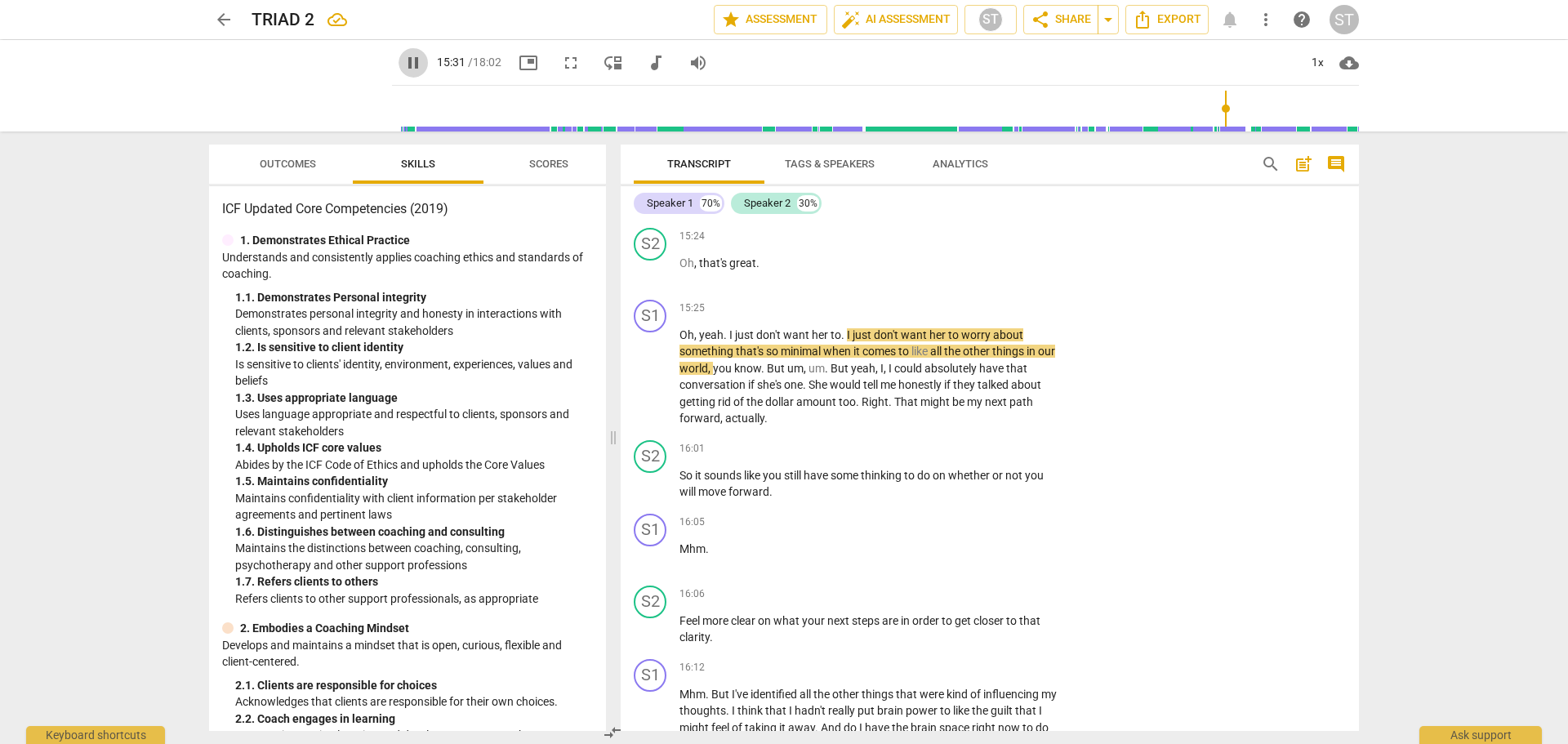
click at [403, 63] on span "pause" at bounding box center [413, 63] width 20 height 20
click at [403, 64] on span "play_arrow" at bounding box center [413, 63] width 20 height 20
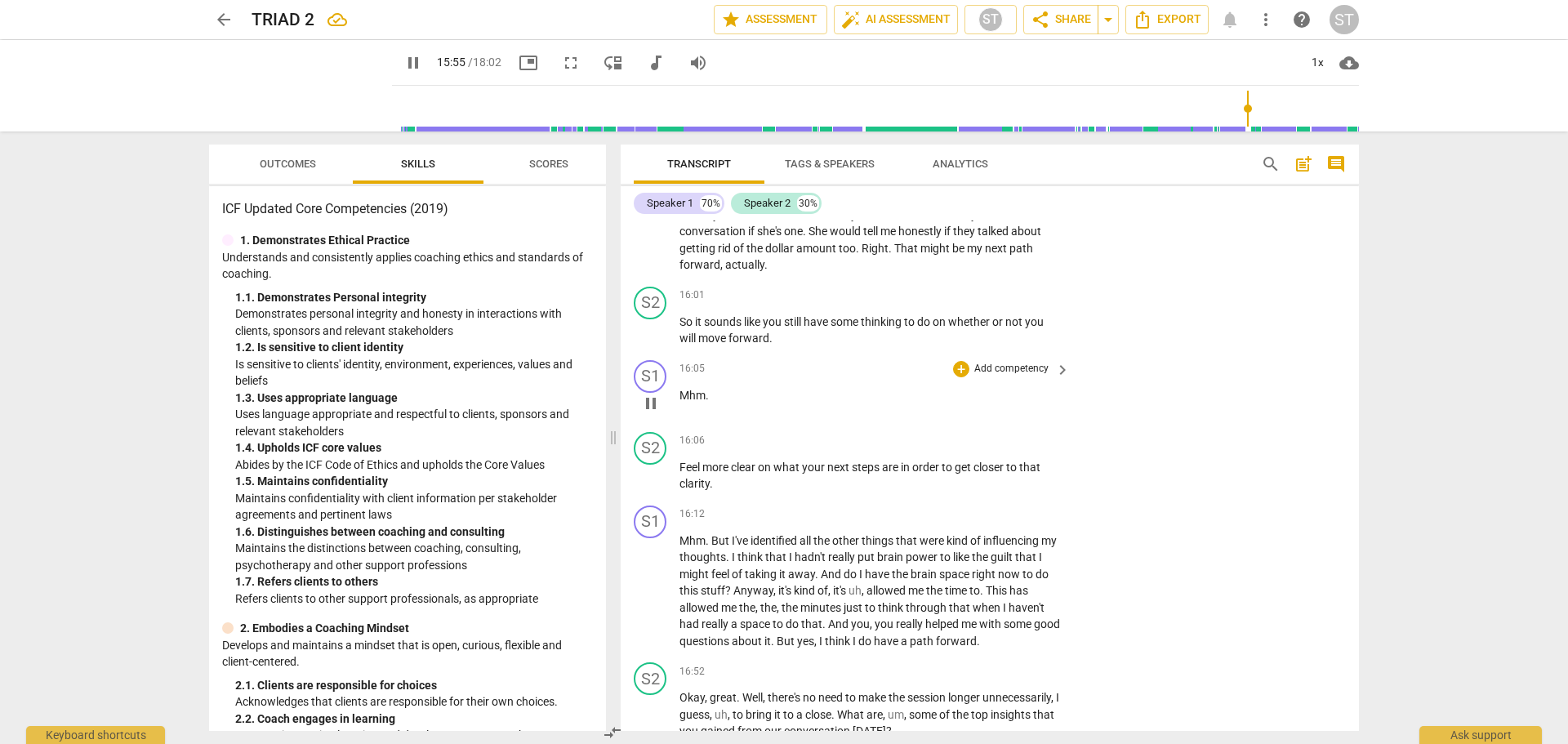
scroll to position [5536, 0]
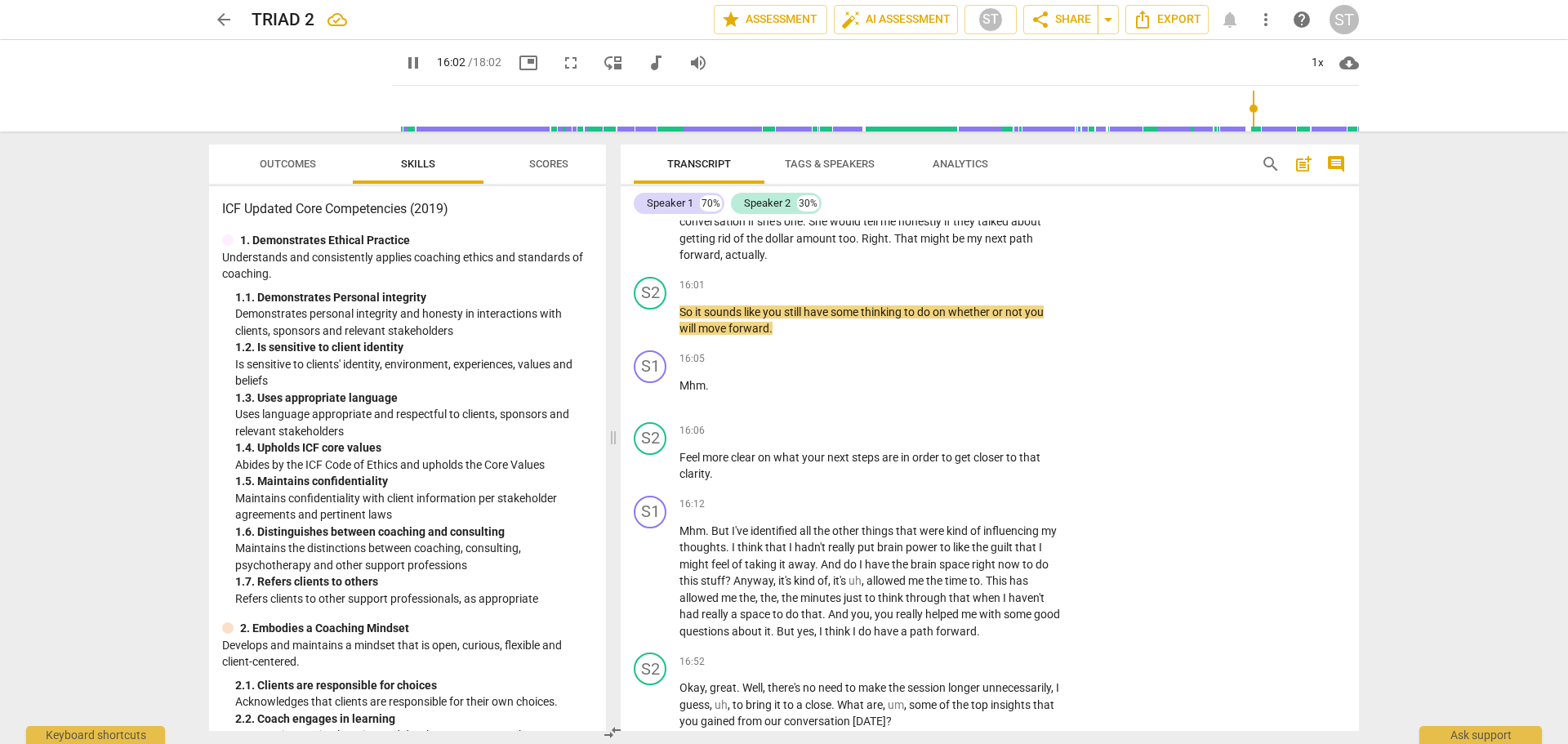
click at [403, 66] on span "pause" at bounding box center [413, 63] width 20 height 20
click at [403, 64] on span "play_arrow" at bounding box center [413, 63] width 20 height 20
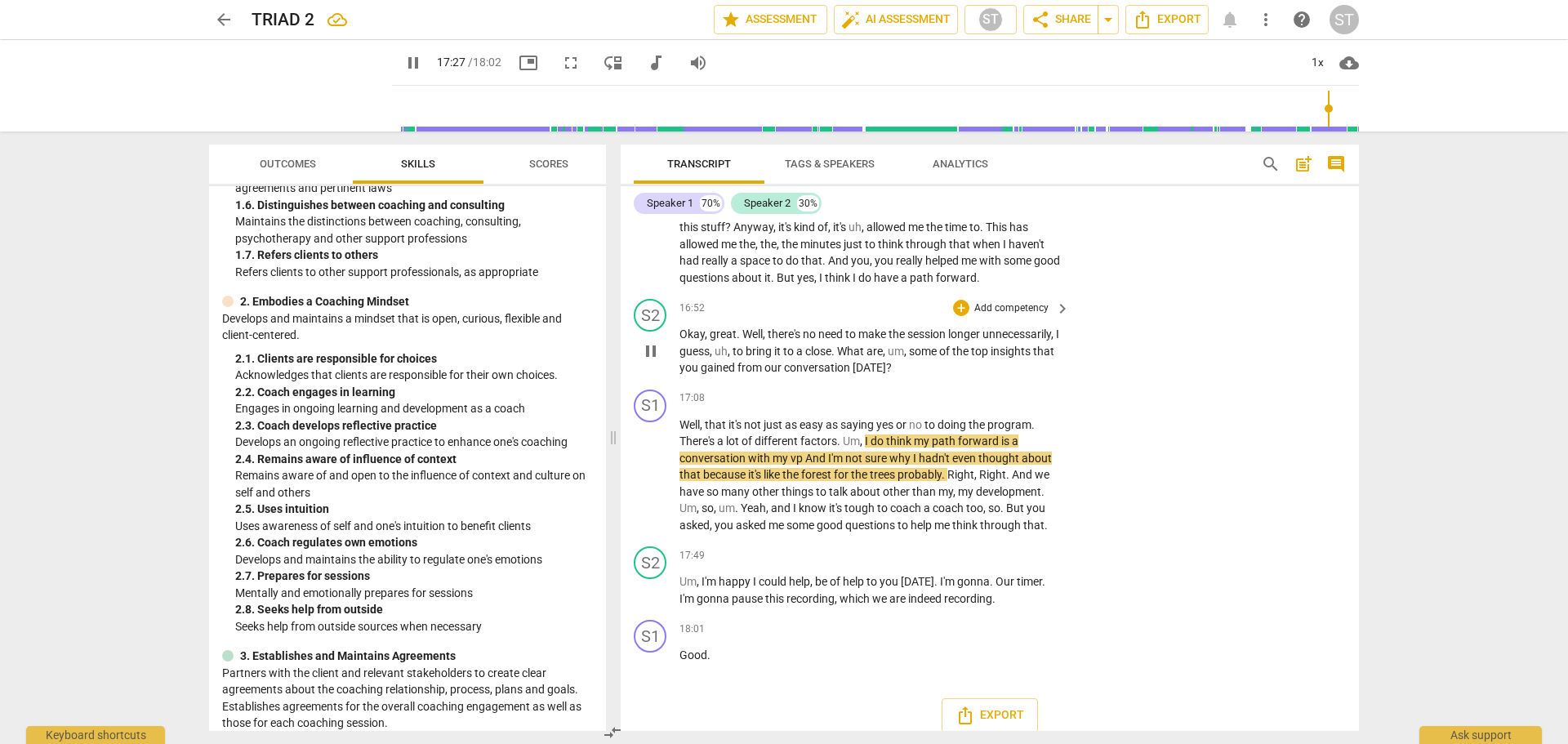
scroll to position [5971, 0]
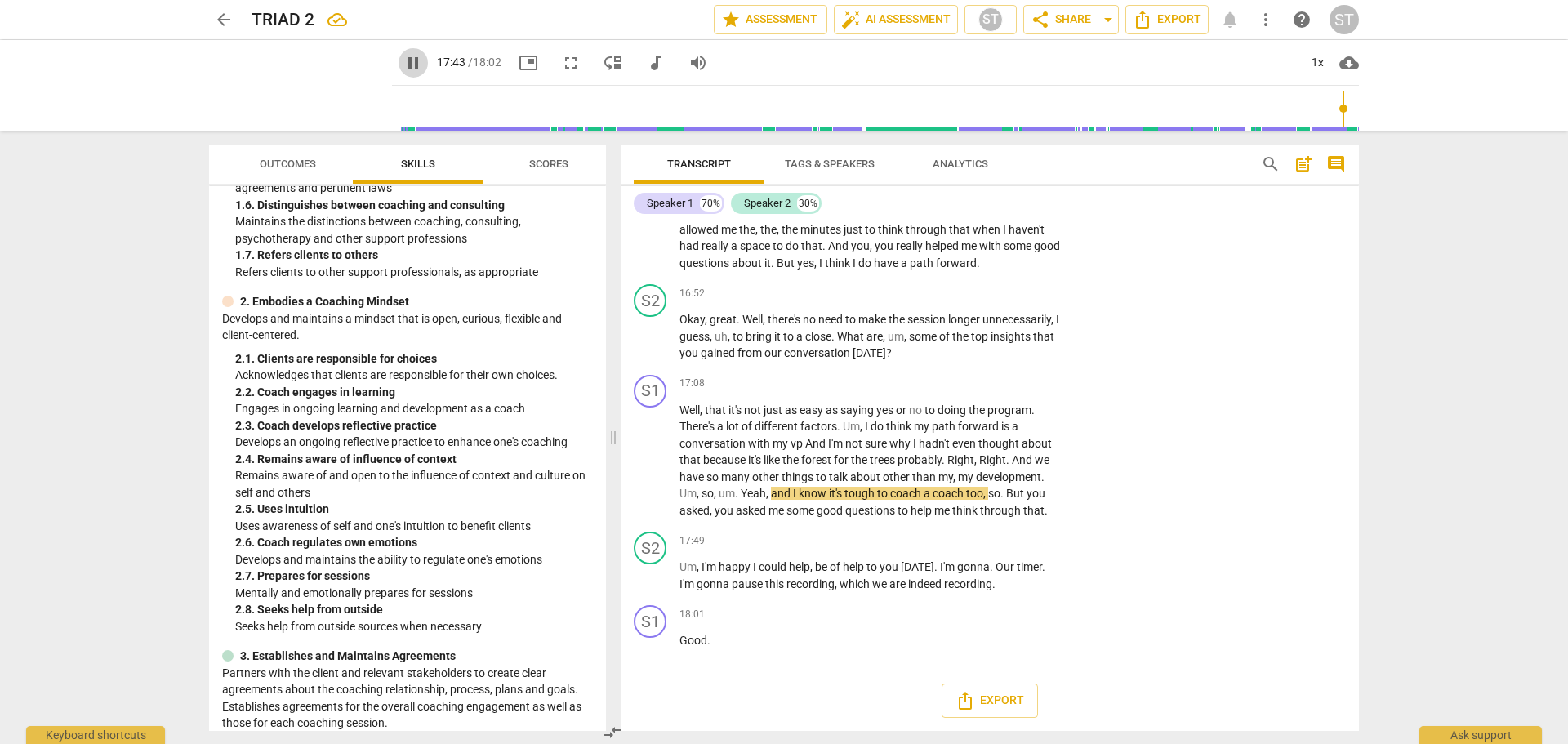
click at [403, 60] on span "pause" at bounding box center [413, 63] width 20 height 20
click at [893, 321] on span "the" at bounding box center [897, 319] width 19 height 13
click at [958, 296] on div "+" at bounding box center [960, 292] width 17 height 17
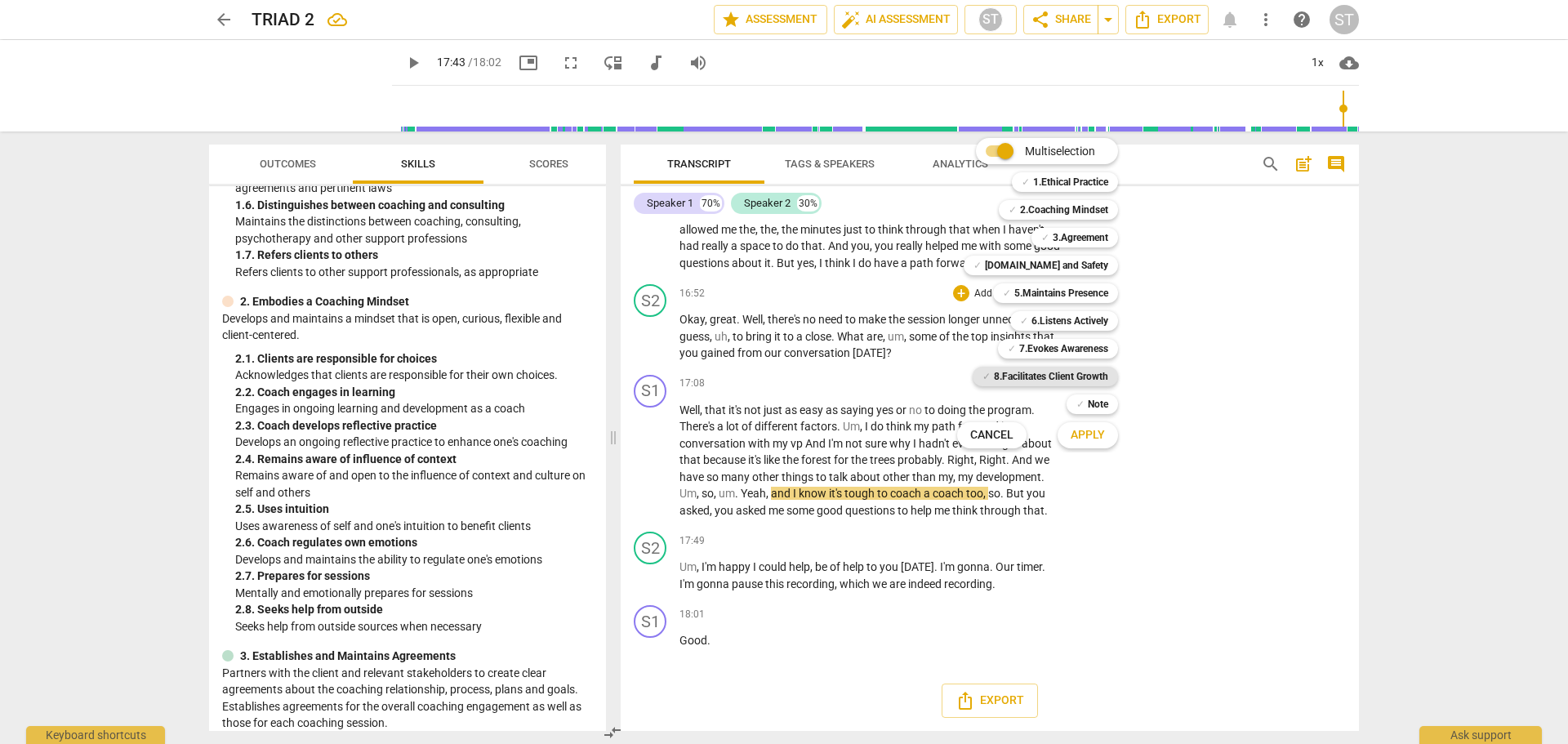
click at [1083, 374] on b "8.Facilitates Client Growth" at bounding box center [1051, 376] width 115 height 20
click at [1084, 428] on span "Apply" at bounding box center [1087, 435] width 35 height 17
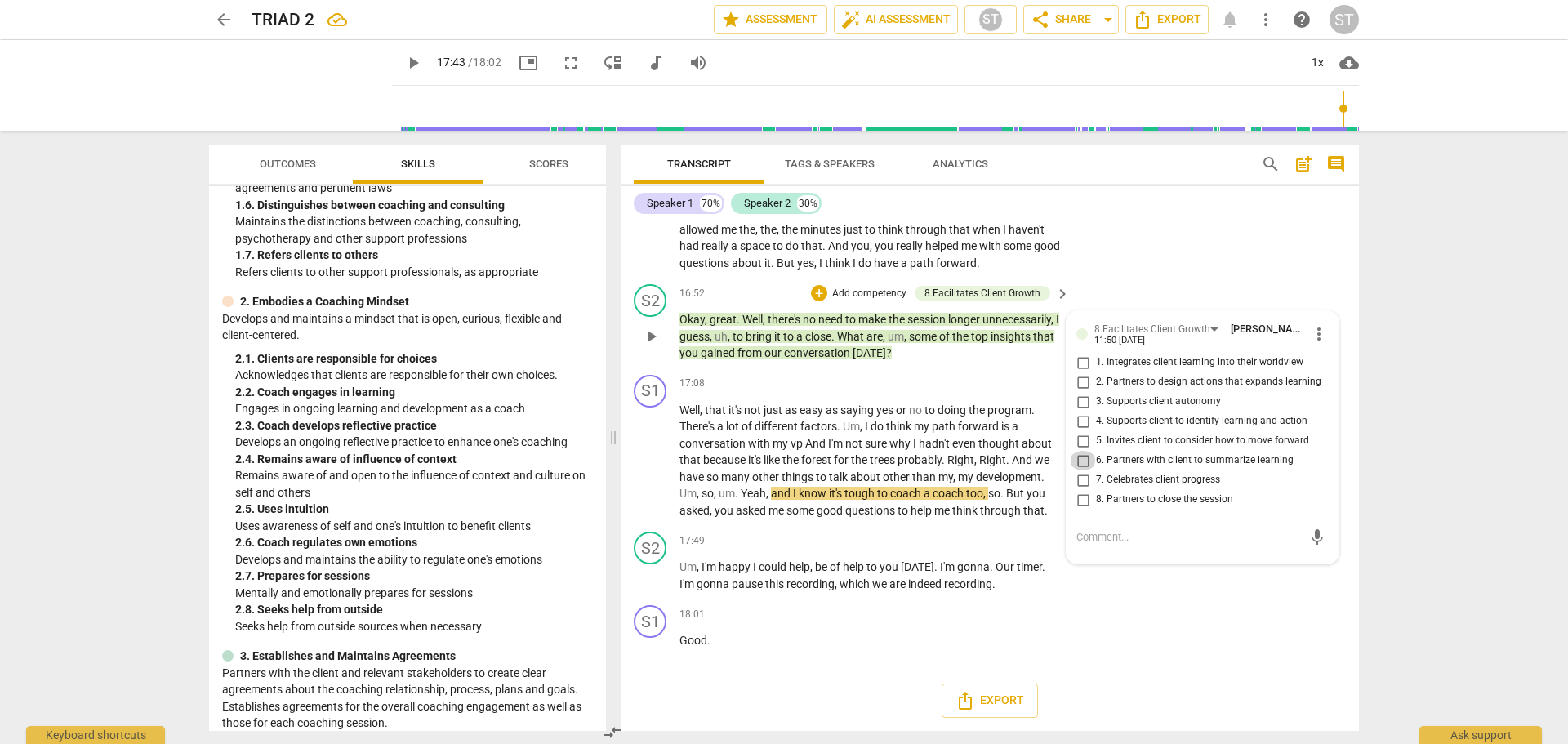
click at [1083, 462] on input "6. Partners with client to summarize learning" at bounding box center [1083, 460] width 26 height 20
click at [1095, 534] on textarea at bounding box center [1189, 537] width 226 height 16
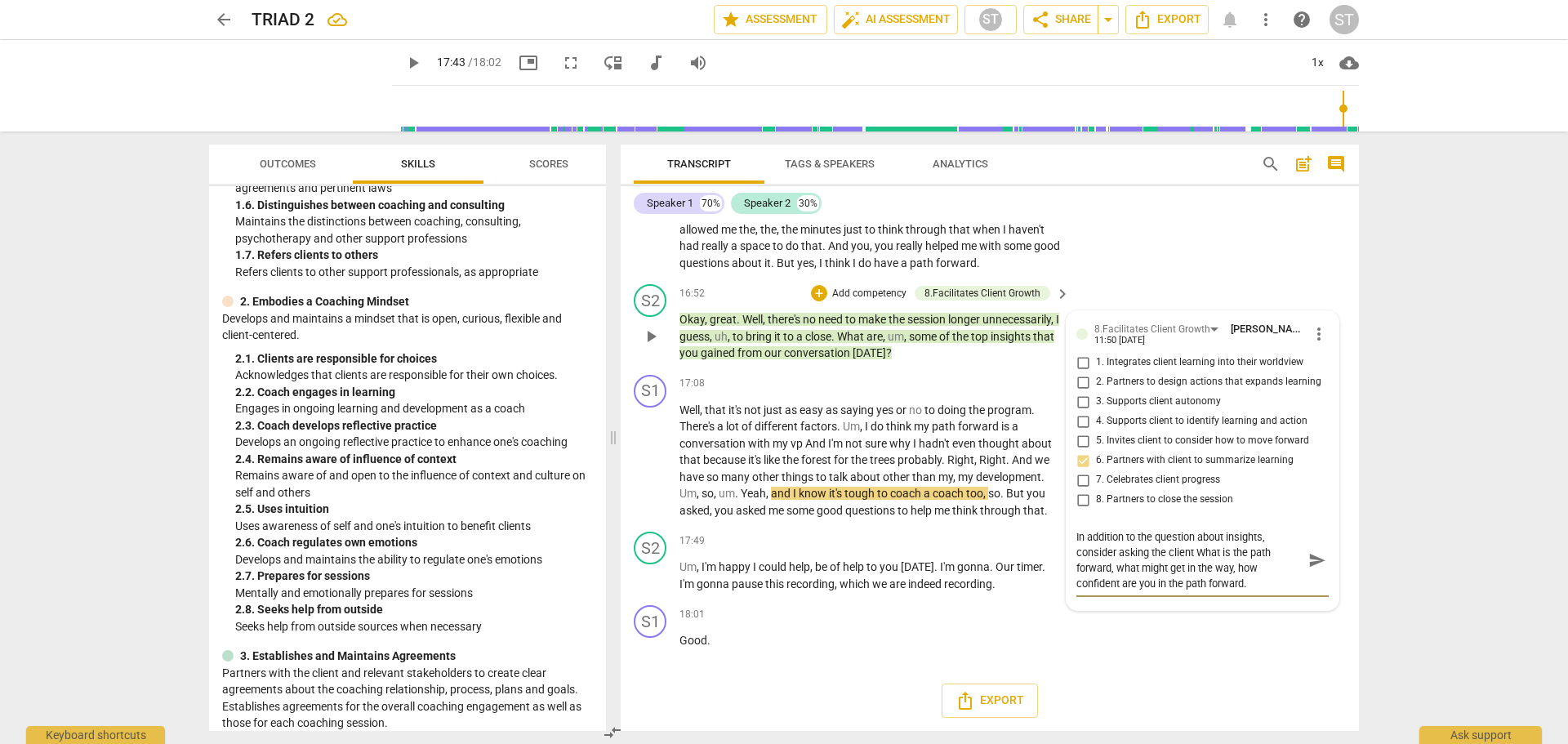
click at [1308, 561] on span "send" at bounding box center [1317, 560] width 18 height 18
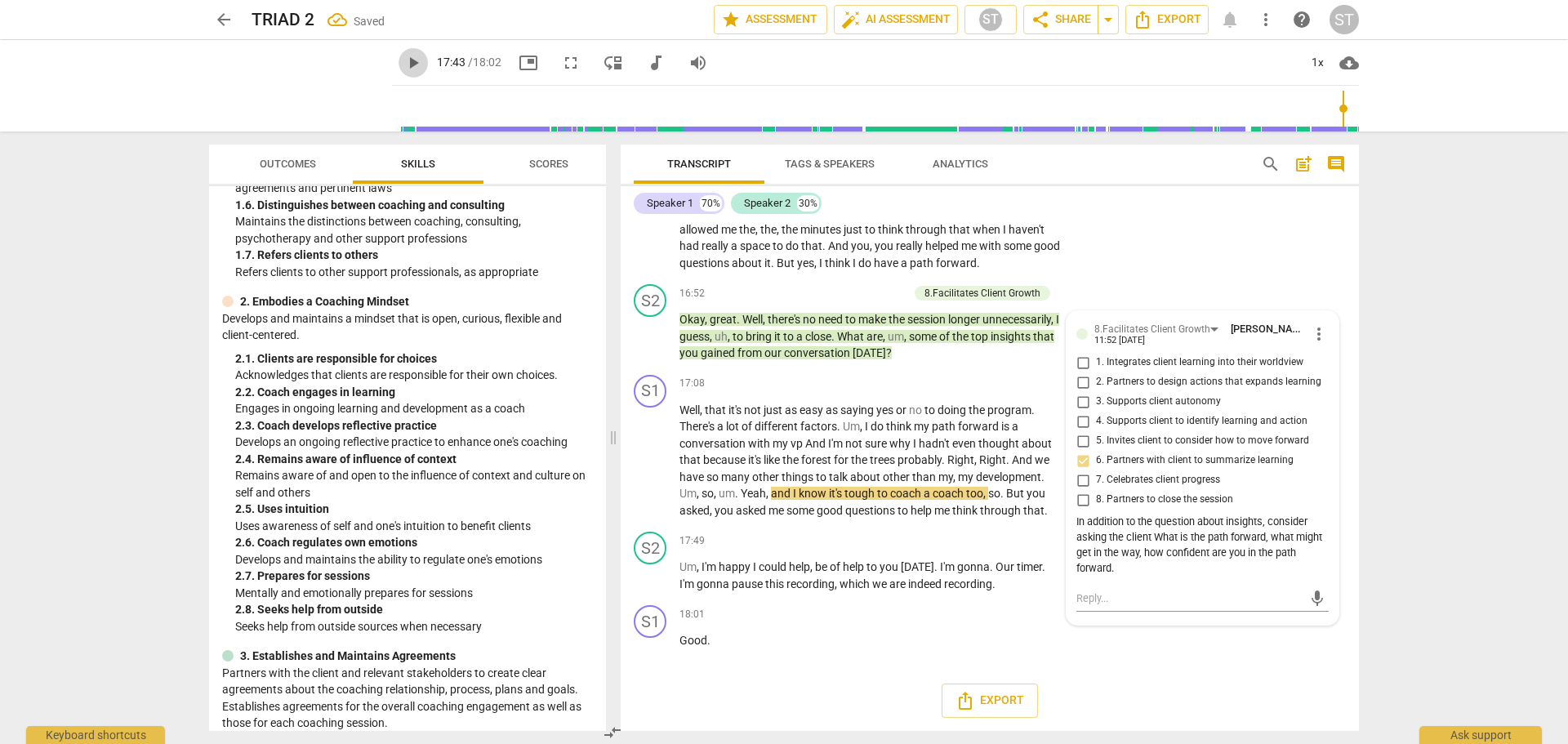
click at [403, 60] on span "play_arrow" at bounding box center [413, 63] width 20 height 20
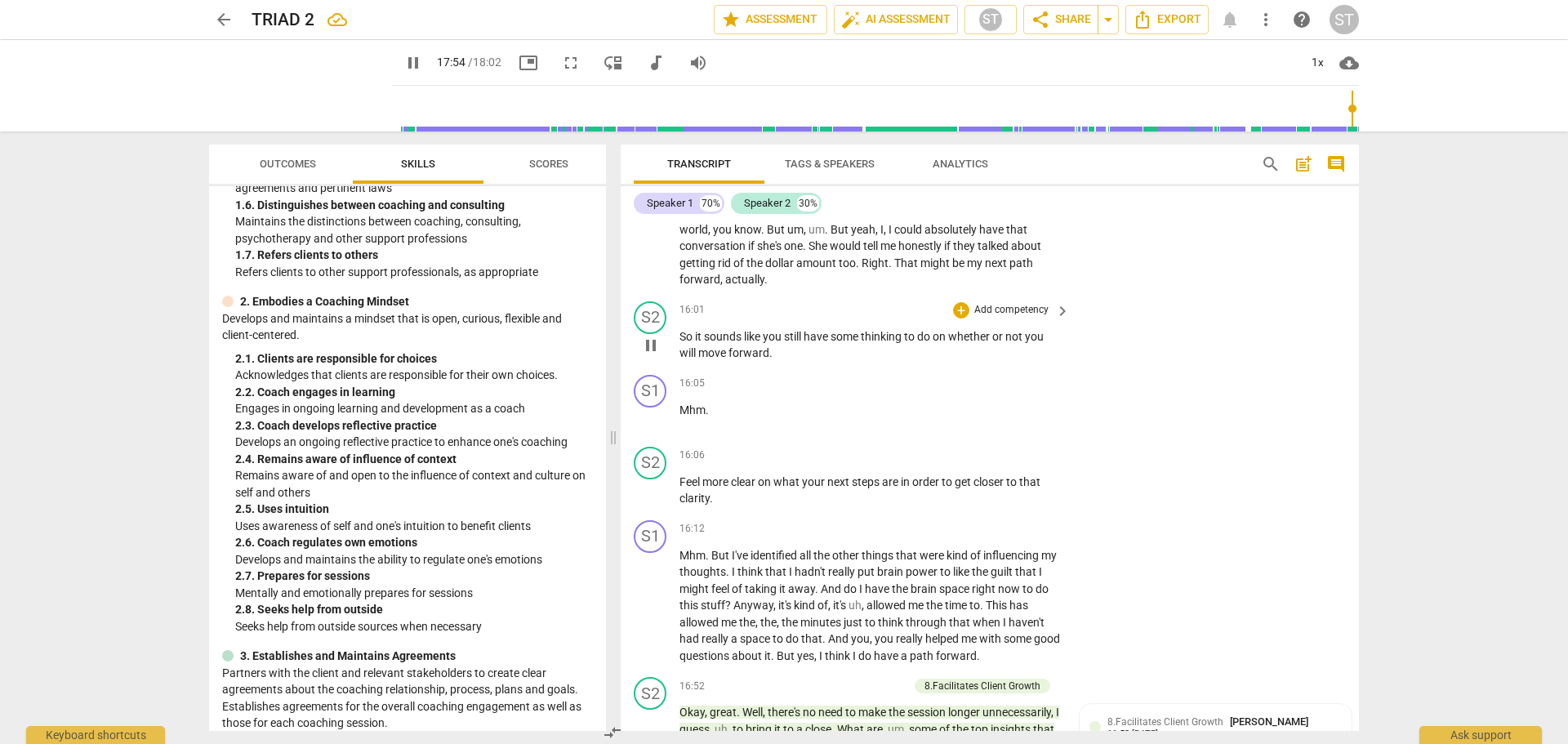
scroll to position [5644, 0]
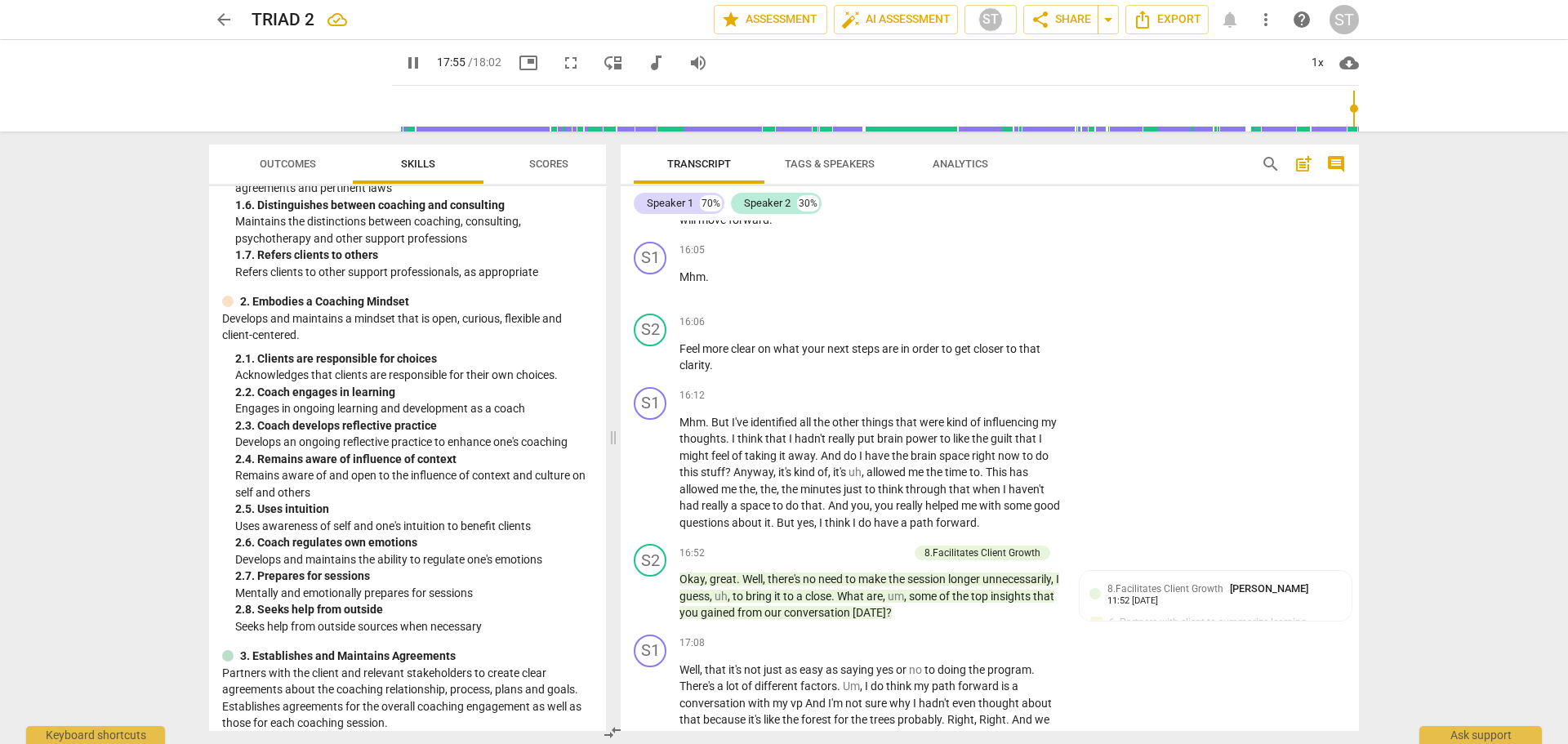
click at [1301, 163] on span "post_add" at bounding box center [1303, 164] width 20 height 20
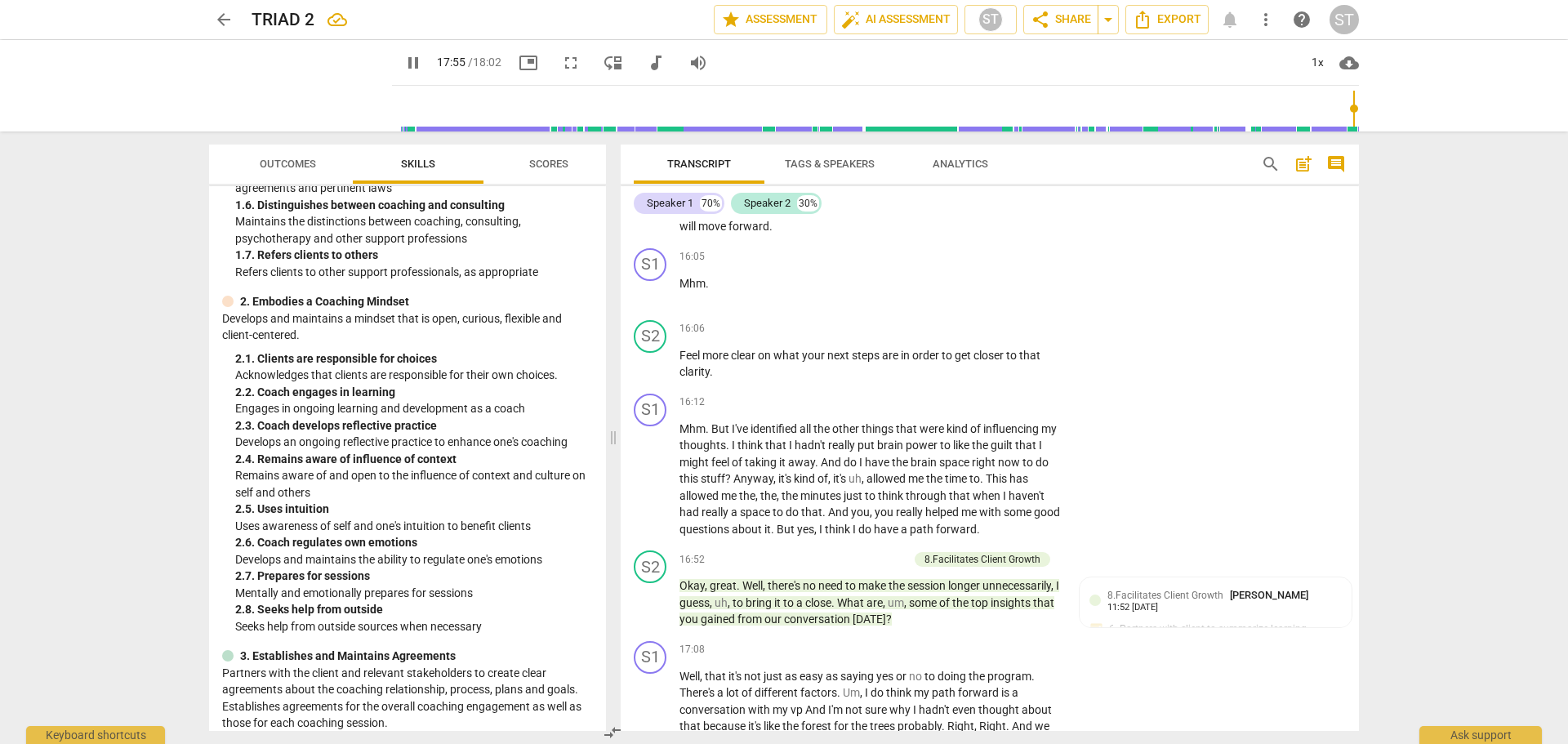
scroll to position [36, 0]
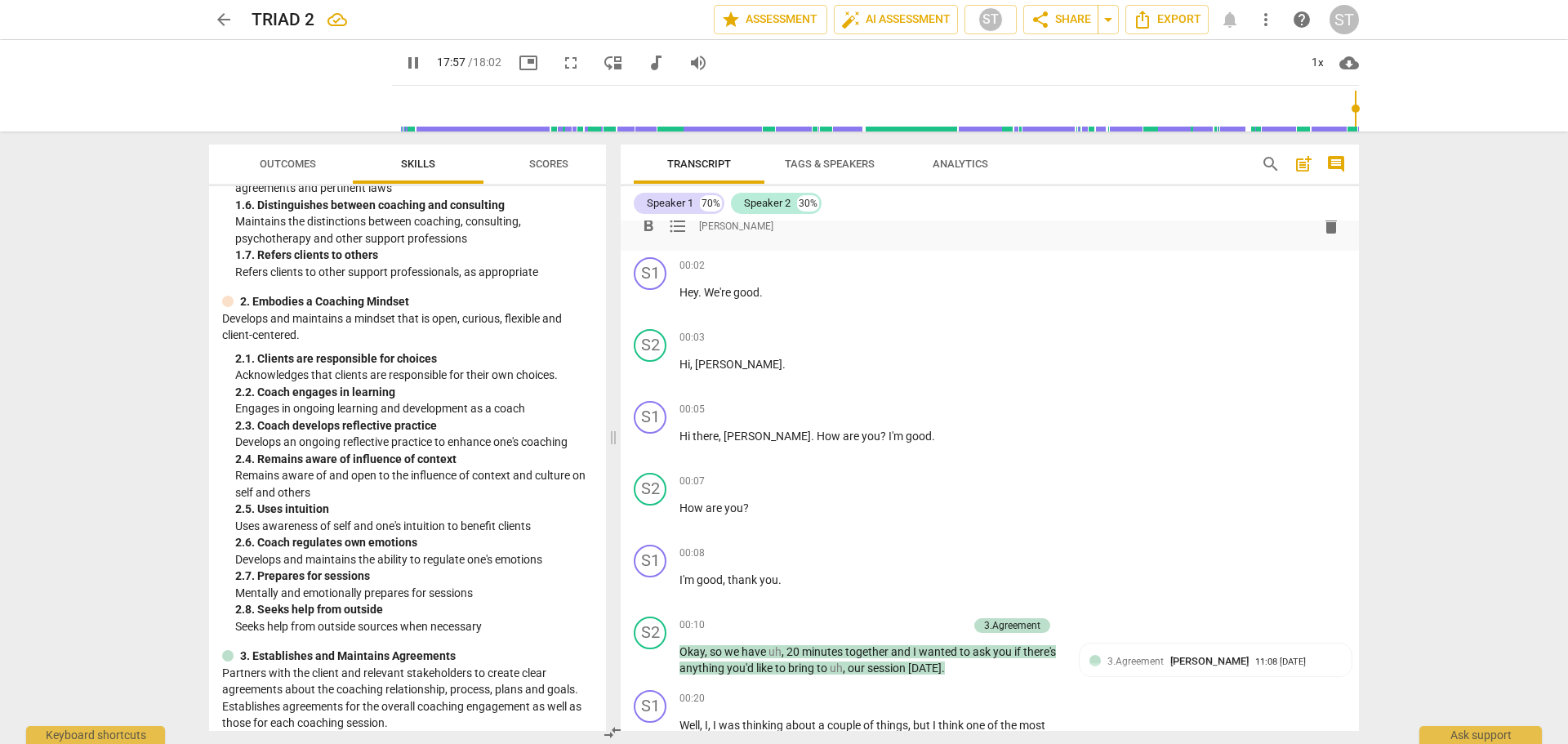
click at [756, 228] on span "[PERSON_NAME]" at bounding box center [735, 225] width 74 height 14
click at [713, 230] on span "[PERSON_NAME]" at bounding box center [735, 225] width 74 height 14
click at [682, 226] on span "format_list_bulleted" at bounding box center [678, 226] width 20 height 20
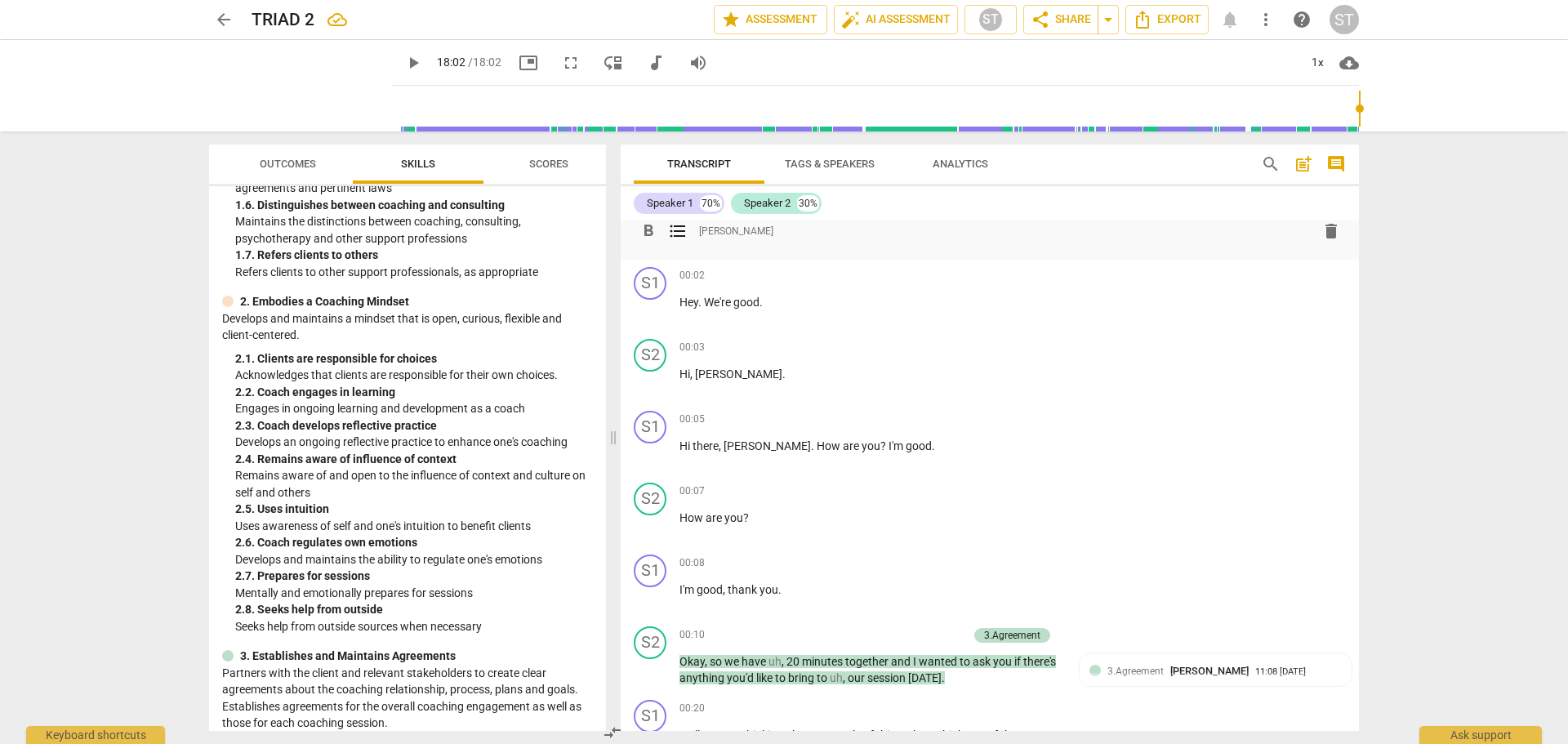
scroll to position [41, 0]
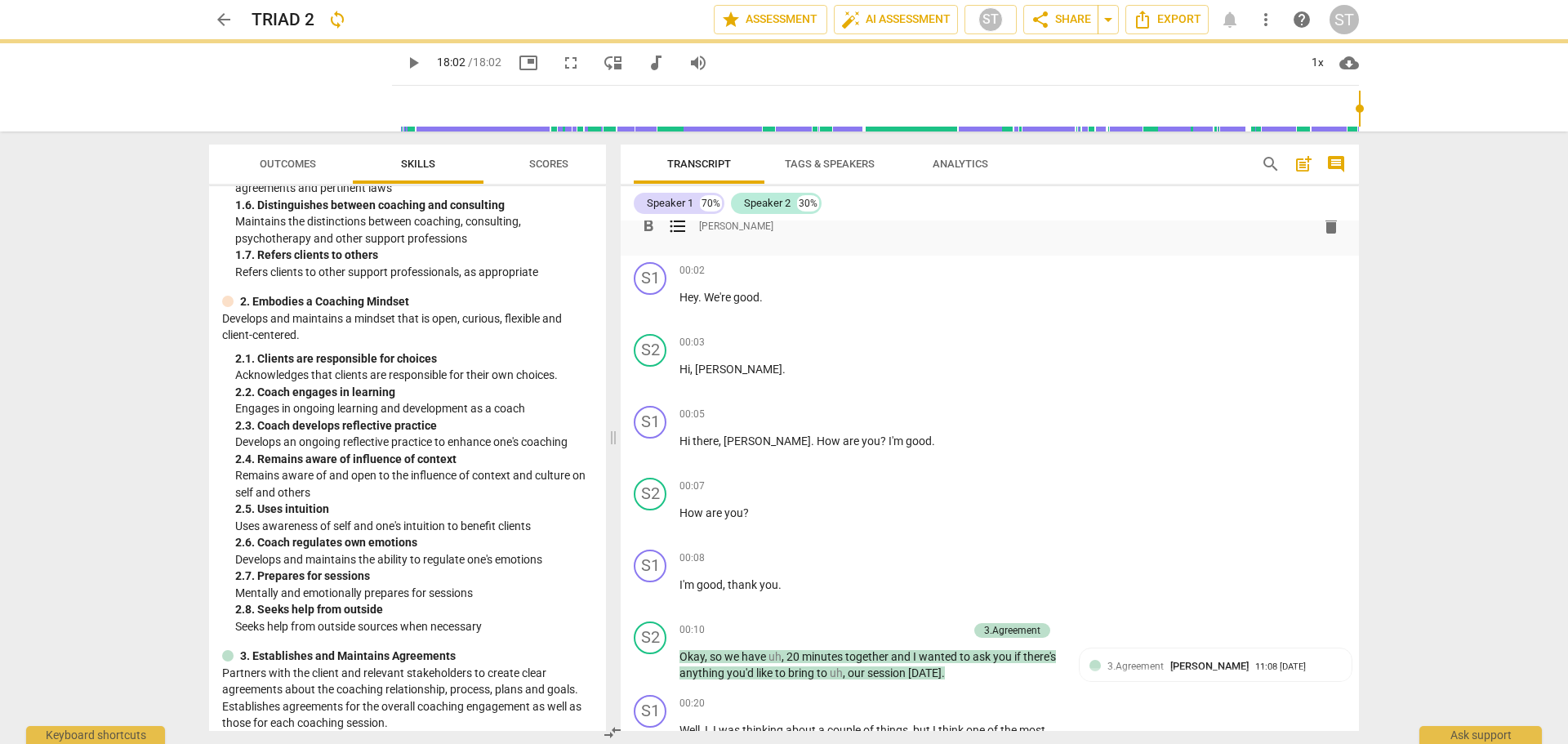
click at [697, 223] on div "format_bold format_list_bulleted Steve Thorson delete" at bounding box center [989, 226] width 712 height 30
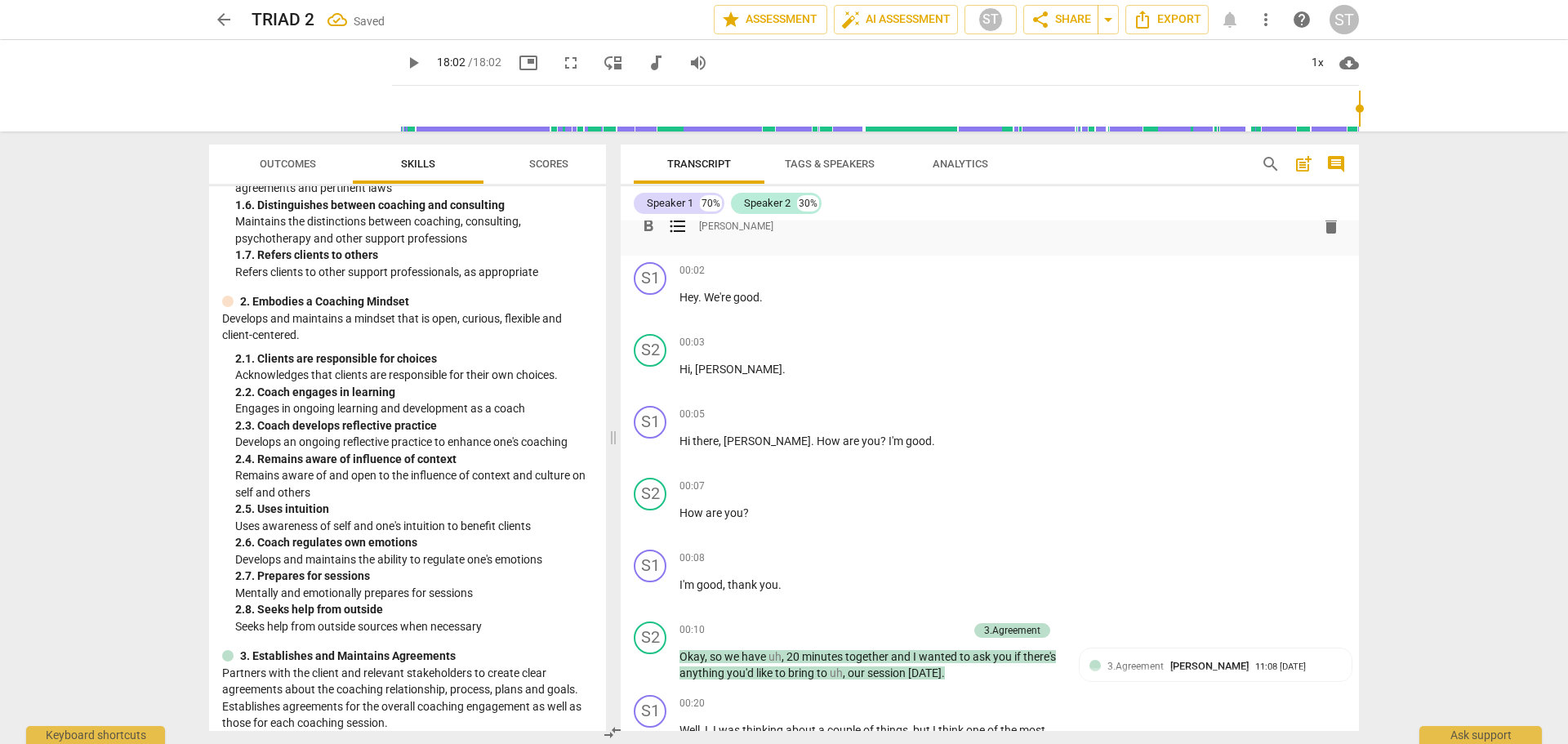
click at [703, 223] on span "[PERSON_NAME]" at bounding box center [735, 225] width 74 height 14
drag, startPoint x: 702, startPoint y: 225, endPoint x: 1079, endPoint y: 233, distance: 377.1
click at [1079, 233] on div "format_bold format_list_bulleted Steve Thorson delete" at bounding box center [989, 226] width 712 height 30
click at [704, 228] on span "[PERSON_NAME]" at bounding box center [735, 225] width 74 height 14
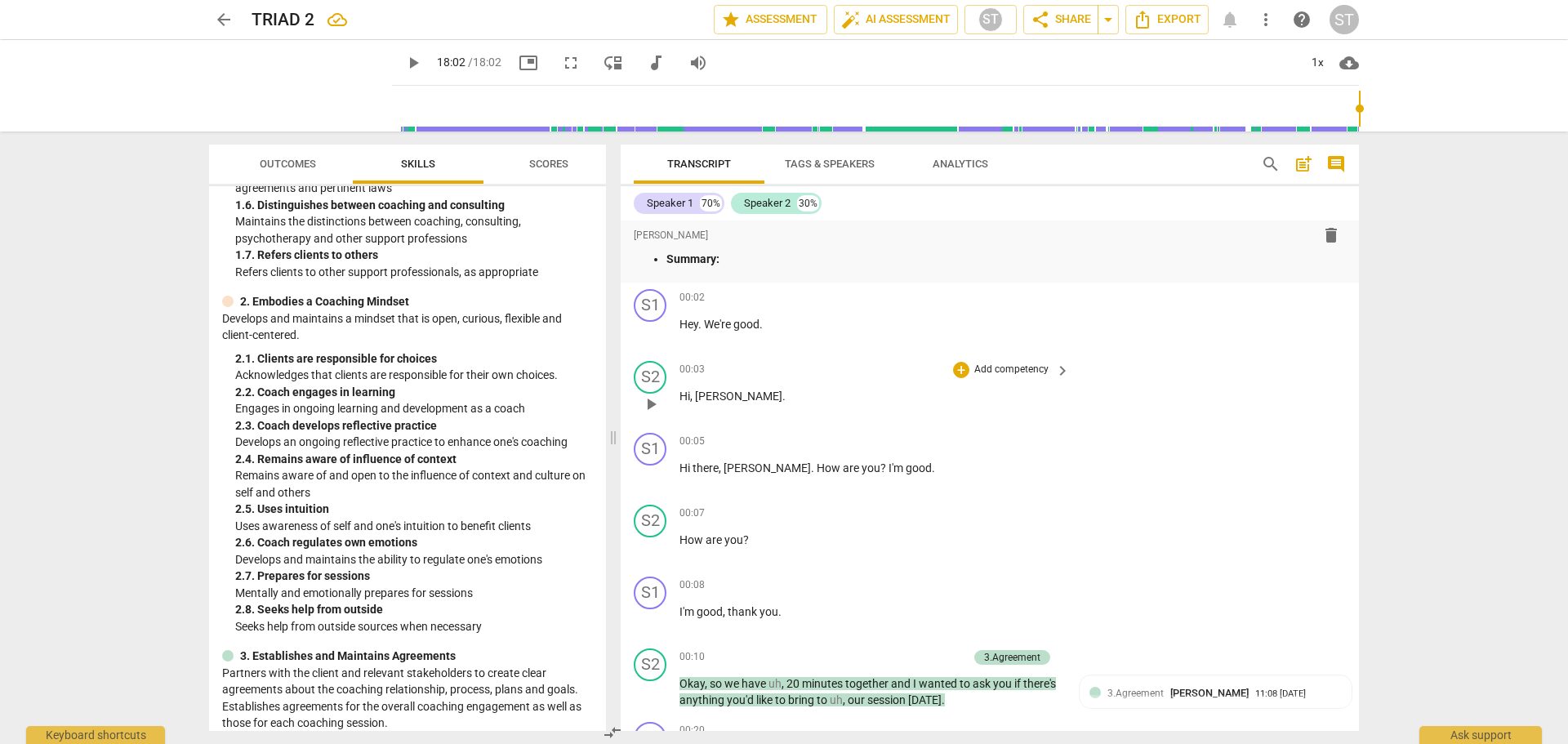
scroll to position [0, 0]
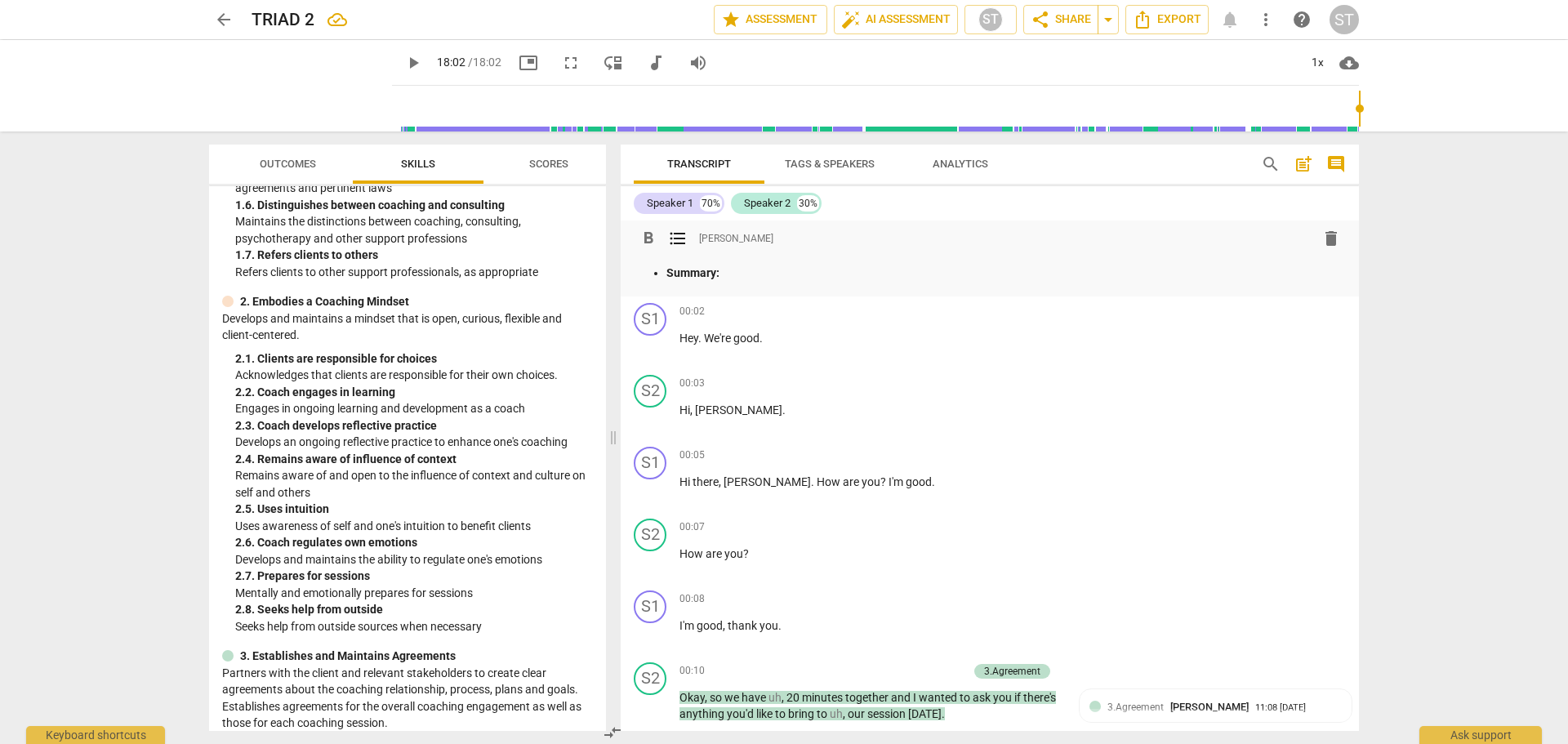
click at [748, 276] on p "Summary:" at bounding box center [1006, 273] width 680 height 17
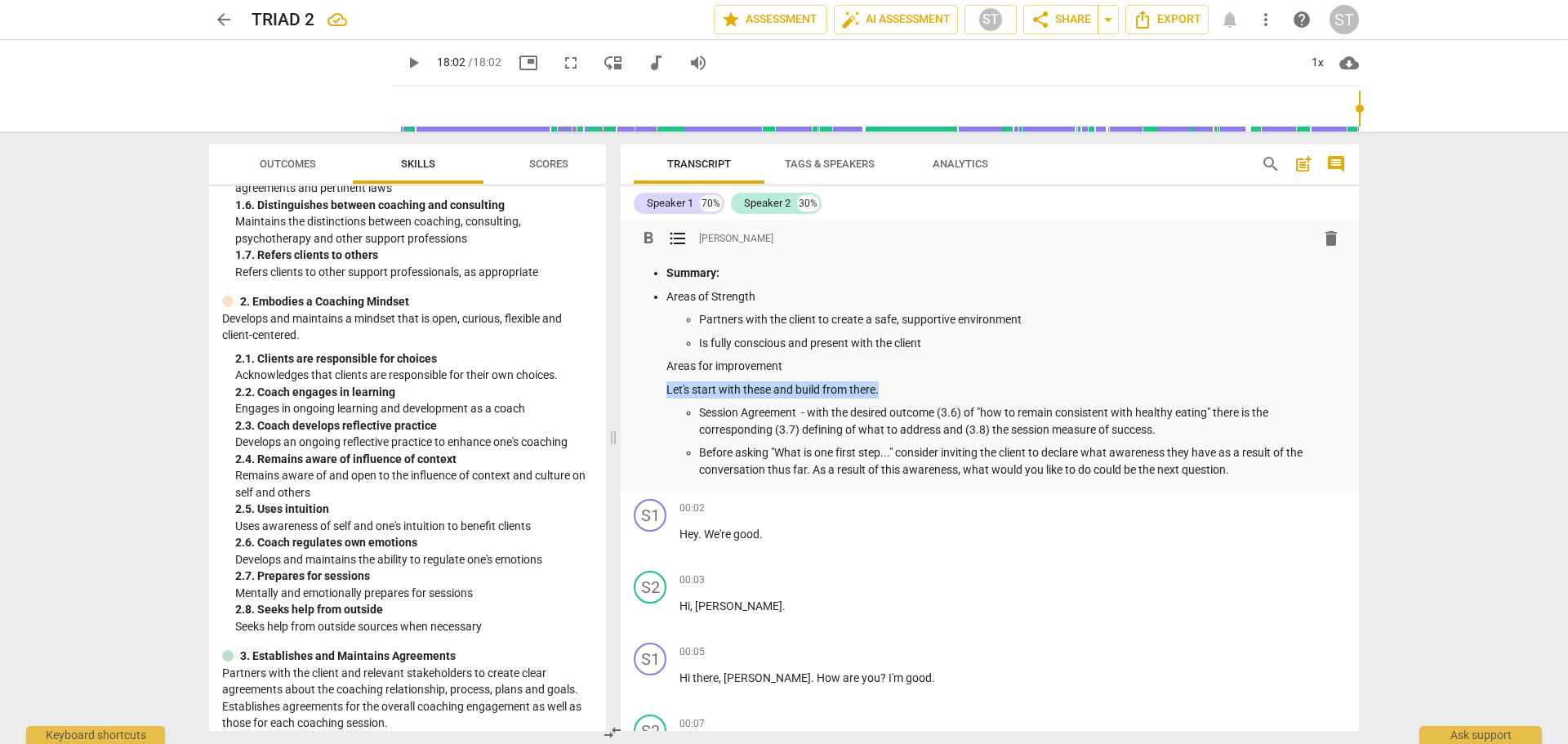
drag, startPoint x: 666, startPoint y: 386, endPoint x: 894, endPoint y: 381, distance: 228.1
click at [894, 381] on ul "Summary: Areas of Strength Partners with the client to create a safe, supportiv…" at bounding box center [989, 372] width 712 height 213
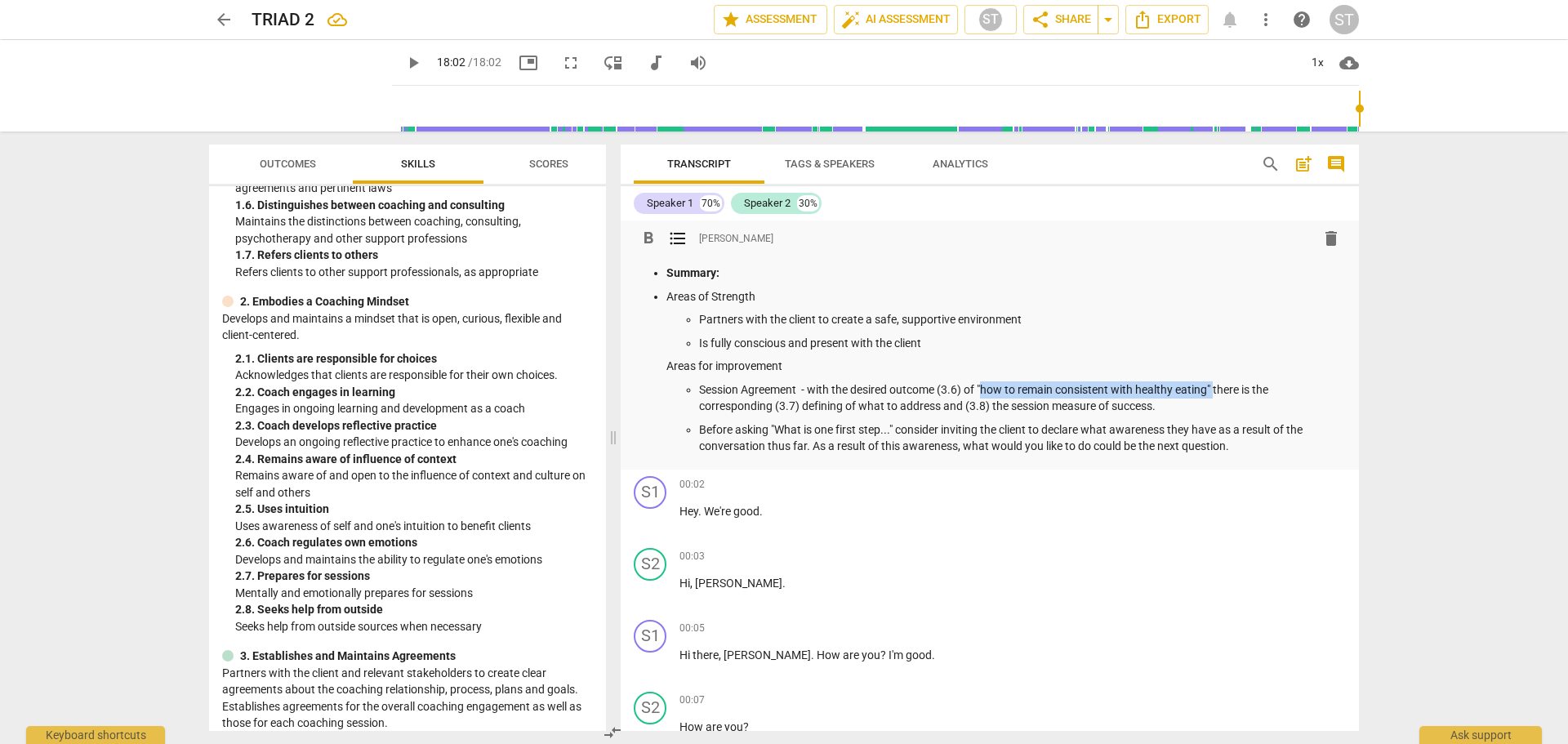
drag, startPoint x: 986, startPoint y: 386, endPoint x: 1218, endPoint y: 387, distance: 232.0
click at [1218, 387] on p "Session Agreement - with the desired outcome (3.6) of "how to remain consistent…" at bounding box center [1022, 398] width 647 height 34
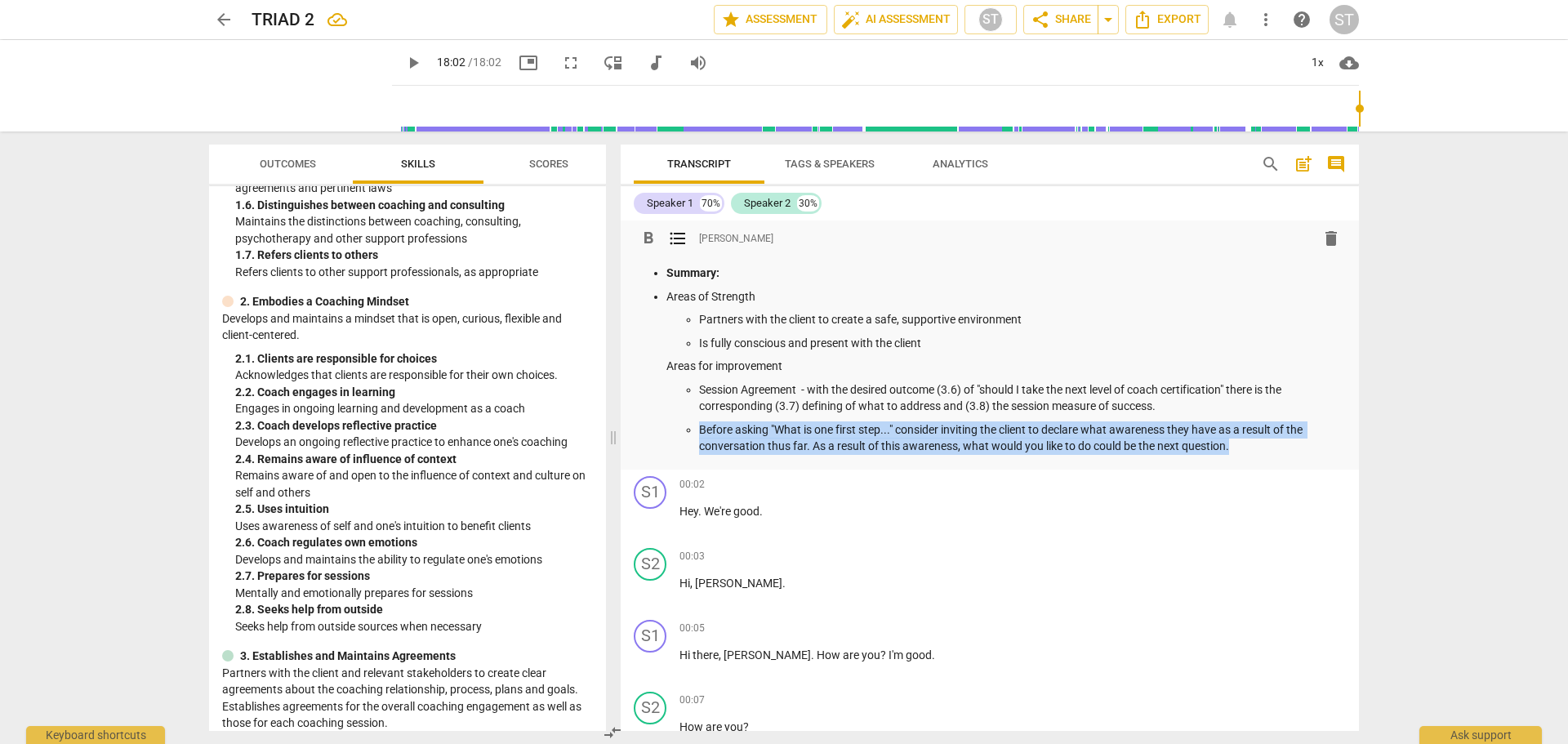
drag, startPoint x: 1237, startPoint y: 450, endPoint x: 696, endPoint y: 434, distance: 541.2
click at [696, 434] on ul "Session Agreement - with the desired outcome (3.6) of "should I take the next l…" at bounding box center [1006, 418] width 680 height 73
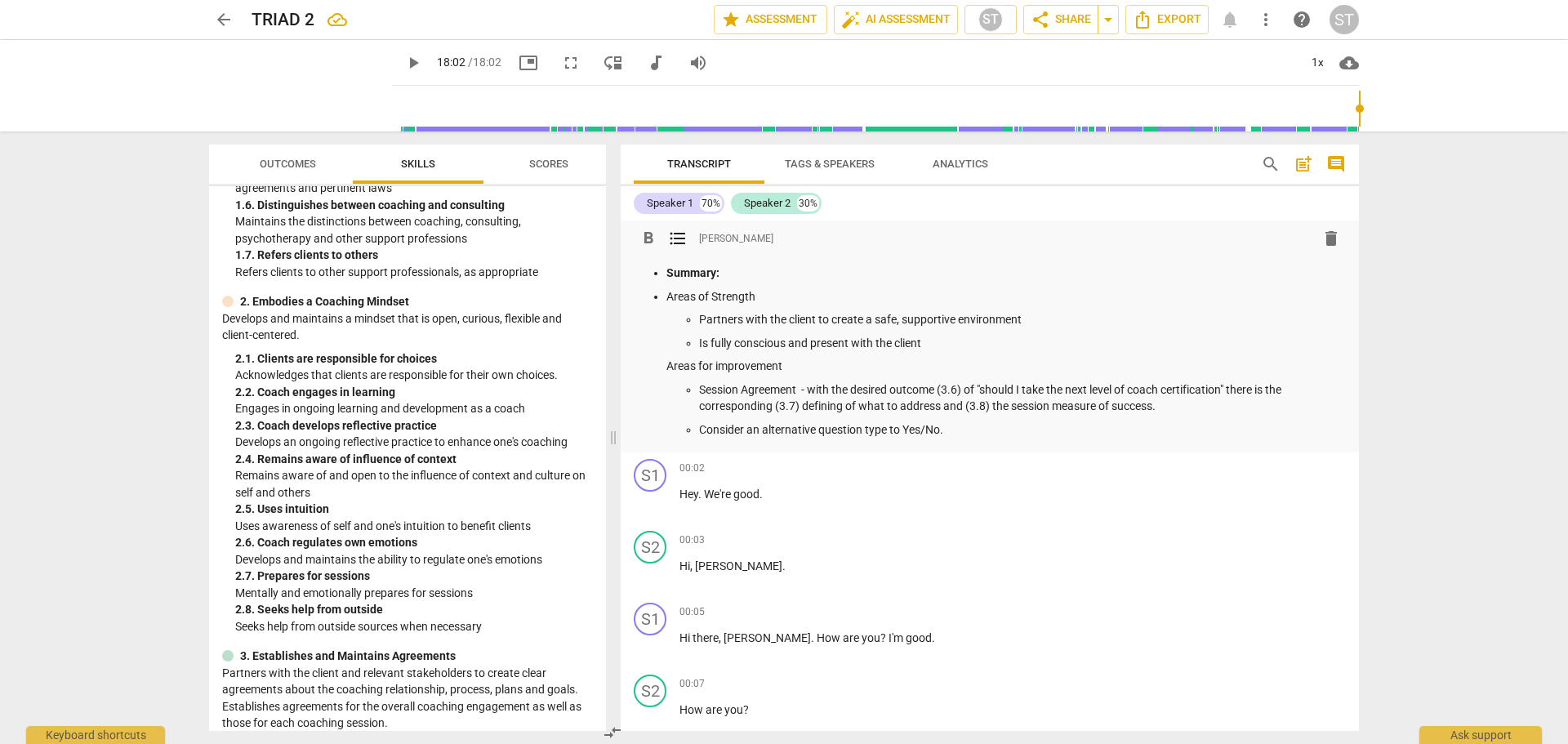
click at [1197, 202] on div "Speaker 1 70% Speaker 2 30%" at bounding box center [989, 204] width 712 height 28
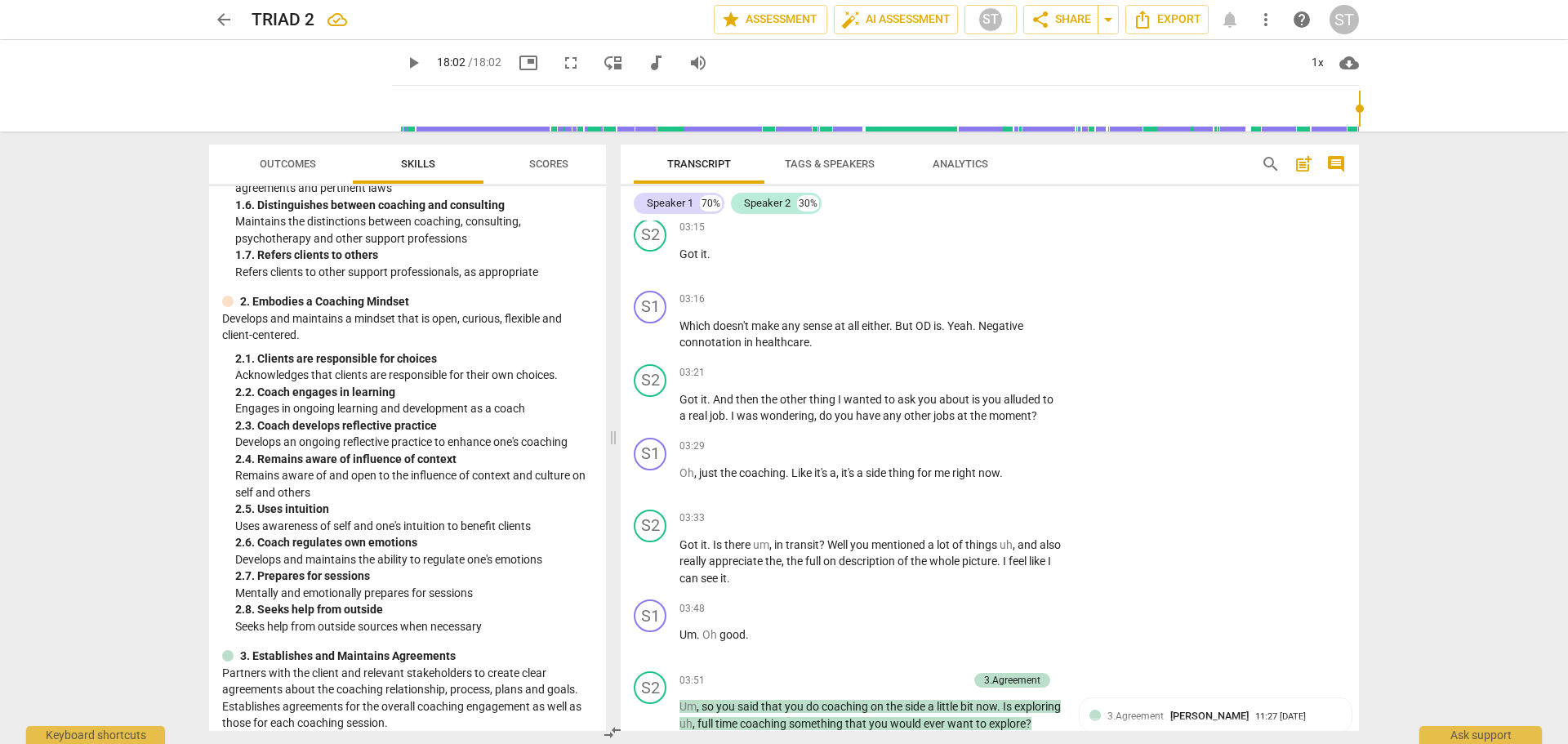
scroll to position [1551, 0]
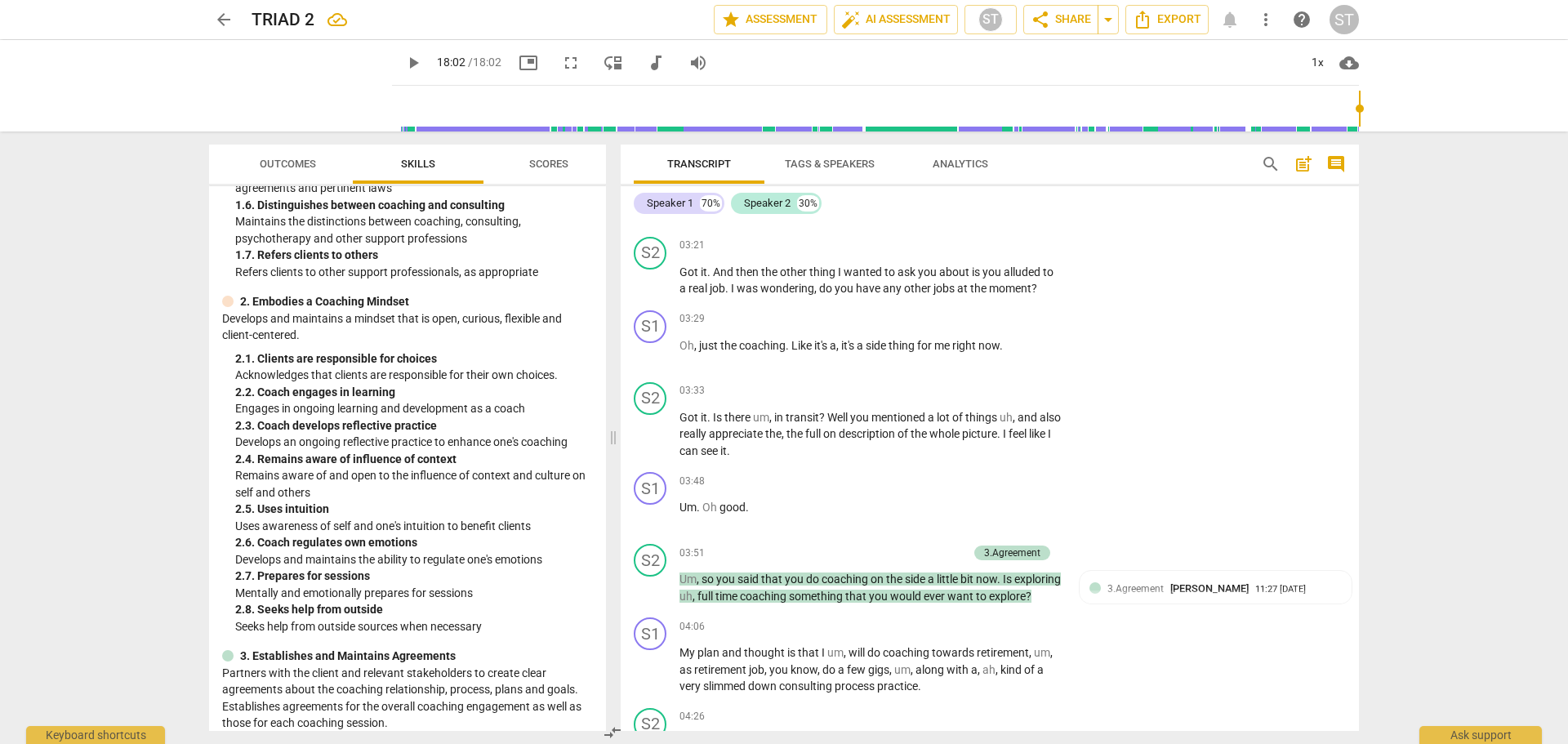
click at [1444, 339] on div "arrow_back TRIAD 2 edit star Assessment auto_fix_high AI Assessment ST share Sh…" at bounding box center [784, 372] width 1568 height 744
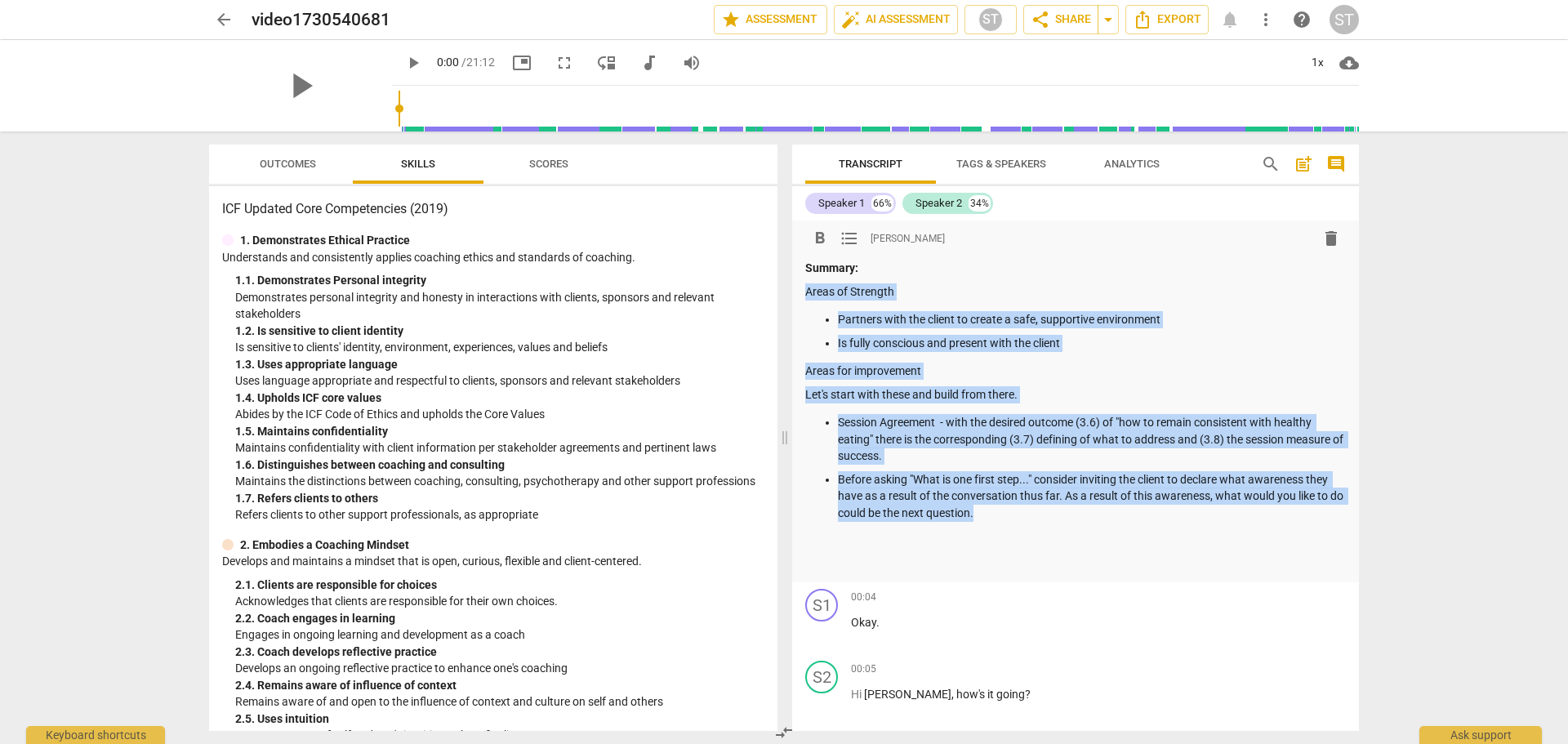
drag, startPoint x: 807, startPoint y: 289, endPoint x: 993, endPoint y: 519, distance: 295.8
click at [993, 519] on div "Summary: Areas of Strength Partners with the client to create a safe, supportiv…" at bounding box center [1075, 416] width 540 height 313
copy div "Areas of Strength Partners with the client to create a safe, supportive environ…"
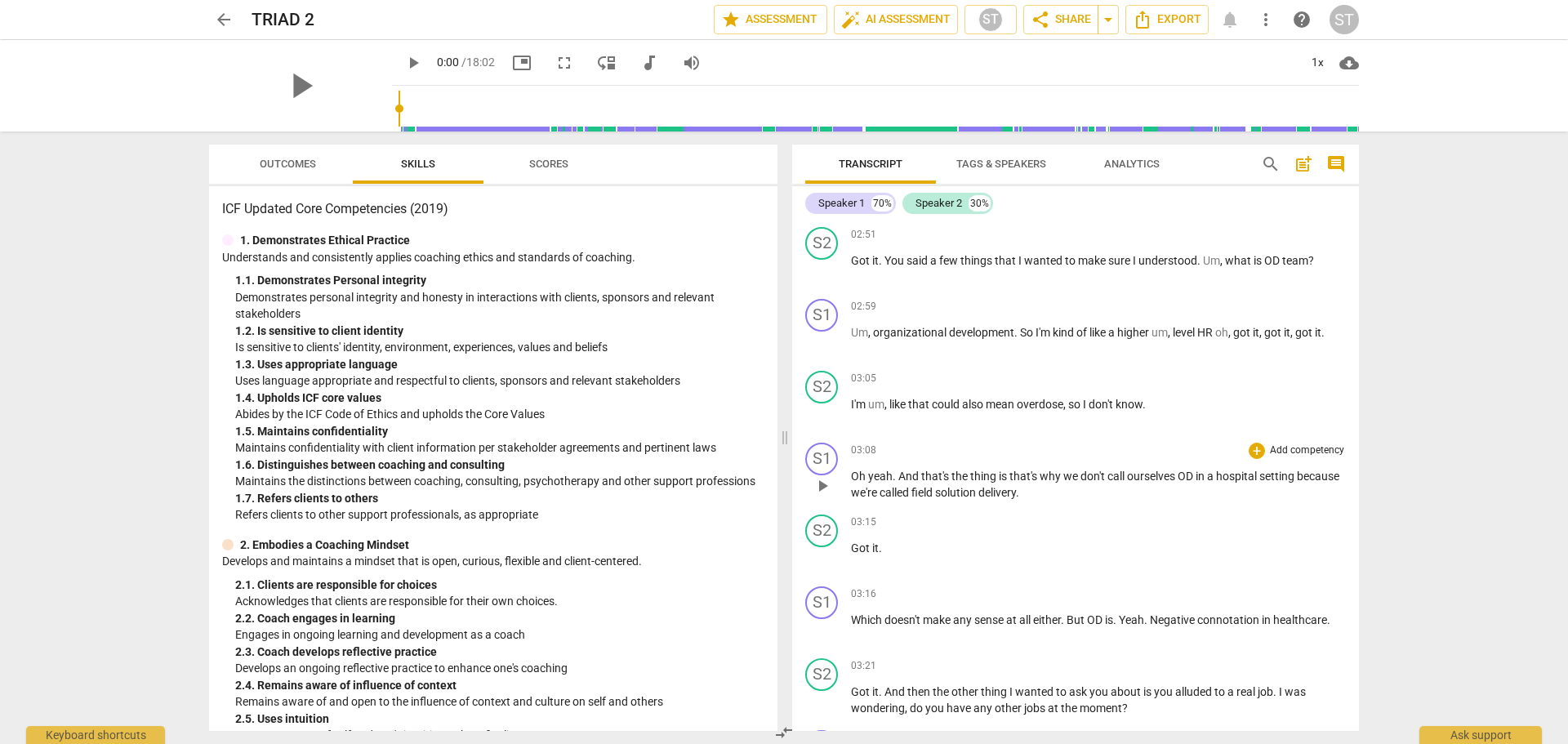
scroll to position [1061, 0]
